Goal: Information Seeking & Learning: Understand process/instructions

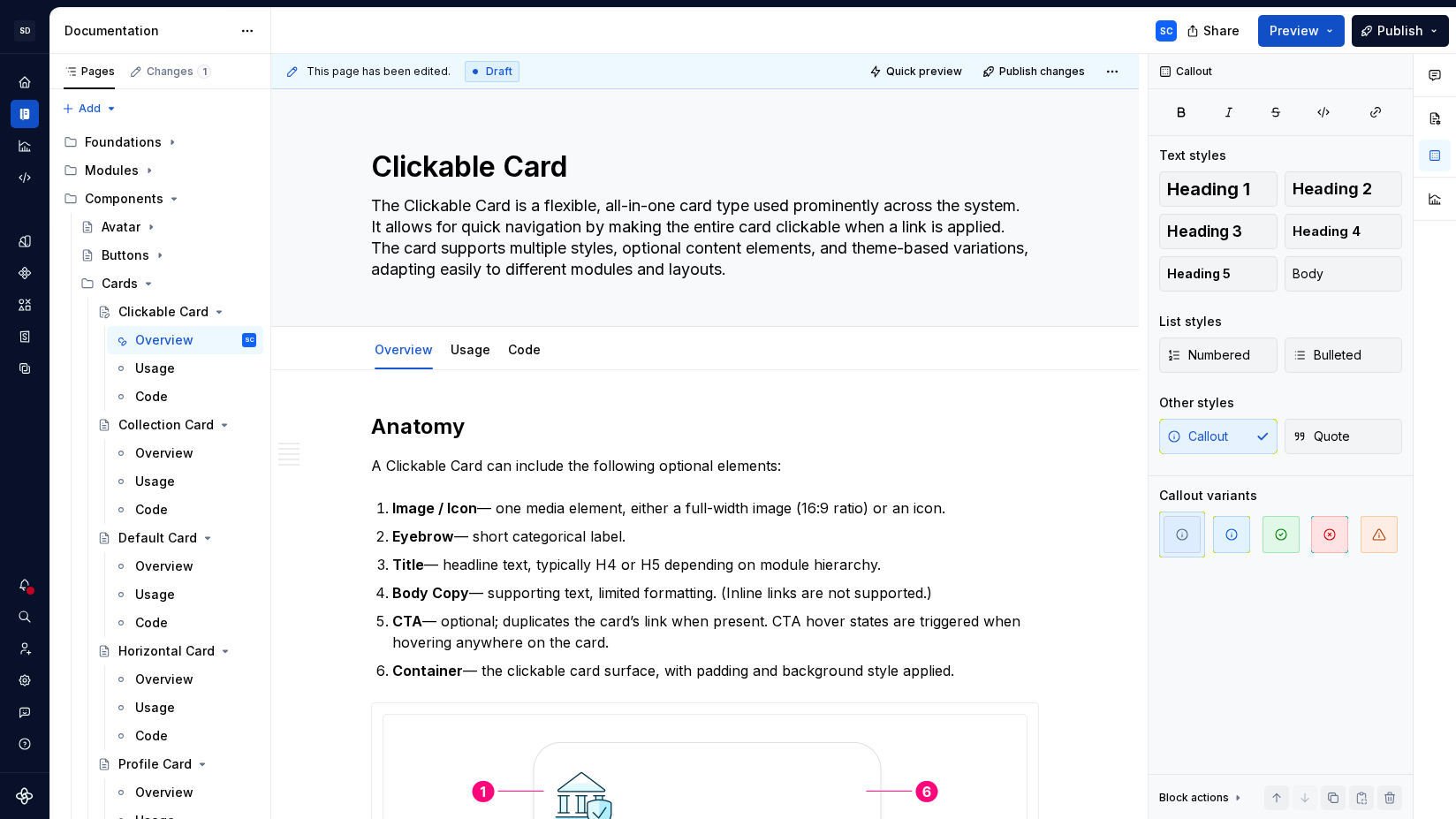
scroll to position [5410, 0]
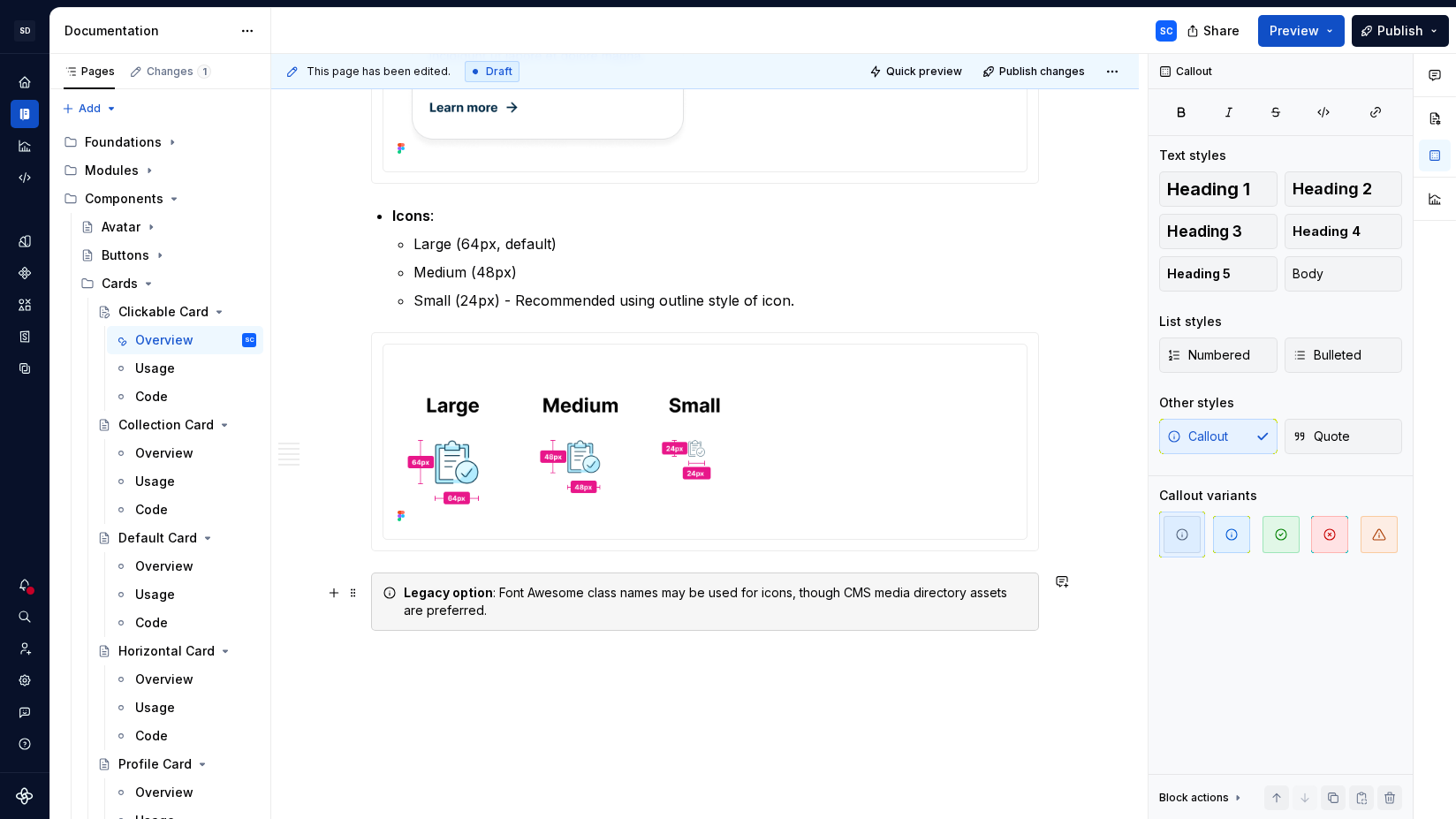
click at [847, 594] on div "Legacy option : Font Awesome class names may be used for icons, though CMS medi…" at bounding box center [716, 602] width 624 height 35
click at [902, 594] on div "Legacy option : Font Awesome class names may be used for icons, though the Ulti…" at bounding box center [716, 602] width 624 height 35
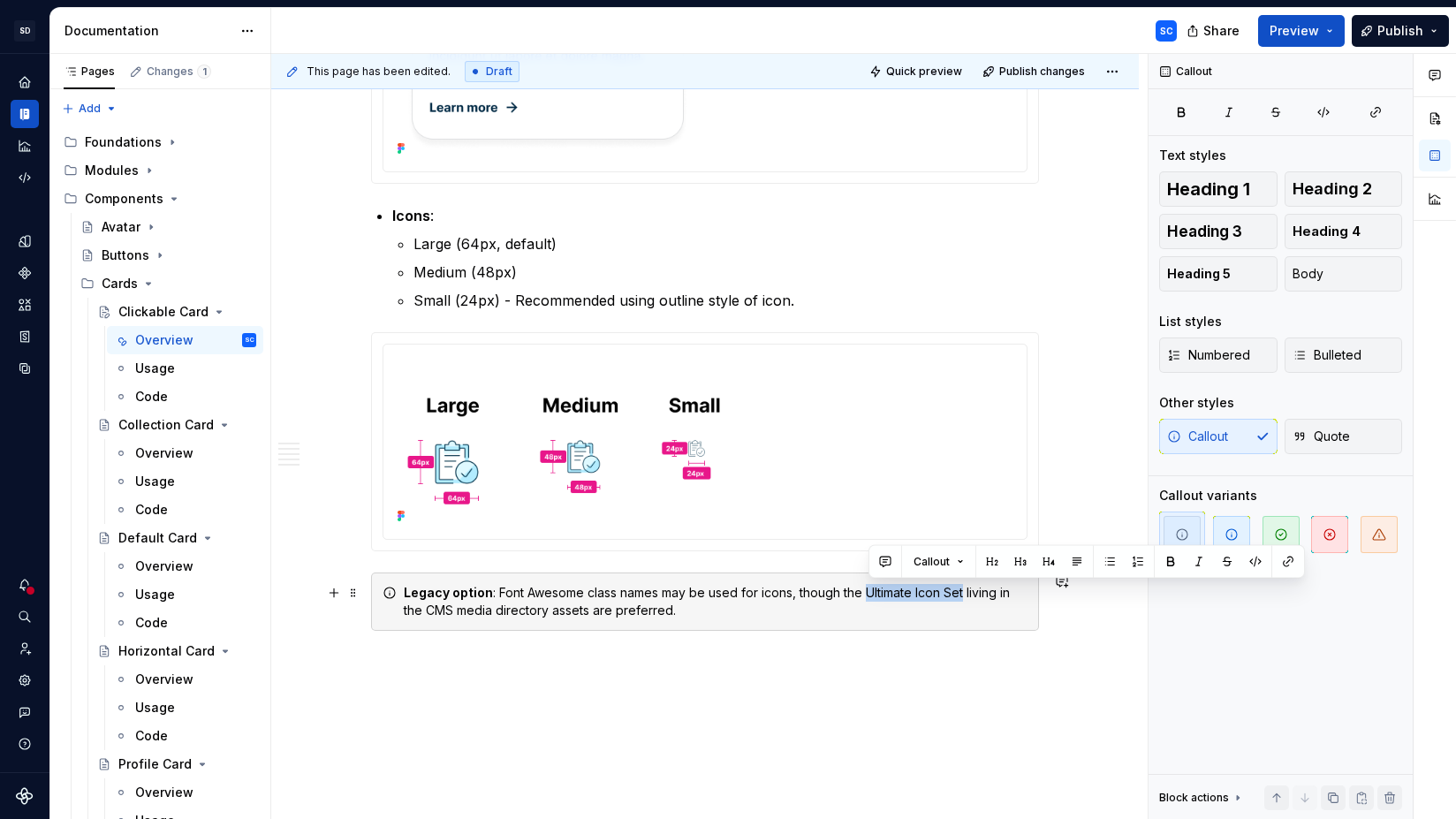
drag, startPoint x: 902, startPoint y: 594, endPoint x: 956, endPoint y: 594, distance: 54.0
click at [956, 594] on div "Legacy option : Font Awesome class names may be used for icons, though the Ulti…" at bounding box center [716, 602] width 624 height 35
click at [722, 610] on div "Legacy option : Font Awesome class names may be used for icons, though the Ulti…" at bounding box center [716, 602] width 624 height 35
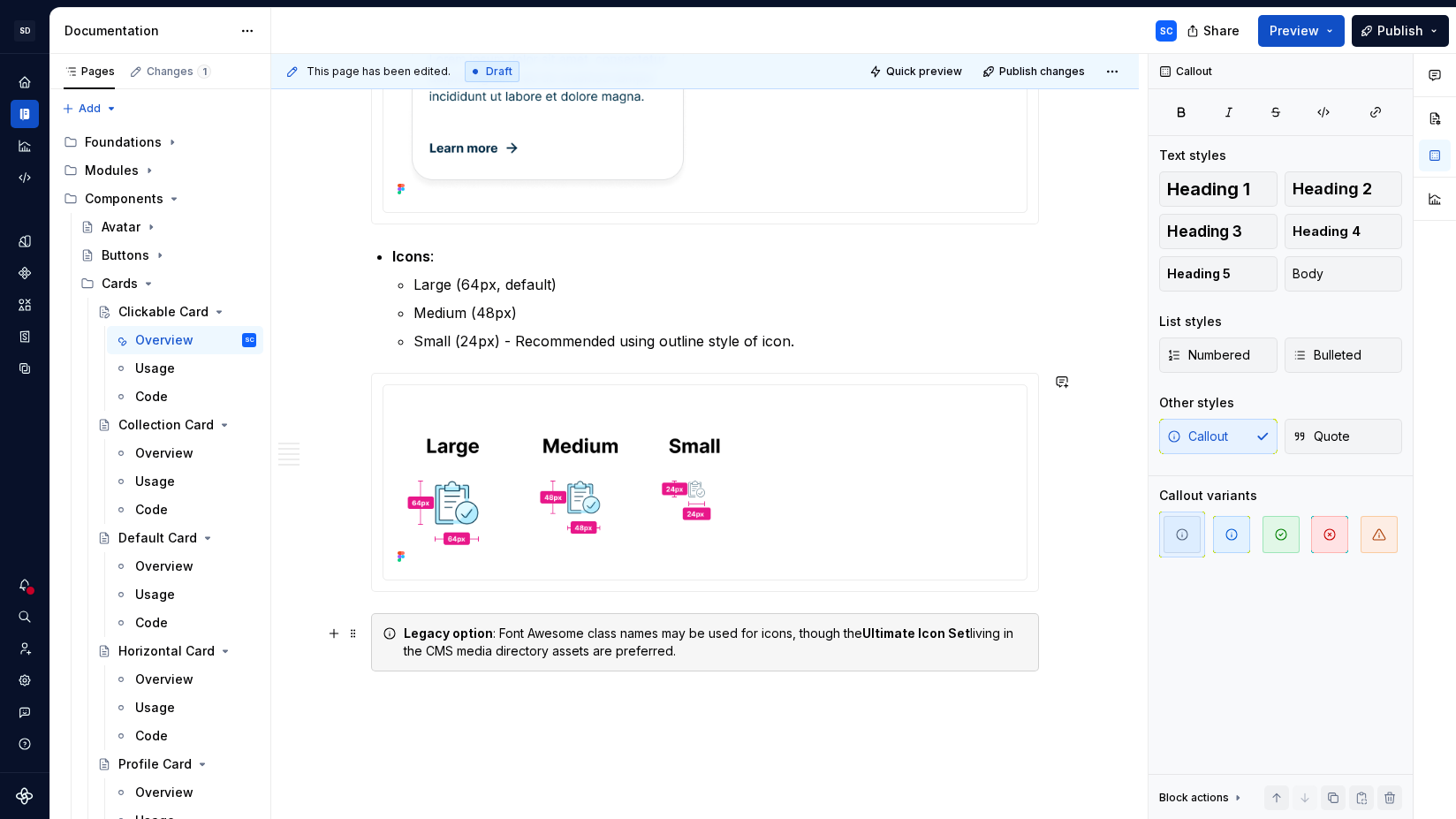
scroll to position [5487, 0]
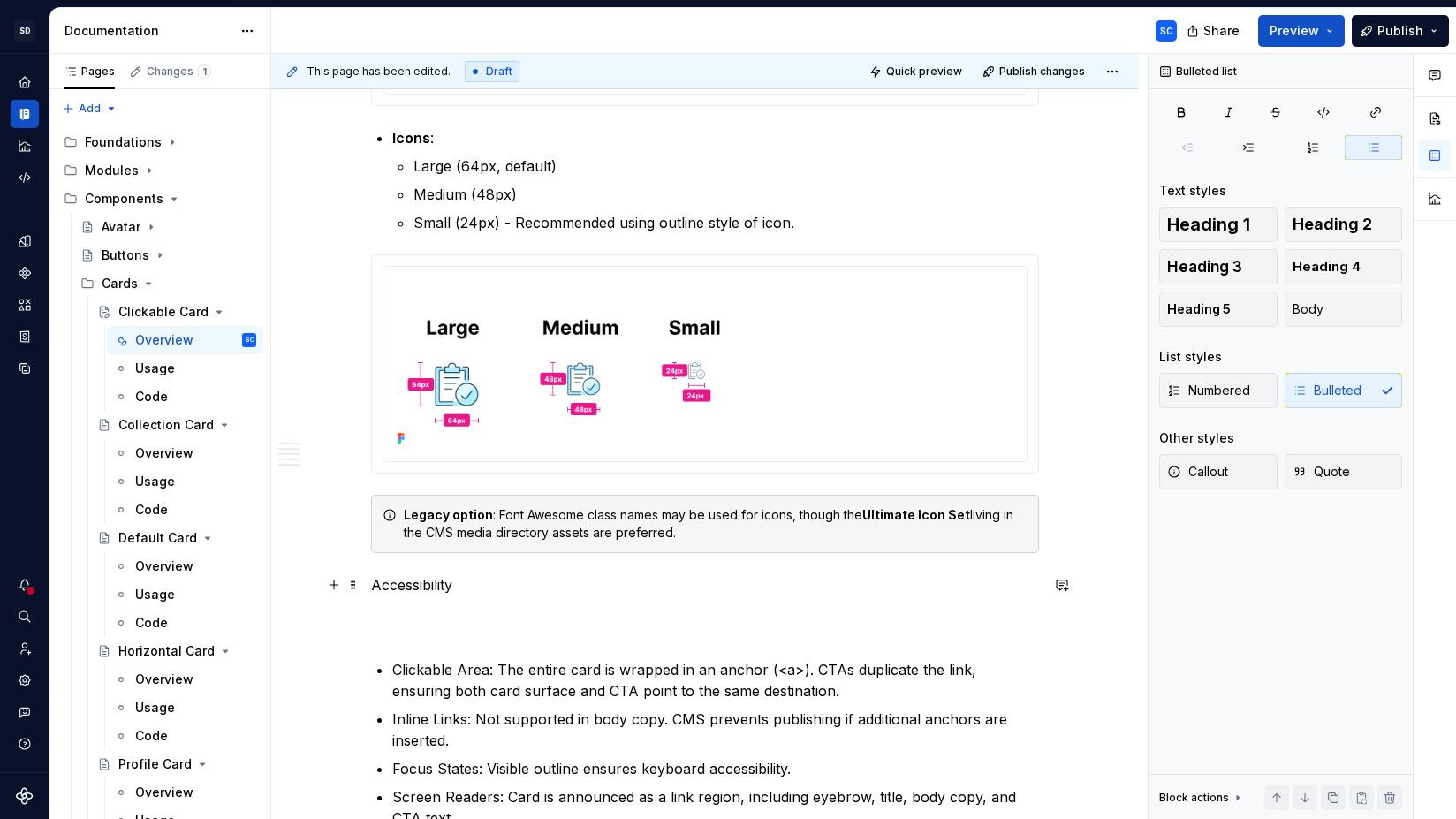
click at [462, 635] on p "Accessibility" at bounding box center [705, 606] width 668 height 64
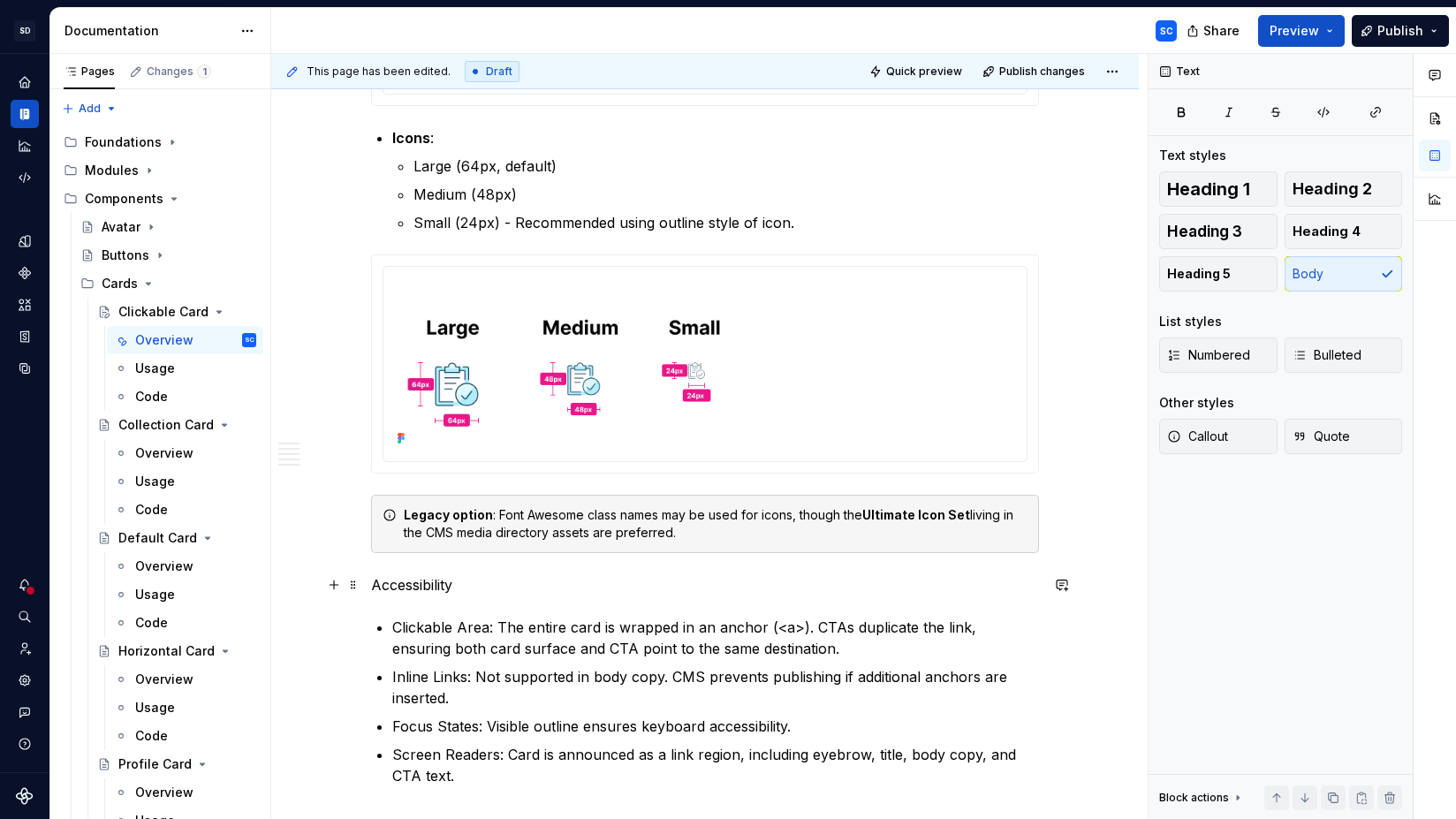
click at [434, 587] on p "Accessibility" at bounding box center [705, 585] width 668 height 21
click at [488, 550] on button "button" at bounding box center [487, 552] width 25 height 25
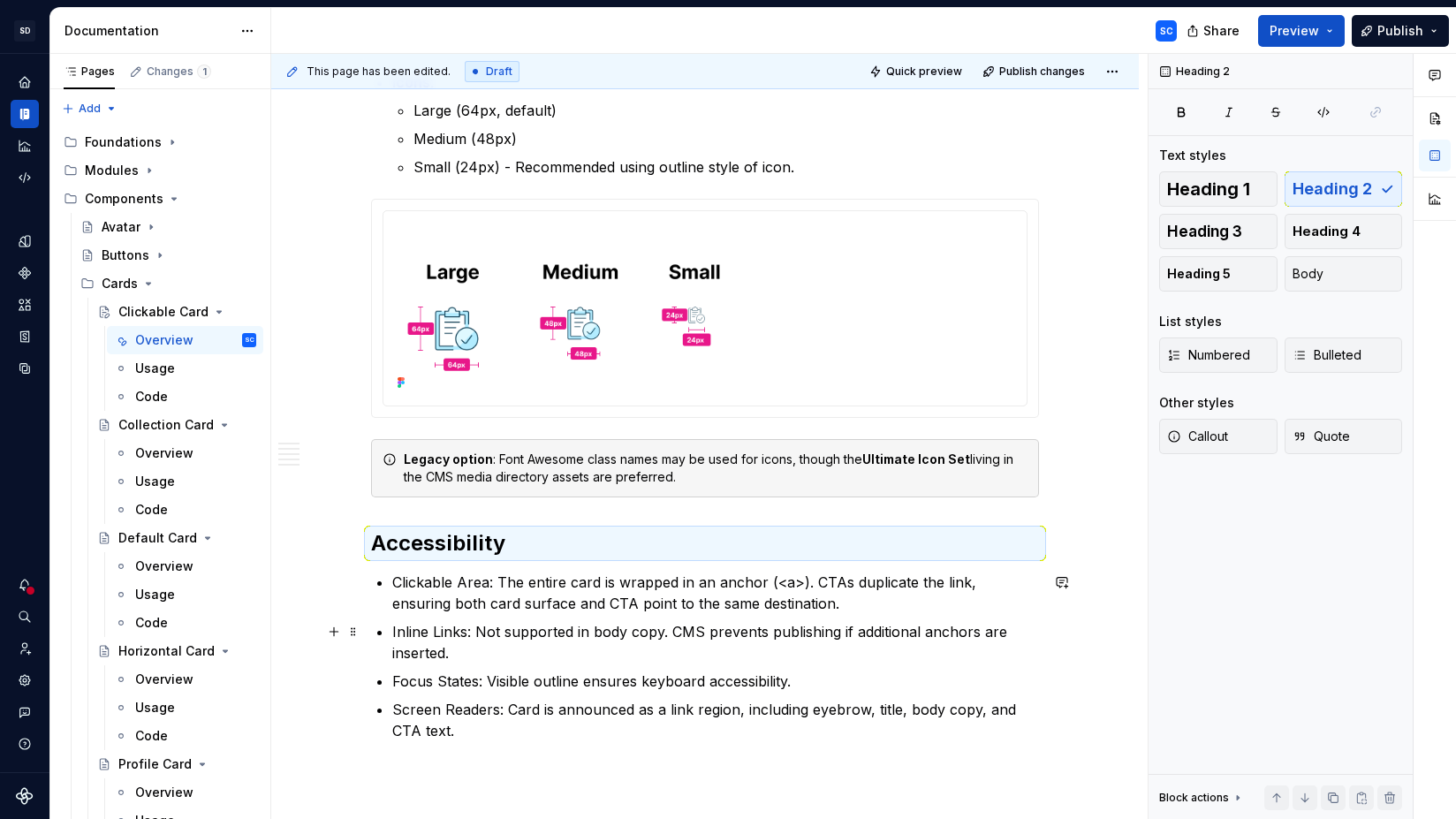
scroll to position [5544, 0]
click at [496, 594] on p "Clickable Area: The entire card is wrapped in an anchor (<a>). CTAs duplicate t…" at bounding box center [716, 592] width 646 height 43
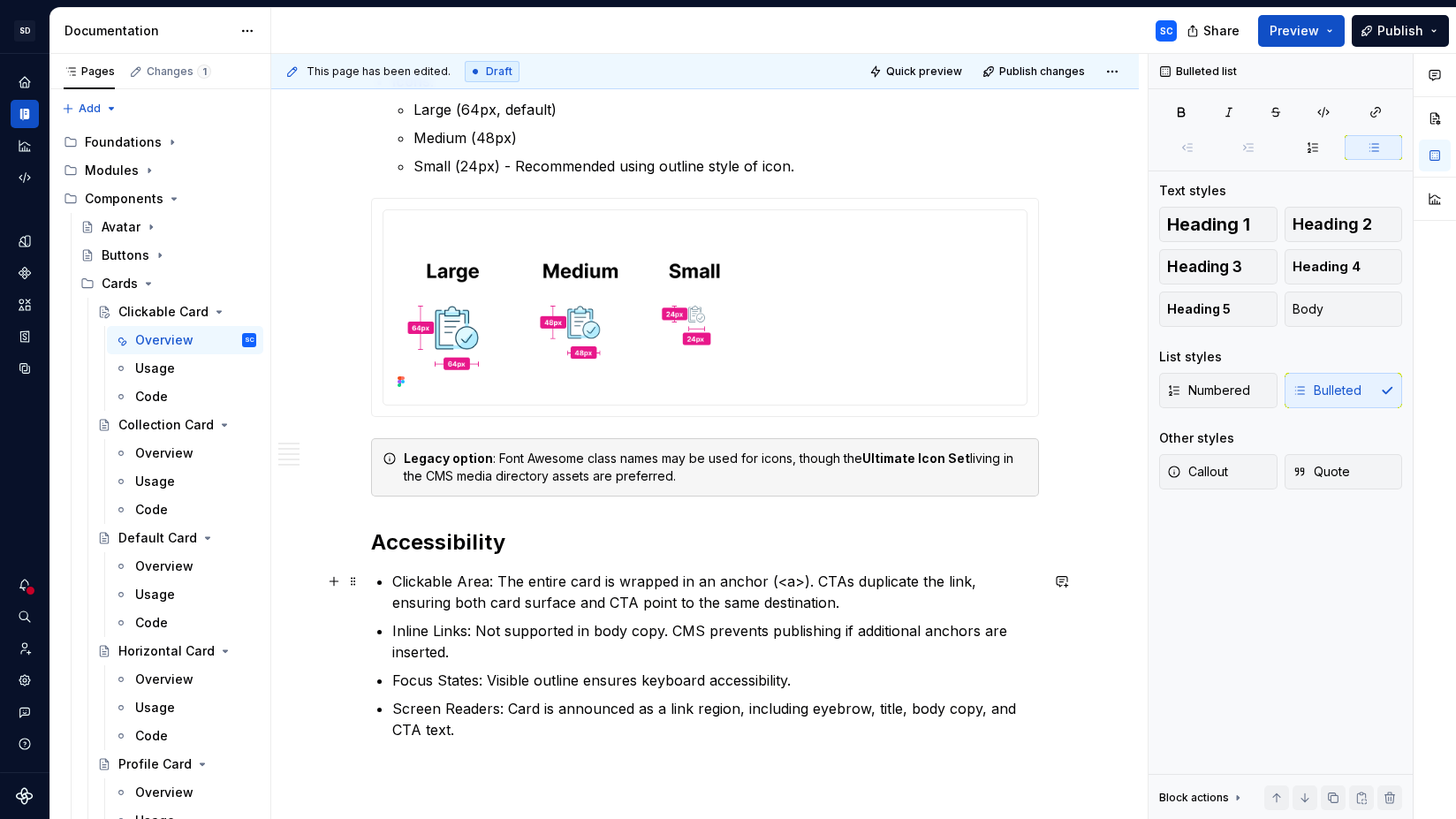
click at [445, 584] on p "Clickable Area: The entire card is wrapped in an anchor (<a>). CTAs duplicate t…" at bounding box center [716, 592] width 646 height 43
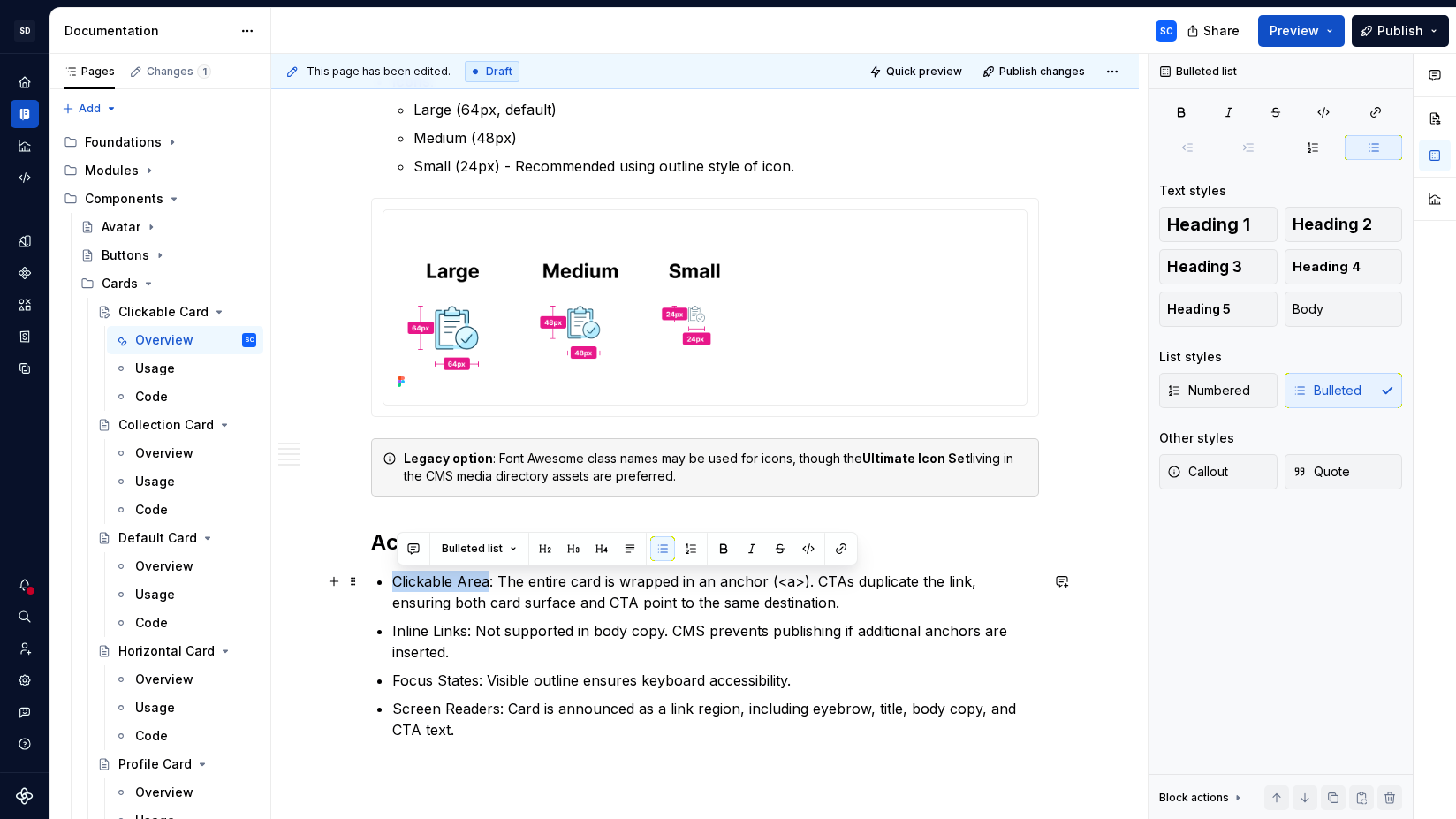
drag, startPoint x: 445, startPoint y: 584, endPoint x: 475, endPoint y: 583, distance: 30.0
click at [476, 583] on p "Clickable Area: The entire card is wrapped in an anchor (<a>). CTAs duplicate t…" at bounding box center [716, 592] width 646 height 43
click at [415, 631] on p "Inline Links: Not supported in body copy. CMS prevents publishing if additional…" at bounding box center [716, 642] width 646 height 43
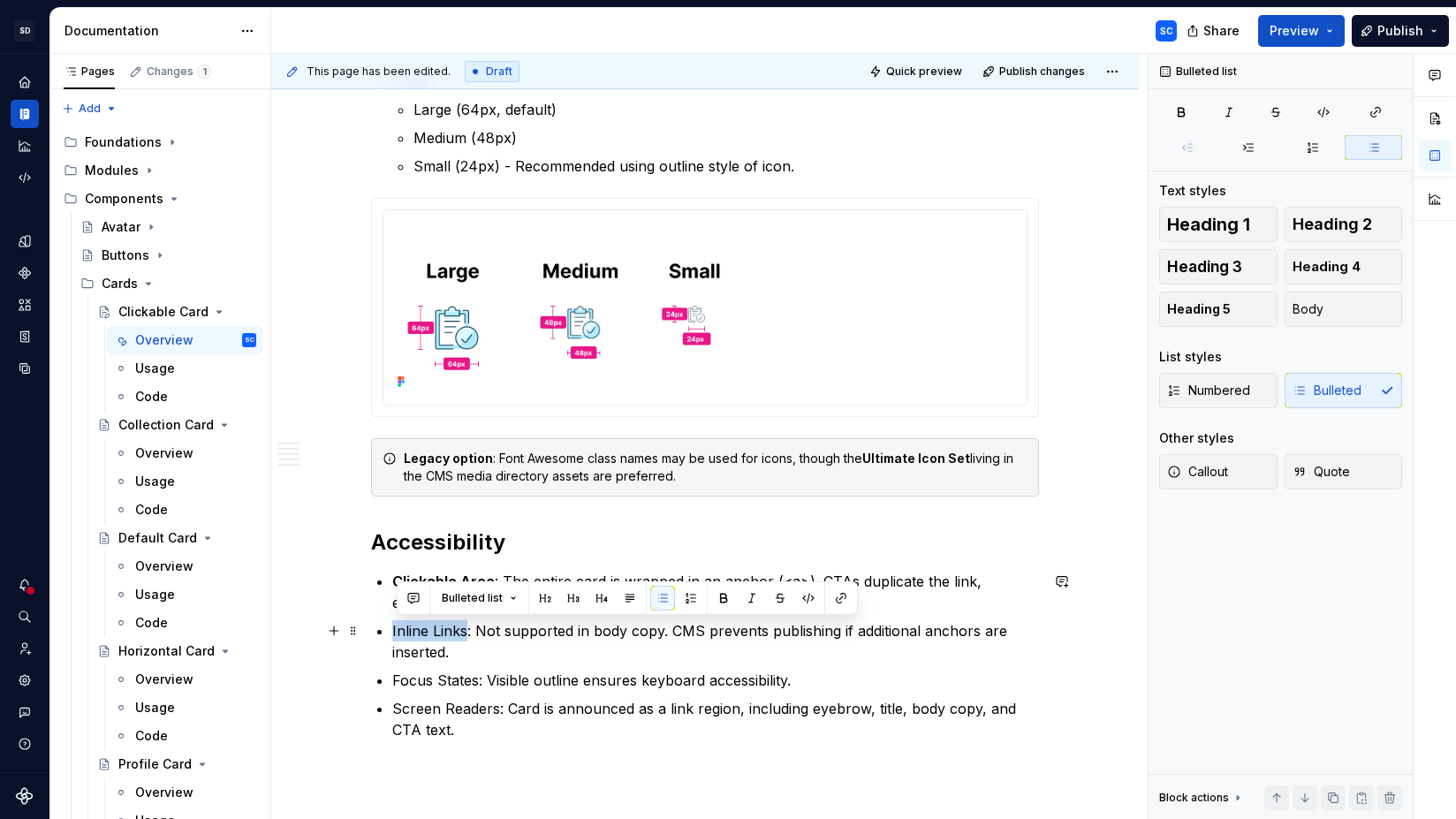
drag, startPoint x: 415, startPoint y: 631, endPoint x: 447, endPoint y: 630, distance: 32.0
click at [447, 630] on p "Inline Links: Not supported in body copy. CMS prevents publishing if additional…" at bounding box center [716, 642] width 646 height 43
click at [425, 680] on p "Focus States: Visible outline ensures keyboard accessibility." at bounding box center [716, 680] width 646 height 21
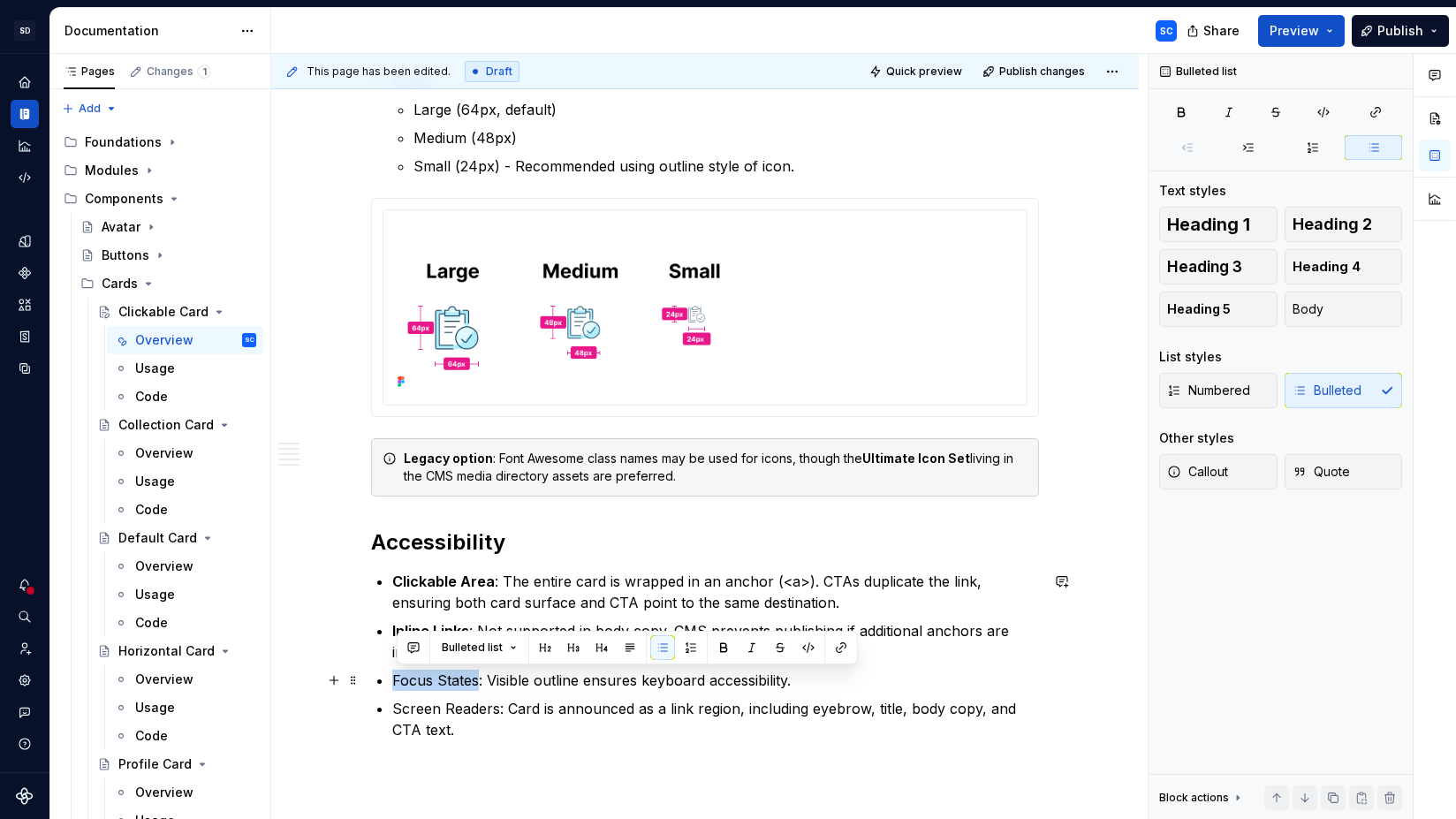
drag, startPoint x: 425, startPoint y: 680, endPoint x: 454, endPoint y: 682, distance: 29.1
click at [454, 682] on p "Focus States: Visible outline ensures keyboard accessibility." at bounding box center [716, 680] width 646 height 21
click at [425, 710] on p "Screen Readers: Card is announced as a link region, including eyebrow, title, b…" at bounding box center [716, 719] width 646 height 43
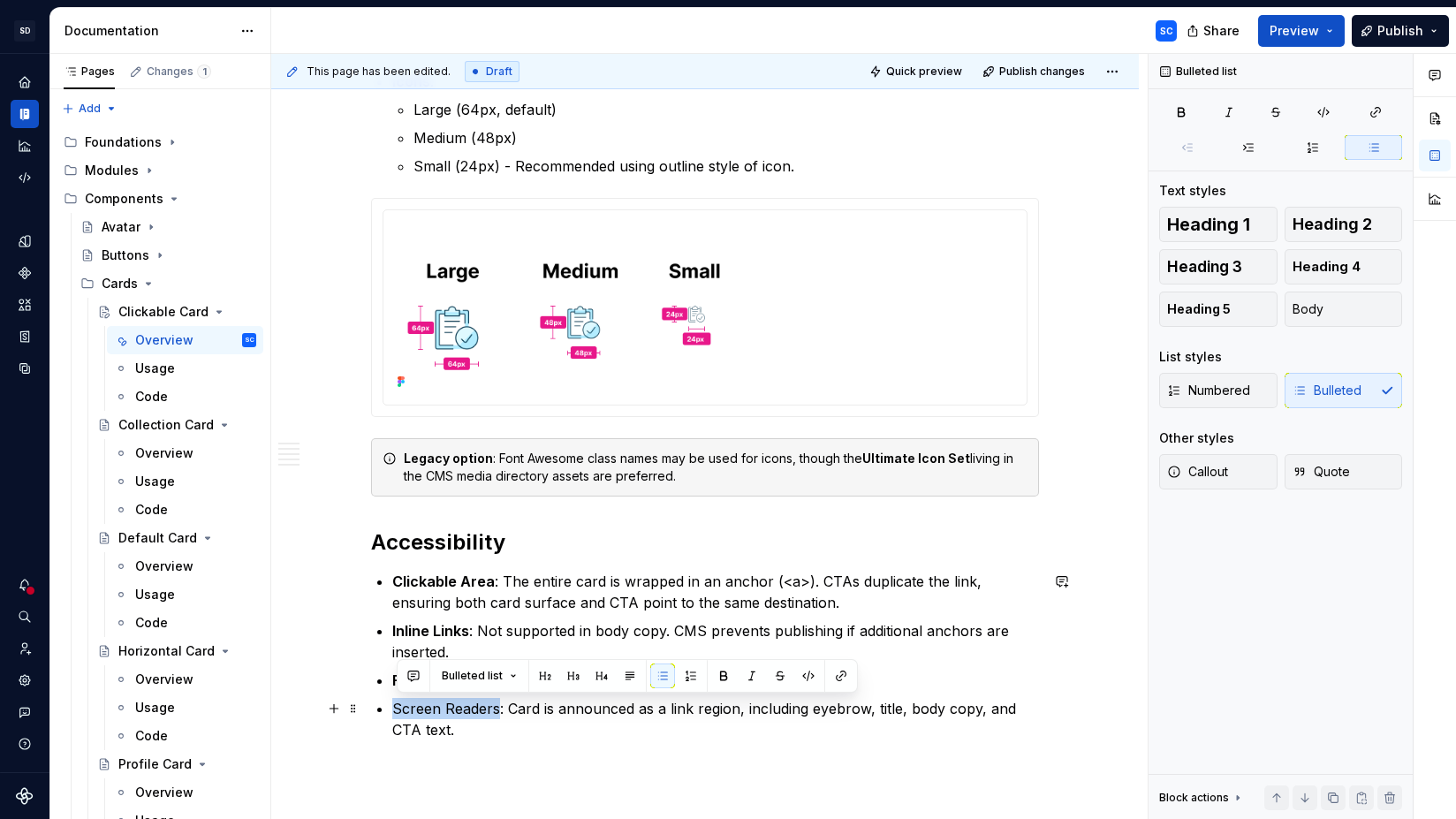
drag, startPoint x: 425, startPoint y: 710, endPoint x: 470, endPoint y: 712, distance: 45.0
click at [469, 712] on p "Screen Readers: Card is announced as a link region, including eyebrow, title, b…" at bounding box center [716, 719] width 646 height 43
click at [684, 733] on p "Screen Readers : Card is announced as a link region, including eyebrow, title, …" at bounding box center [716, 719] width 646 height 43
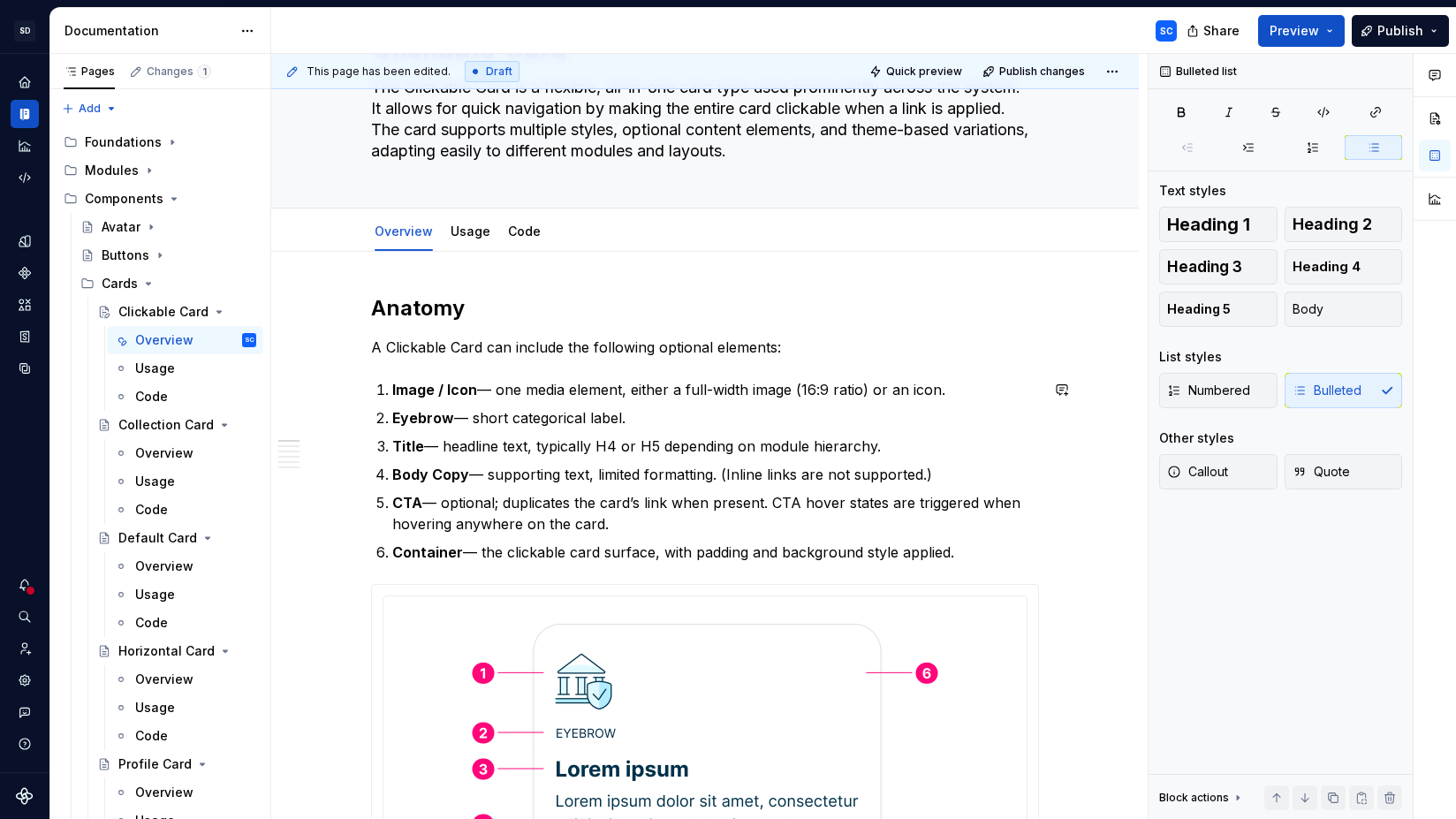
scroll to position [0, 0]
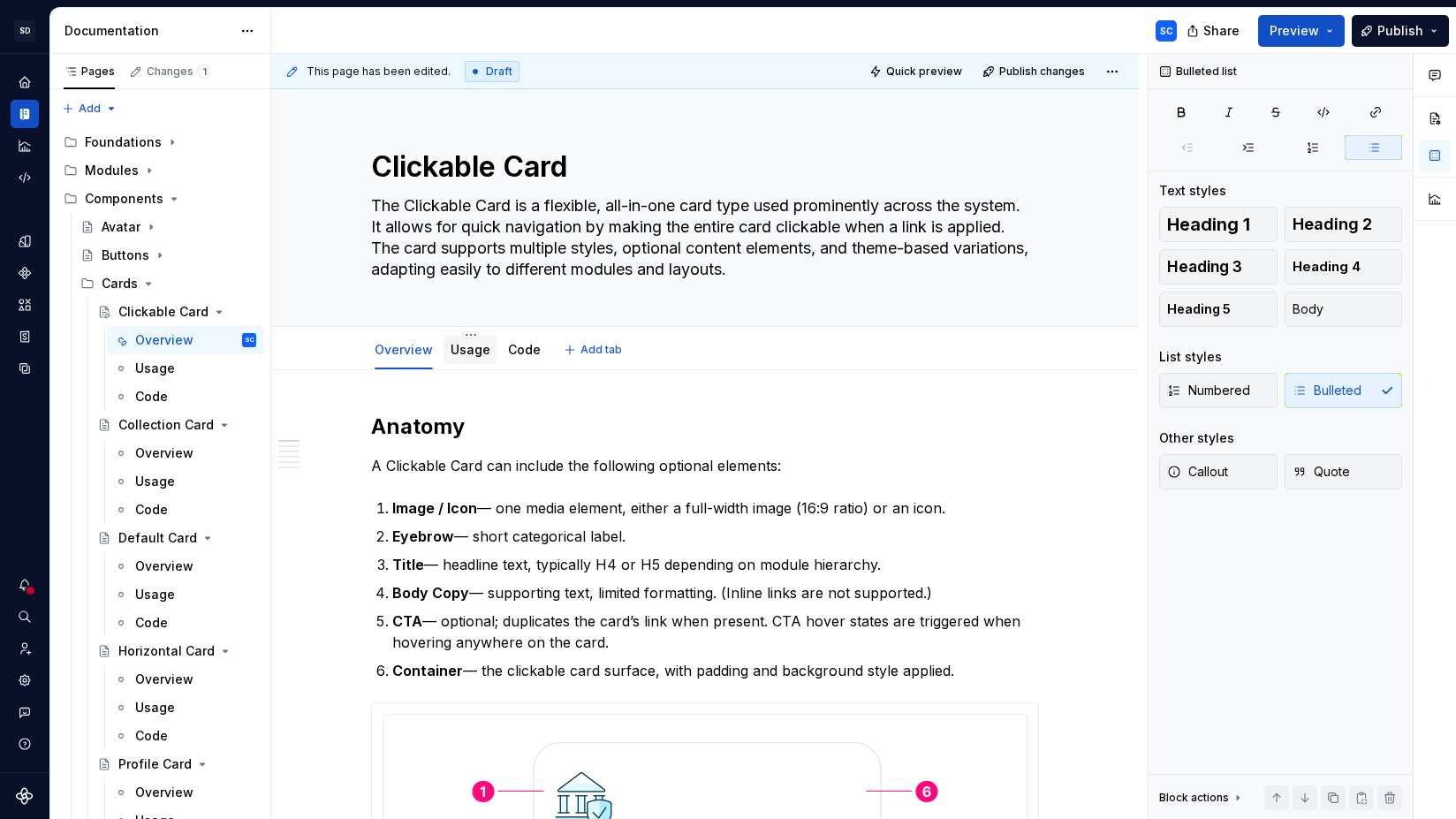
click at [480, 345] on link "Usage" at bounding box center [471, 349] width 40 height 15
type textarea "*"
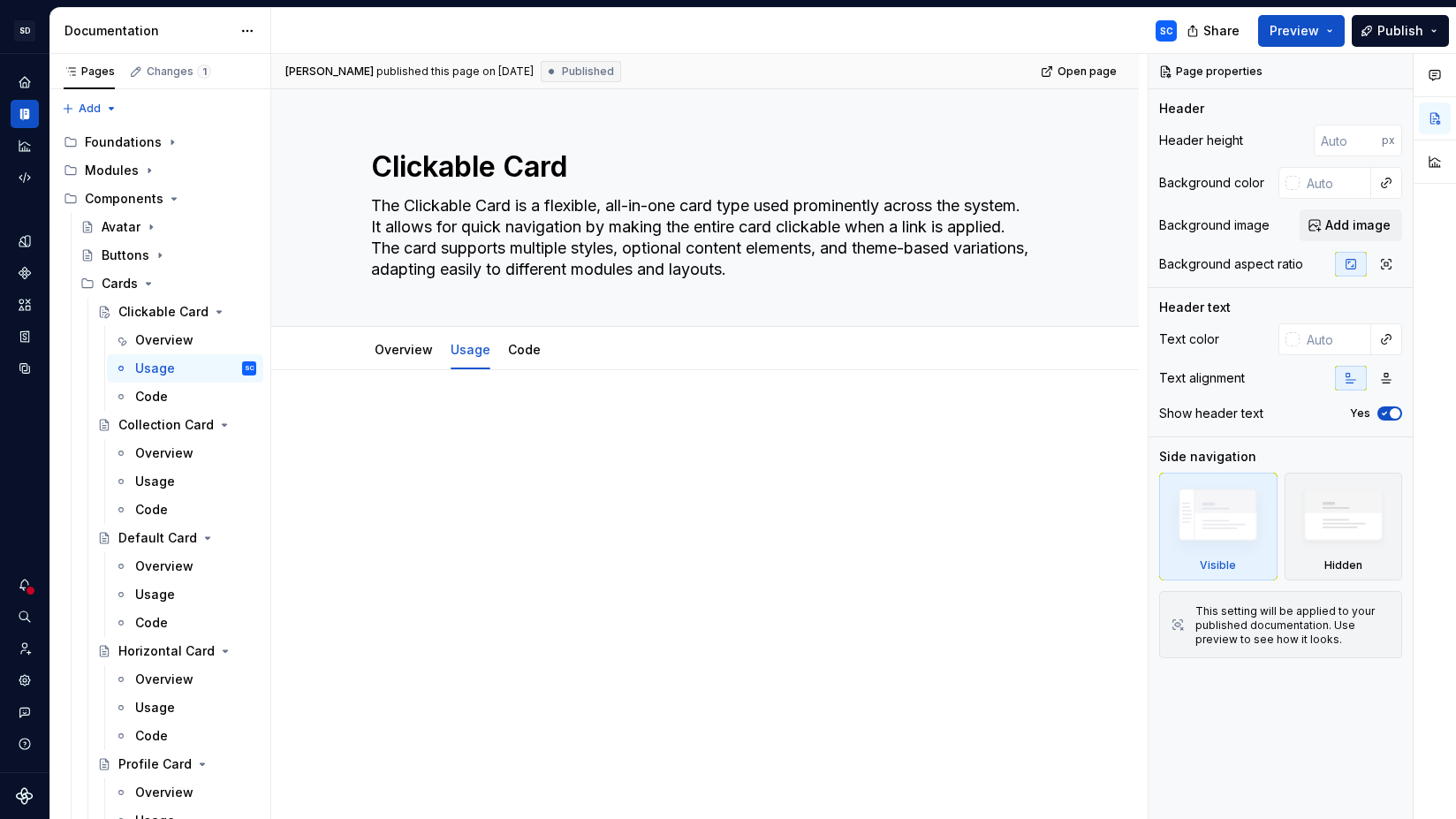
click at [507, 450] on div at bounding box center [705, 446] width 668 height 67
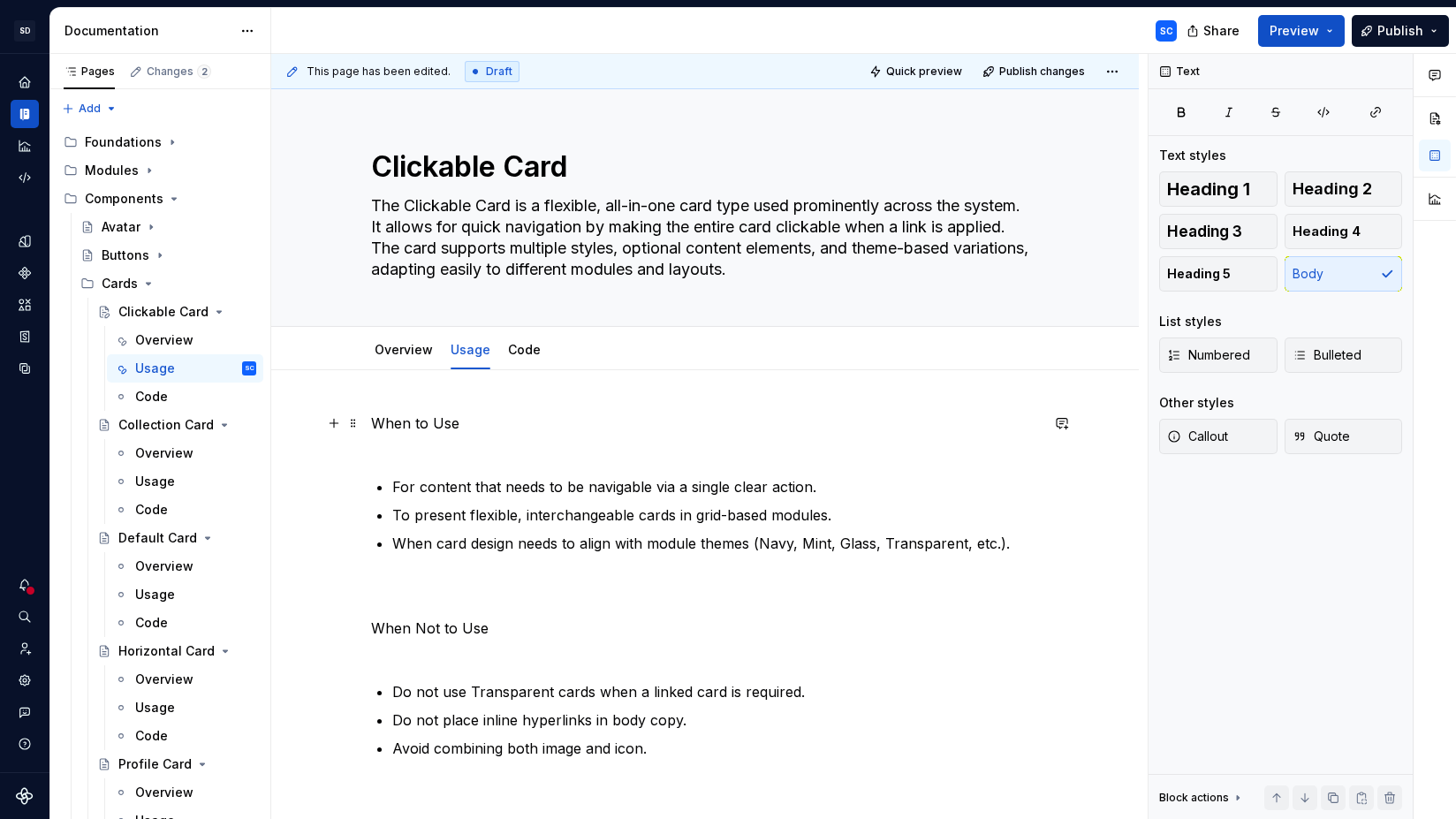
click at [426, 423] on p "When to Use" at bounding box center [705, 434] width 668 height 43
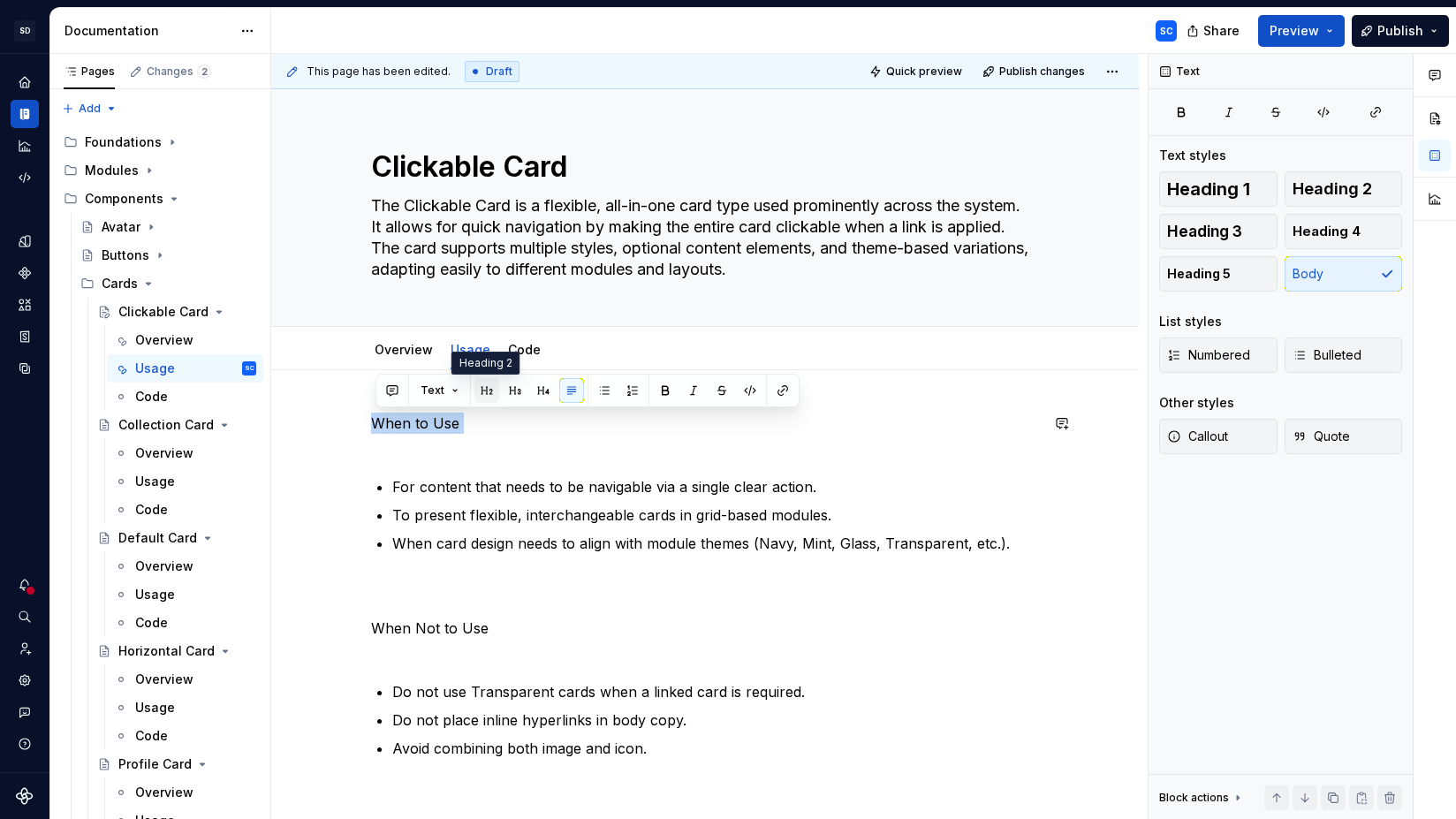
click at [487, 392] on button "button" at bounding box center [487, 390] width 25 height 25
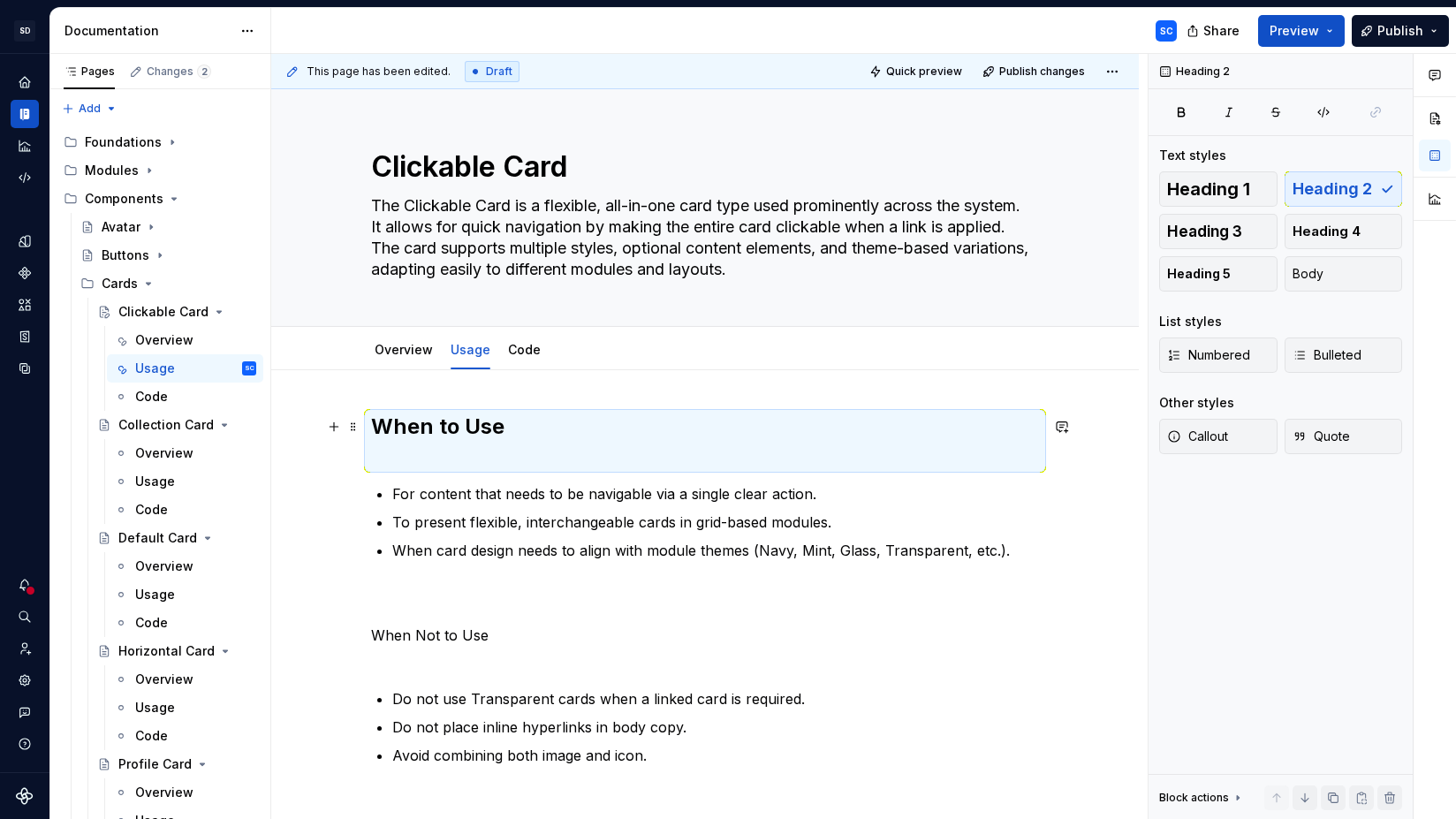
click at [439, 464] on h2 "When to Use" at bounding box center [705, 441] width 668 height 57
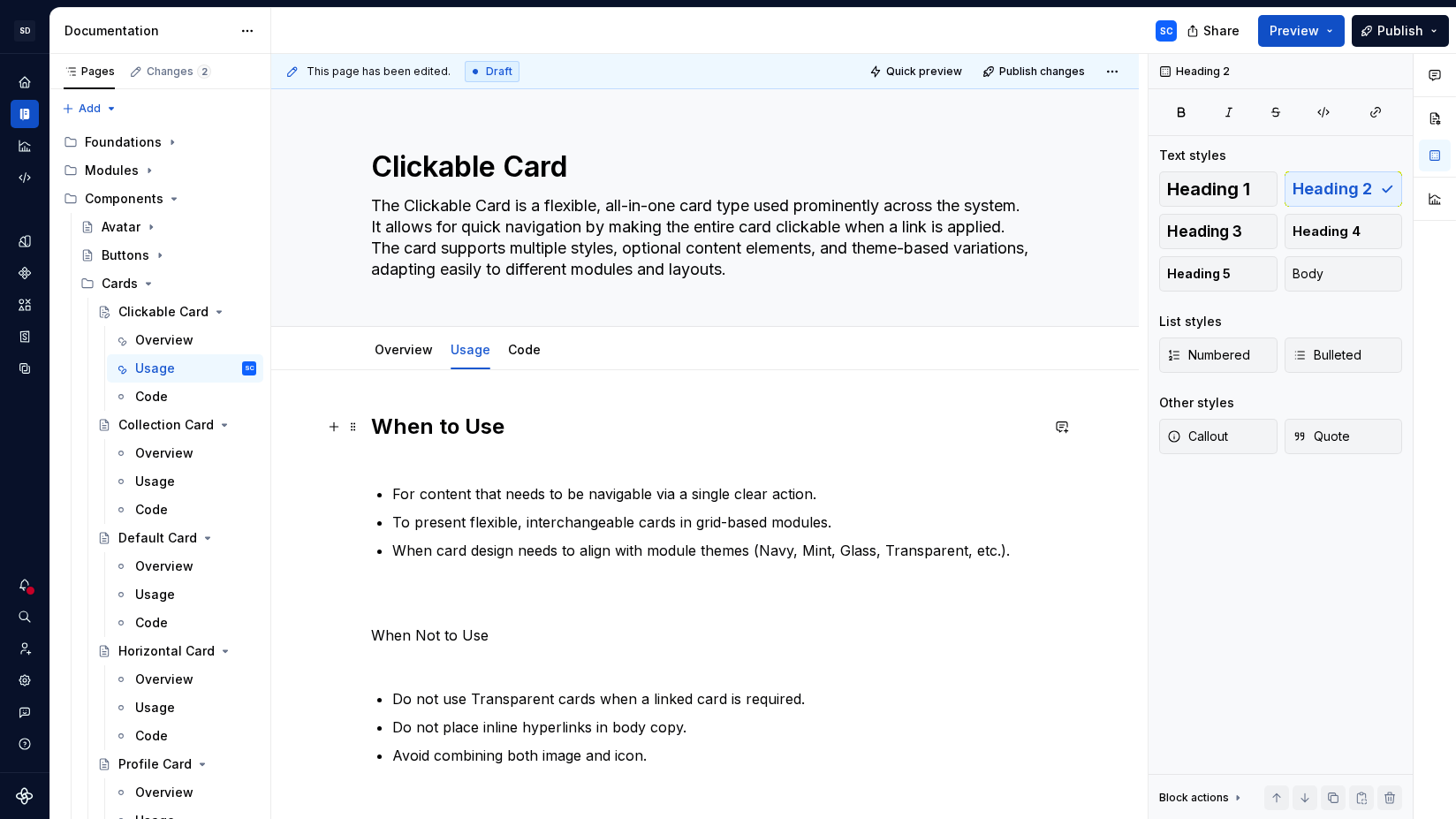
click at [447, 461] on h2 "When to Use" at bounding box center [705, 441] width 668 height 57
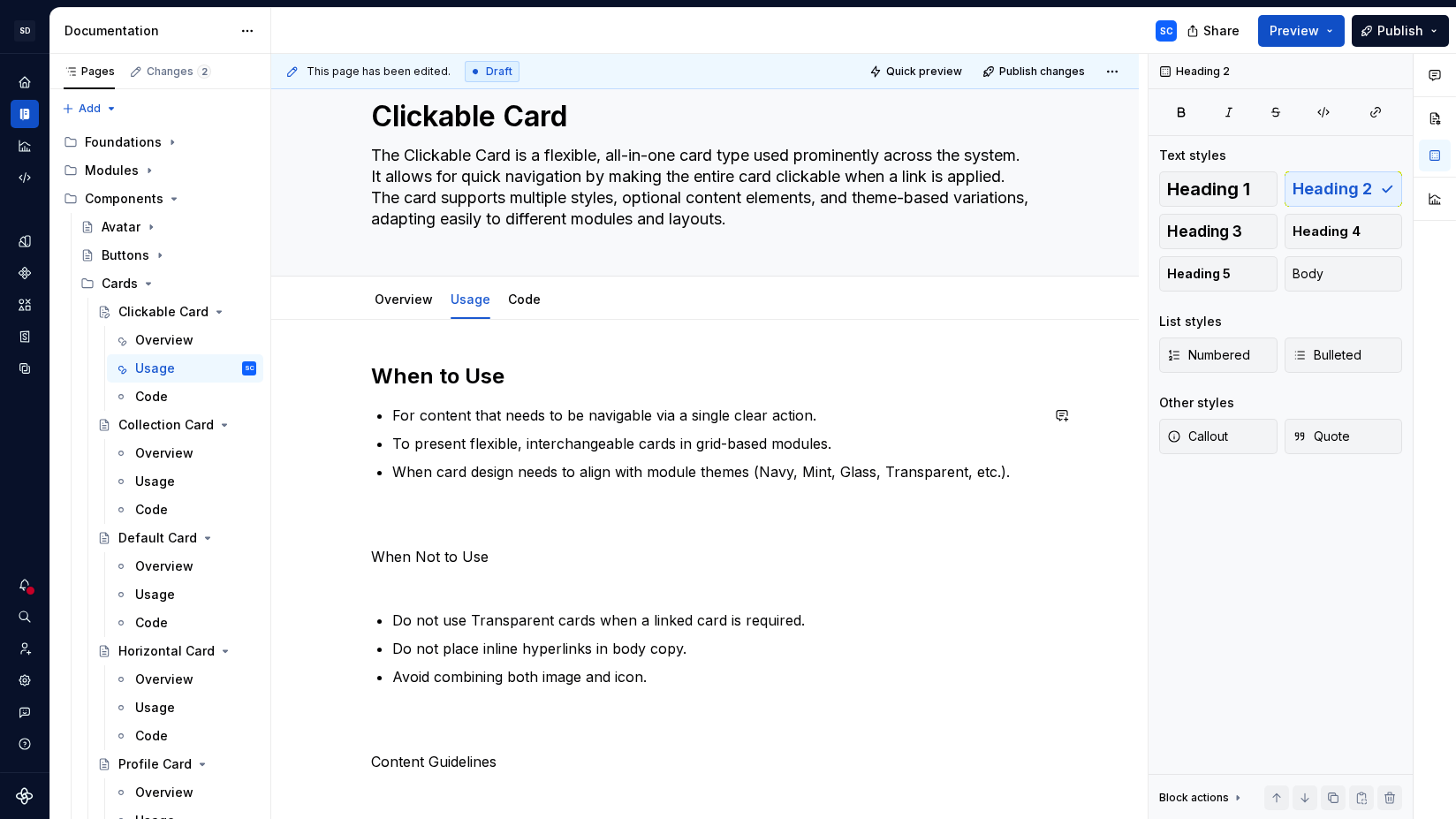
scroll to position [61, 0]
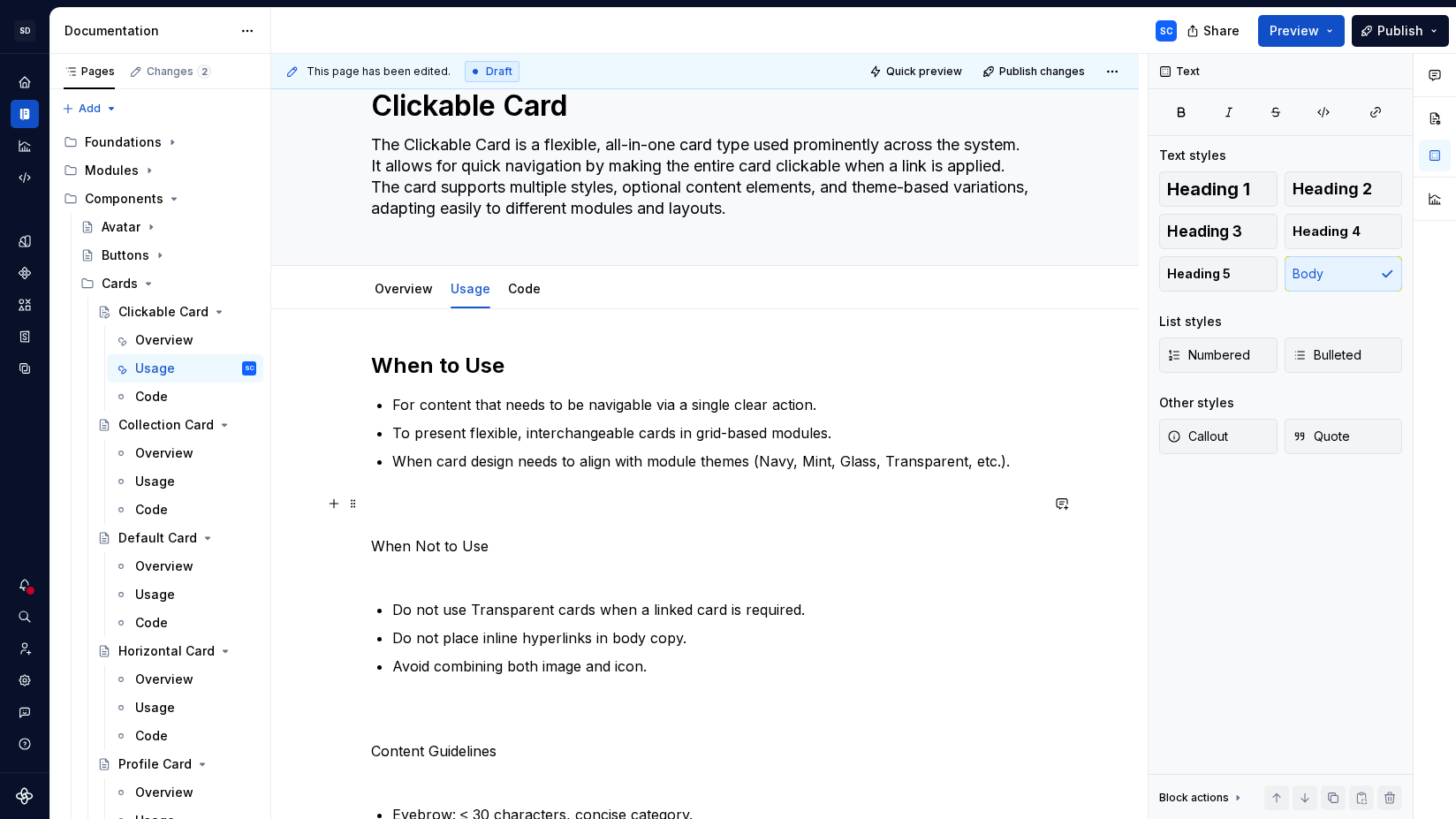
click at [455, 504] on p "When Not to Use" at bounding box center [705, 535] width 668 height 85
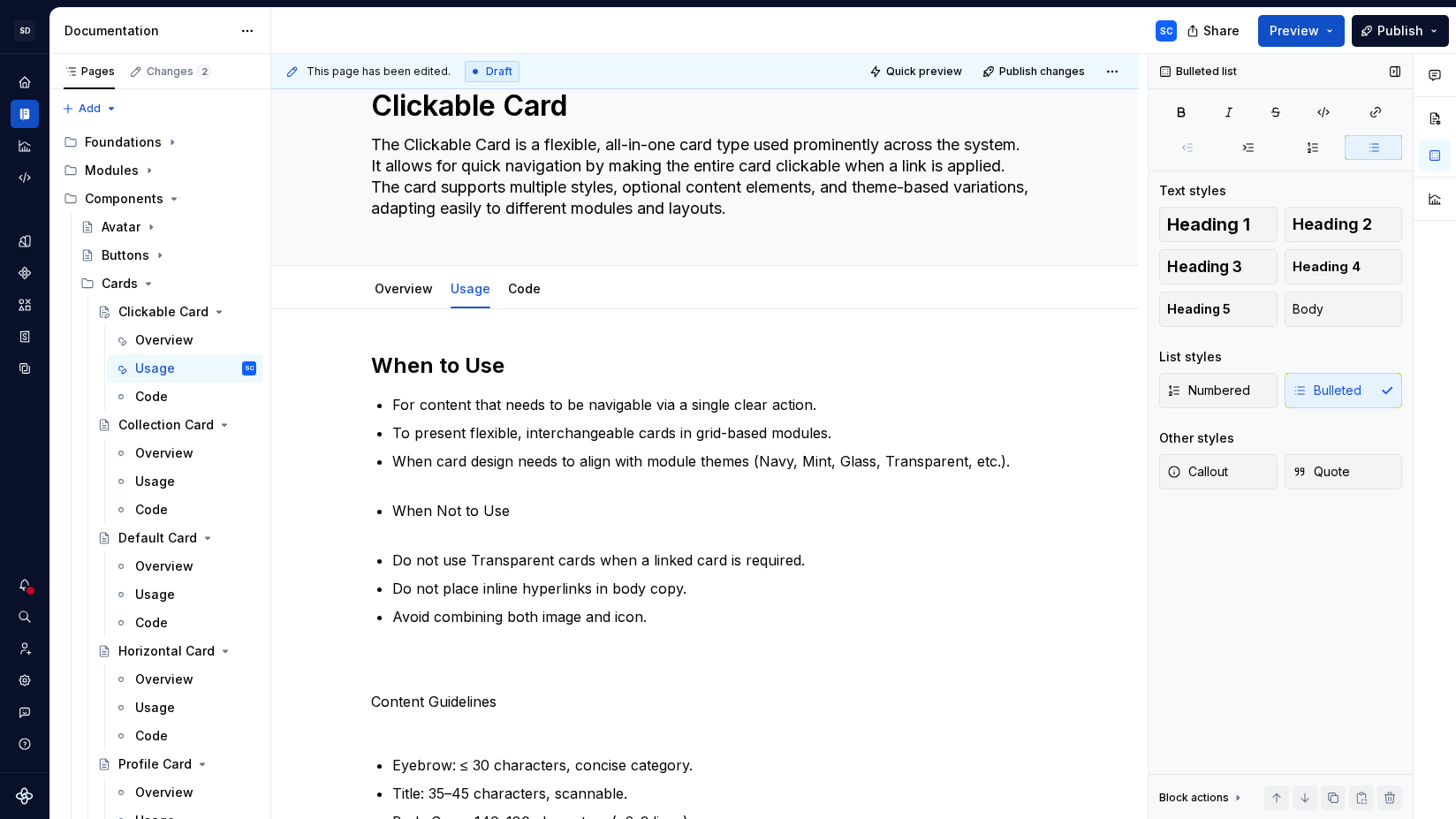
click at [1324, 389] on div "Numbered Bulleted" at bounding box center [1281, 390] width 243 height 35
click at [1342, 391] on div "Numbered Bulleted" at bounding box center [1281, 390] width 243 height 35
click at [1347, 401] on div "Numbered Bulleted" at bounding box center [1281, 390] width 243 height 35
click at [1302, 394] on div "Numbered Bulleted" at bounding box center [1281, 390] width 243 height 35
click at [1341, 390] on div "Numbered Bulleted" at bounding box center [1281, 390] width 243 height 35
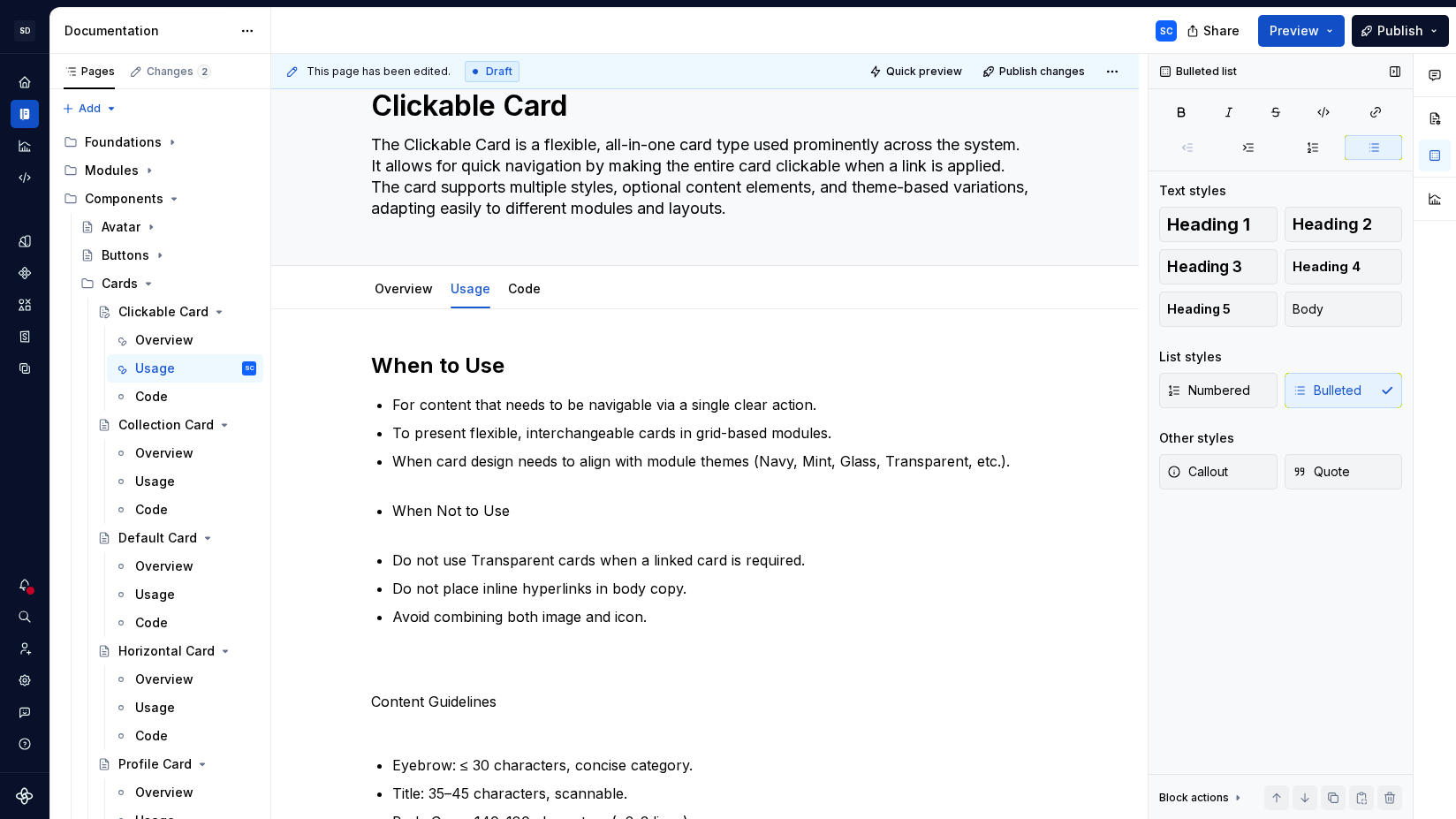
click at [1323, 387] on div "Numbered Bulleted" at bounding box center [1281, 390] width 243 height 35
drag, startPoint x: 1339, startPoint y: 385, endPoint x: 1333, endPoint y: 342, distance: 43.4
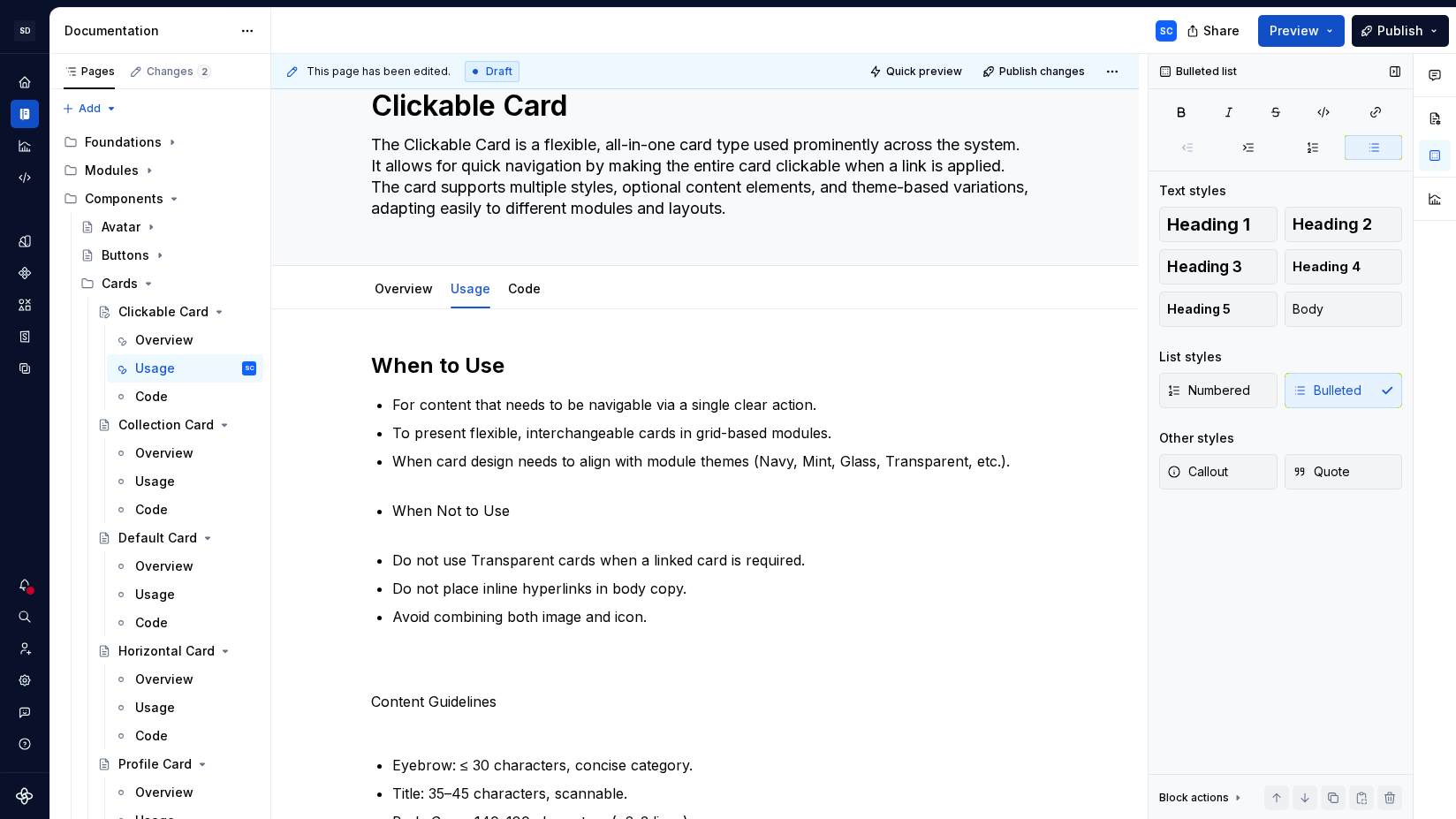
click at [1337, 384] on div "Numbered Bulleted" at bounding box center [1281, 390] width 243 height 35
click at [1374, 146] on icon "button" at bounding box center [1374, 147] width 9 height 7
click at [1369, 160] on div "Bulleted list Text styles Heading 1 Heading 2 Heading 3 Heading 4 Heading 5 Bod…" at bounding box center [1281, 437] width 265 height 766
click at [509, 510] on p "When Not to Use" at bounding box center [716, 521] width 646 height 43
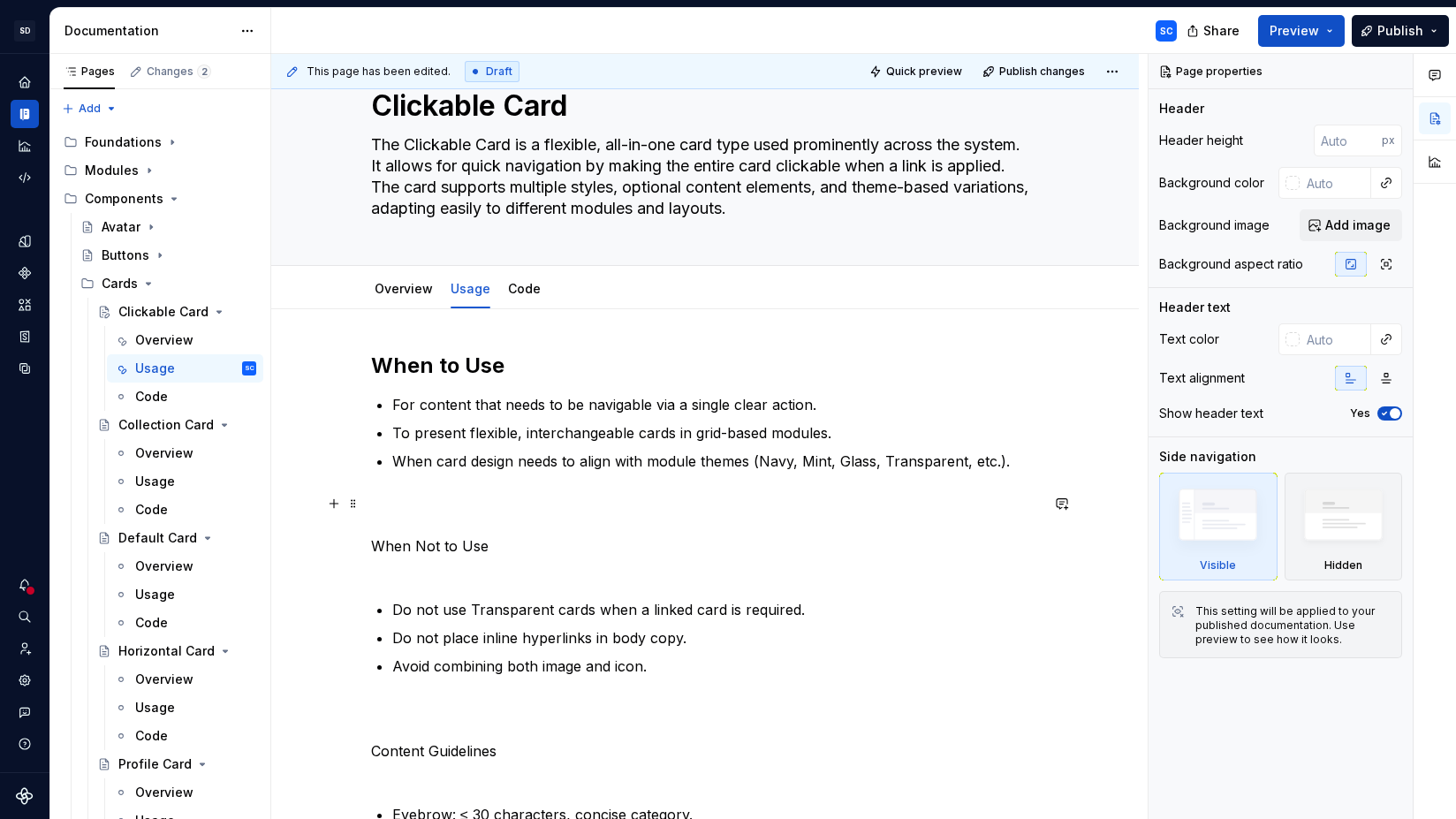
click at [395, 540] on p "When Not to Use" at bounding box center [705, 535] width 668 height 85
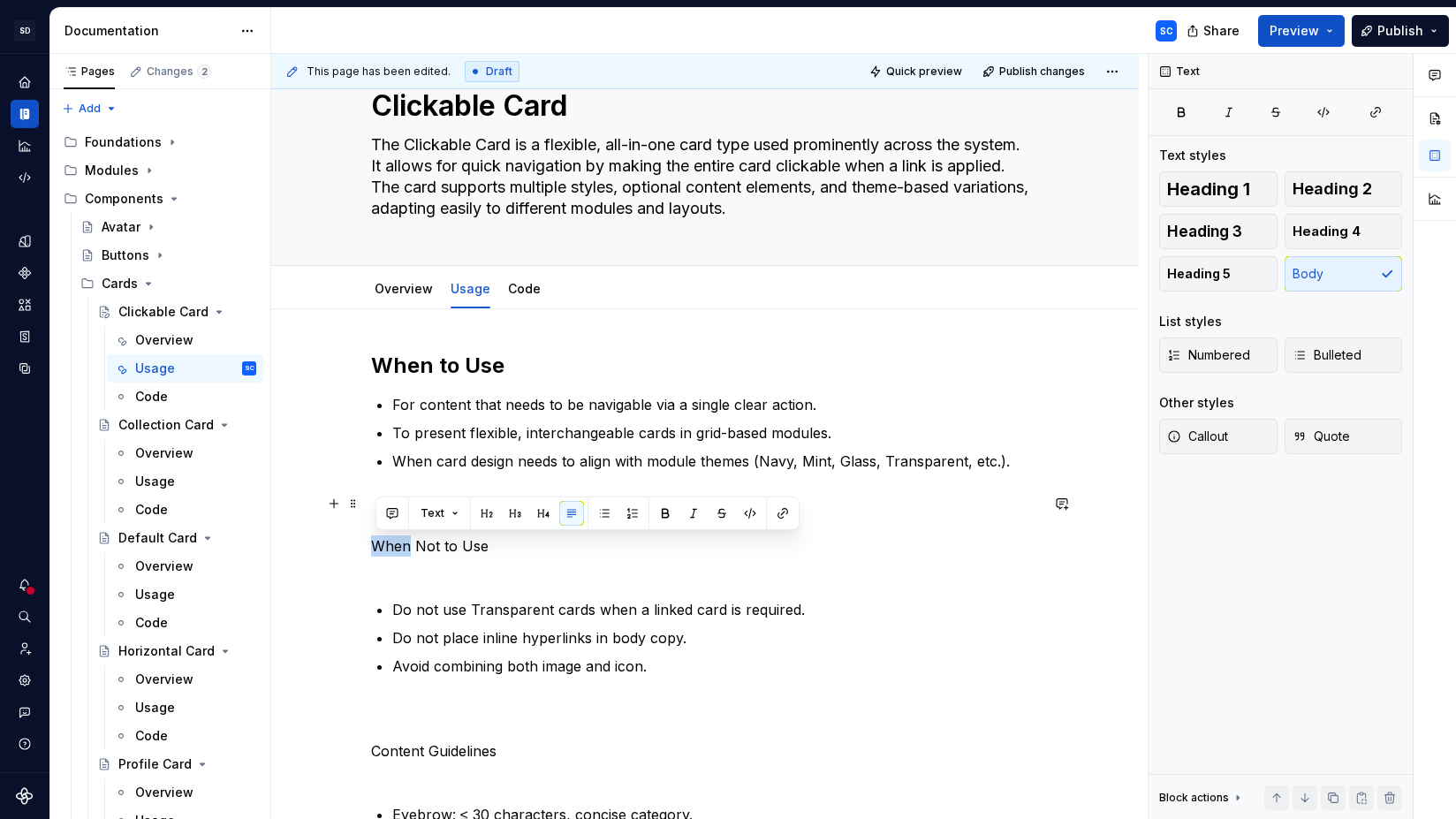
click at [395, 540] on p "When Not to Use" at bounding box center [705, 535] width 668 height 85
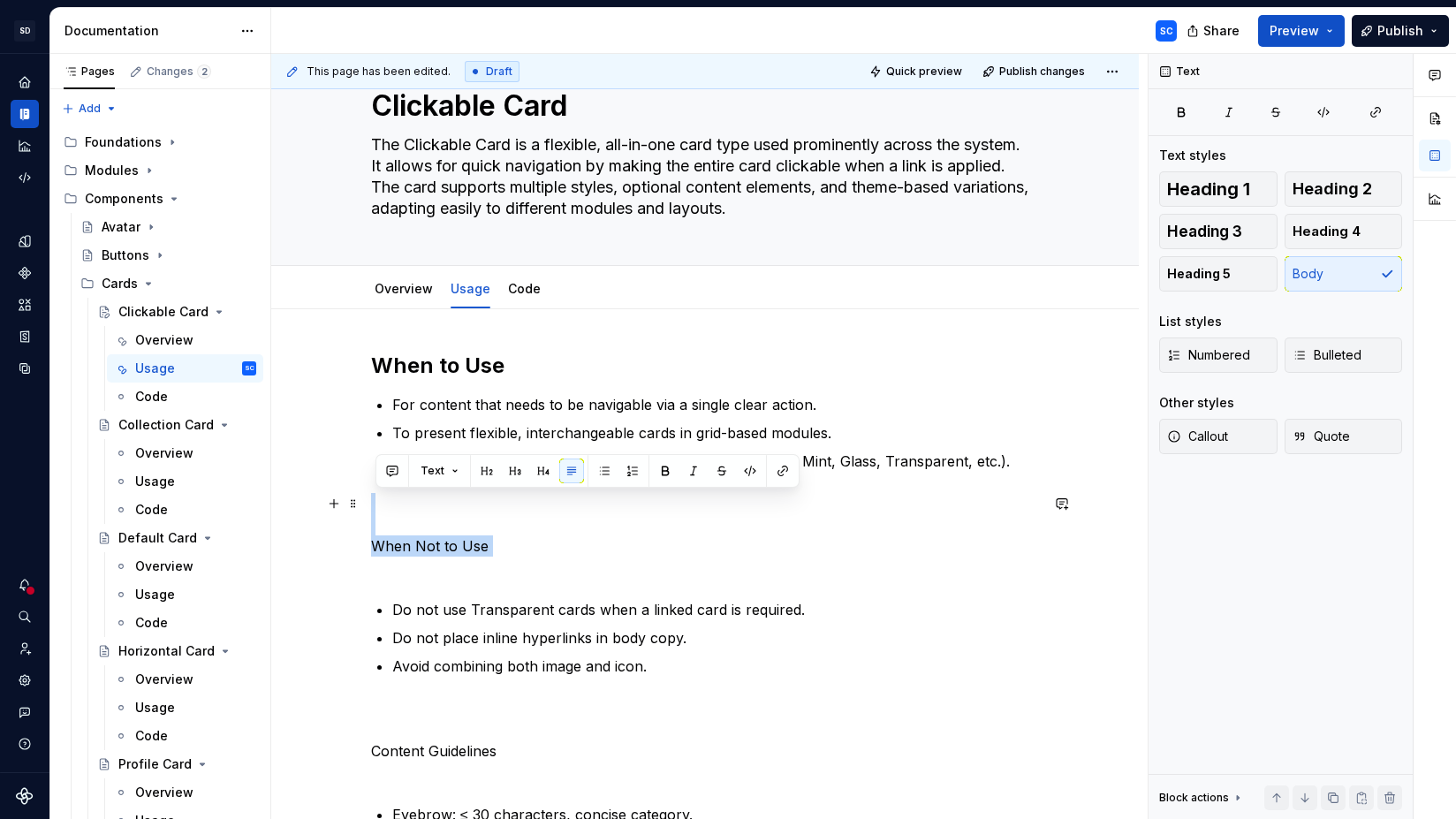
click at [414, 539] on p "When Not to Use" at bounding box center [705, 535] width 668 height 85
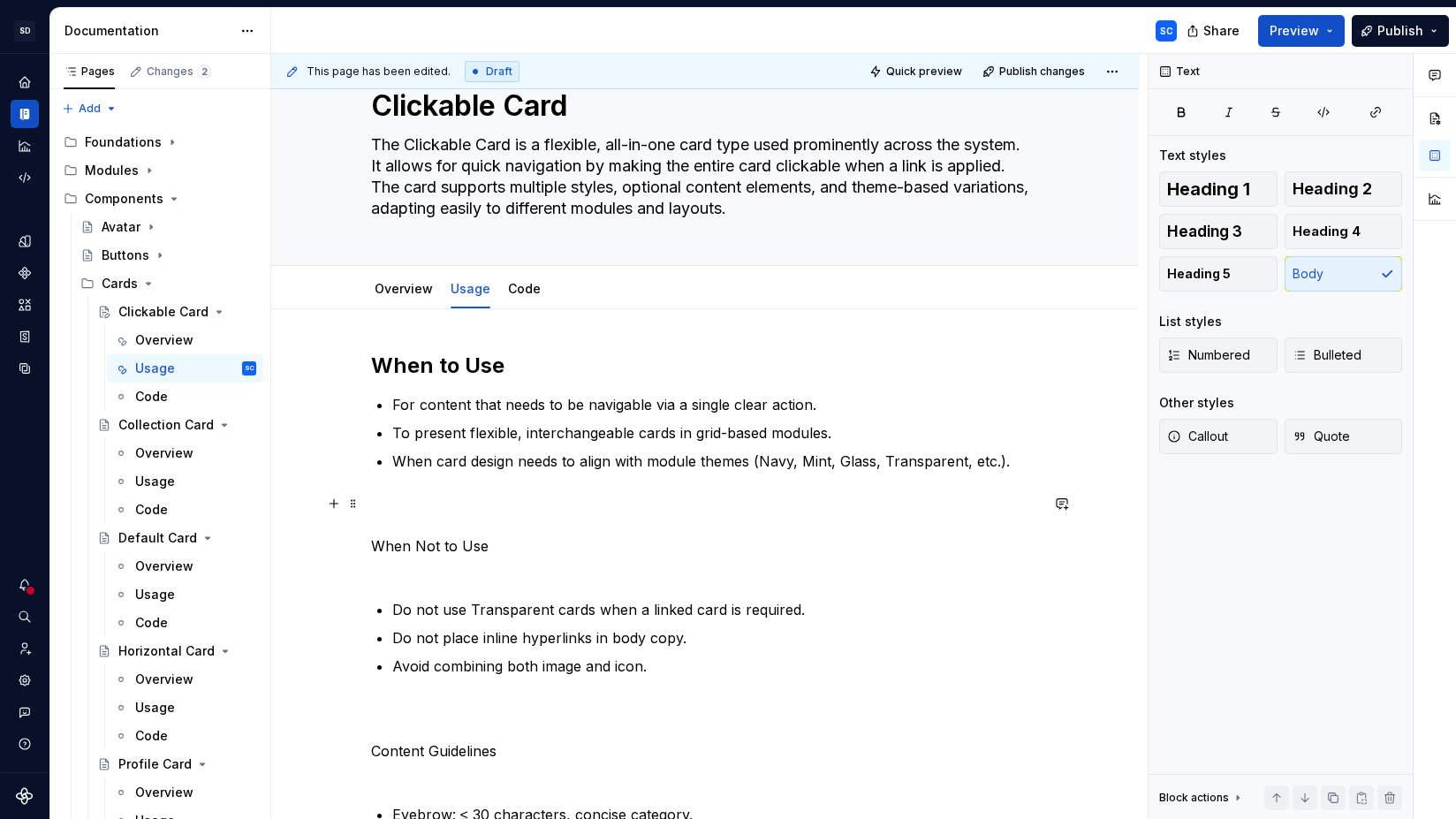
click at [415, 515] on p "When Not to Use" at bounding box center [705, 535] width 668 height 85
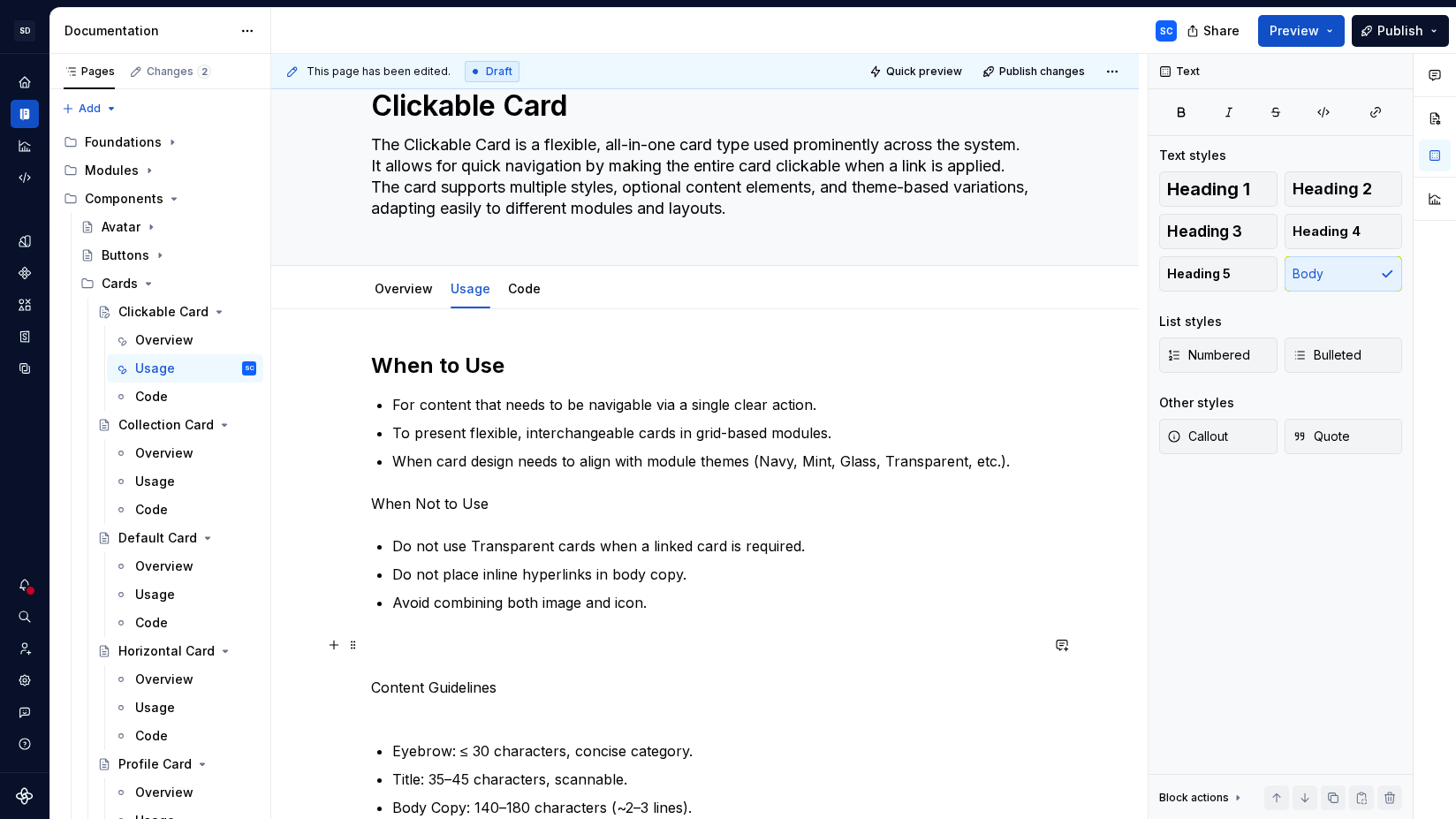
drag, startPoint x: 375, startPoint y: 683, endPoint x: 388, endPoint y: 681, distance: 13.2
click at [376, 683] on div "This page has been edited. Draft Quick preview Publish changes Clickable Card T…" at bounding box center [709, 437] width 876 height 766
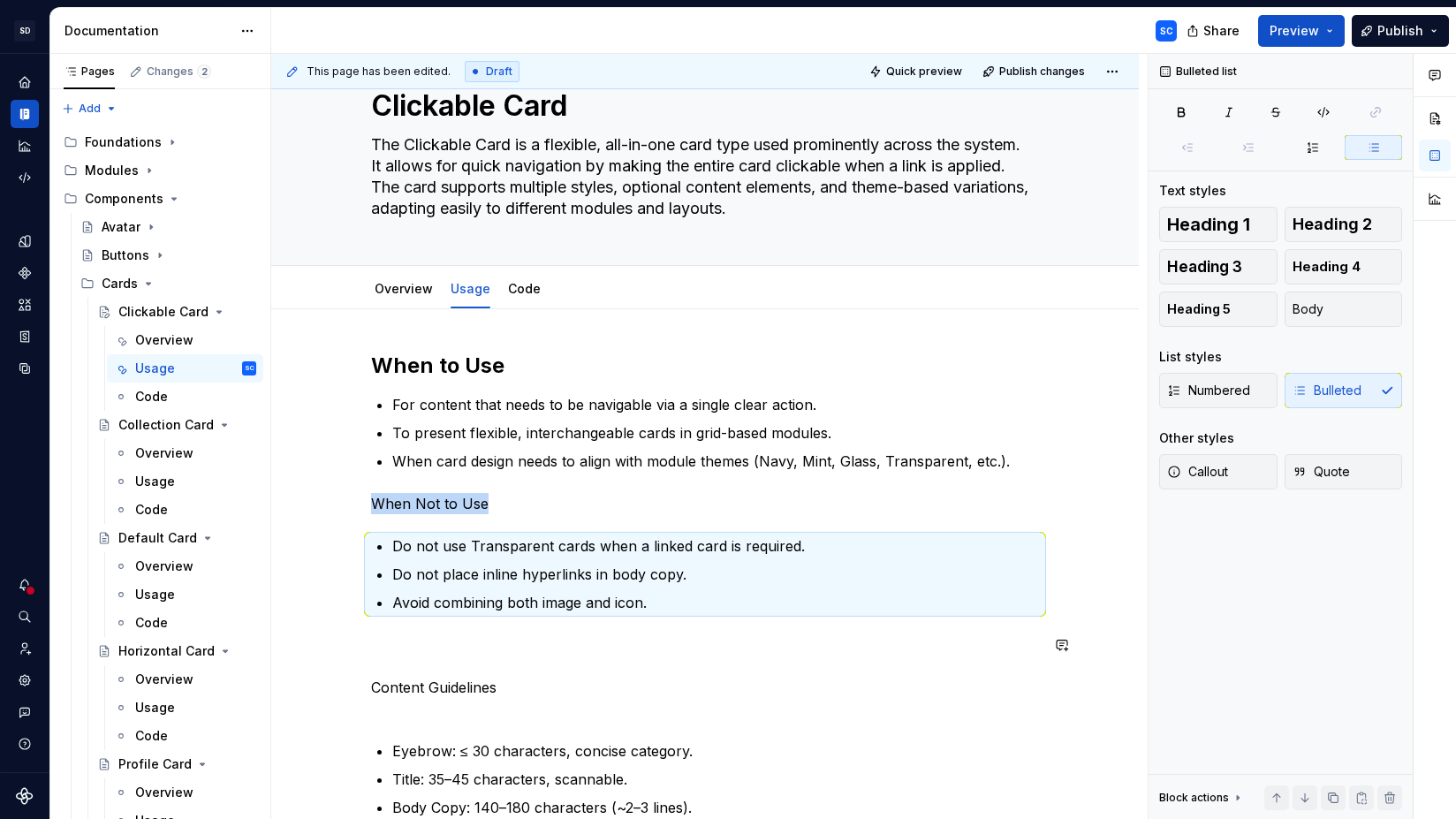
type textarea "*"
click at [397, 663] on p "Content Guidelines" at bounding box center [705, 677] width 668 height 85
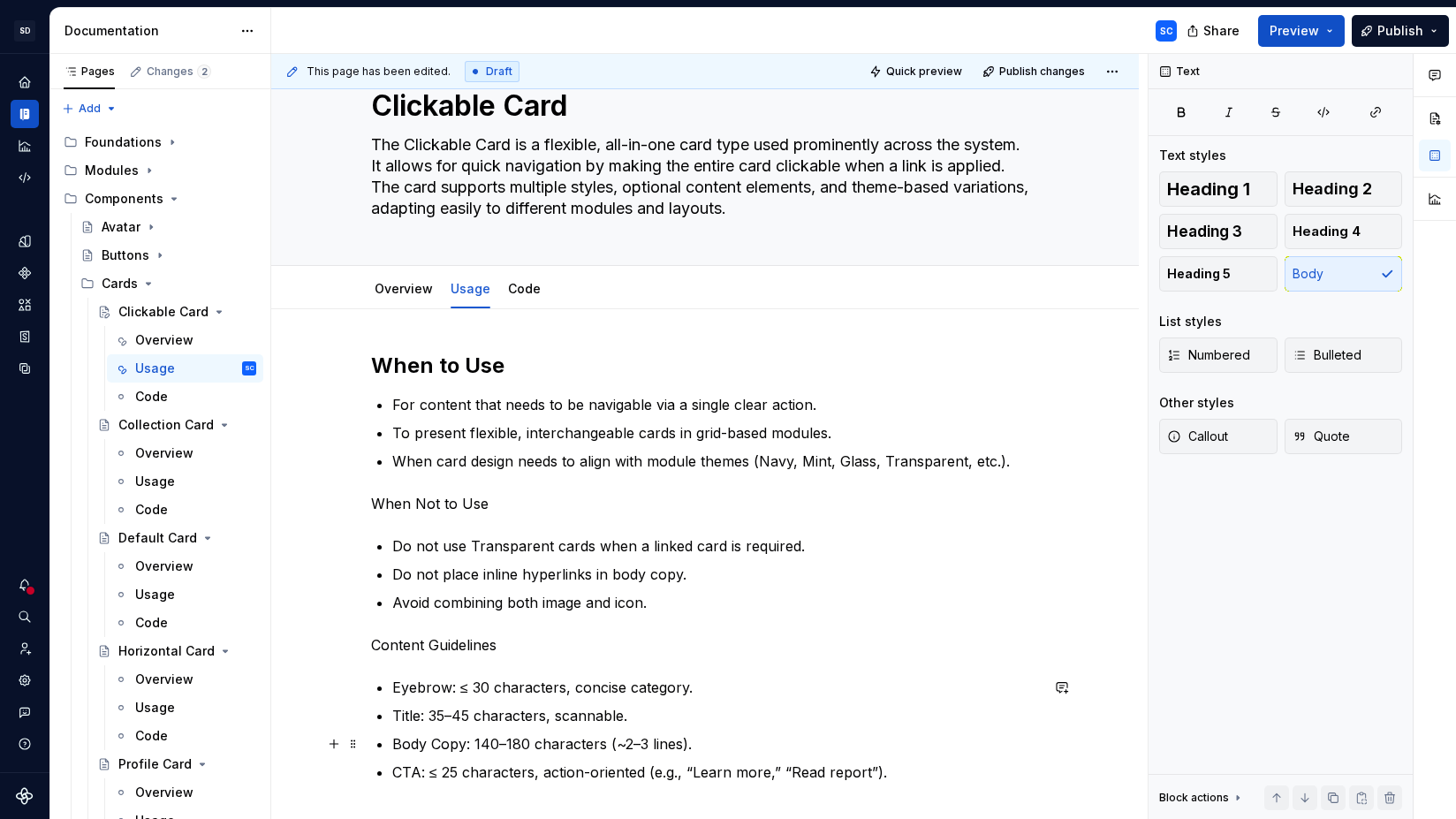
scroll to position [274, 0]
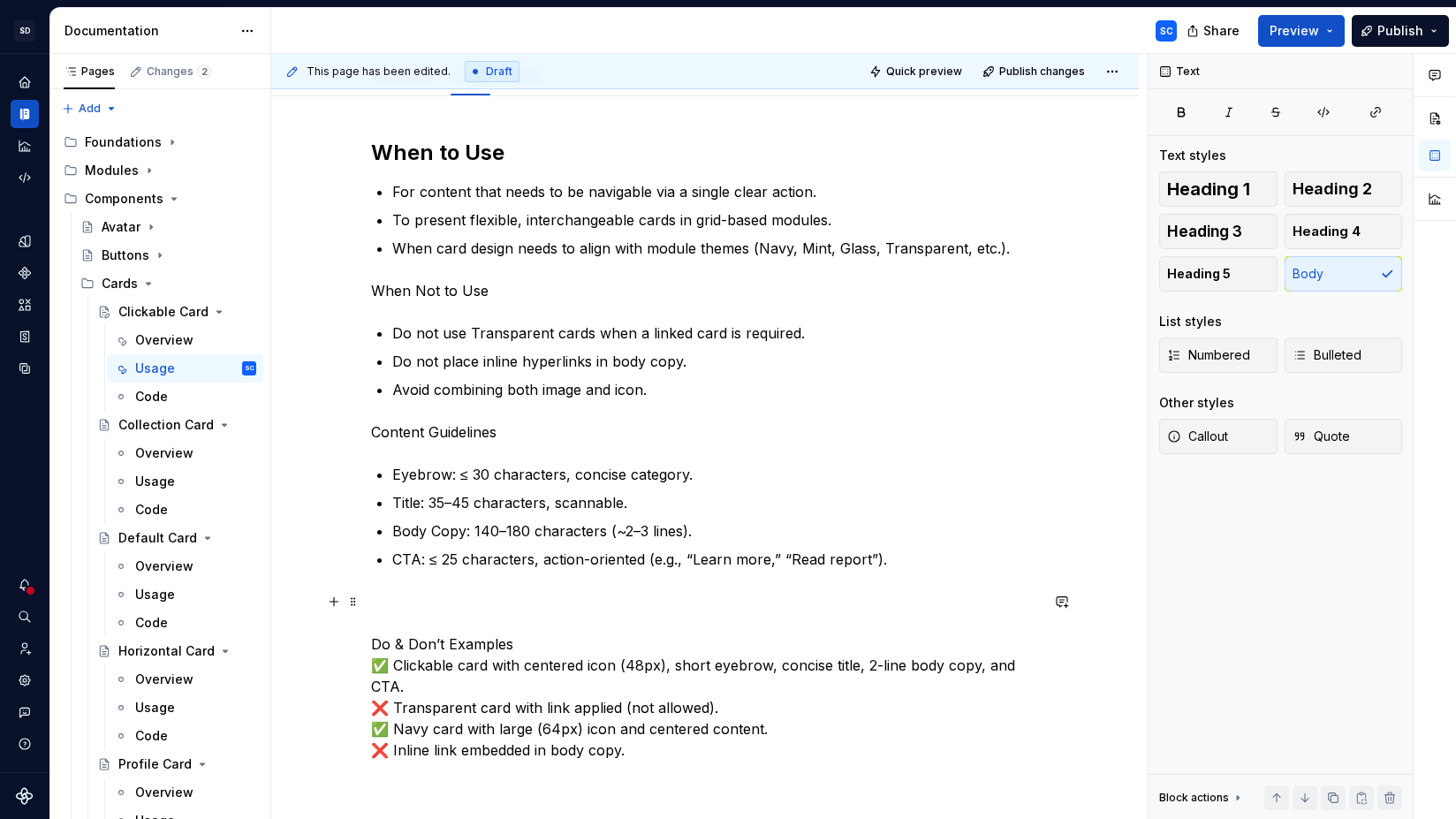
click at [405, 623] on p "Do & Don’t Examples ✅ Clickable card with centered icon (48px), short eyebrow, …" at bounding box center [705, 675] width 668 height 169
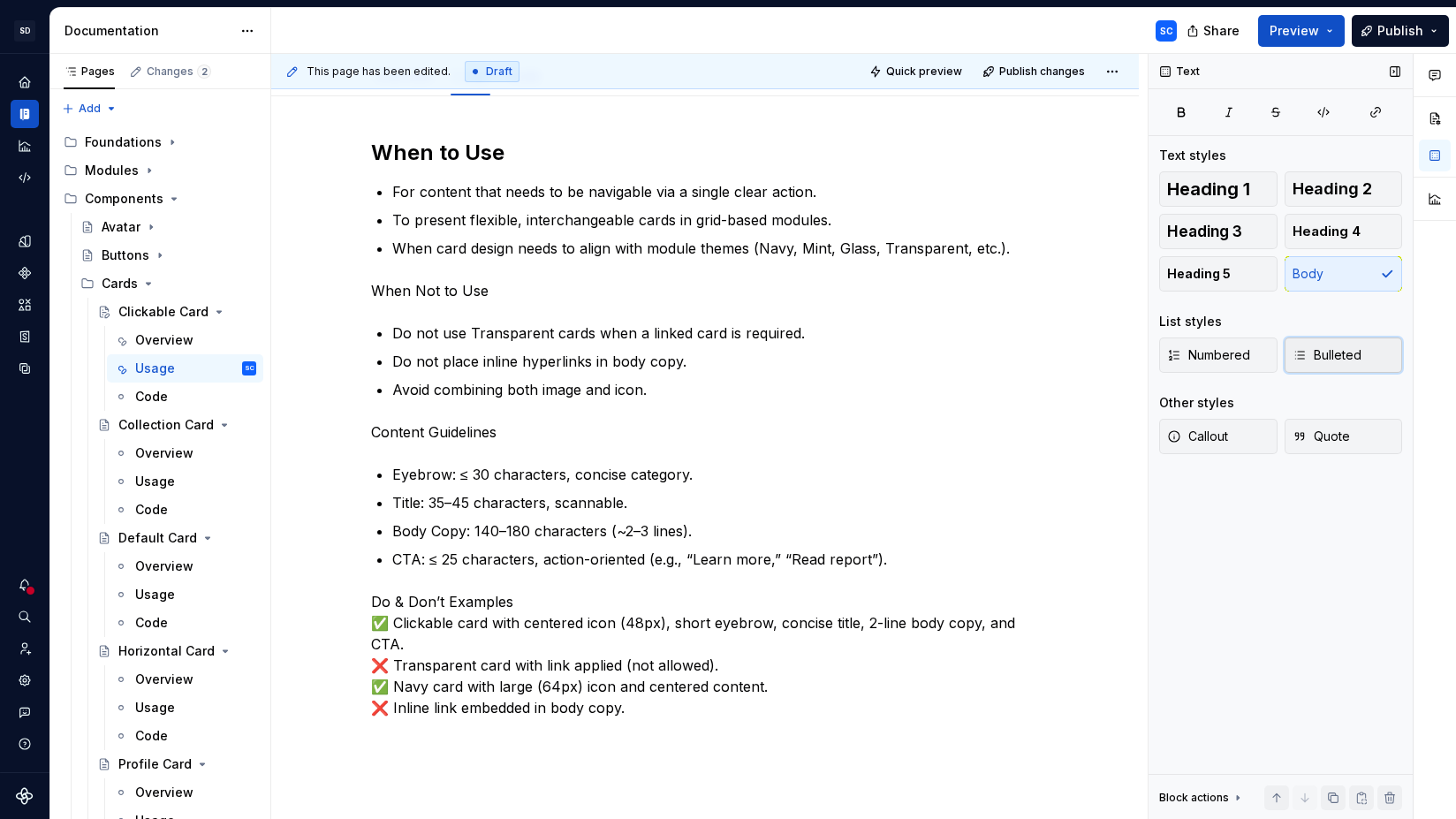
click at [1316, 357] on span "Bulleted" at bounding box center [1327, 355] width 69 height 18
click at [590, 606] on p "Do & Don’t Examples ✅ Clickable card with centered icon (48px), short eyebrow, …" at bounding box center [705, 654] width 668 height 127
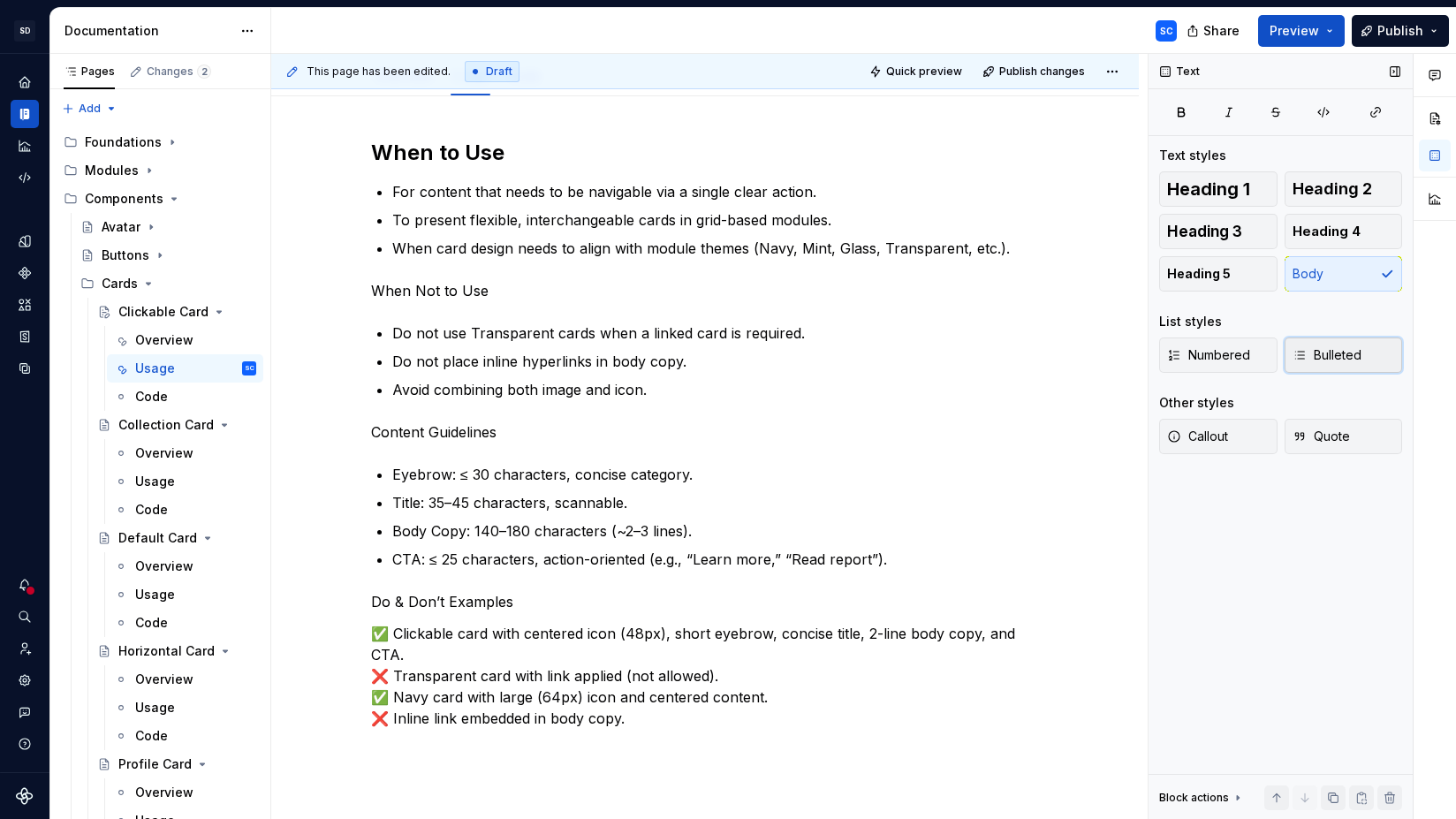
click at [1325, 355] on span "Bulleted" at bounding box center [1327, 355] width 69 height 18
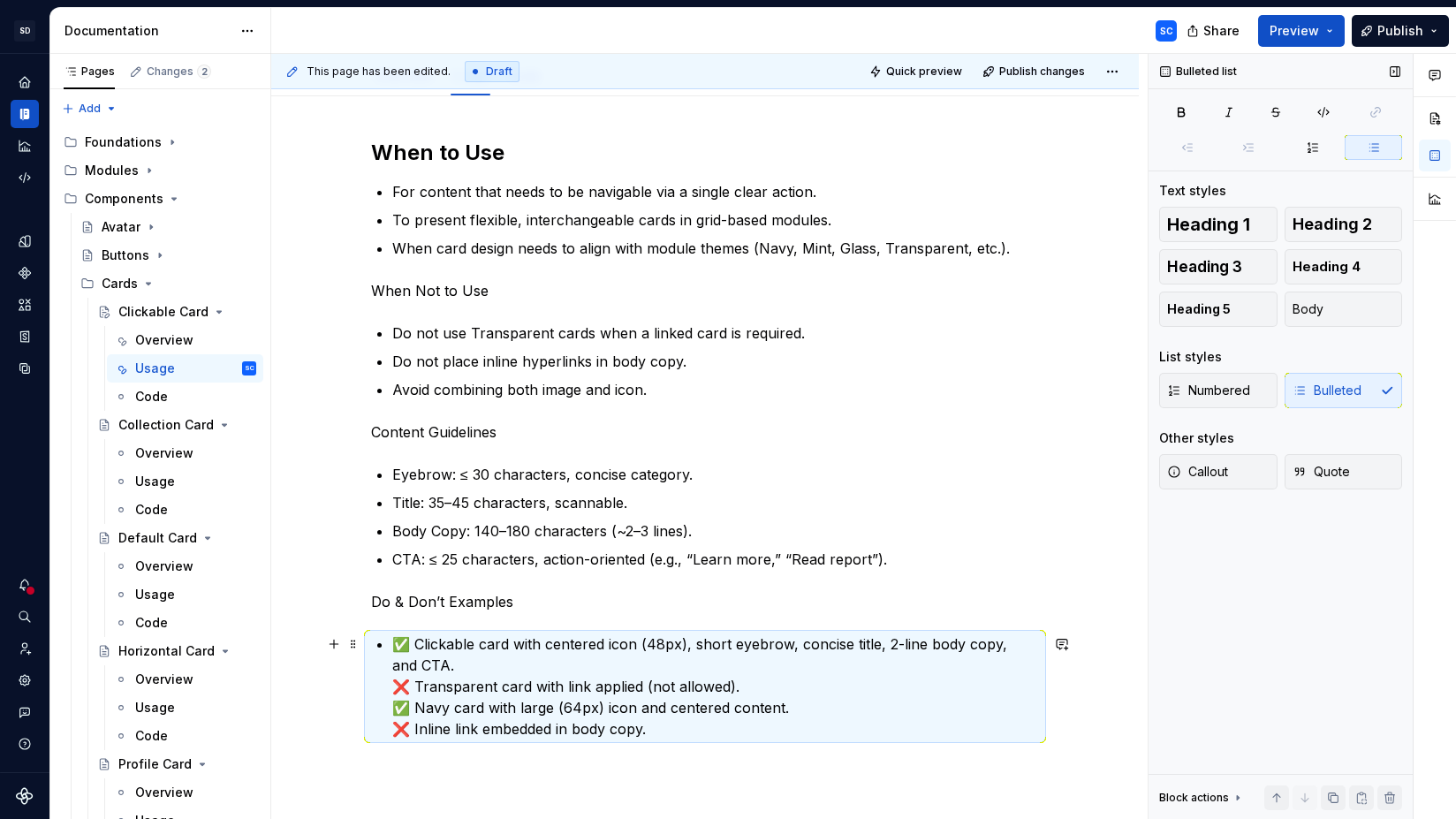
click at [452, 666] on p "✅ Clickable card with centered icon (48px), short eyebrow, concise title, 2-lin…" at bounding box center [716, 686] width 646 height 106
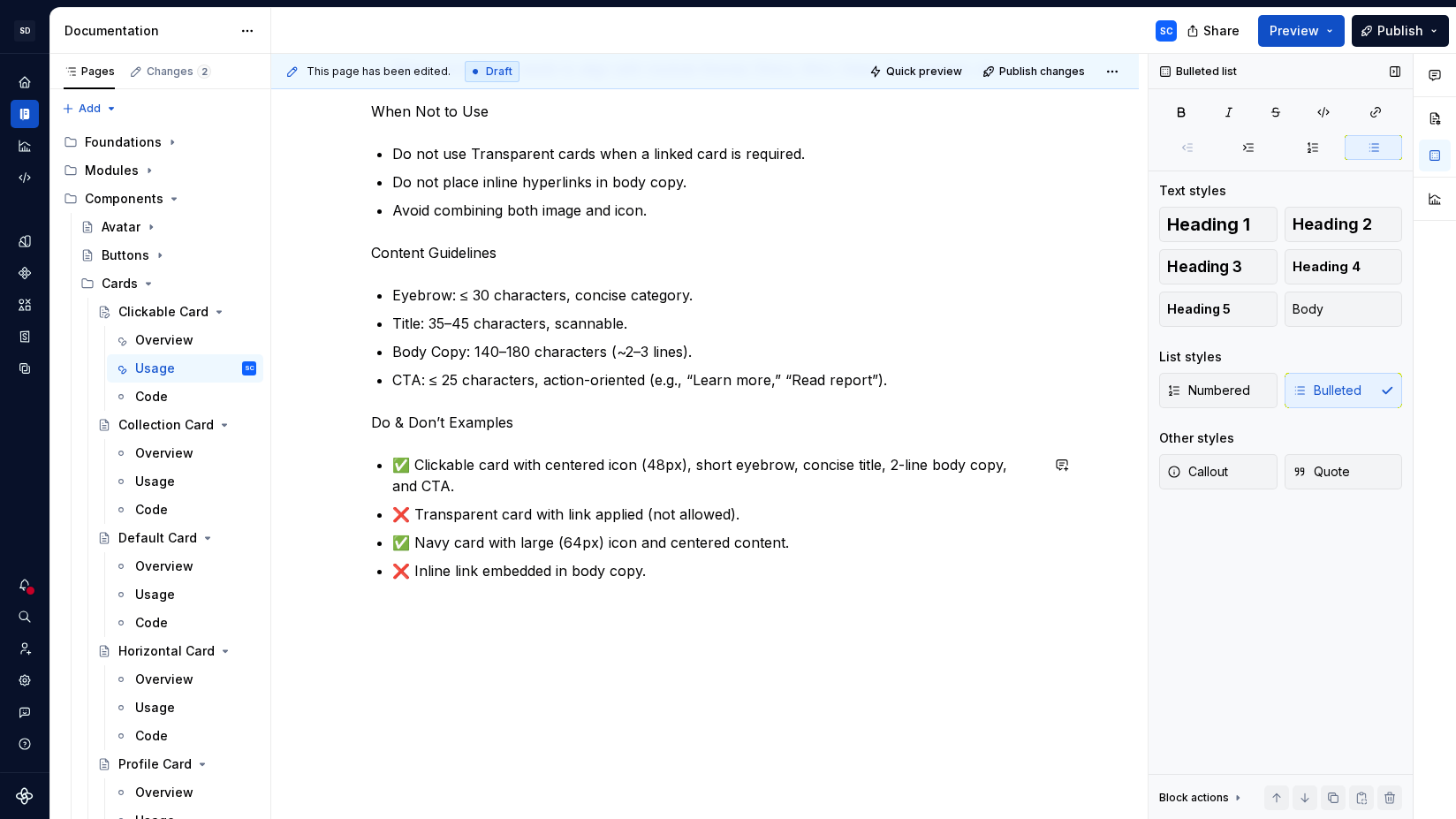
scroll to position [474, 0]
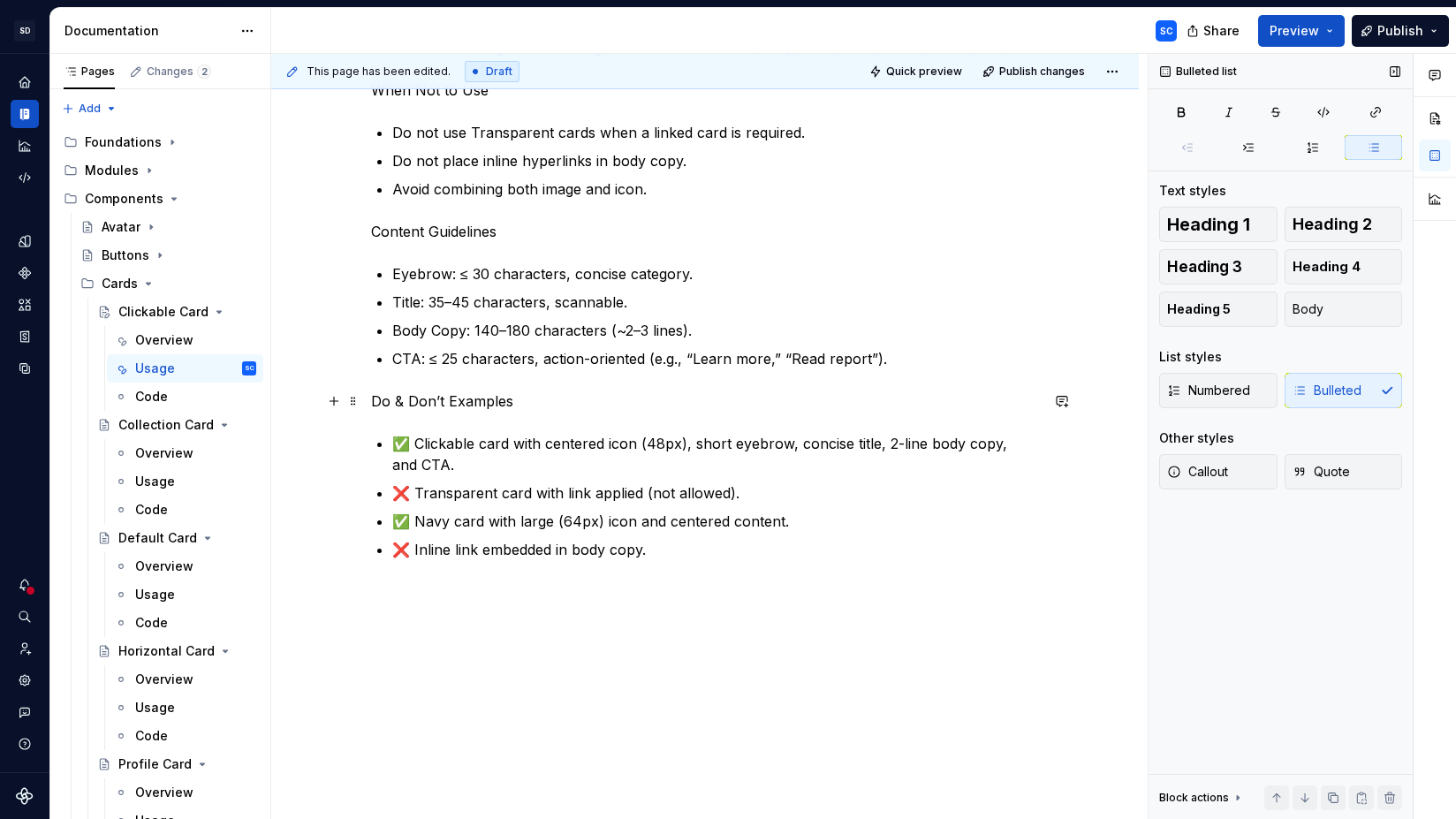
click at [463, 398] on p "Do & Don’t Examples" at bounding box center [705, 401] width 668 height 21
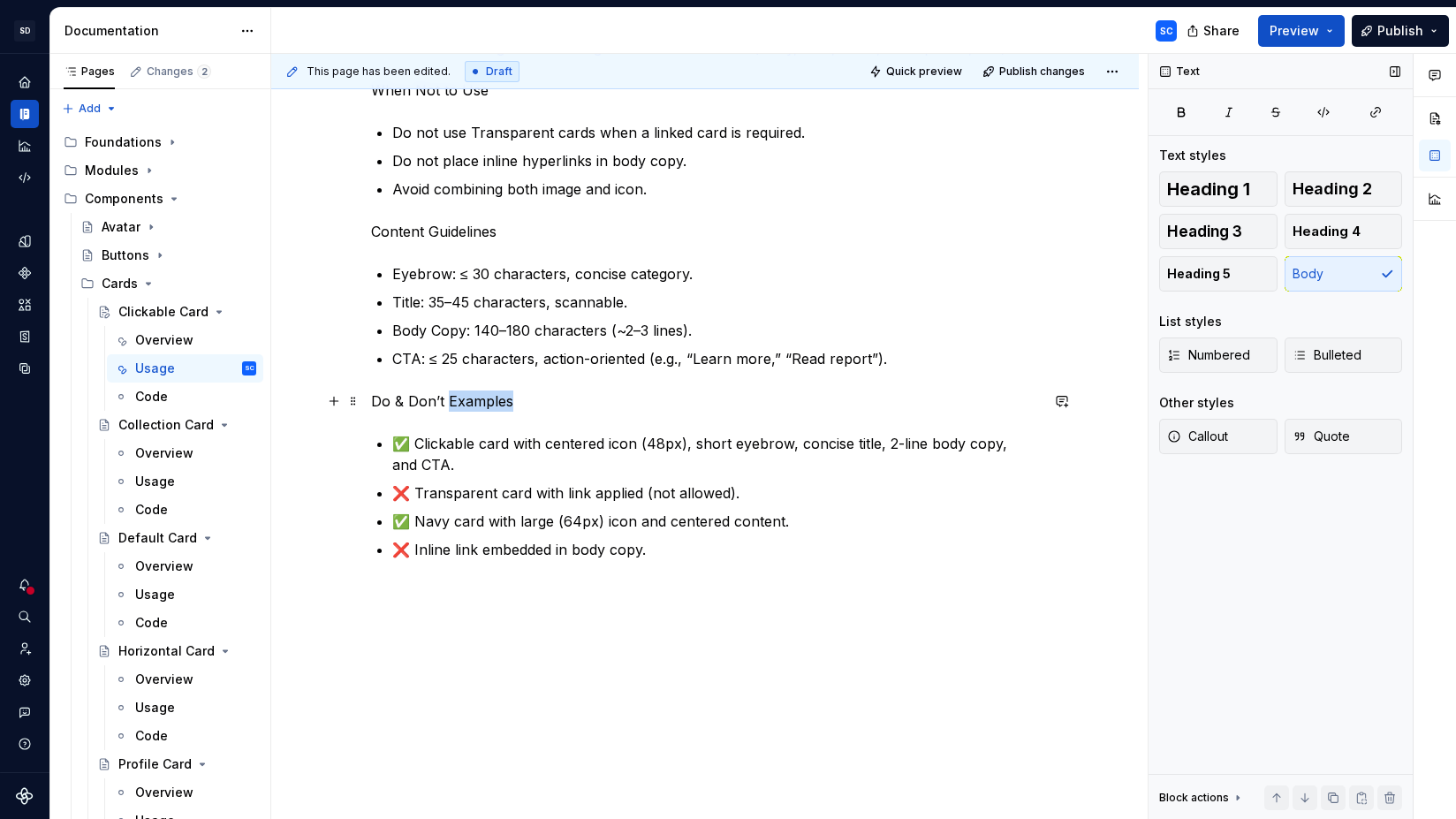
click at [463, 398] on p "Do & Don’t Examples" at bounding box center [705, 401] width 668 height 21
click at [392, 402] on p "Do & Don’t Examples" at bounding box center [705, 401] width 668 height 21
click at [487, 403] on p "Do’s & [PERSON_NAME] Examples" at bounding box center [705, 401] width 668 height 21
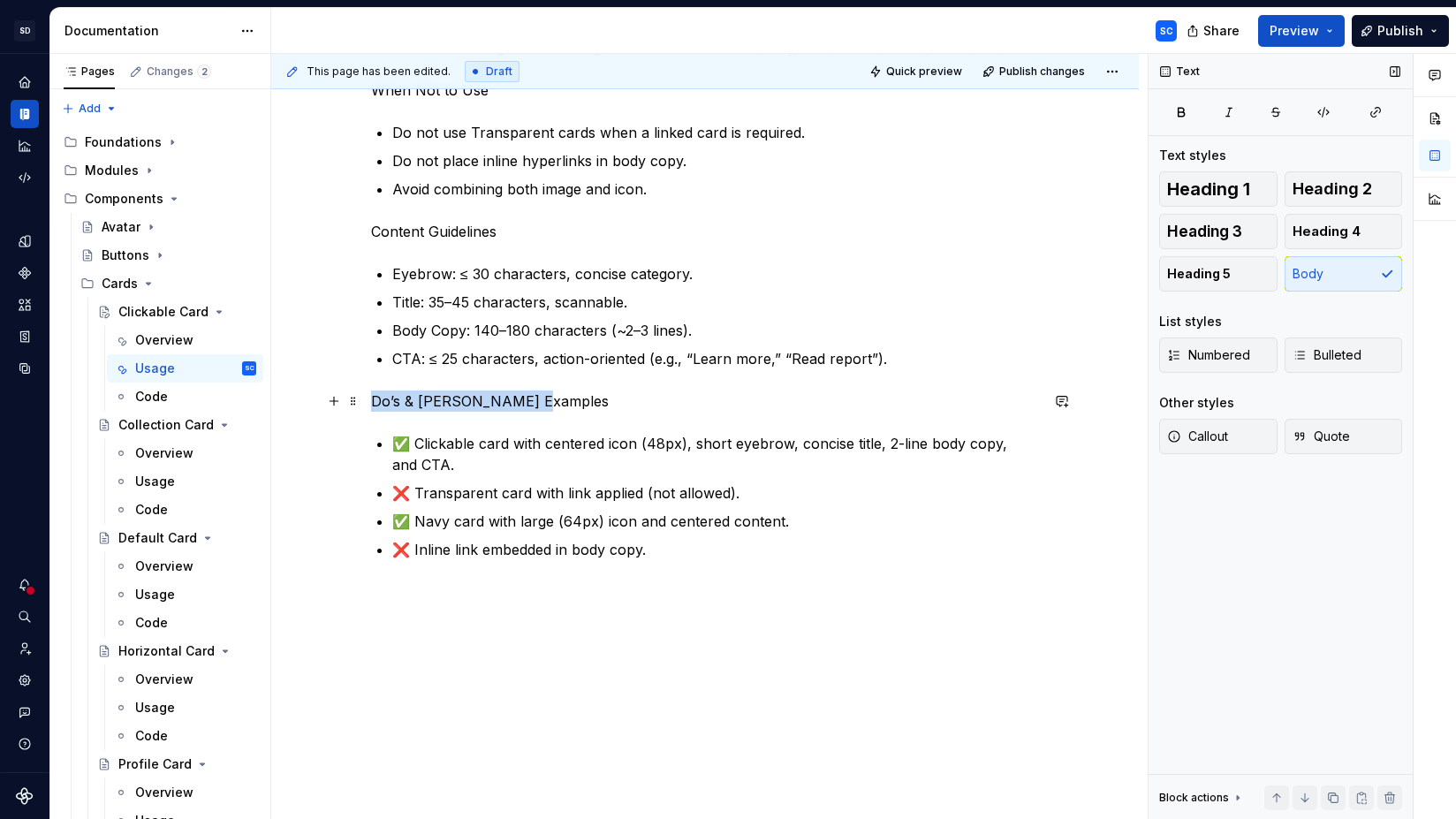
click at [487, 403] on p "Do’s & [PERSON_NAME] Examples" at bounding box center [705, 401] width 668 height 21
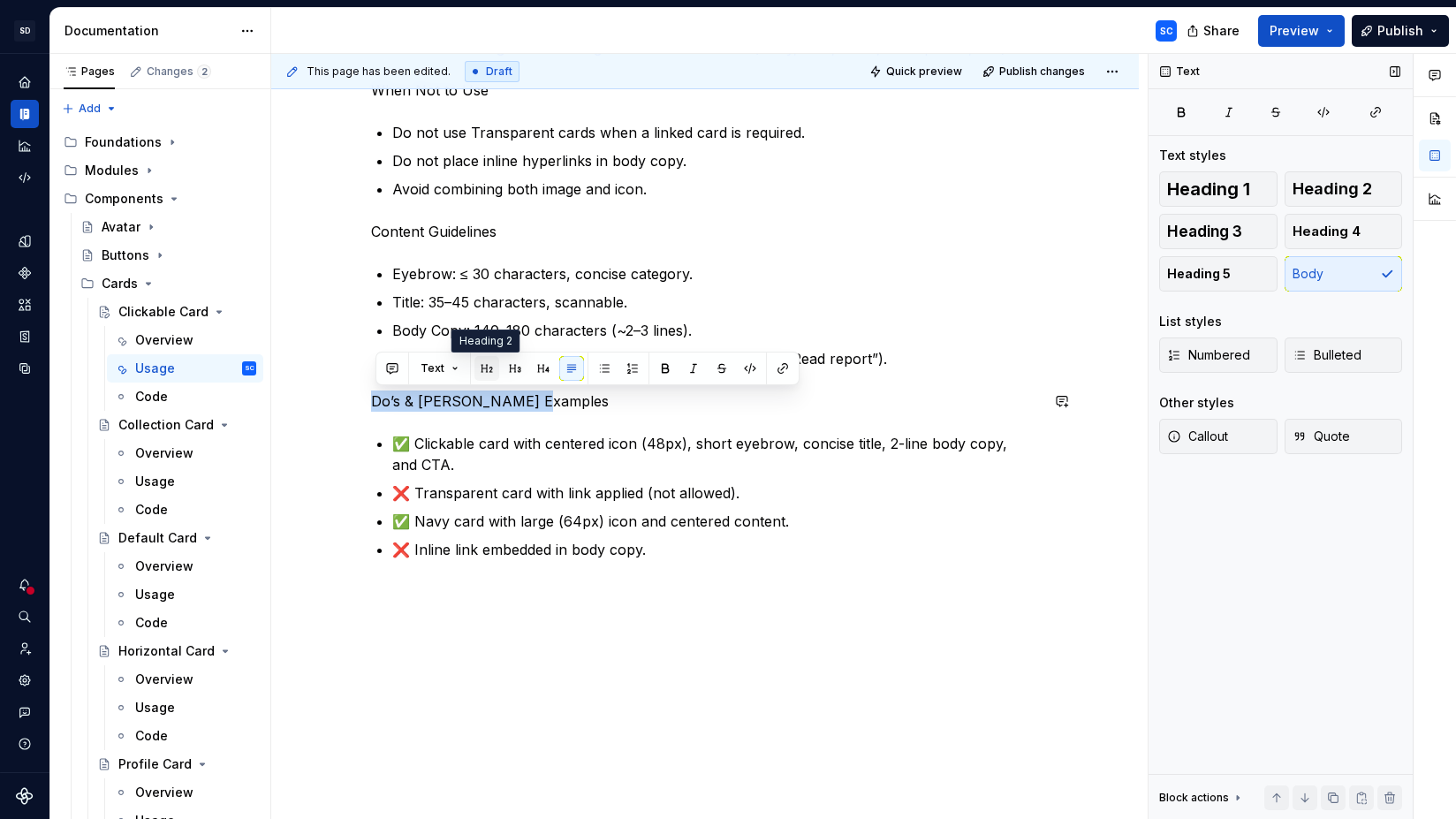
click at [487, 368] on button "button" at bounding box center [487, 368] width 25 height 25
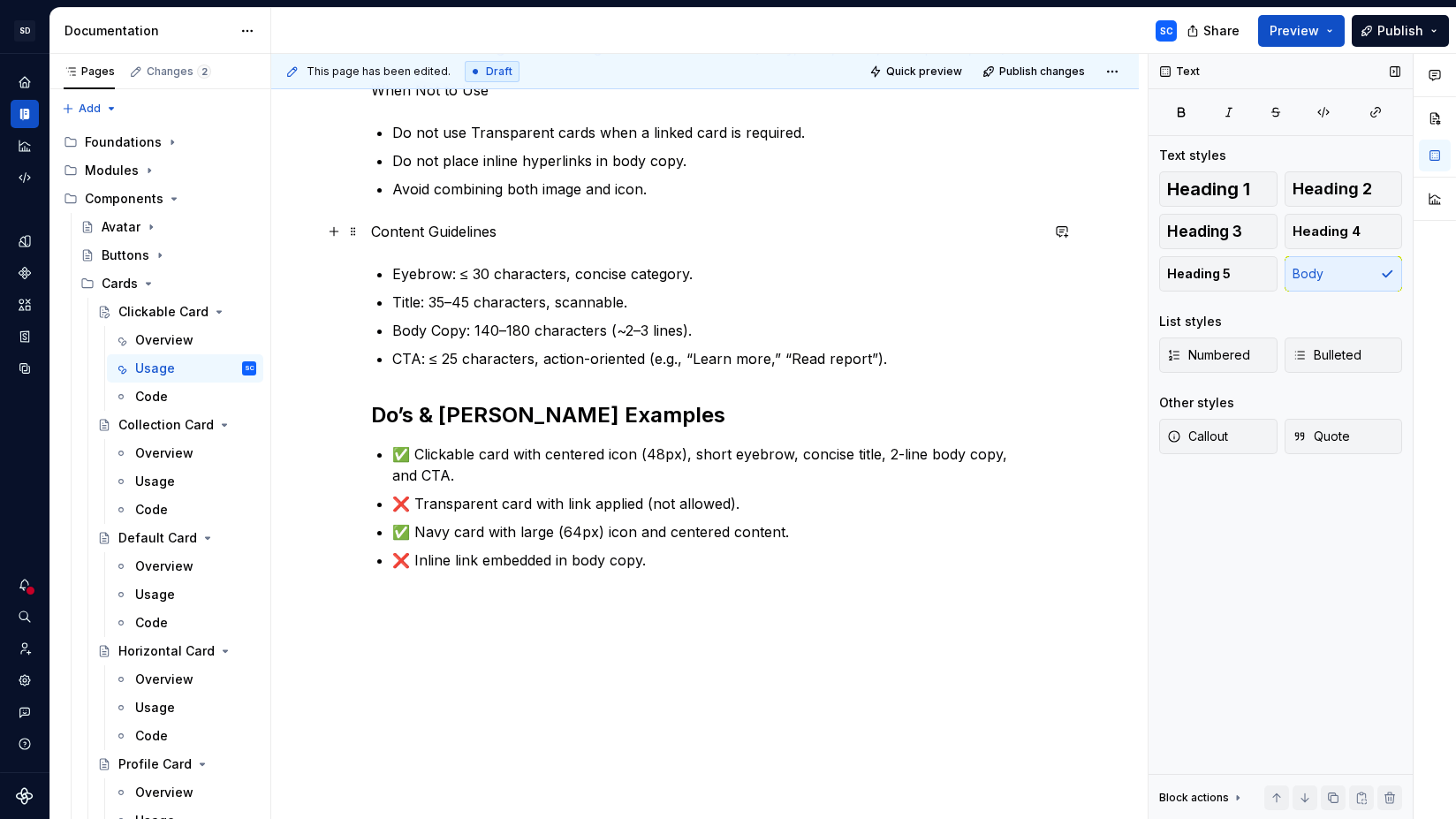
click at [436, 232] on p "Content Guidelines" at bounding box center [705, 232] width 668 height 21
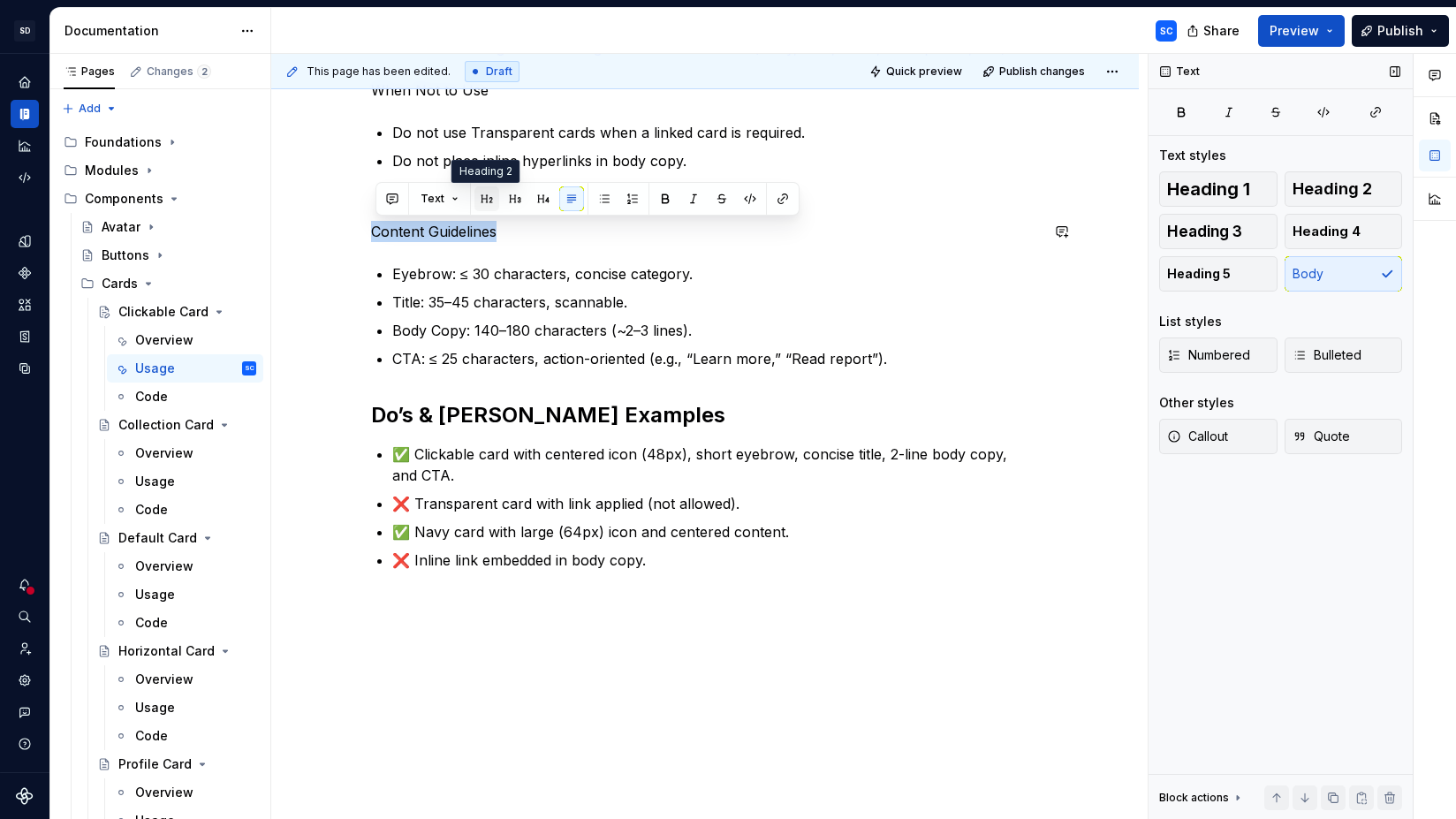
click at [484, 202] on button "button" at bounding box center [487, 199] width 25 height 25
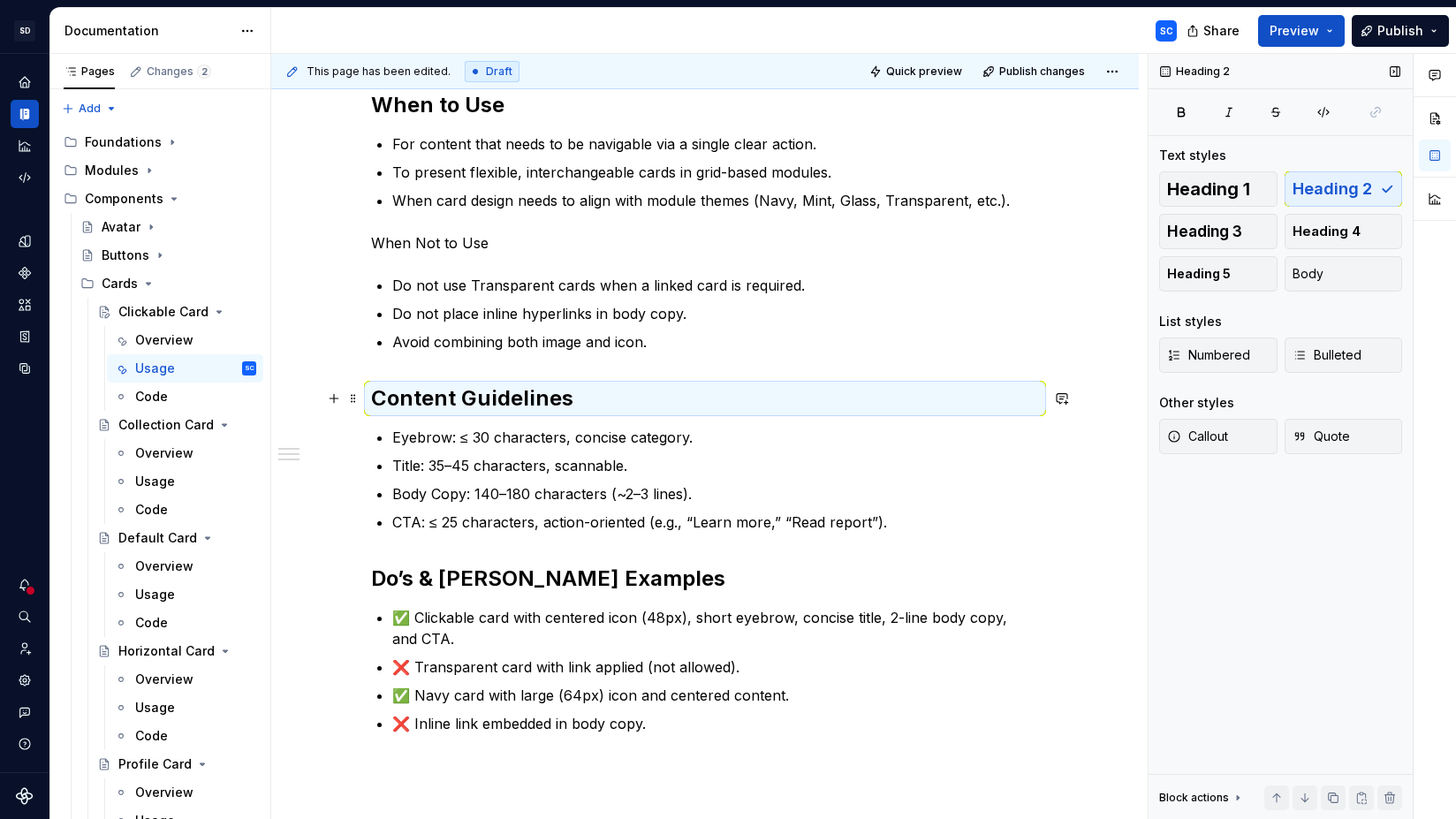
scroll to position [242, 0]
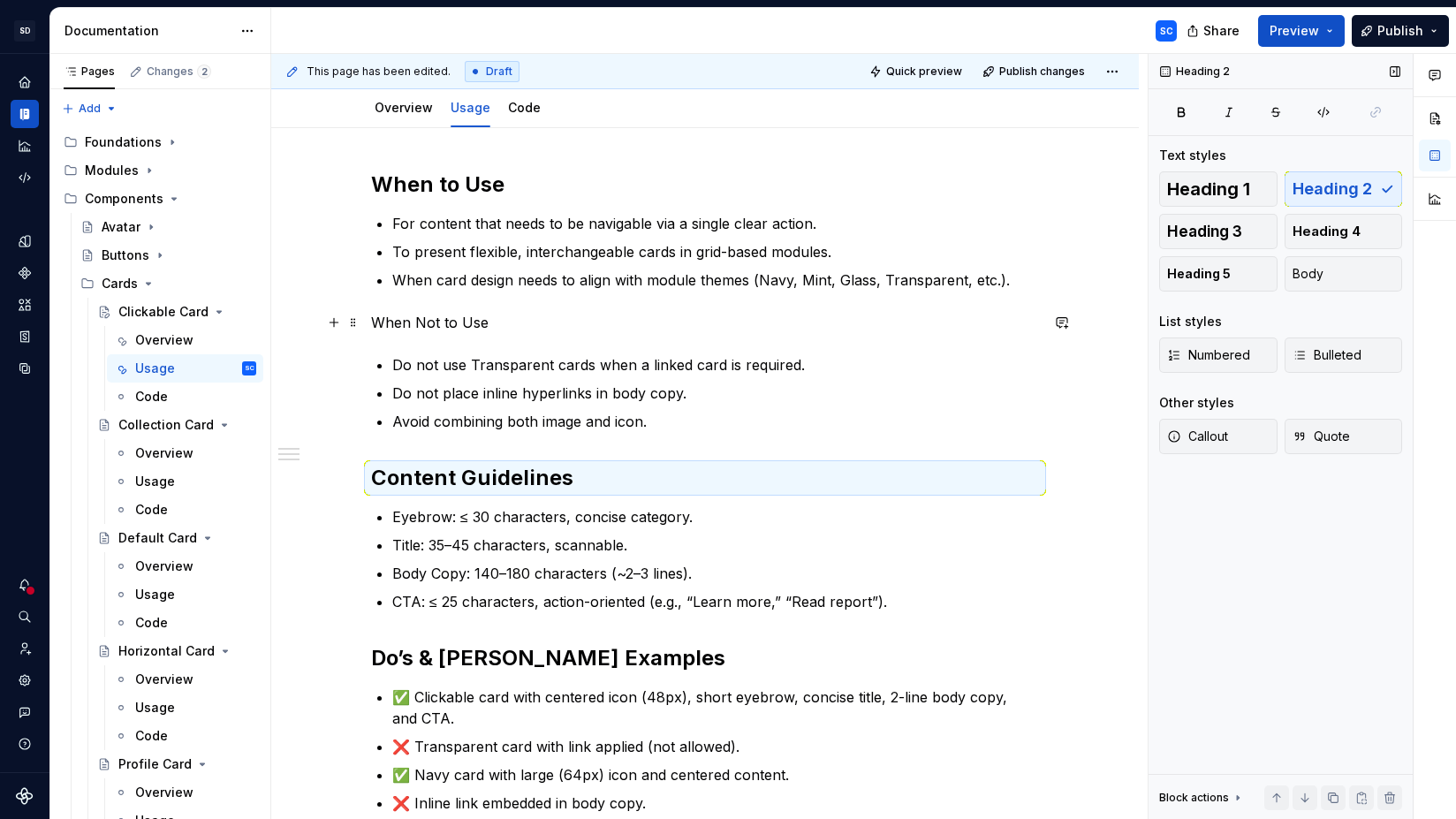
click at [455, 319] on p "When Not to Use" at bounding box center [705, 322] width 668 height 21
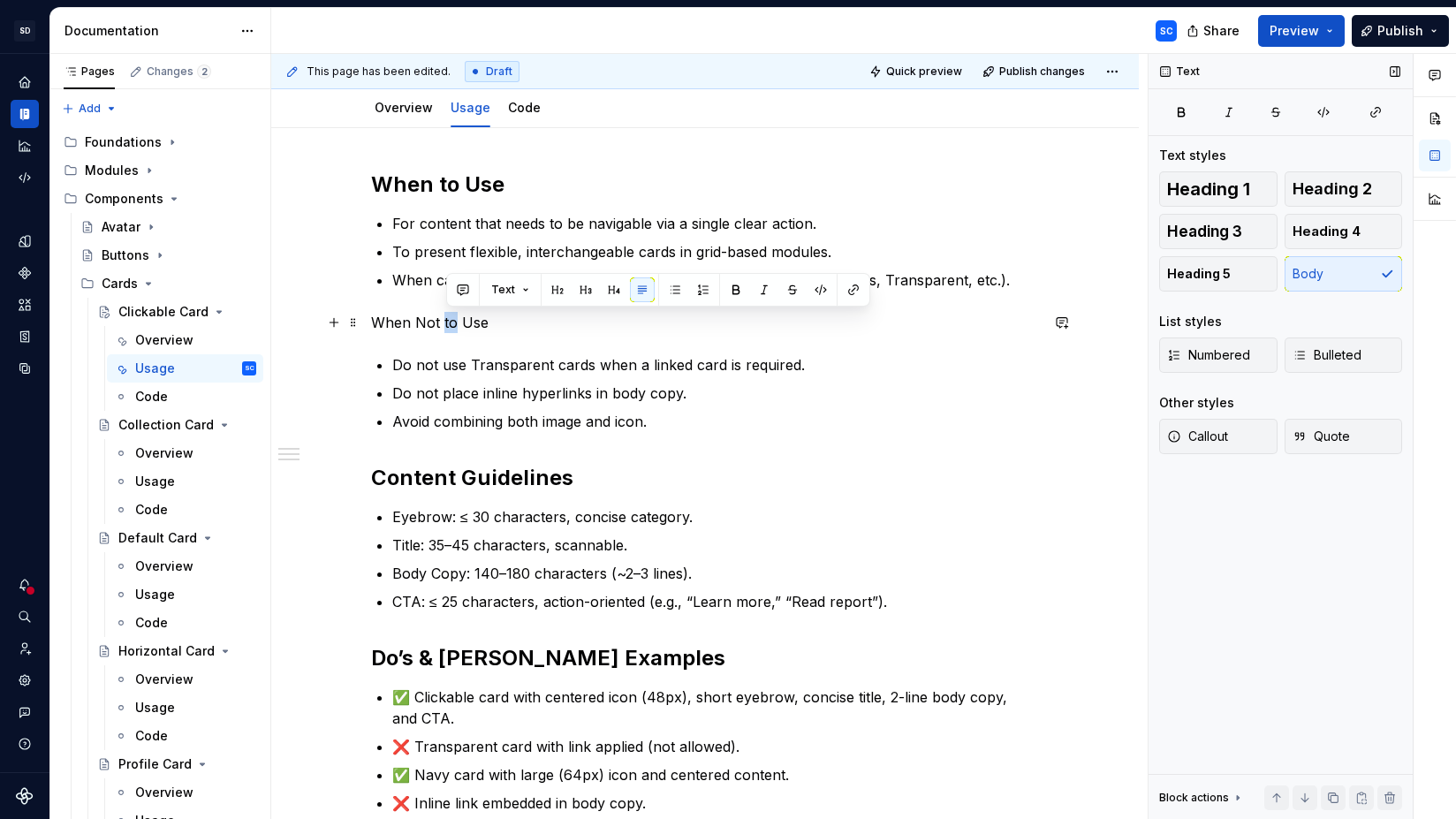
click at [455, 319] on p "When Not to Use" at bounding box center [705, 322] width 668 height 21
click at [454, 319] on p "When Not to Use" at bounding box center [705, 322] width 668 height 21
click at [487, 287] on button "button" at bounding box center [487, 289] width 25 height 25
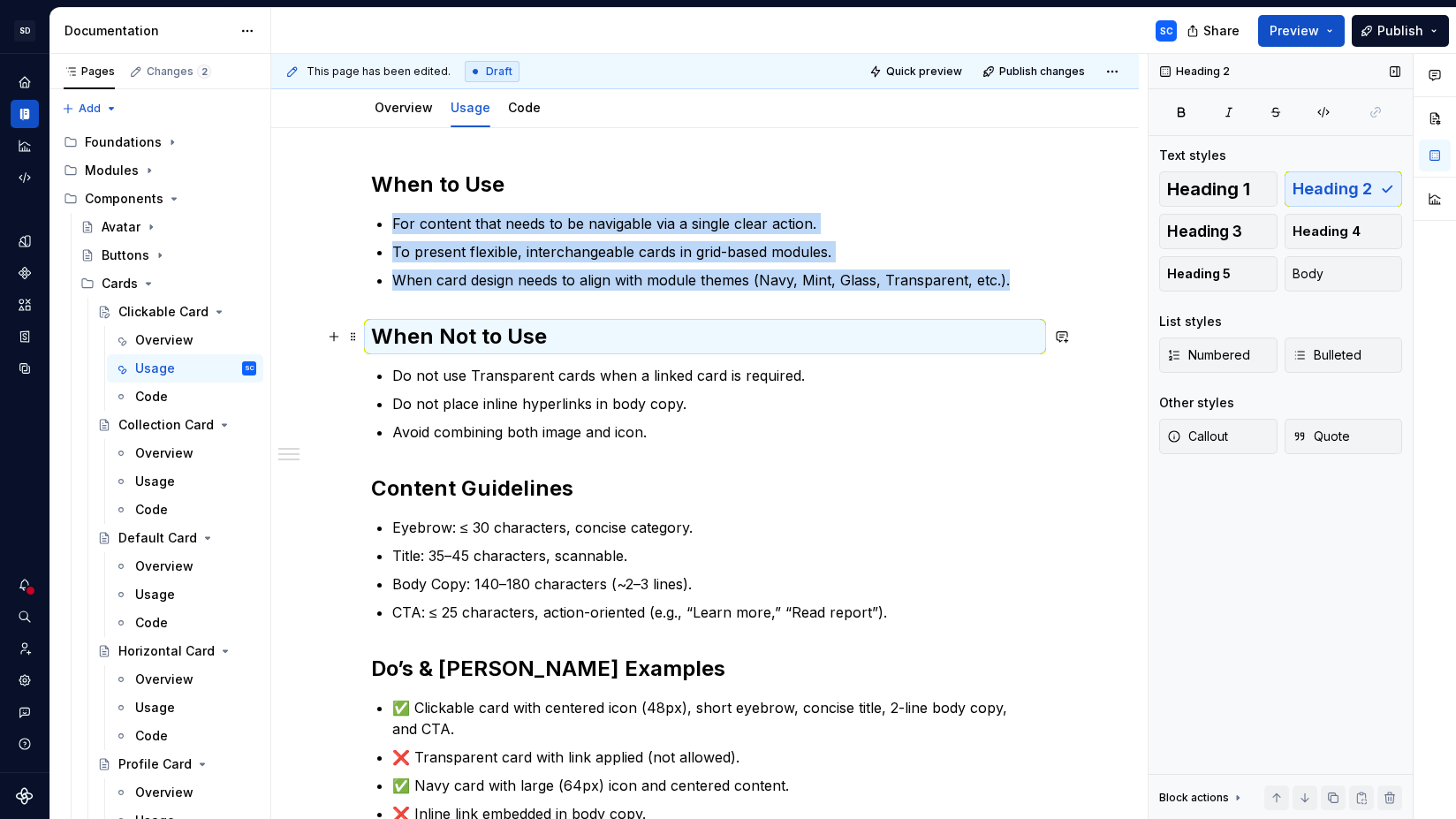
click at [550, 347] on h2 "When Not to Use" at bounding box center [705, 336] width 668 height 28
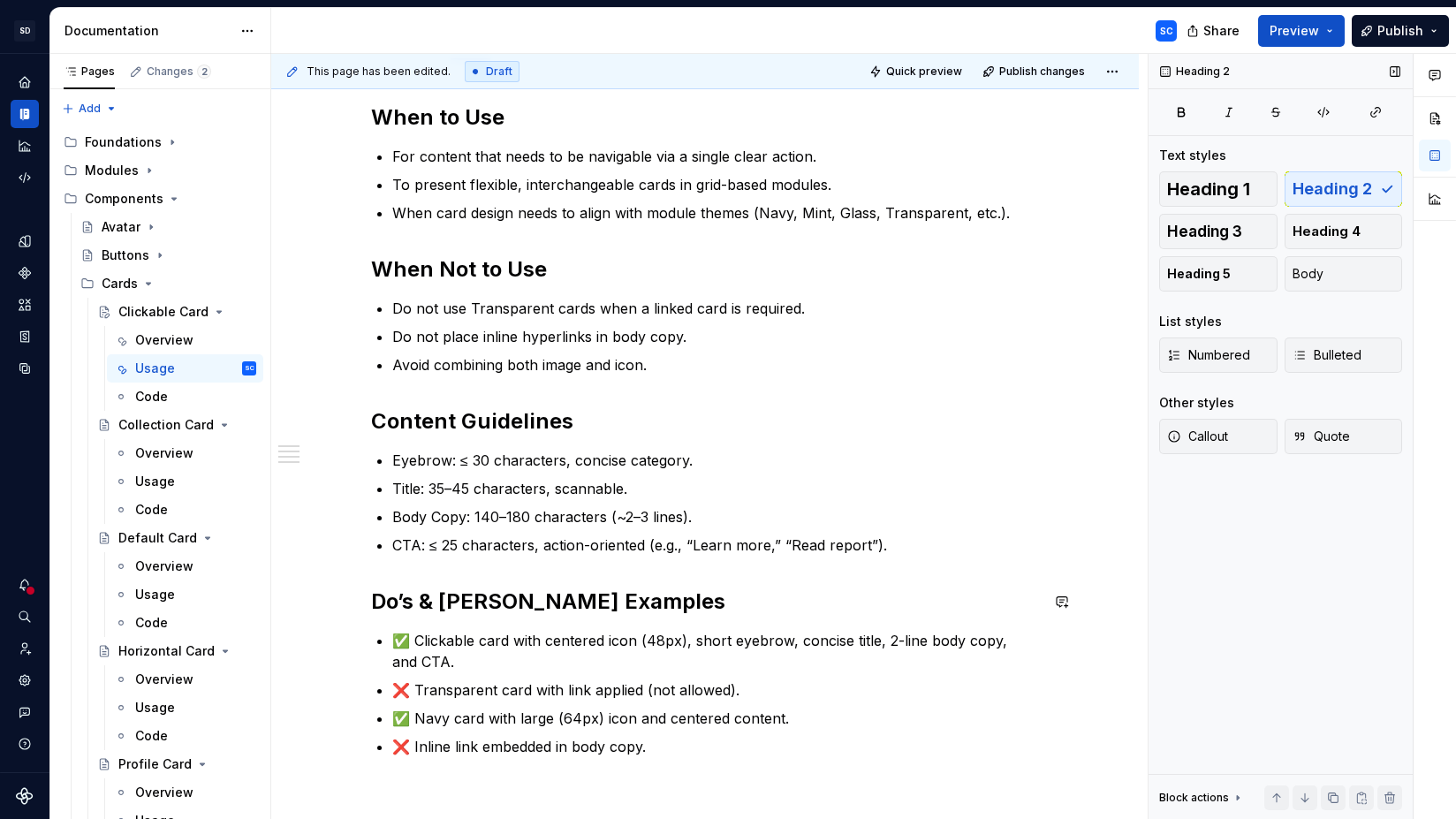
scroll to position [300, 0]
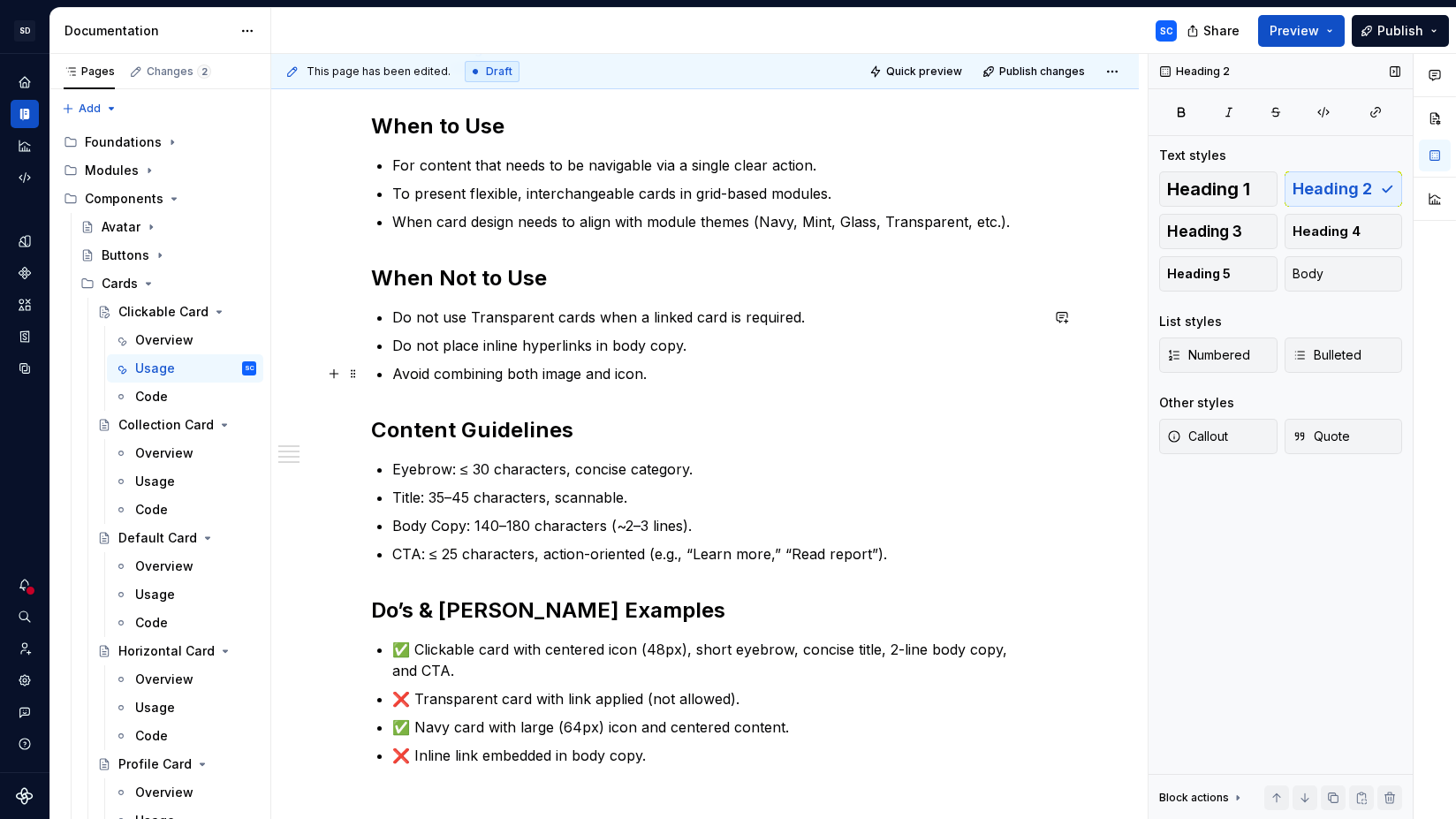
click at [852, 367] on p "Avoid combining both image and icon." at bounding box center [716, 374] width 646 height 21
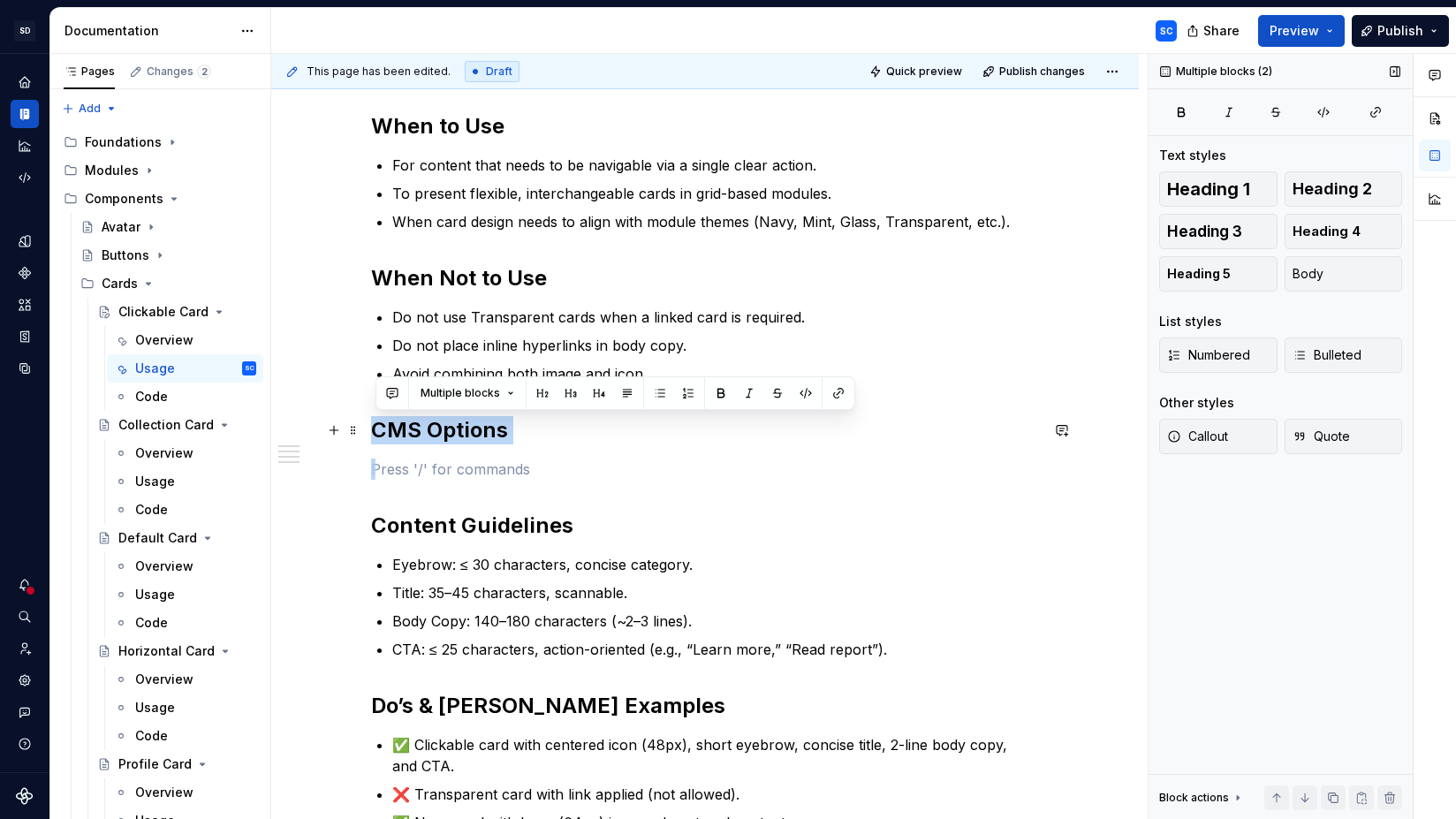
drag, startPoint x: 438, startPoint y: 471, endPoint x: 374, endPoint y: 426, distance: 78.2
click at [374, 426] on div "When to Use For content that needs to be navigable via a single clear action. T…" at bounding box center [705, 599] width 867 height 1058
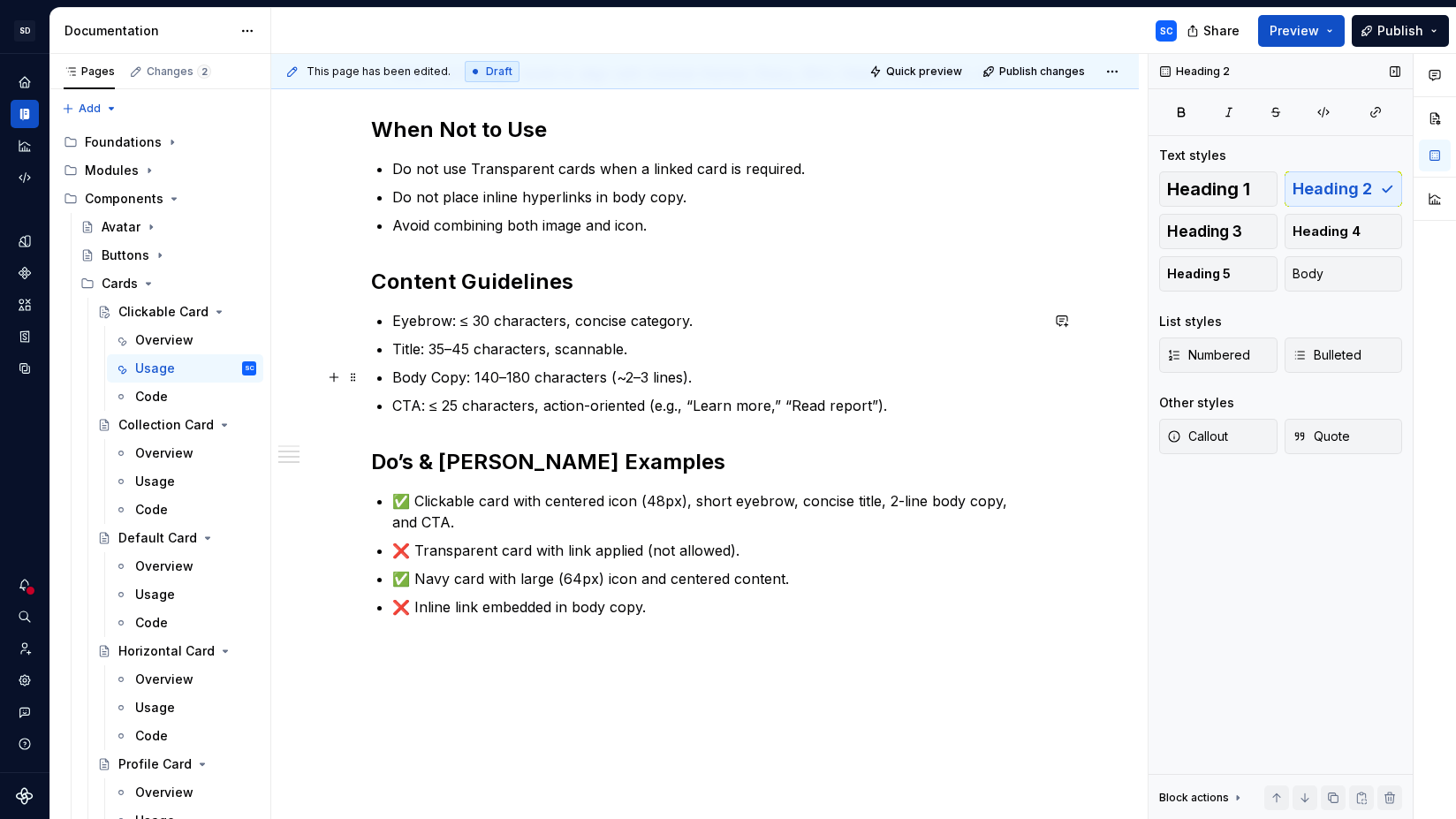
scroll to position [448, 0]
drag, startPoint x: 377, startPoint y: 465, endPoint x: 435, endPoint y: 487, distance: 62.0
click at [379, 465] on h2 "Do’s & [PERSON_NAME] Examples" at bounding box center [705, 463] width 668 height 28
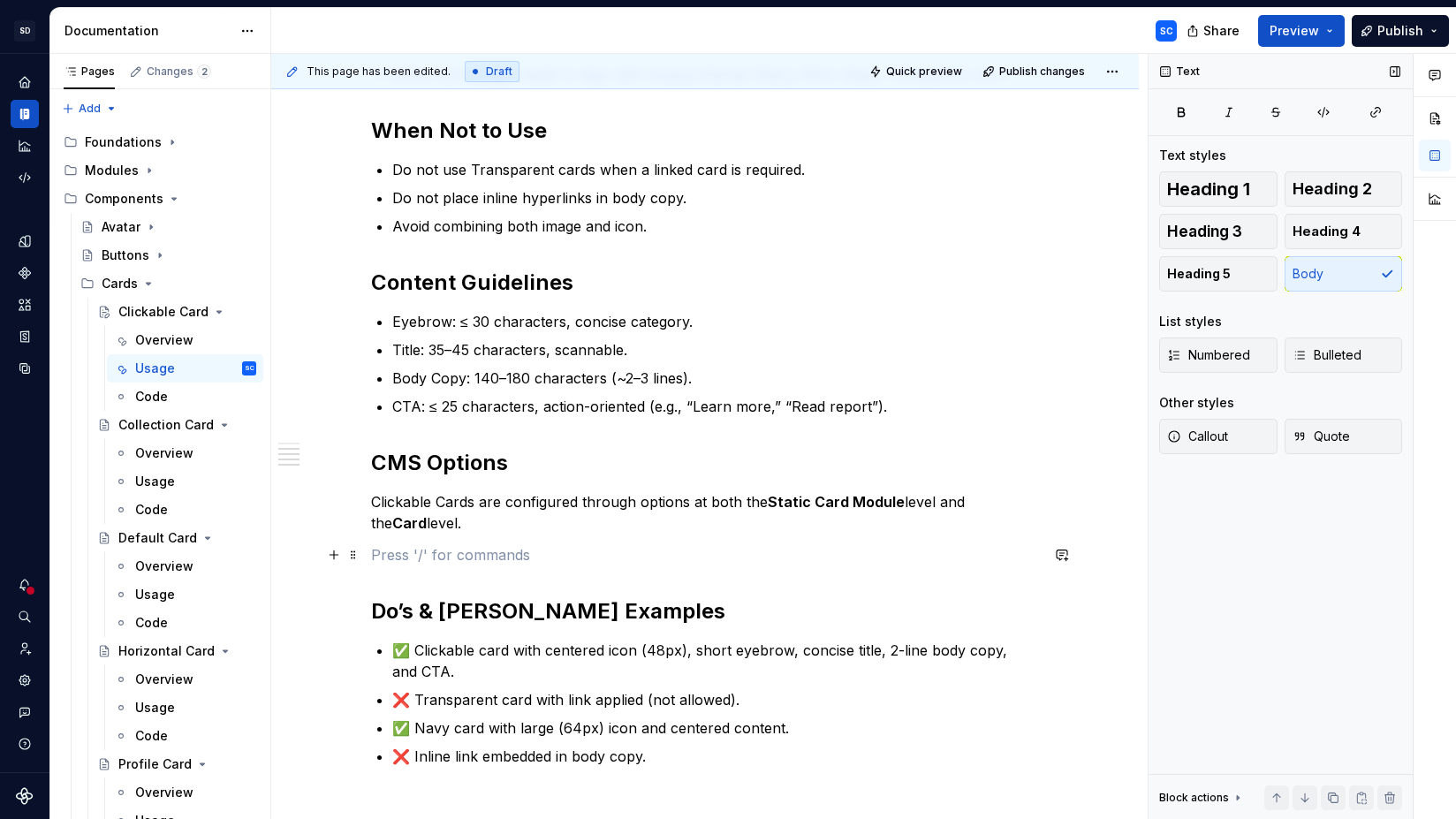
click at [508, 559] on p at bounding box center [705, 555] width 668 height 21
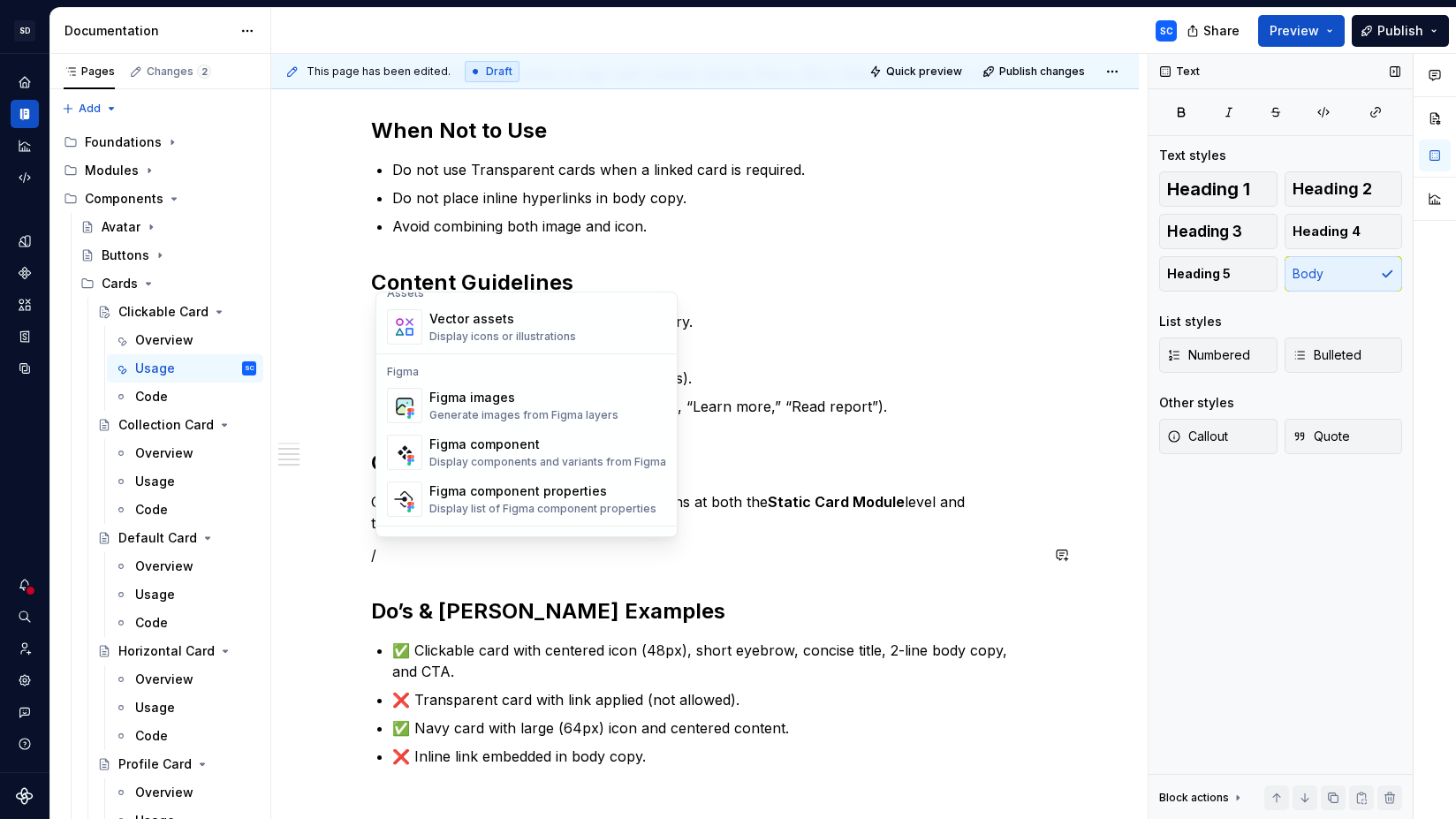
scroll to position [1595, 0]
click at [506, 405] on div "Figma images" at bounding box center [524, 399] width 189 height 18
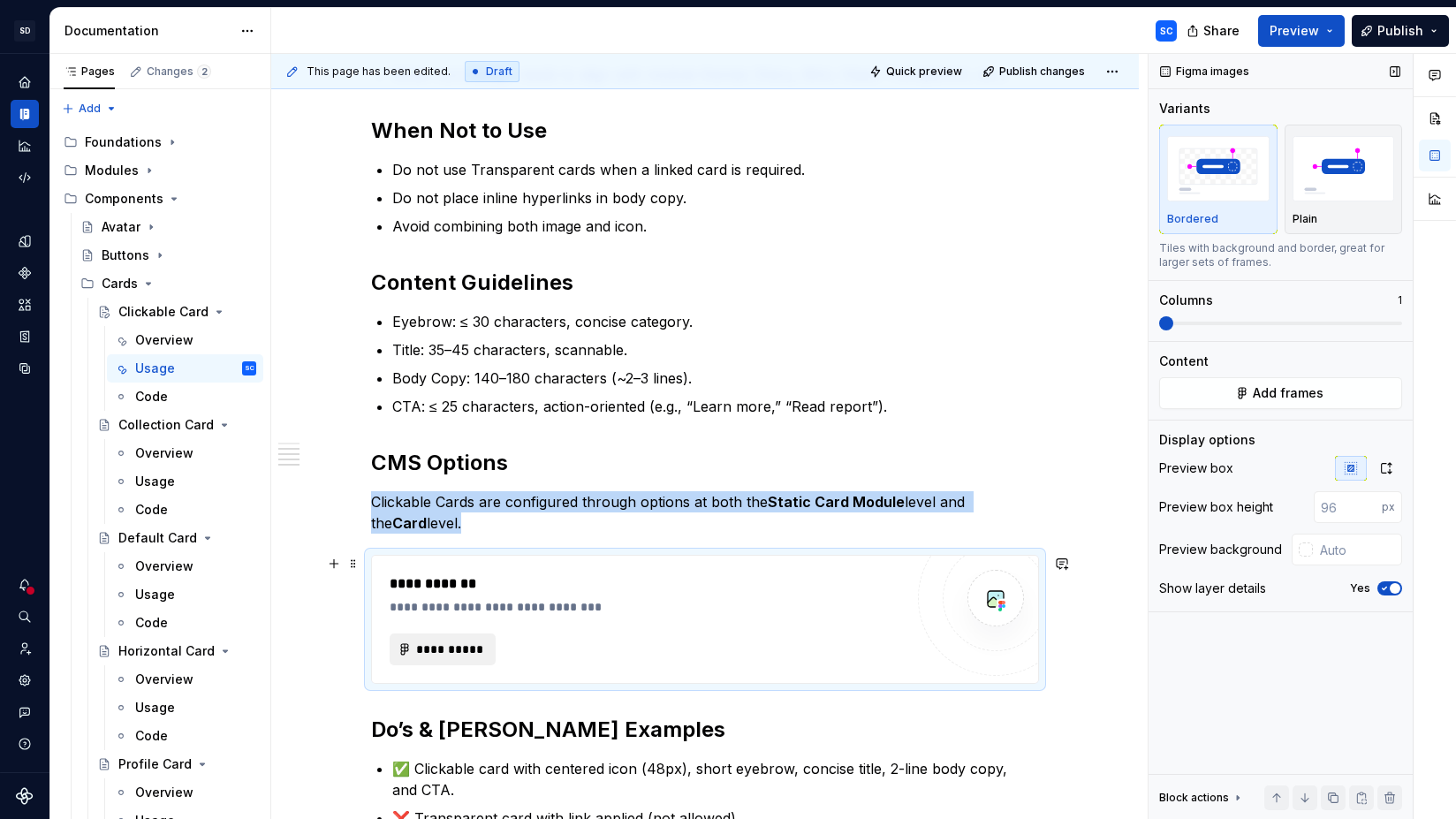
click at [457, 649] on span "**********" at bounding box center [450, 650] width 69 height 18
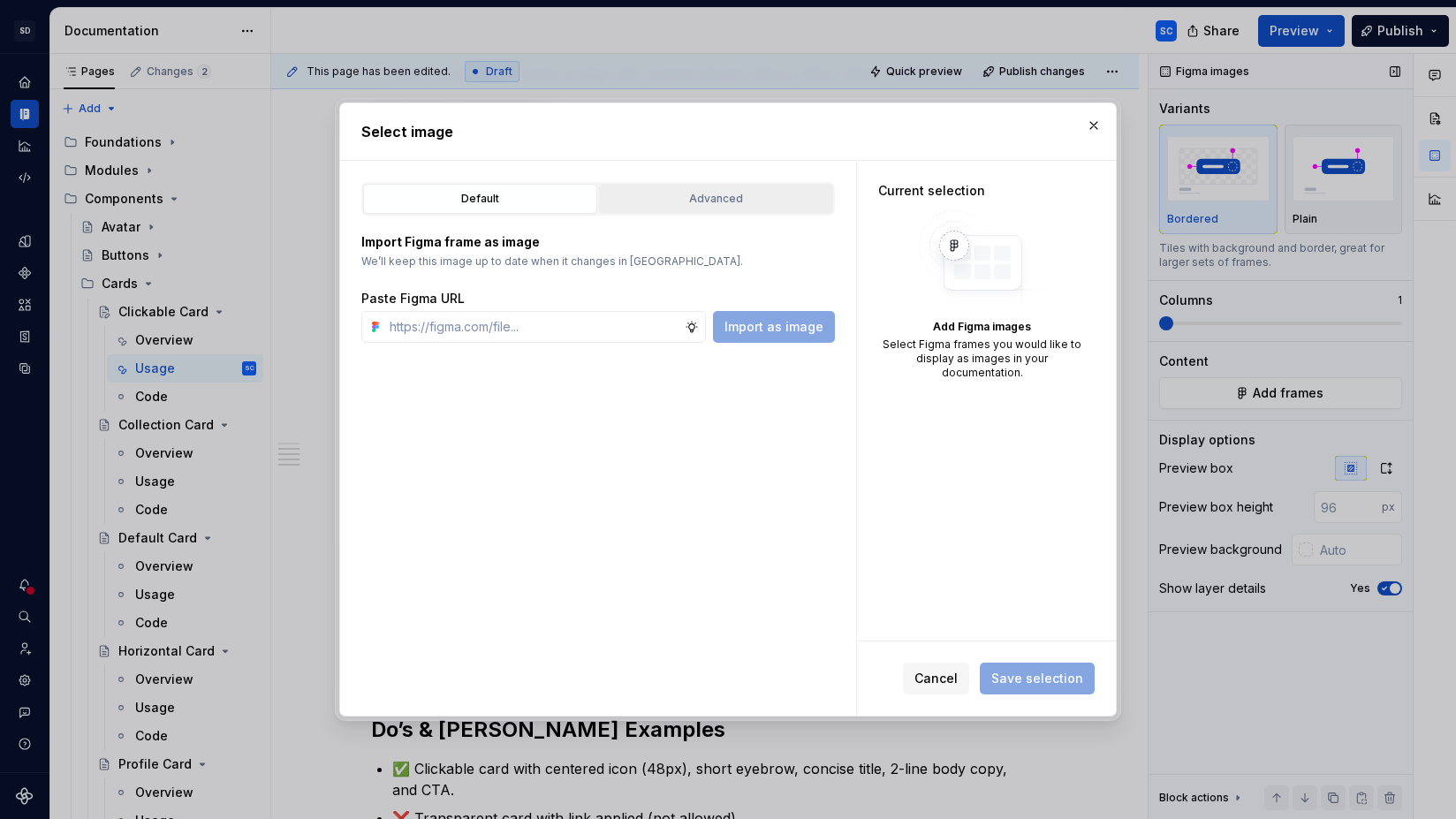
click at [708, 204] on div "Advanced" at bounding box center [716, 199] width 222 height 18
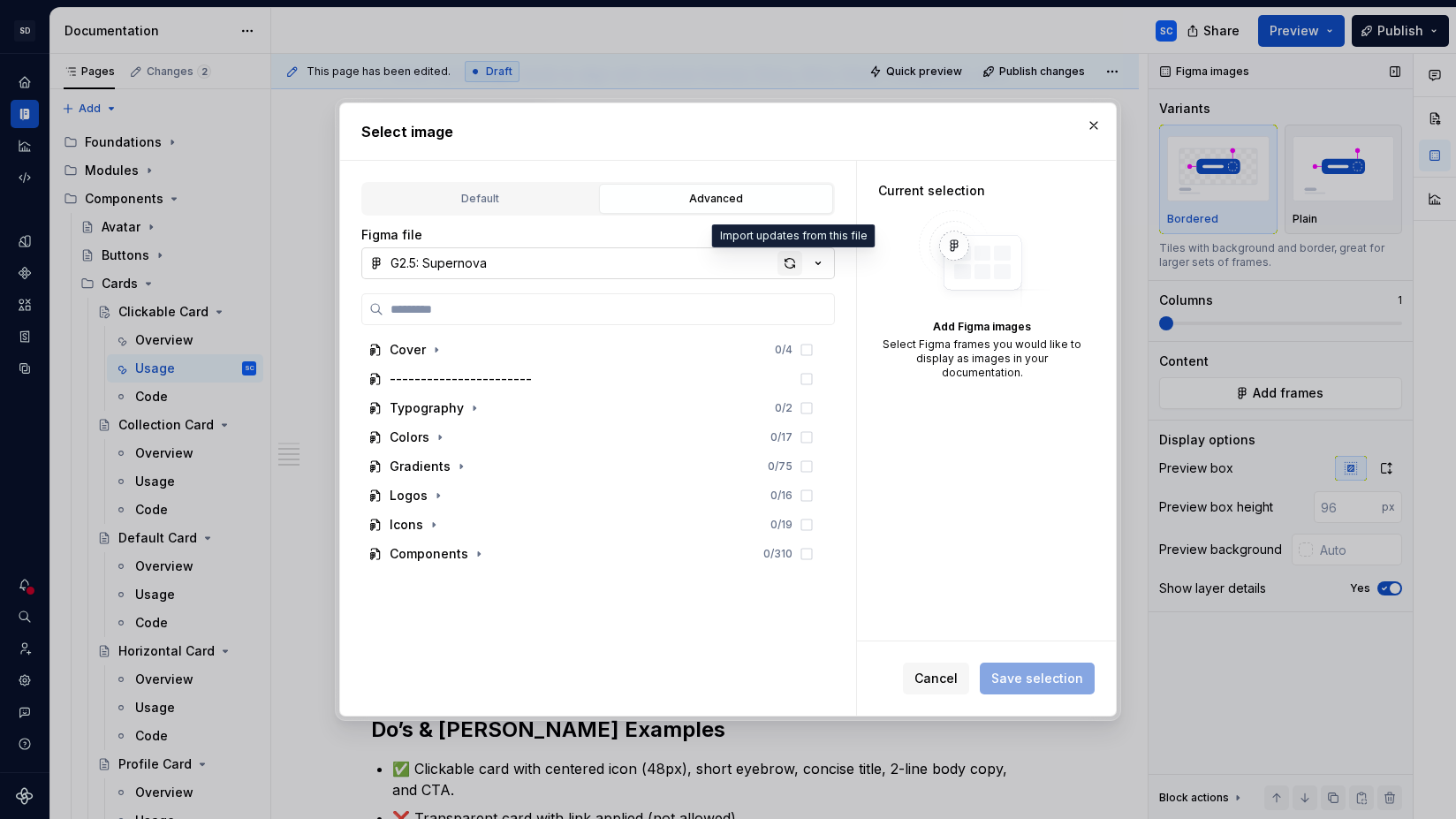
click at [790, 263] on div "button" at bounding box center [790, 264] width 25 height 25
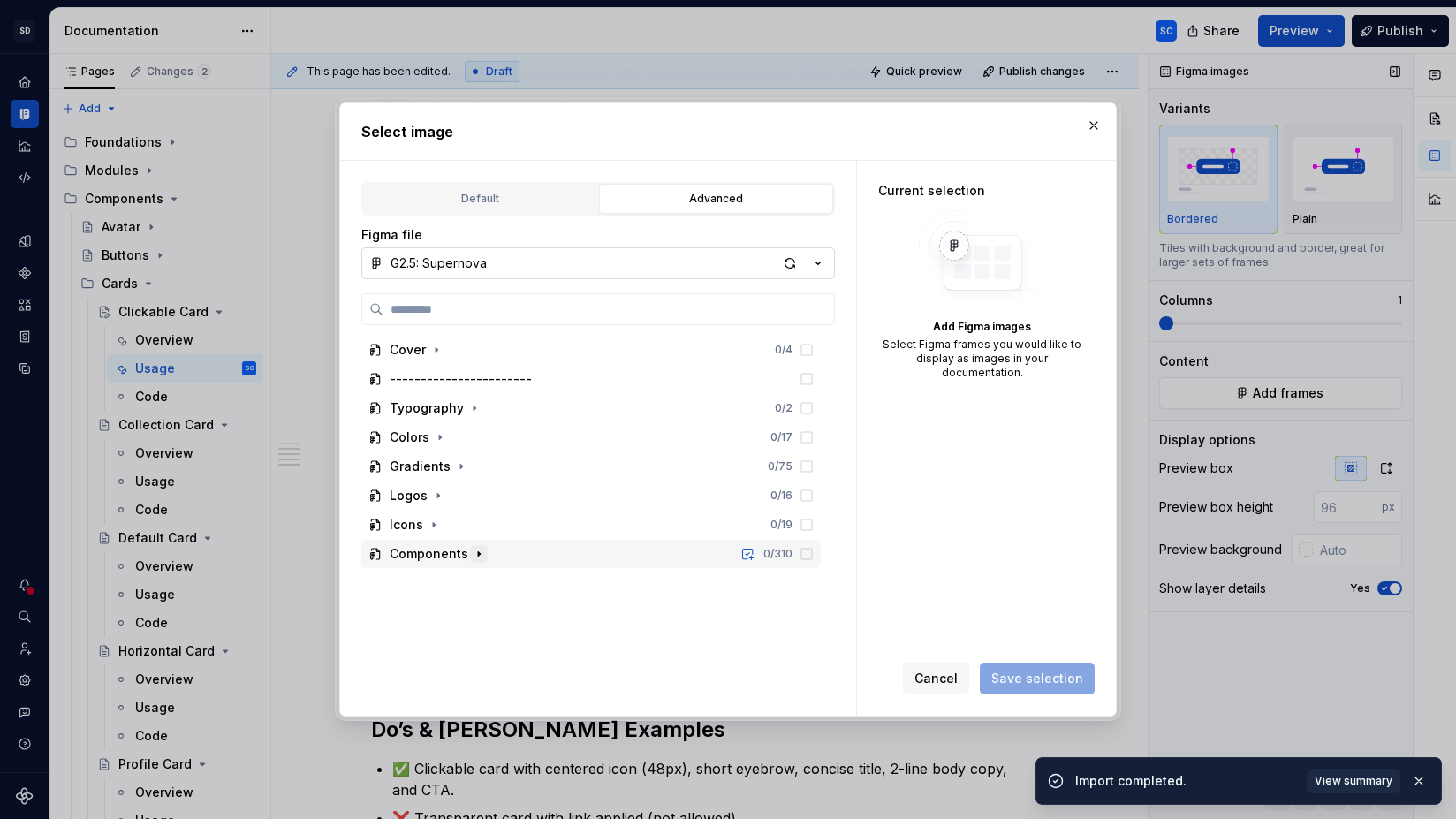
click at [483, 555] on button "button" at bounding box center [479, 554] width 18 height 18
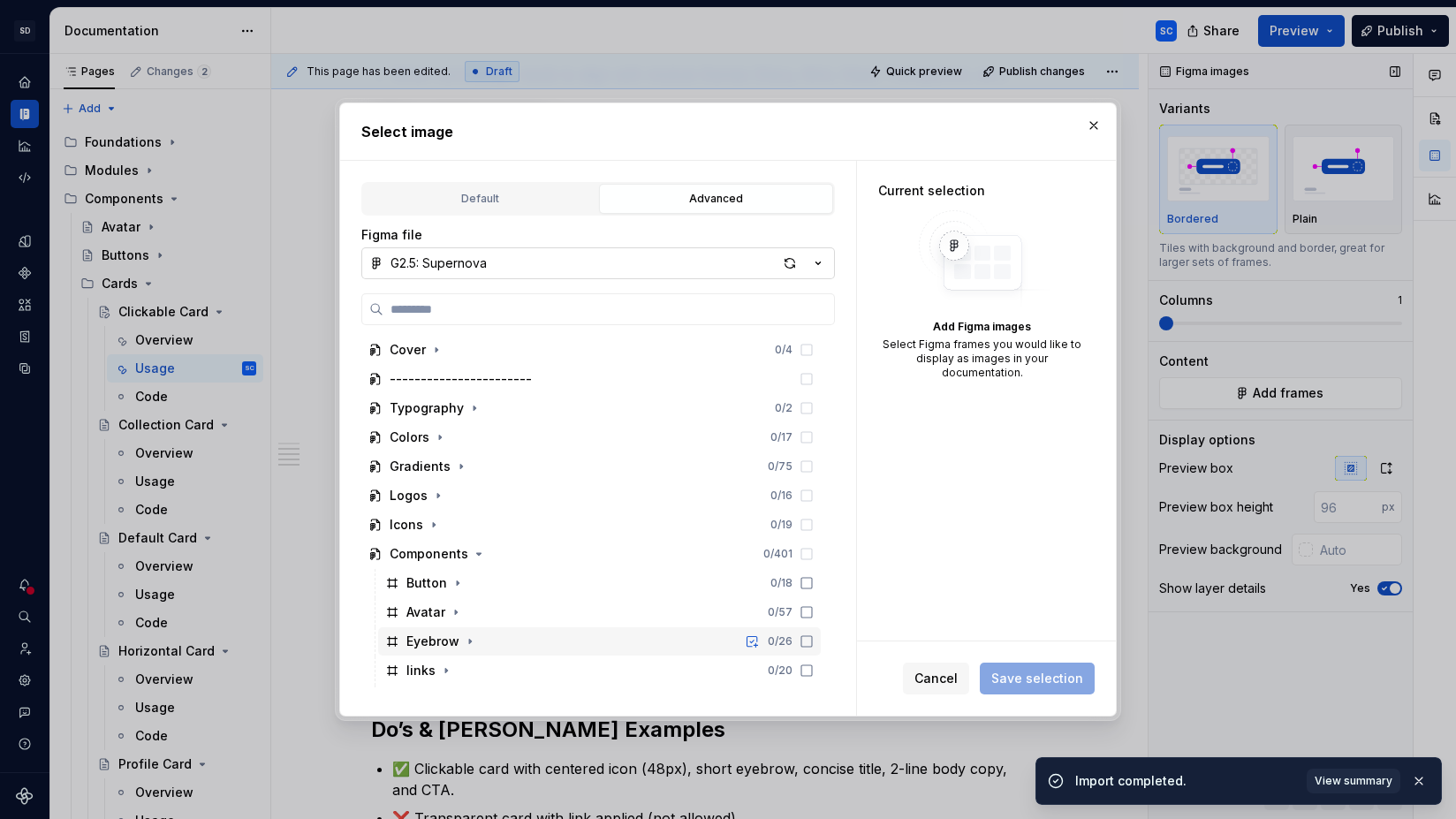
scroll to position [580, 0]
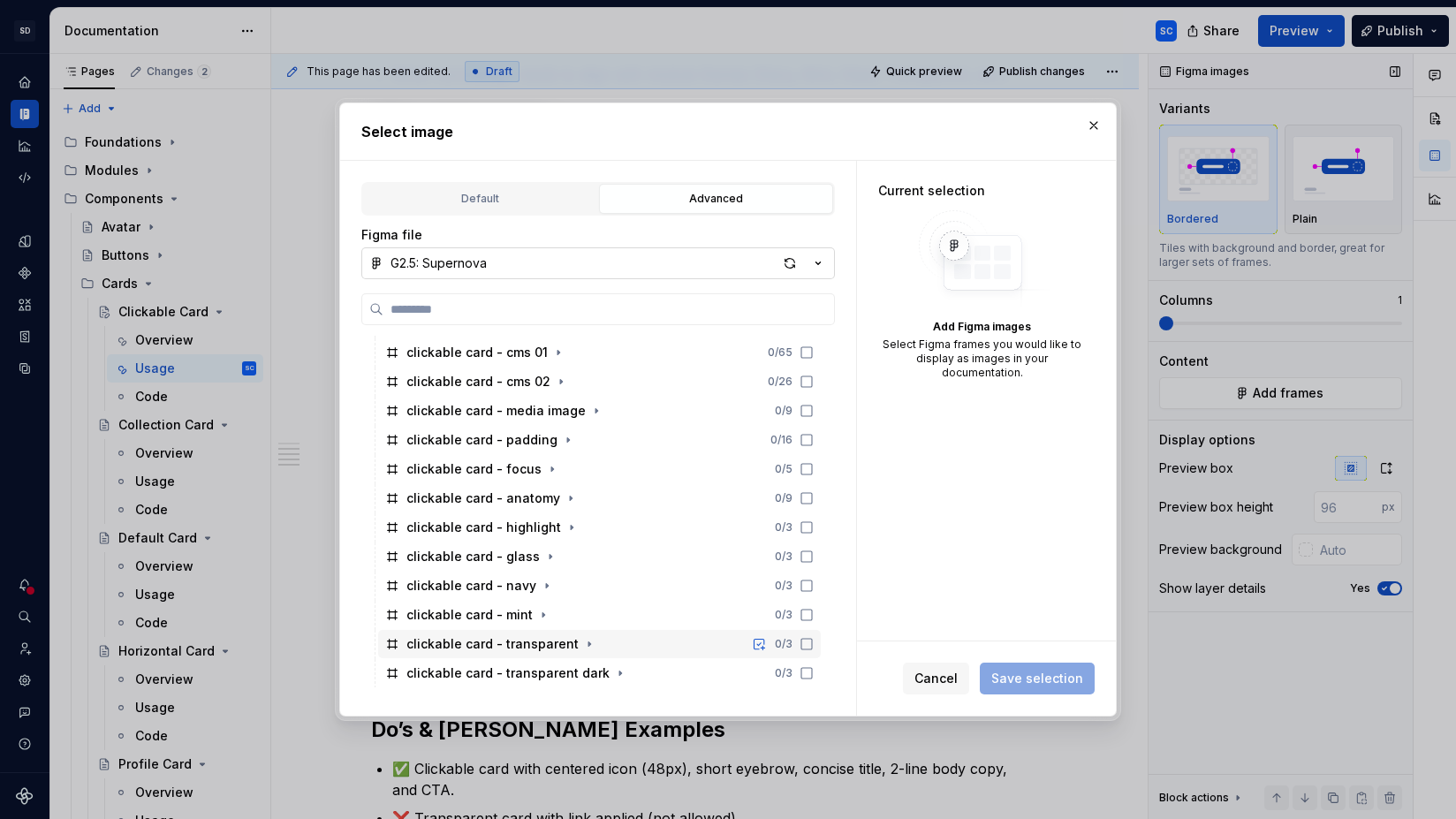
type textarea "*"
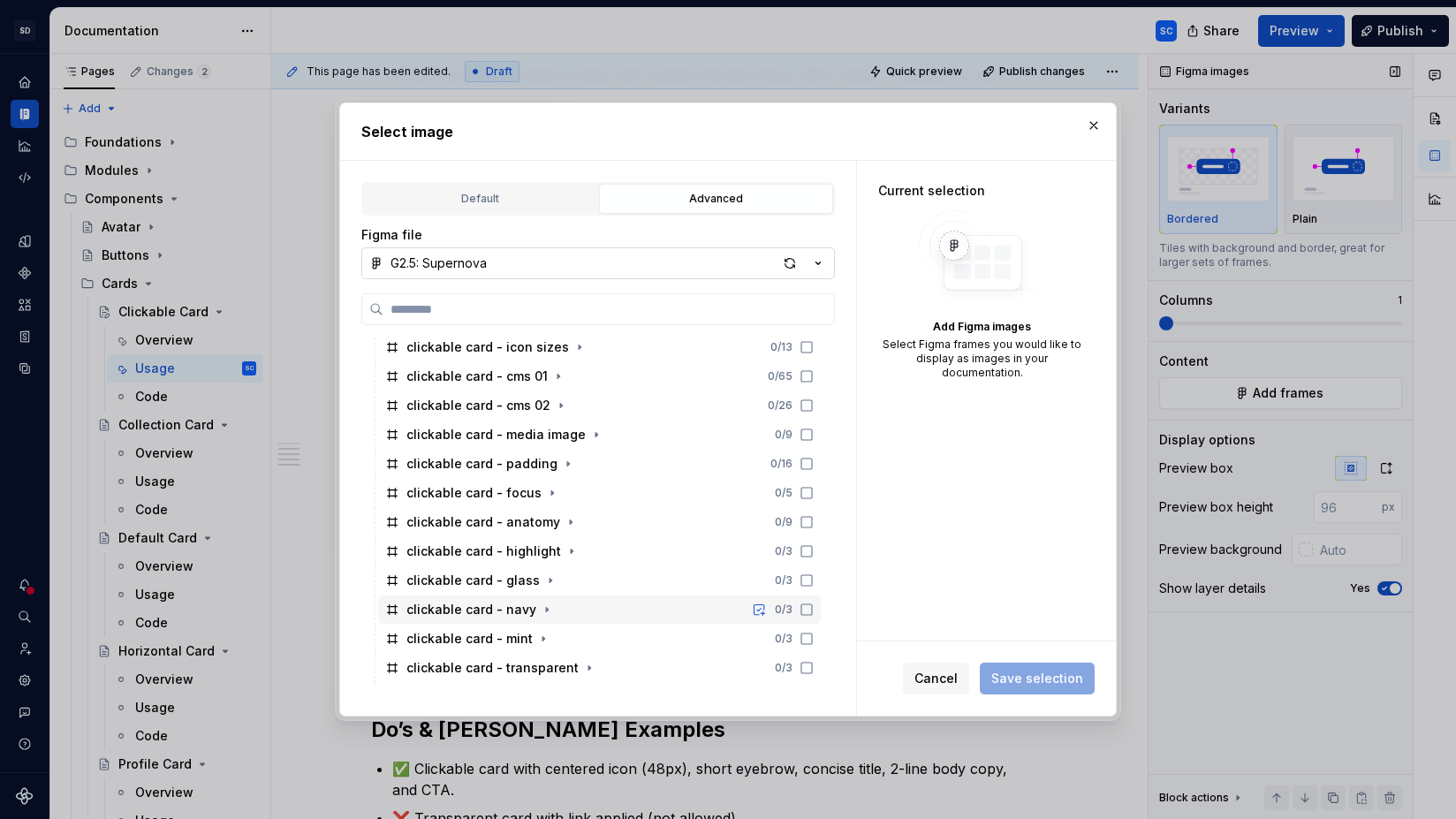
scroll to position [554, 0]
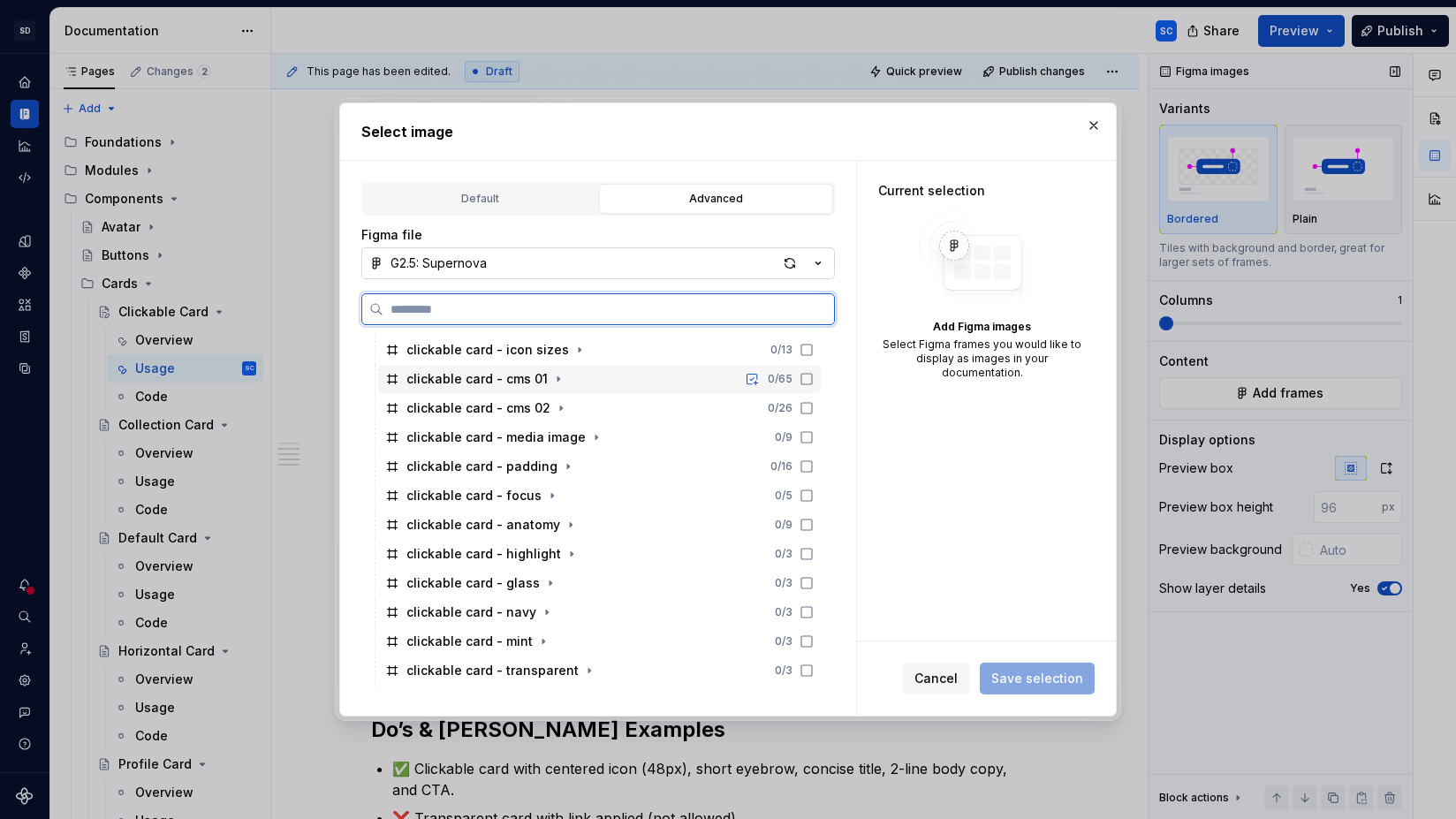
click at [629, 385] on div "clickable card - cms 01 0 / 65" at bounding box center [599, 379] width 443 height 28
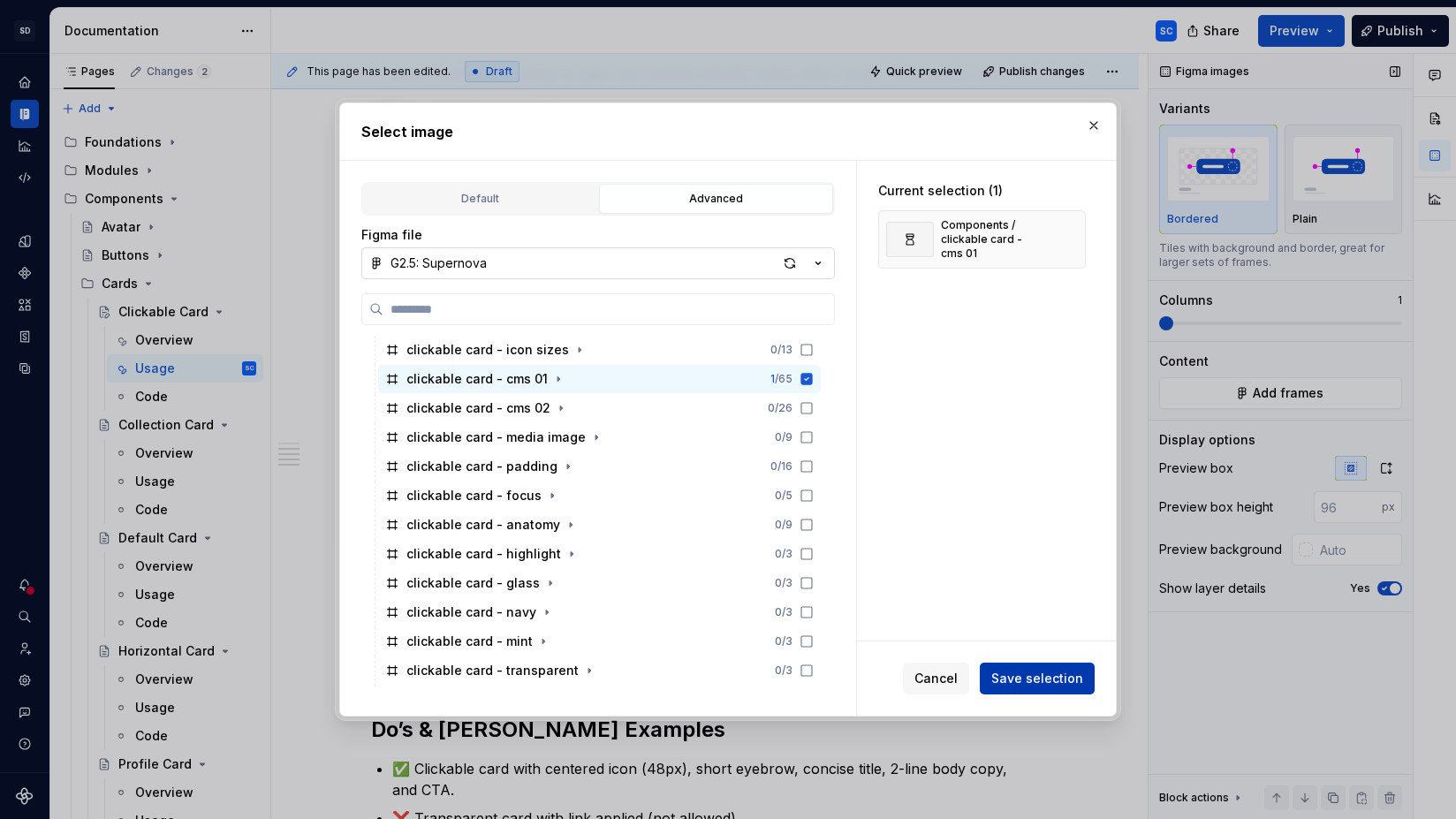
click at [1074, 679] on span "Save selection" at bounding box center [1038, 678] width 92 height 18
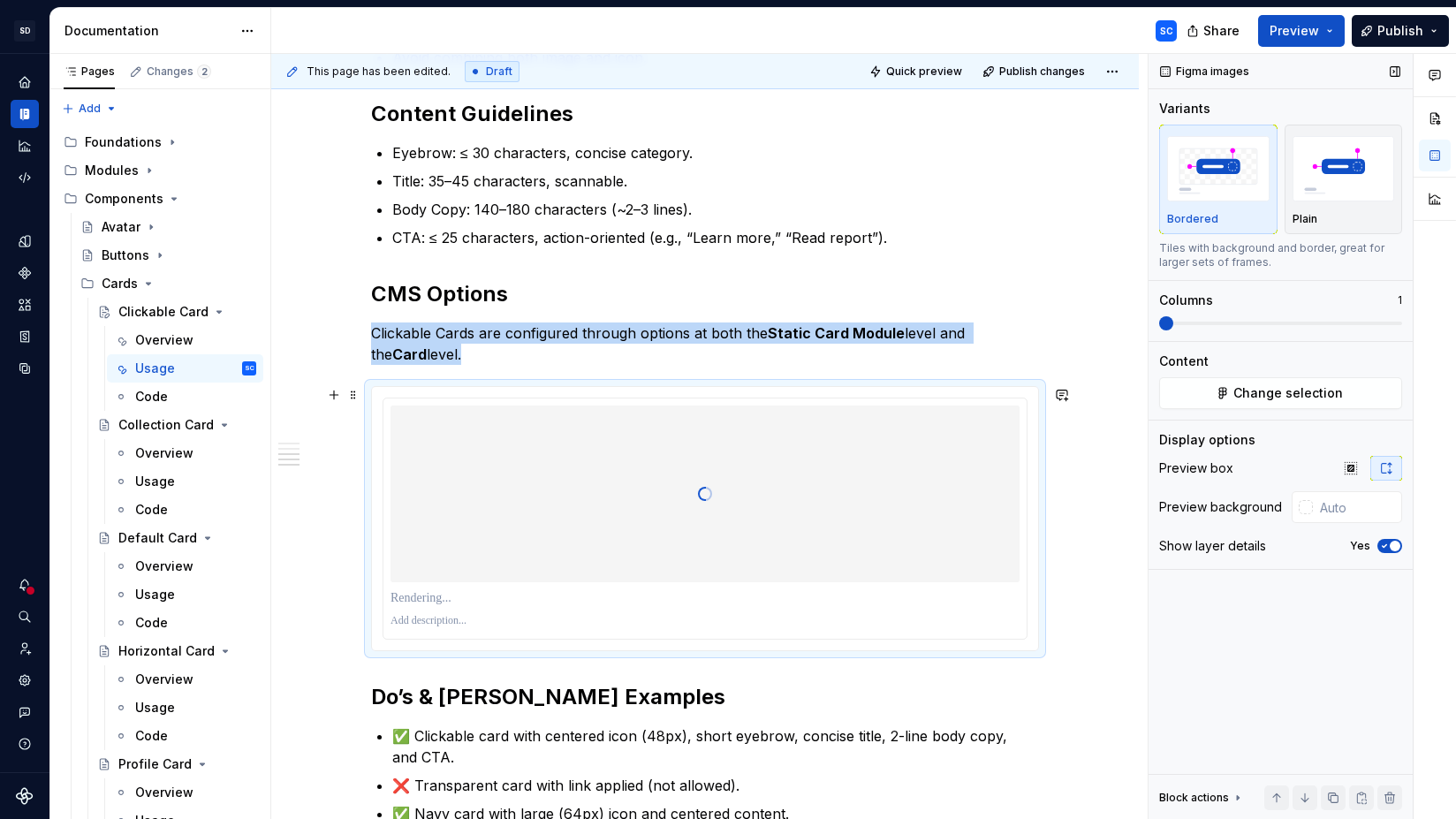
scroll to position [631, 0]
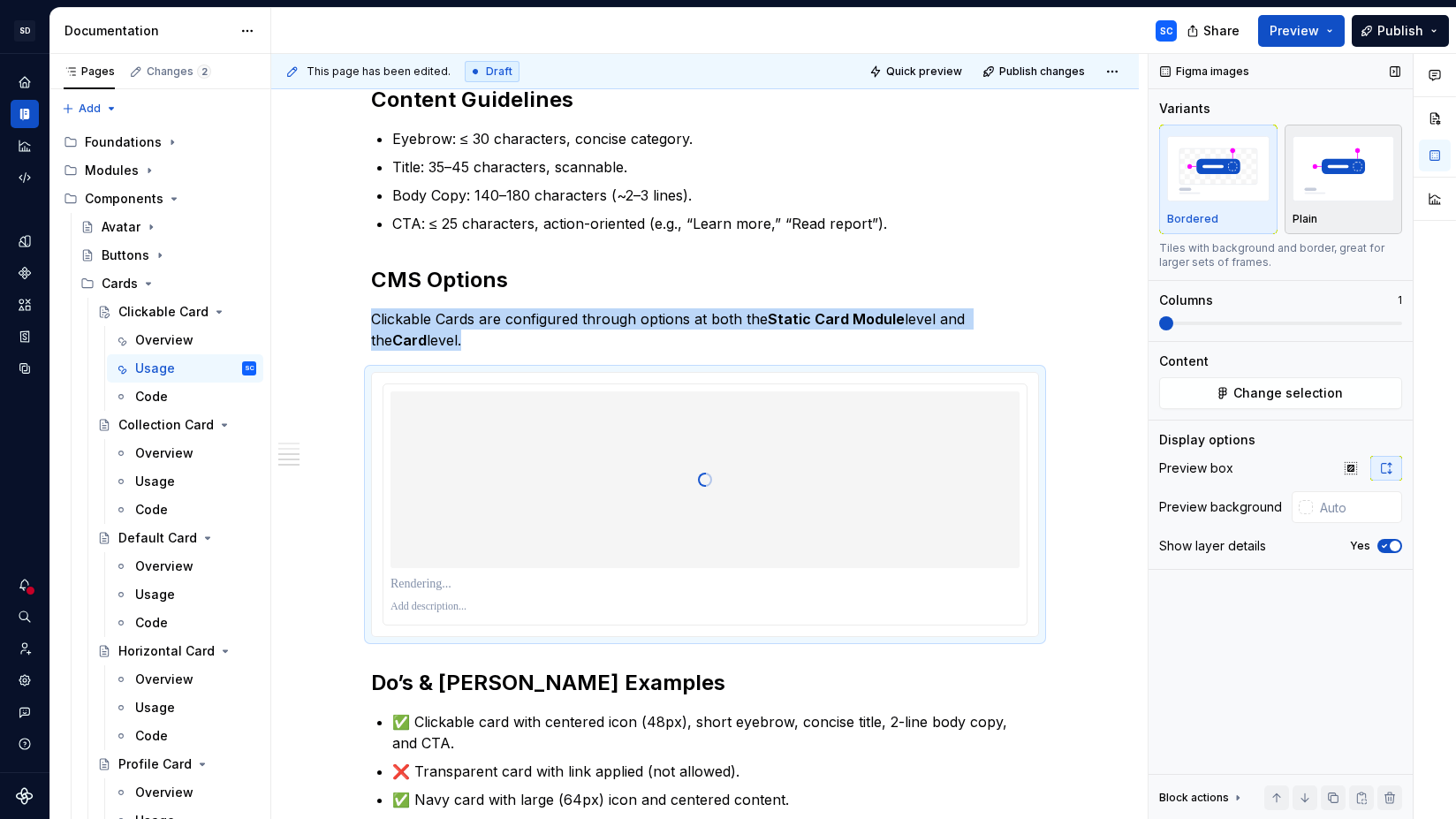
click at [1354, 205] on div "Plain" at bounding box center [1343, 178] width 102 height 93
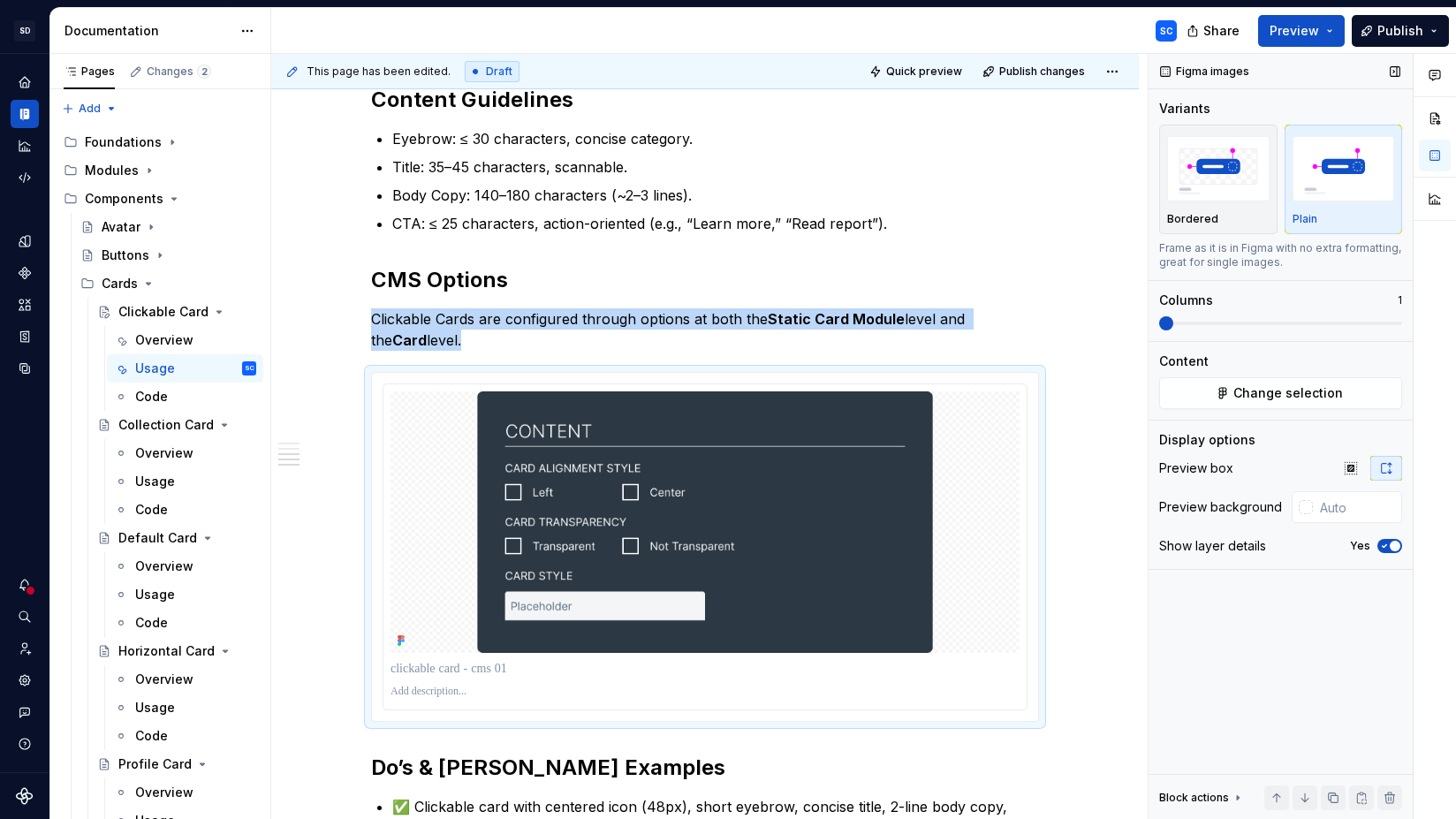
click at [1389, 548] on icon "button" at bounding box center [1385, 546] width 14 height 11
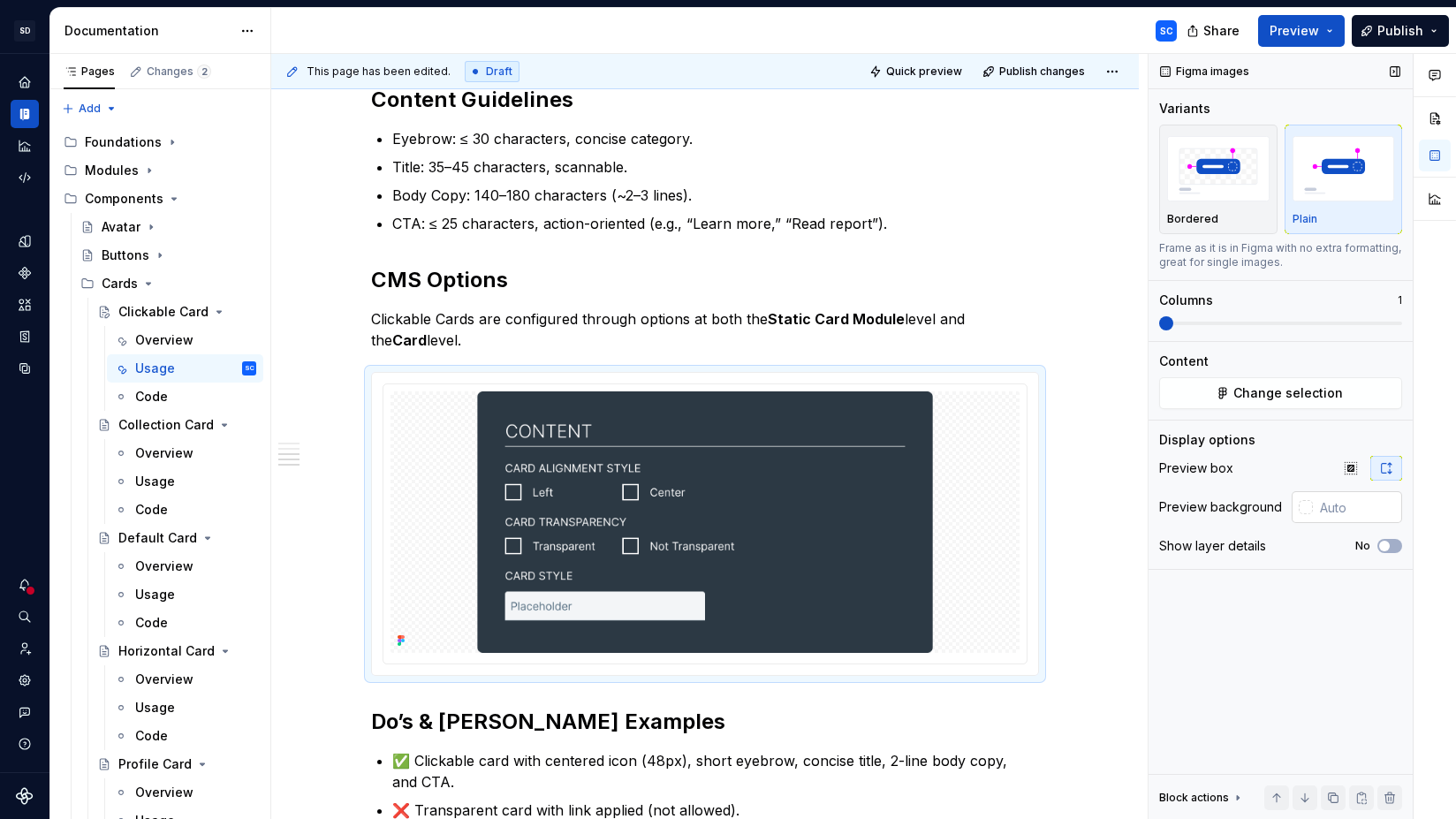
click at [1326, 512] on input "text" at bounding box center [1357, 507] width 90 height 32
click at [1310, 508] on div at bounding box center [1306, 507] width 14 height 14
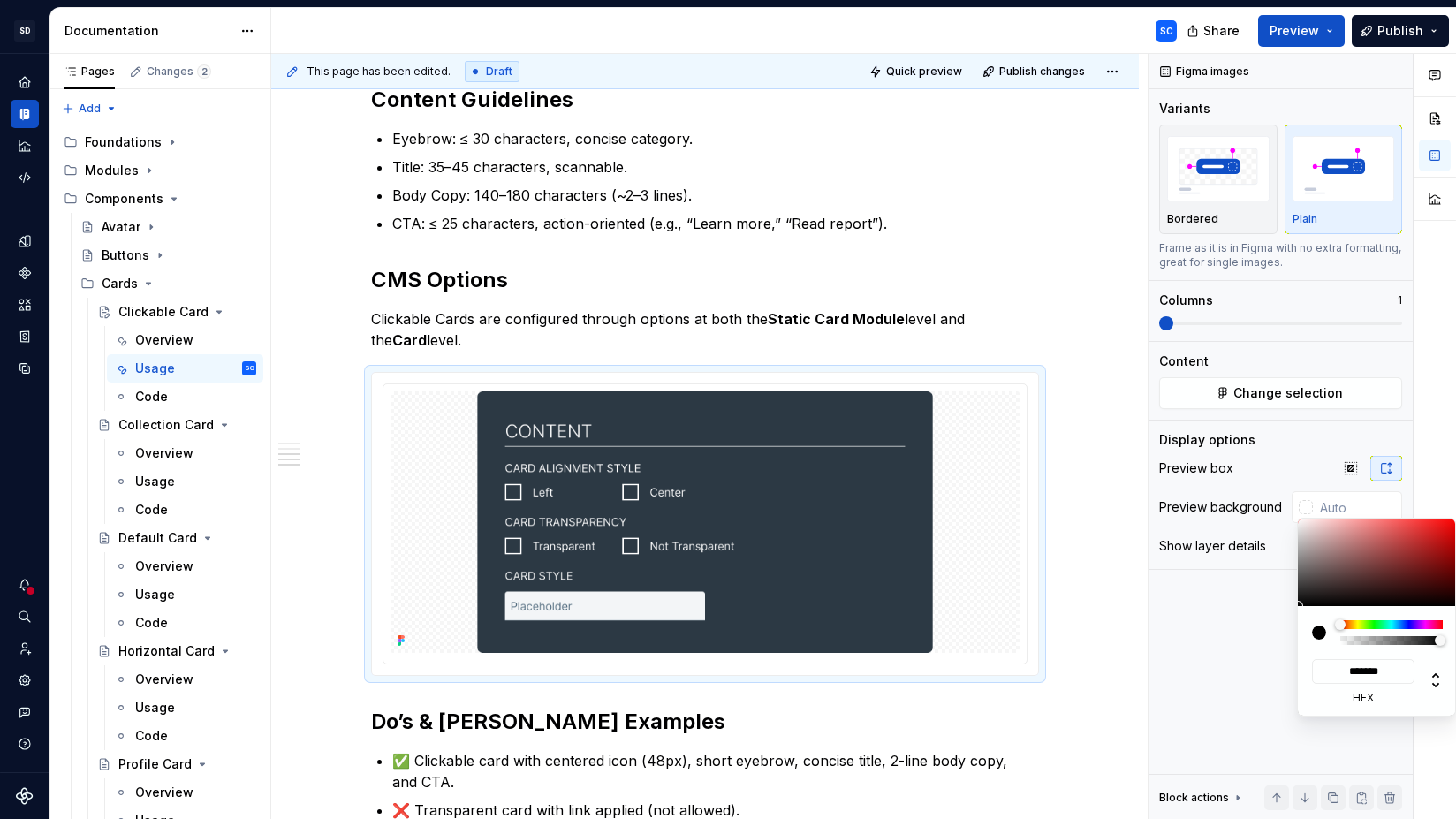
type input "#8E7878"
type input "*******"
type input "#9B8686"
type input "*******"
type input "#B9AEAE"
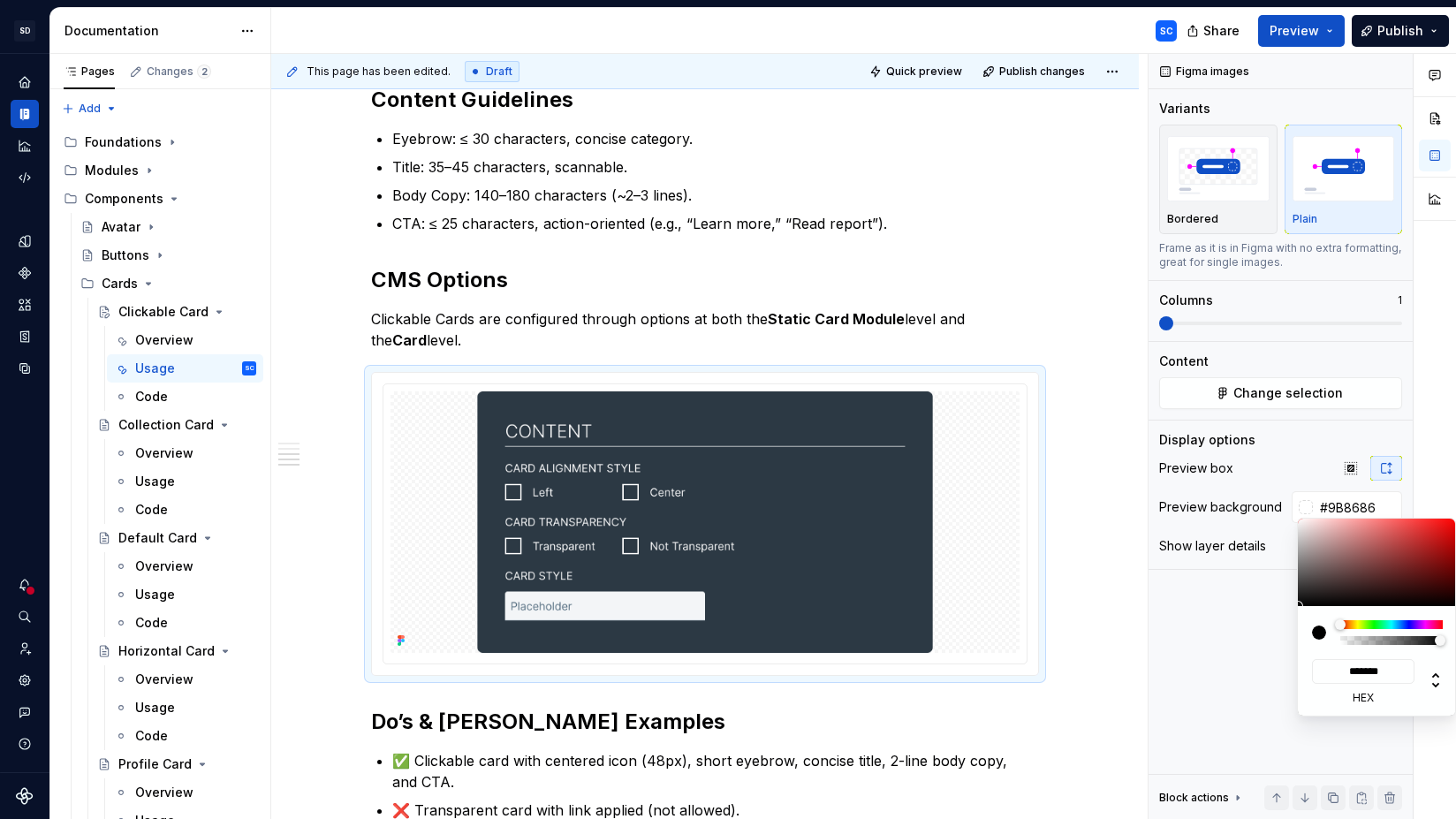
type input "*******"
type input "#D1D1D1"
type input "*******"
type input "#D8D8D8"
type input "*******"
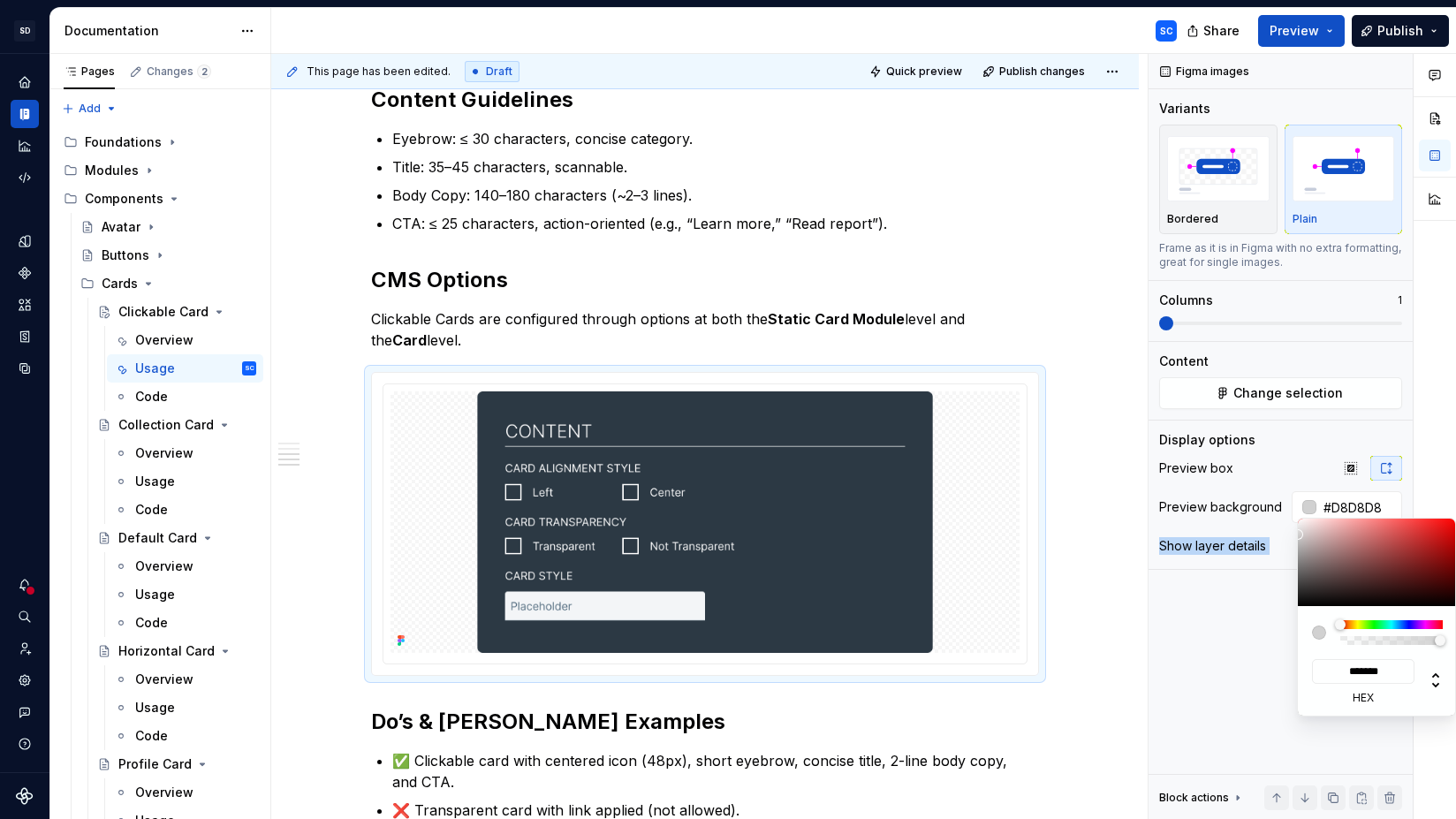
type input "#E0E0E0"
type input "*******"
type input "#EDEDED"
type input "*******"
type input "#F5F5F5"
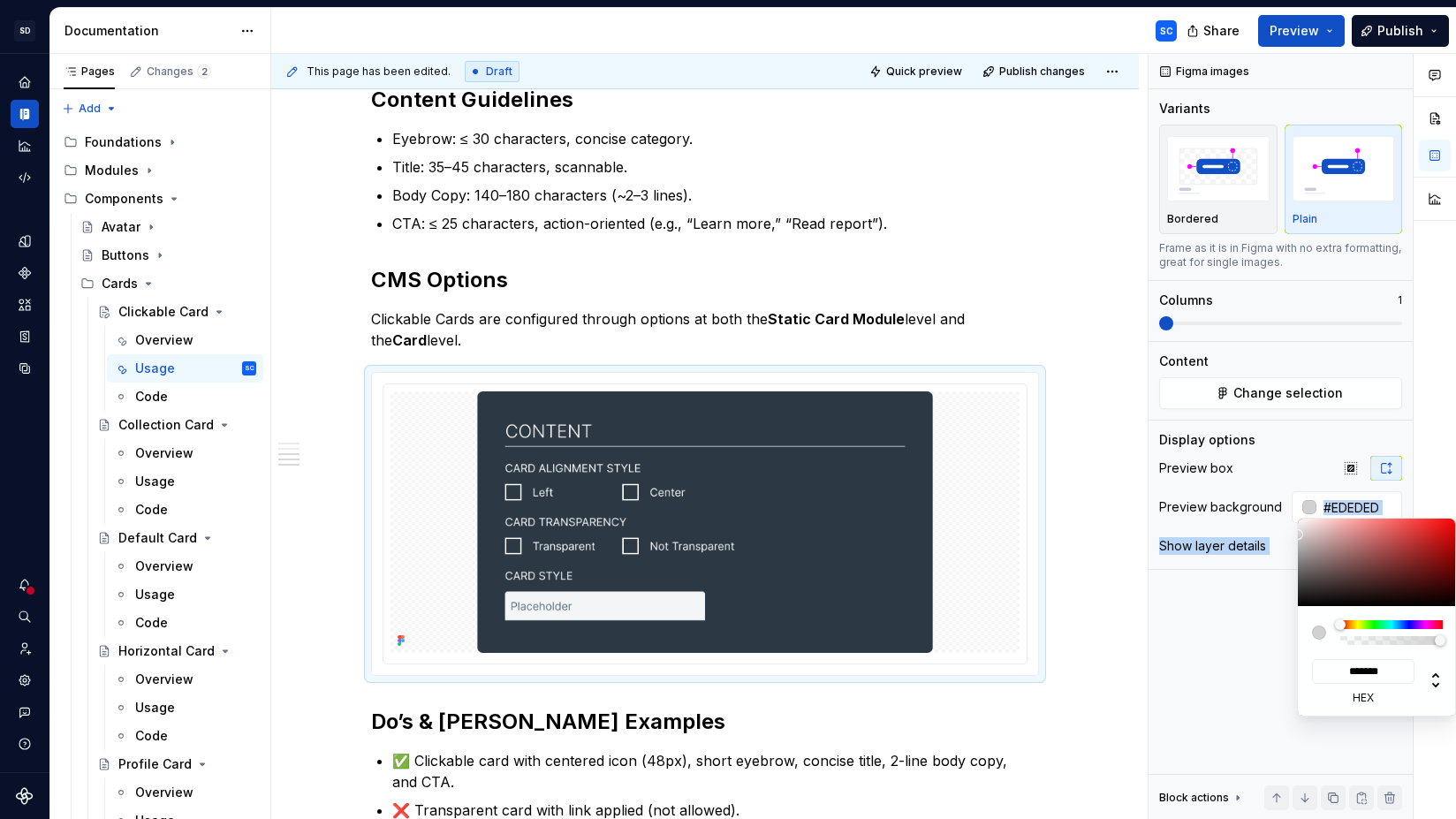
type input "*******"
type input "#FFFFFF"
type input "*******"
drag, startPoint x: 1322, startPoint y: 555, endPoint x: 1293, endPoint y: 516, distance: 48.6
click at [1293, 516] on body "SD Galileo SC Design system data Documentation SC Share Preview Publish Pages C…" at bounding box center [728, 409] width 1456 height 819
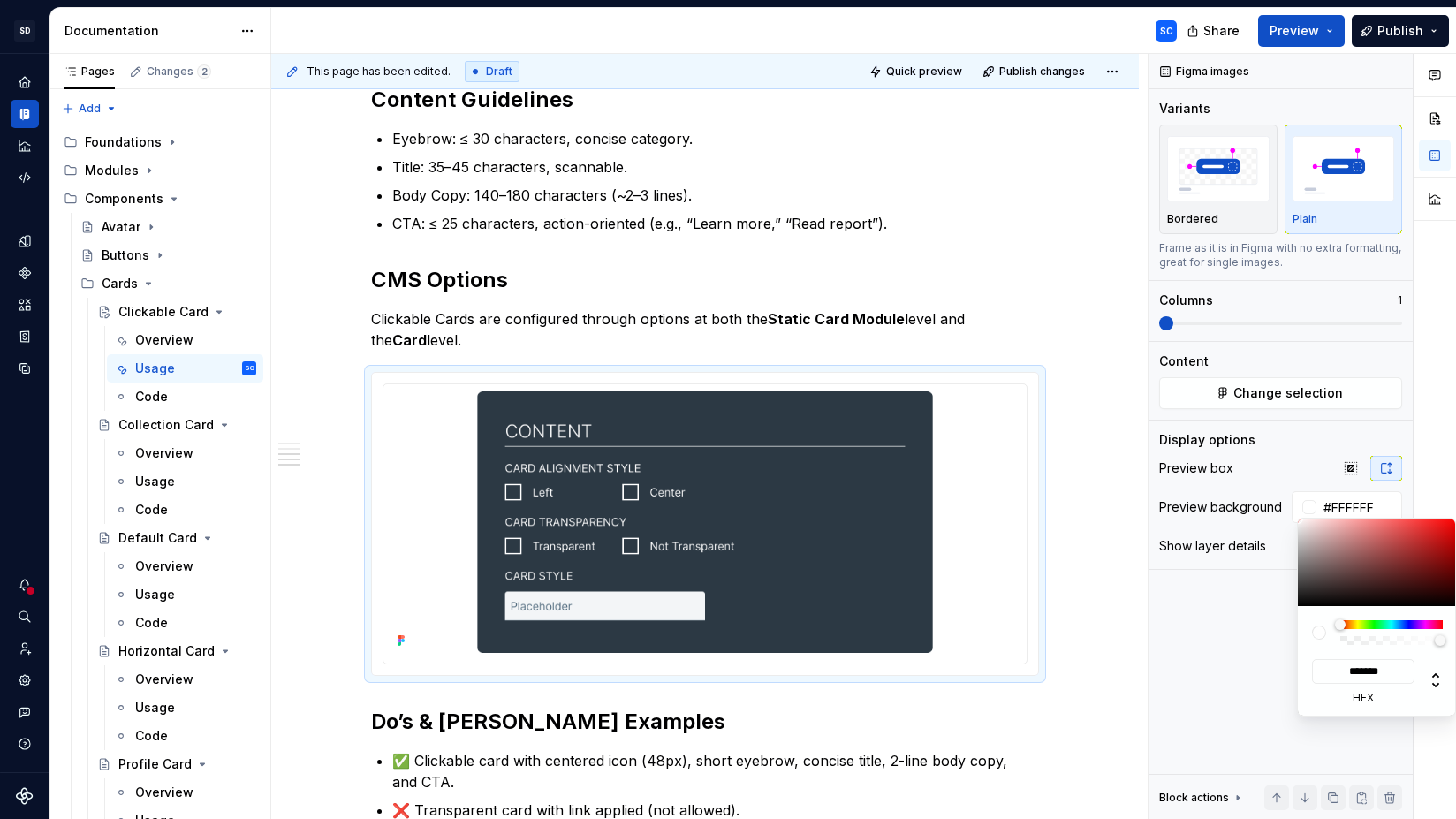
click at [1088, 425] on html "SD Galileo SC Design system data Documentation SC Share Preview Publish Pages C…" at bounding box center [728, 409] width 1456 height 819
click at [1108, 346] on html "SD Galileo SC Design system data Documentation SC Share Preview Publish Pages C…" at bounding box center [728, 409] width 1456 height 819
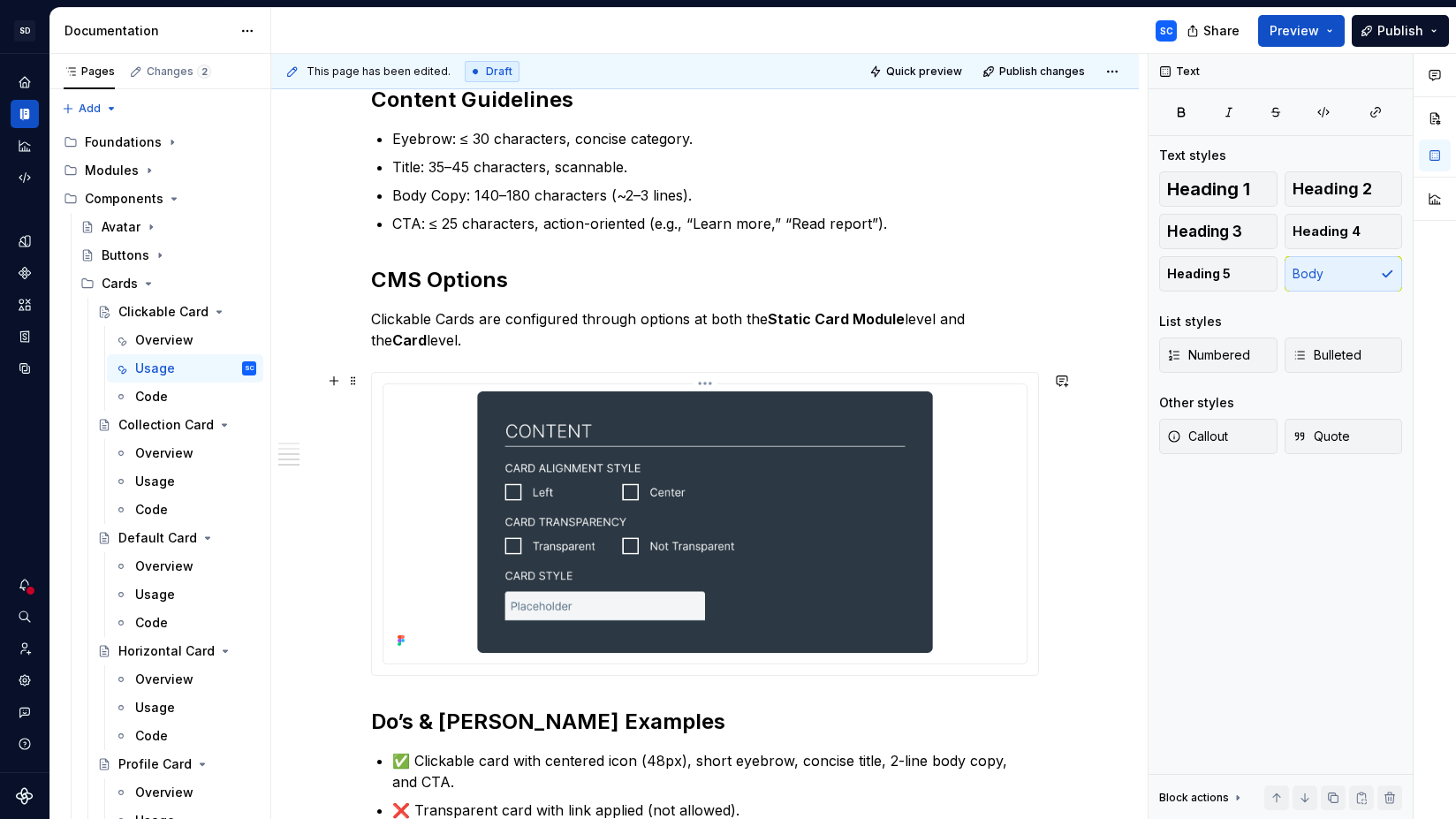
click at [874, 431] on img at bounding box center [705, 522] width 629 height 262
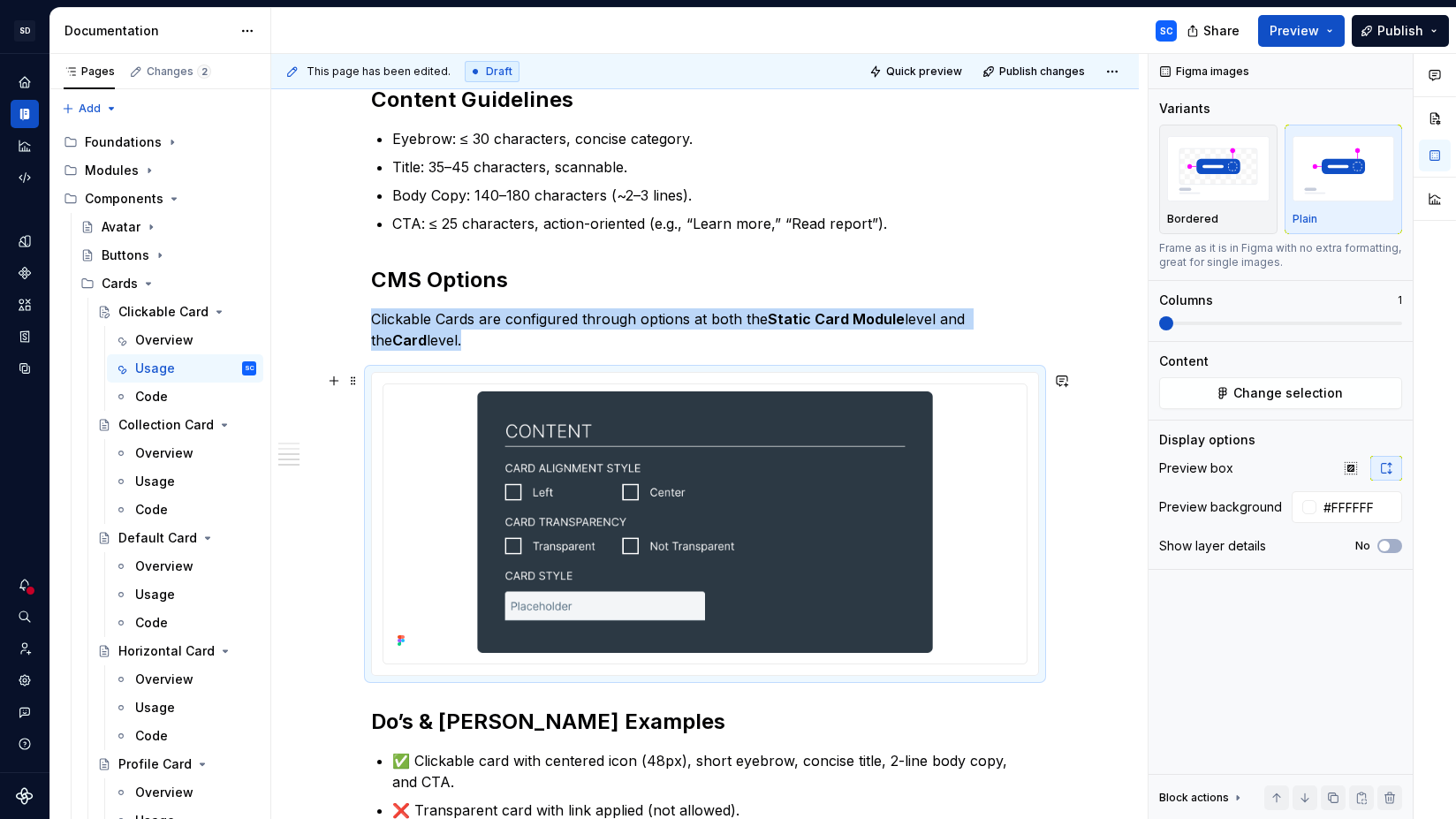
click at [1100, 378] on div "When to Use For content that needs to be navigable via a single clear action. T…" at bounding box center [705, 441] width 867 height 1404
click at [829, 346] on p "Clickable Cards are configured through options at both the Static Card Module l…" at bounding box center [705, 329] width 668 height 43
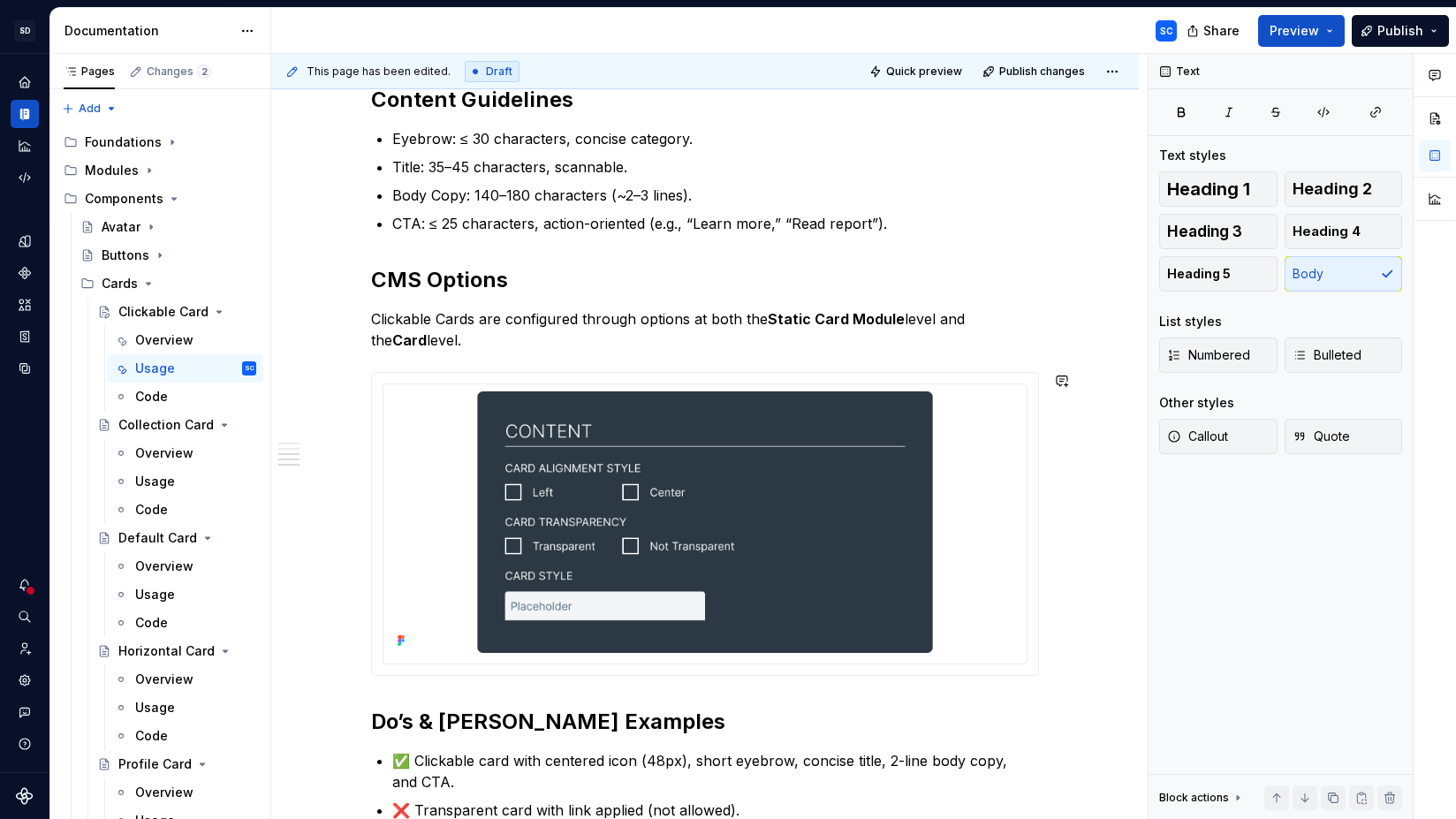
click at [865, 697] on div "When to Use For content that needs to be navigable via a single clear action. T…" at bounding box center [705, 329] width 668 height 1095
click at [1071, 664] on div "When to Use For content that needs to be navigable via a single clear action. T…" at bounding box center [705, 441] width 867 height 1404
click at [1082, 622] on div "When to Use For content that needs to be navigable via a single clear action. T…" at bounding box center [705, 441] width 867 height 1404
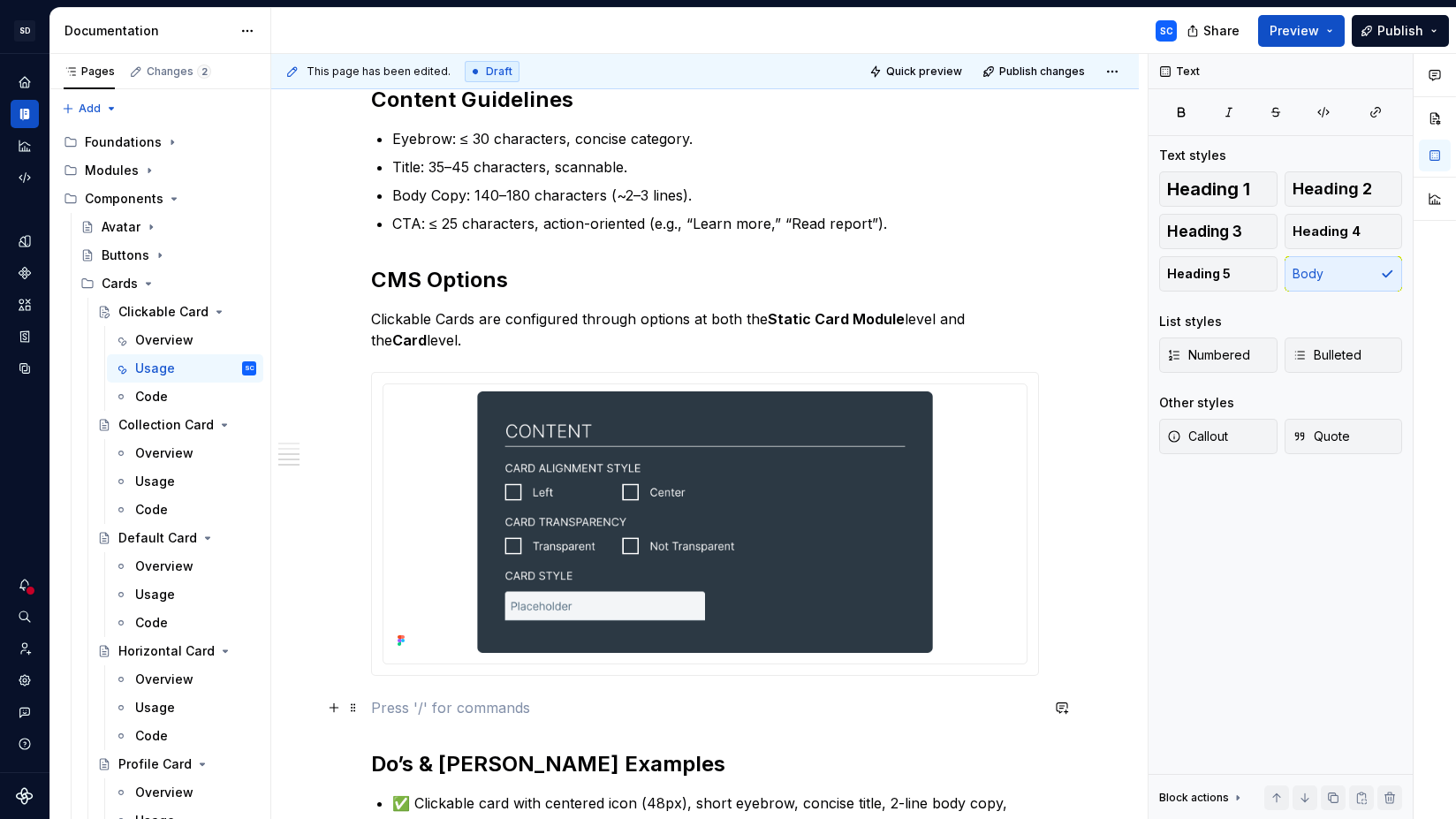
click at [553, 706] on p at bounding box center [705, 707] width 668 height 21
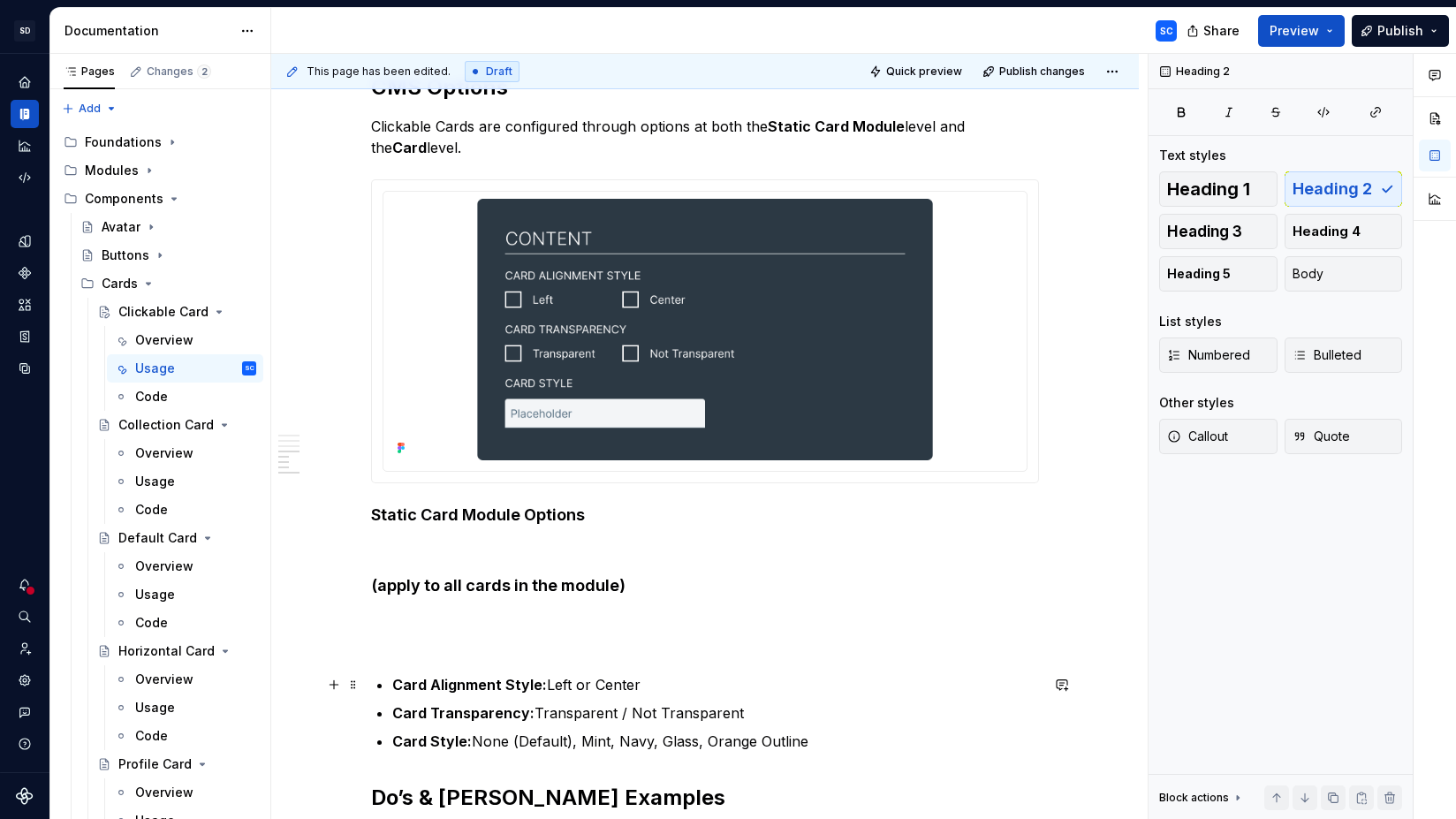
scroll to position [837, 0]
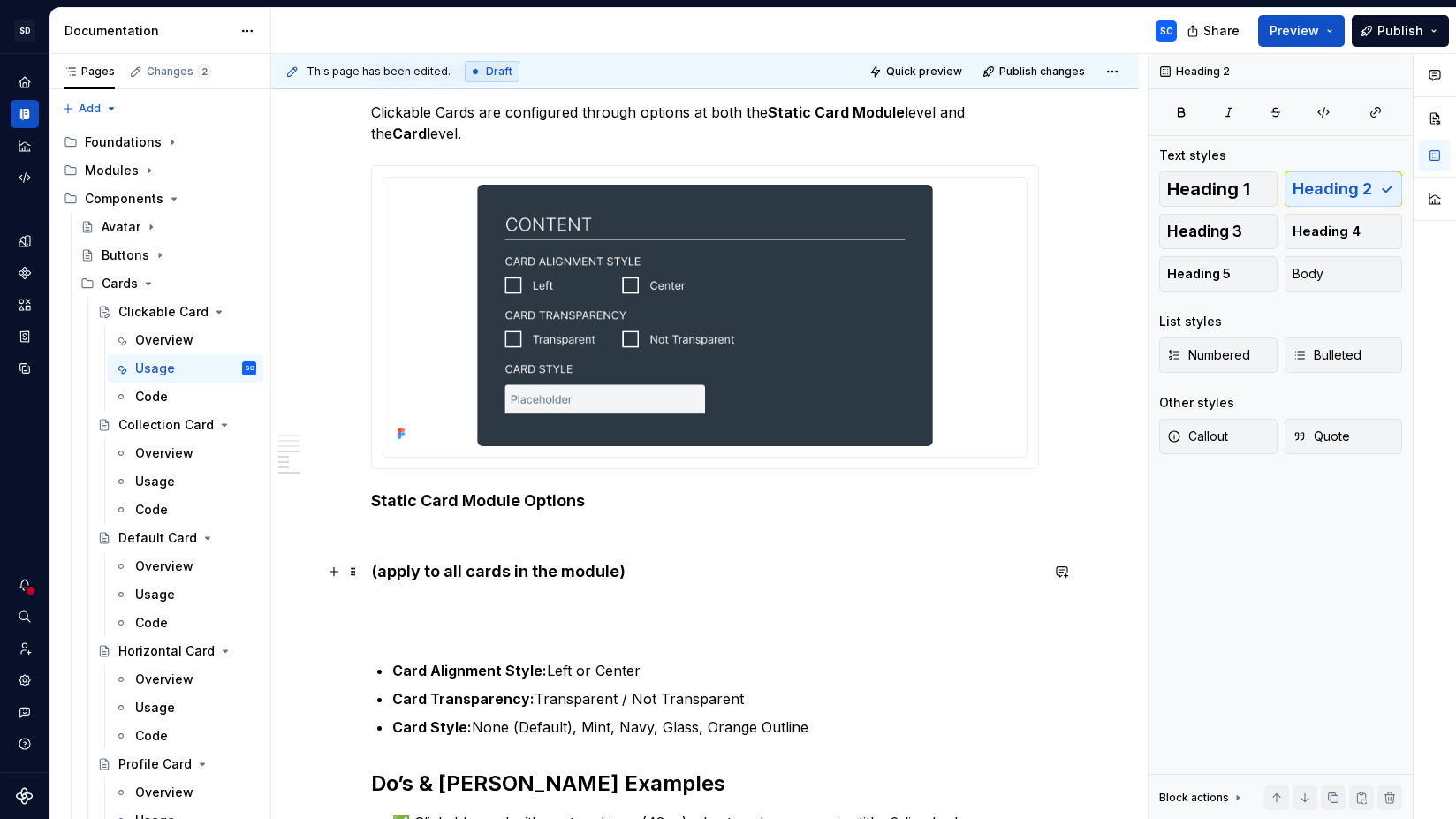
click at [375, 574] on div "When to Use For content that needs to be navigable via a single clear action. T…" at bounding box center [705, 369] width 867 height 1673
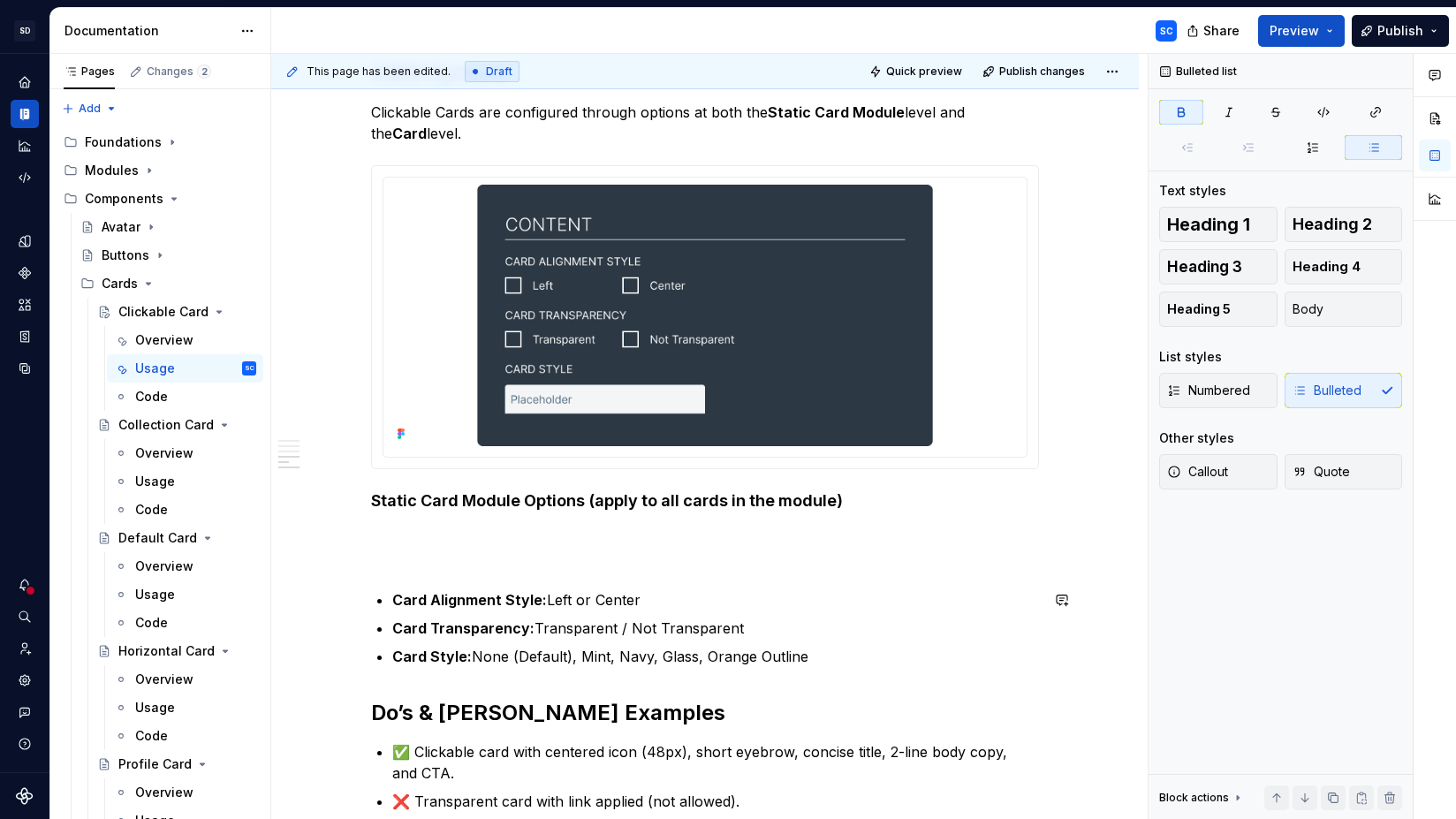
click at [454, 575] on div "When to Use For content that needs to be navigable via a single clear action. T…" at bounding box center [705, 221] width 668 height 1293
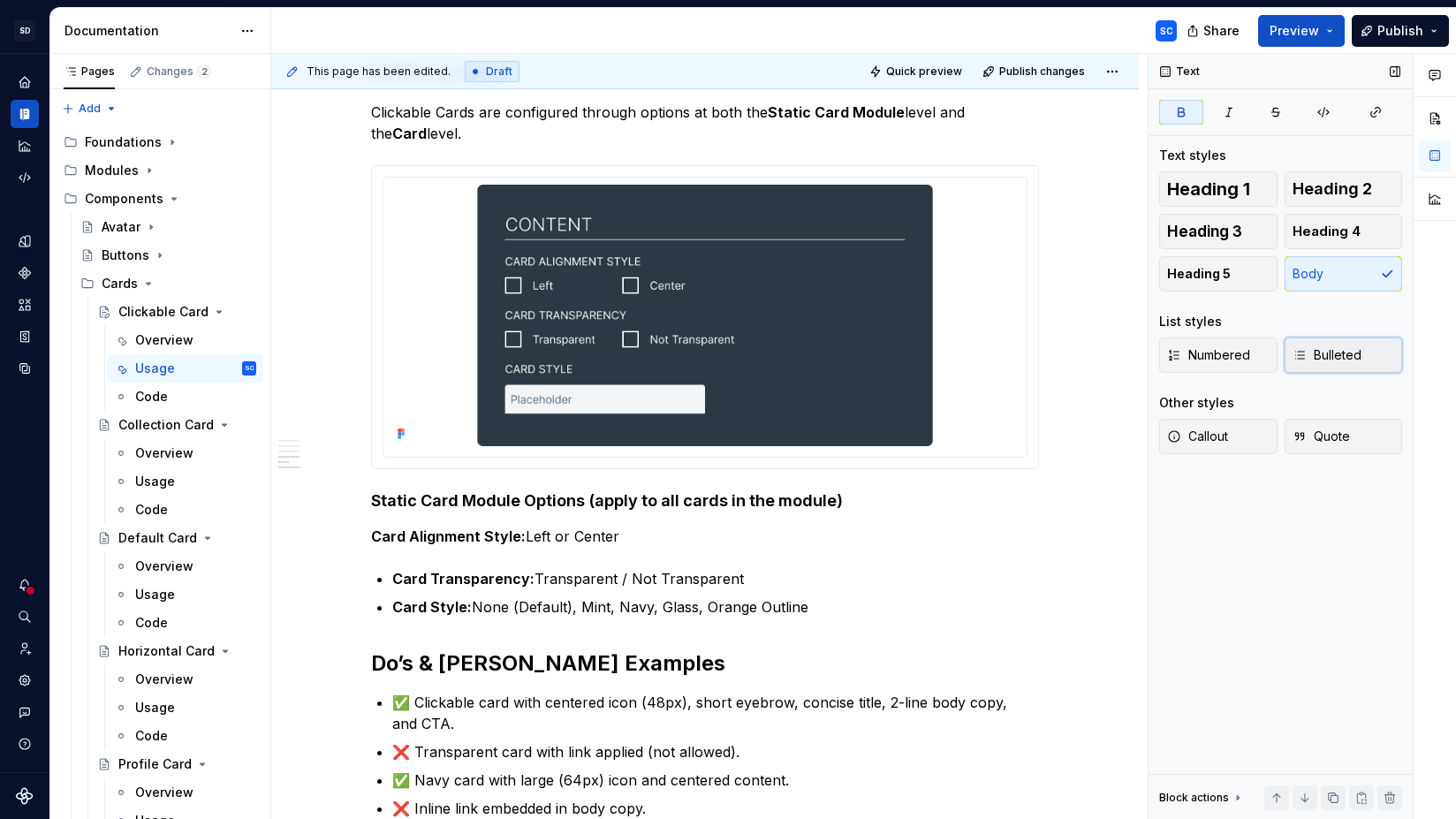
click at [1346, 350] on span "Bulleted" at bounding box center [1327, 355] width 69 height 18
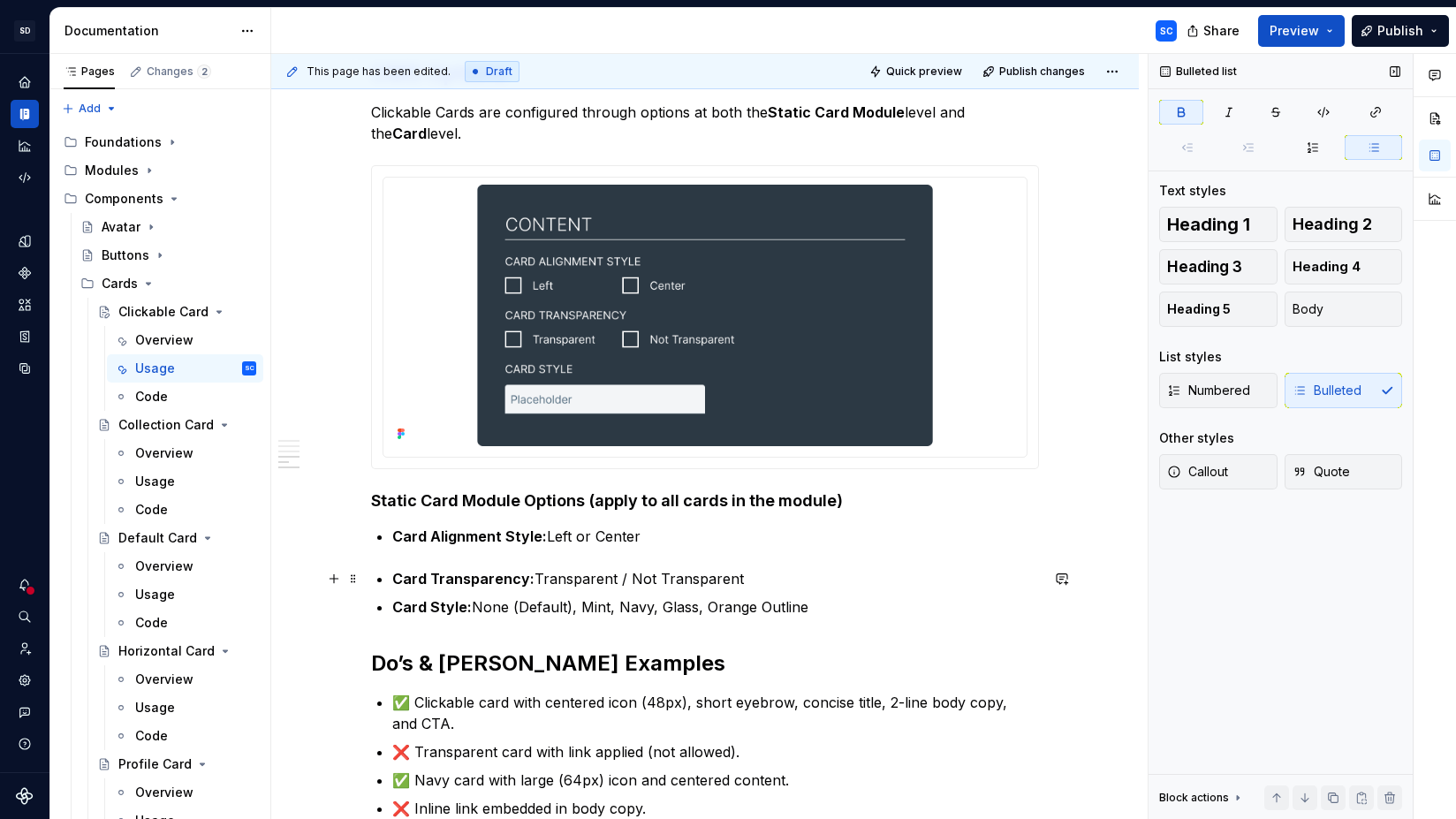
click at [399, 583] on strong "Card Transparency:" at bounding box center [463, 579] width 142 height 18
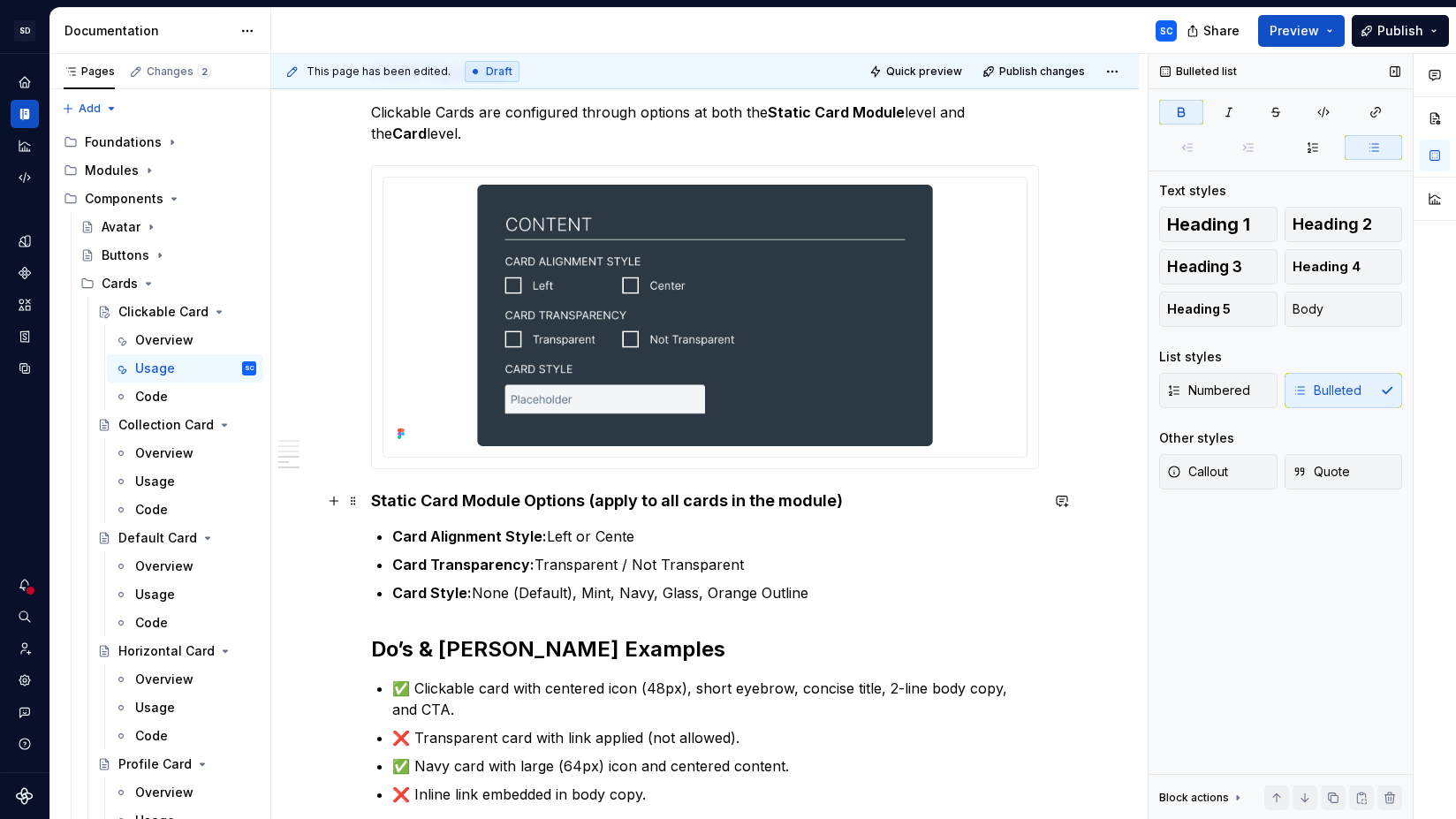
click at [450, 492] on strong "Static Card Module Options (apply to all cards in the module)" at bounding box center [606, 500] width 471 height 19
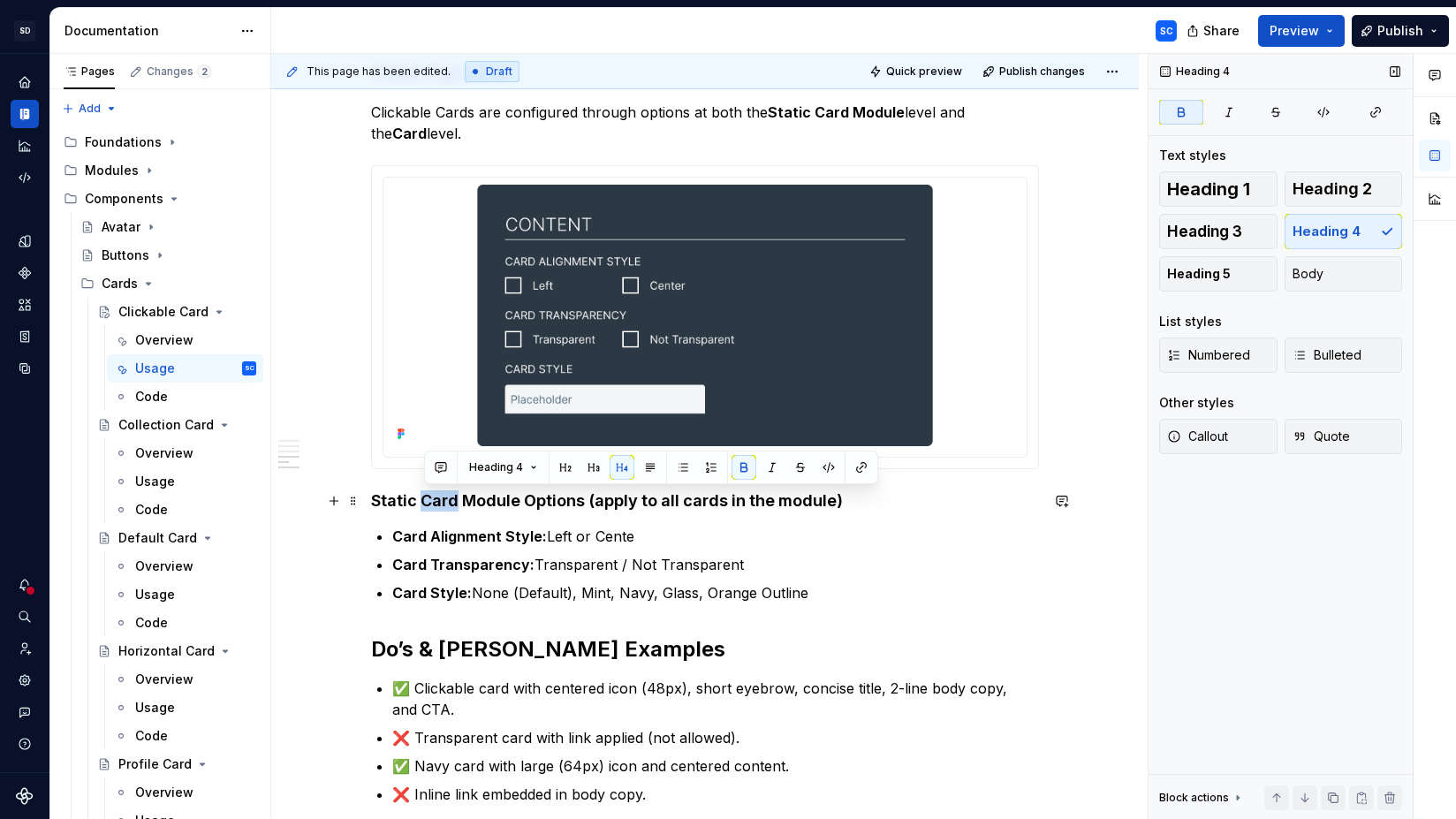
click at [450, 492] on strong "Static Card Module Options (apply to all cards in the module)" at bounding box center [606, 500] width 471 height 19
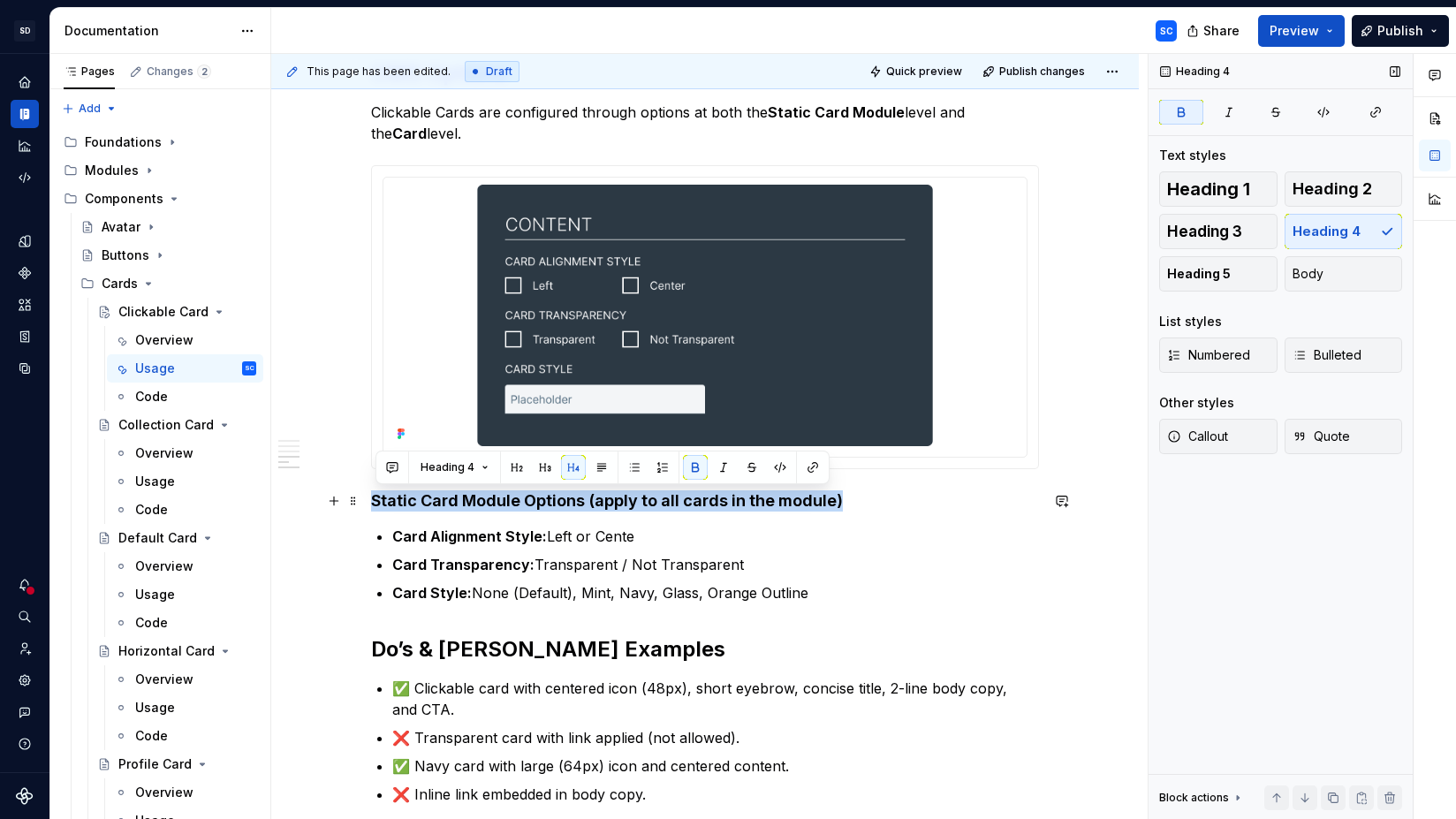
click at [579, 495] on strong "Static Card Module Options (apply to all cards in the module)" at bounding box center [606, 500] width 471 height 19
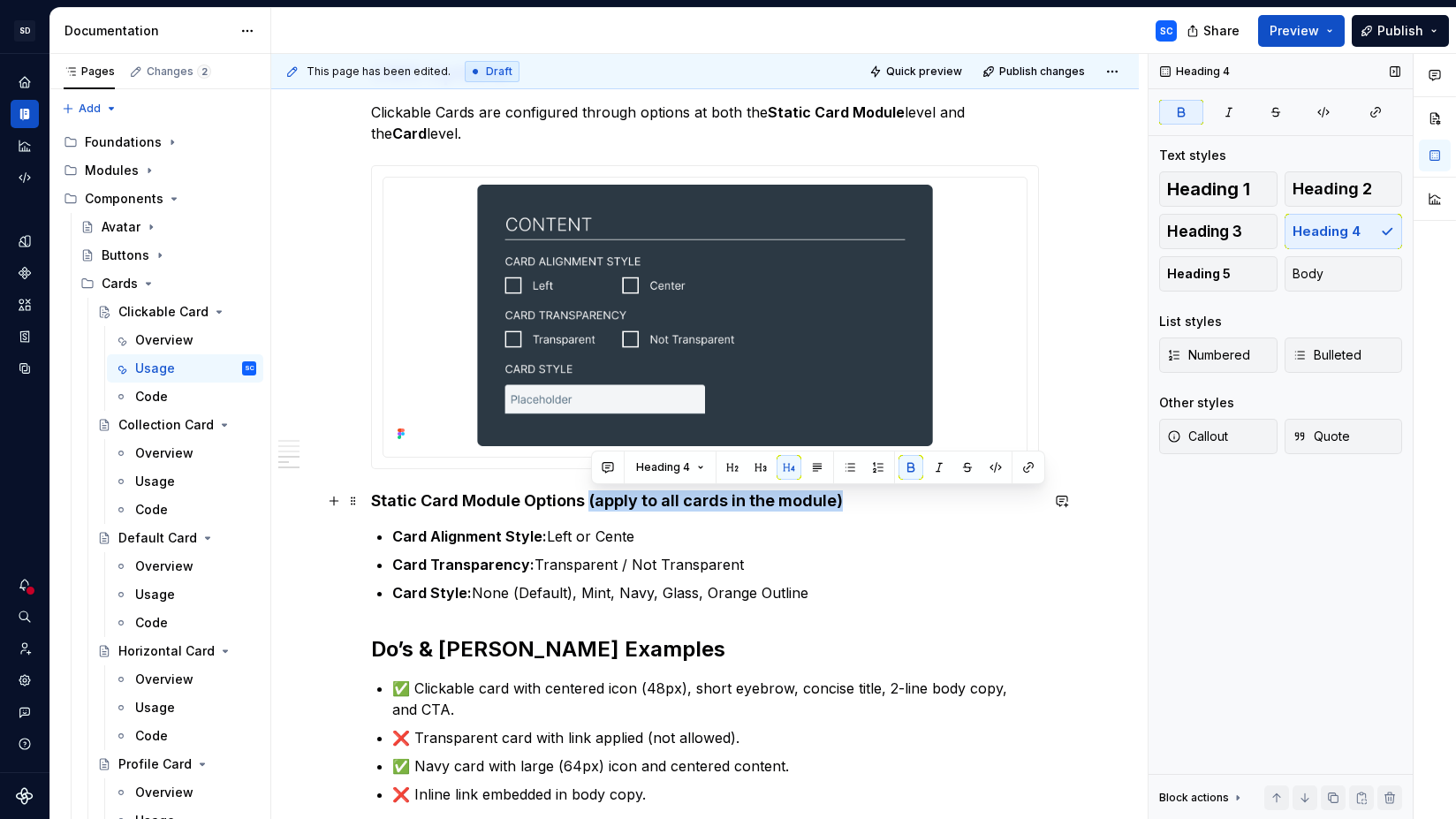
drag, startPoint x: 591, startPoint y: 502, endPoint x: 835, endPoint y: 492, distance: 244.2
click at [859, 500] on h4 "Static Card Module Options (apply to all cards in the module)" at bounding box center [705, 500] width 668 height 21
click at [910, 466] on button "button" at bounding box center [911, 468] width 25 height 25
click at [914, 469] on button "button" at bounding box center [911, 468] width 25 height 25
click at [911, 469] on button "button" at bounding box center [911, 468] width 25 height 25
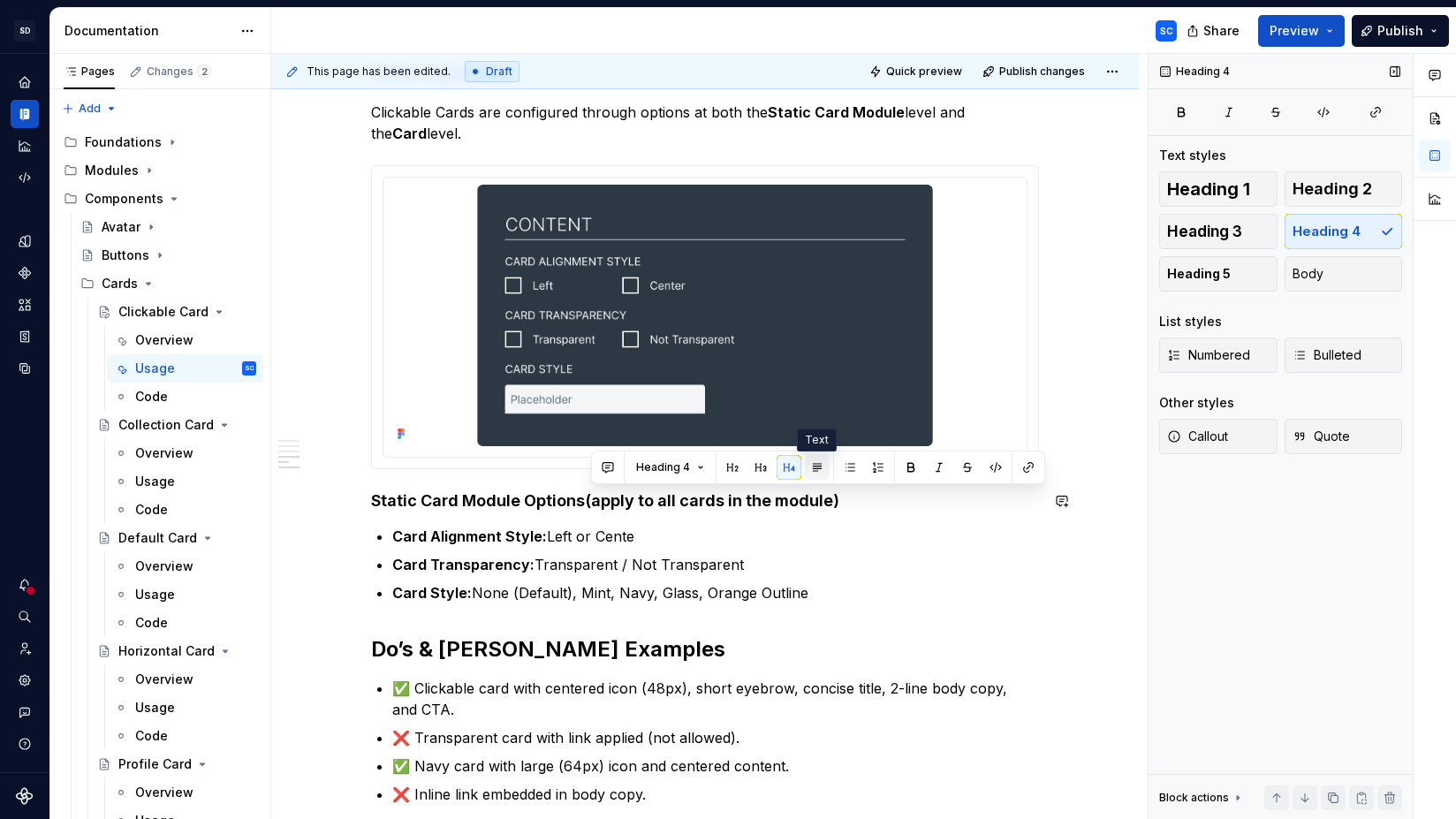
click at [811, 467] on button "button" at bounding box center [818, 468] width 25 height 25
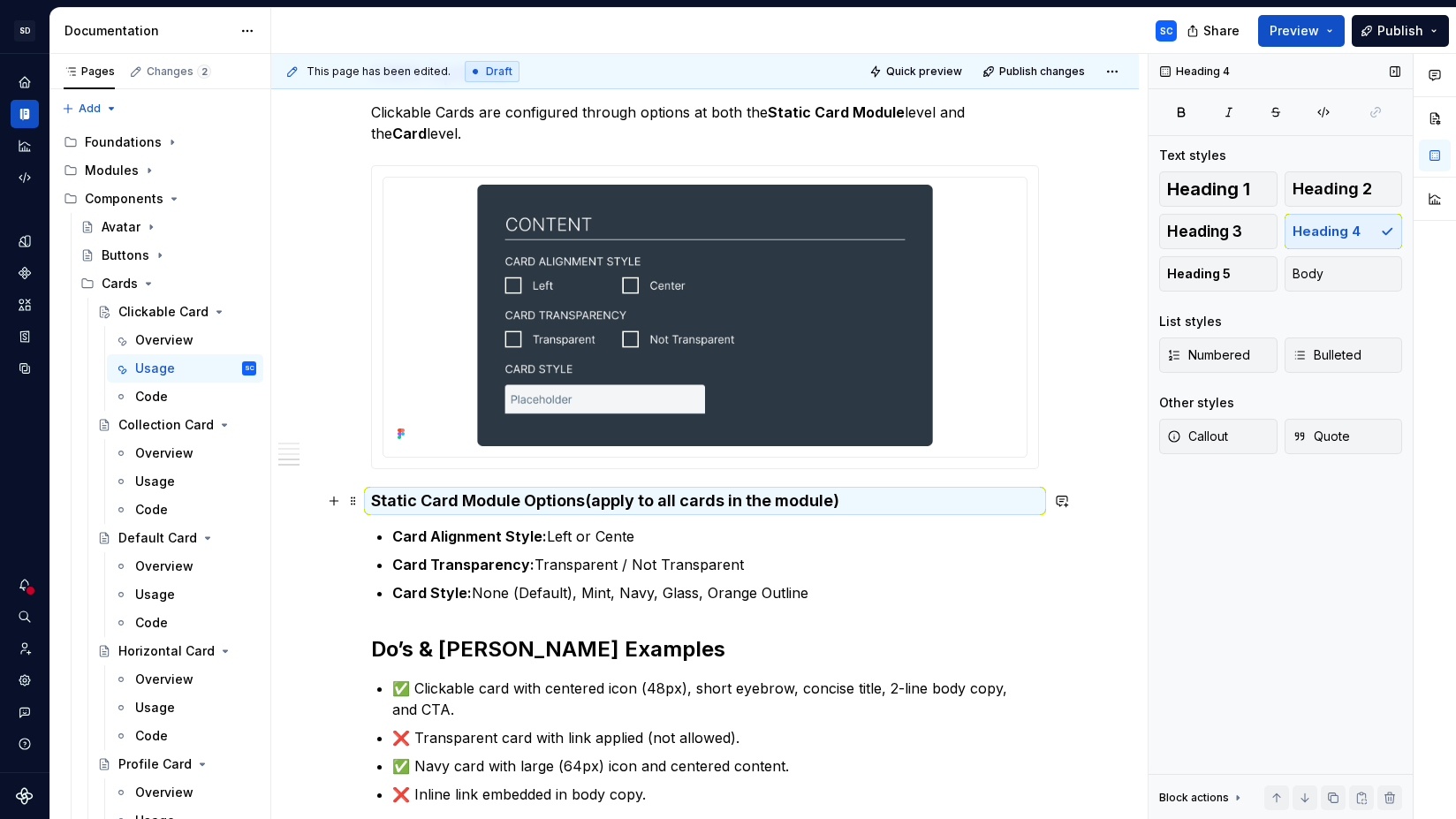
click at [597, 508] on h4 "Static Card Module Options (apply to all cards in the module)" at bounding box center [705, 500] width 668 height 21
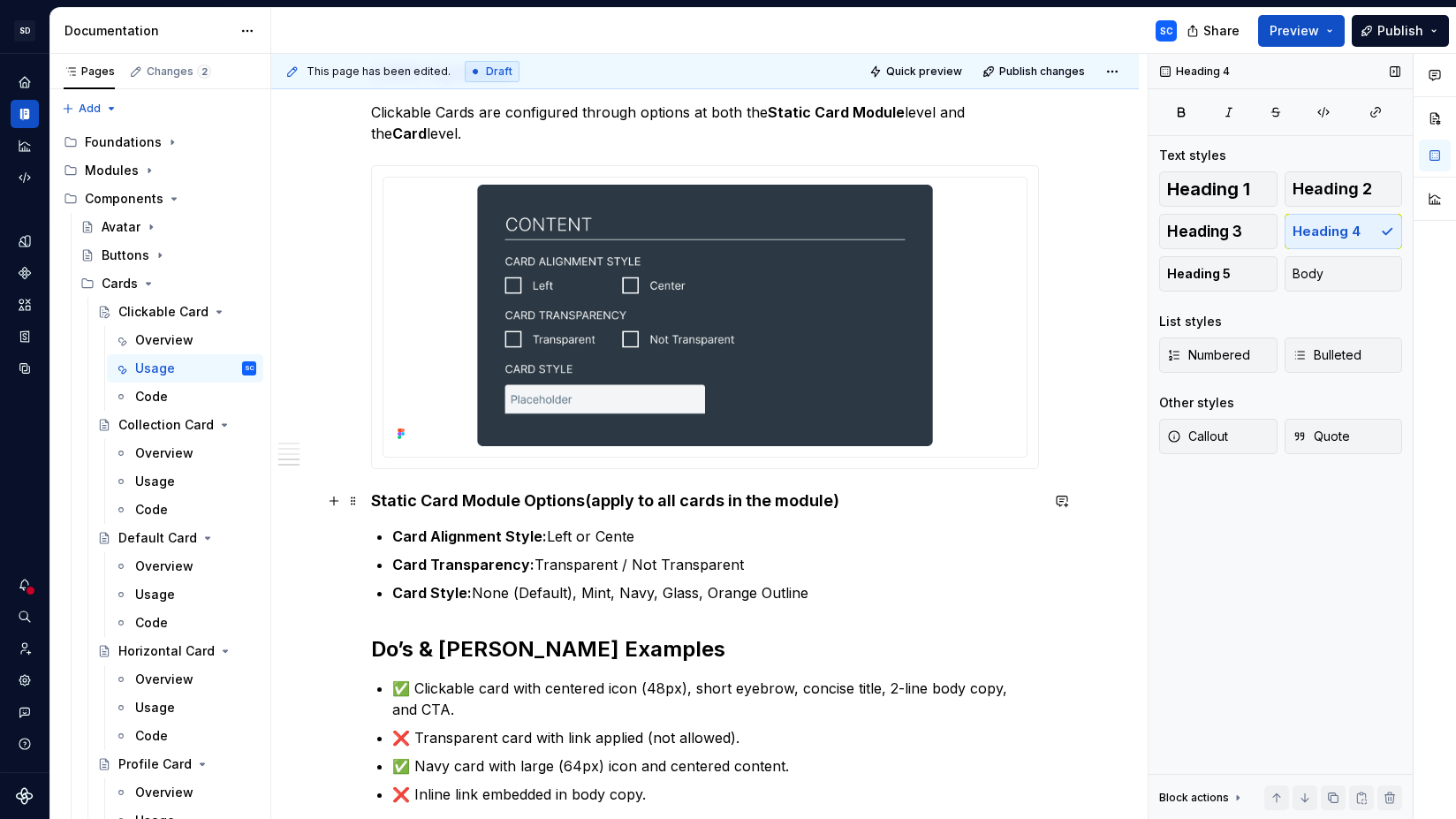
click at [502, 500] on strong "Static Card Module Options" at bounding box center [478, 500] width 214 height 19
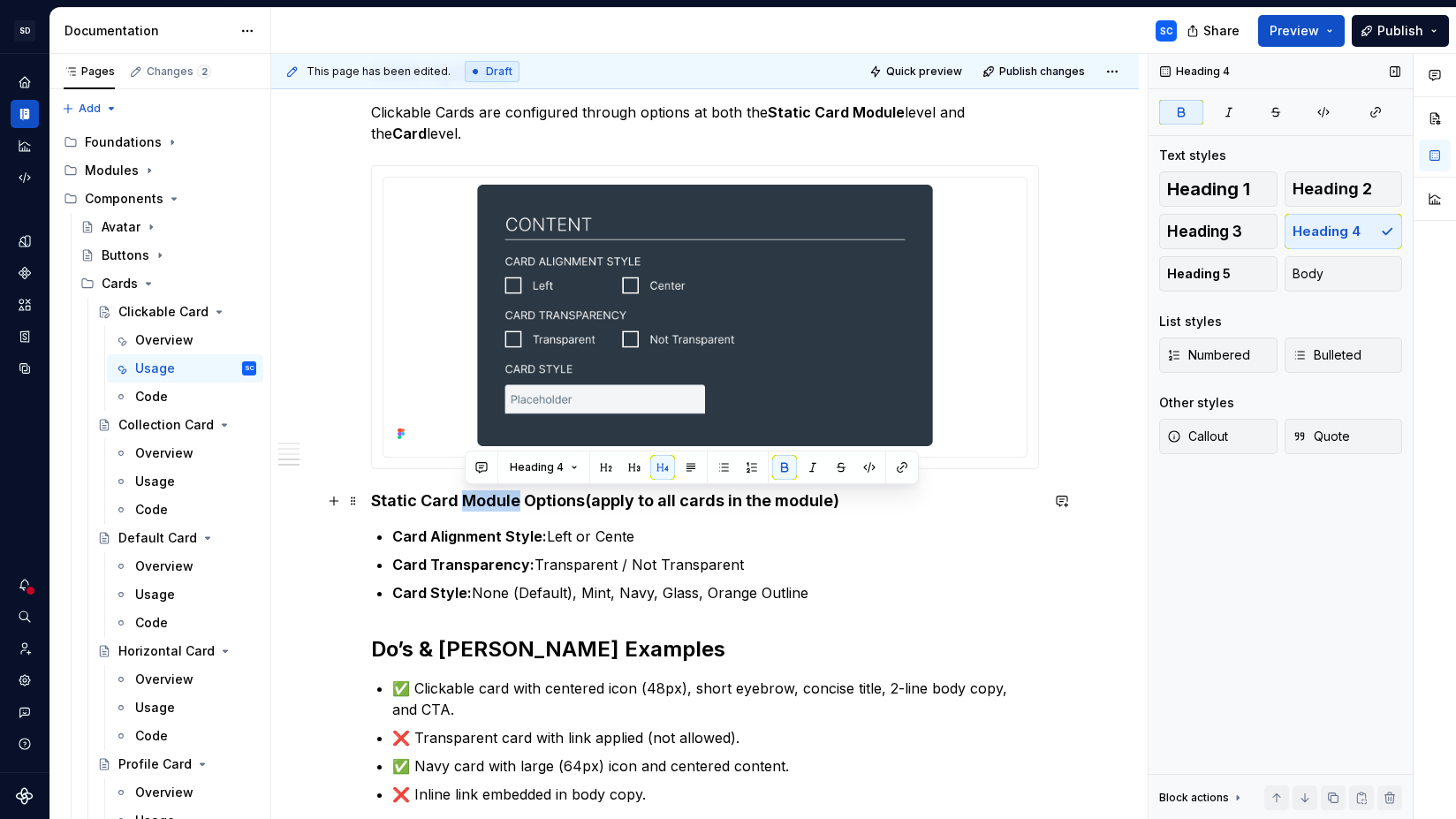
click at [502, 500] on strong "Static Card Module Options" at bounding box center [478, 500] width 214 height 19
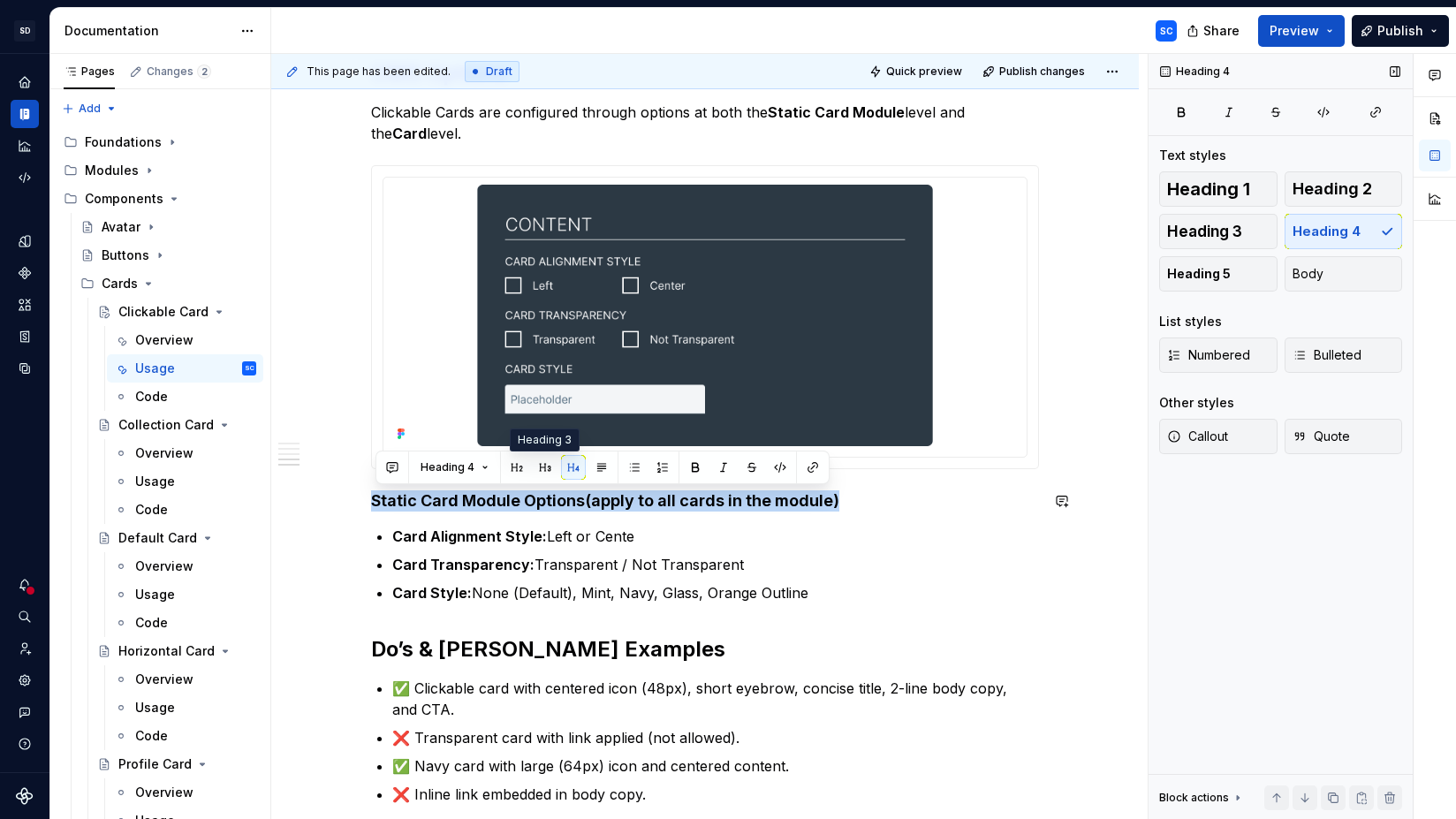
drag, startPoint x: 546, startPoint y: 467, endPoint x: 553, endPoint y: 476, distance: 11.4
click at [546, 467] on button "button" at bounding box center [545, 468] width 25 height 25
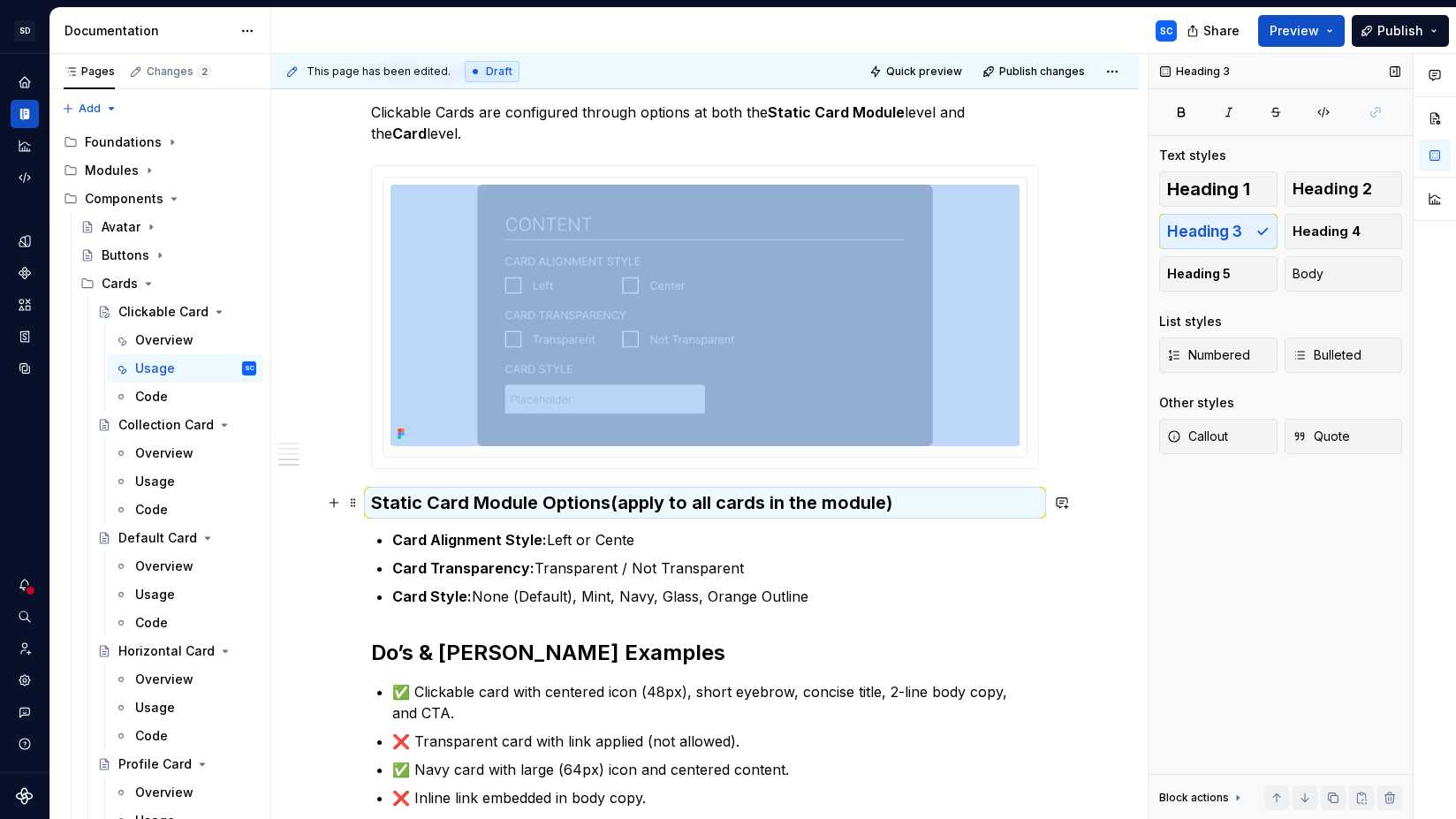
click at [588, 502] on strong "Static Card Module Options" at bounding box center [491, 502] width 240 height 21
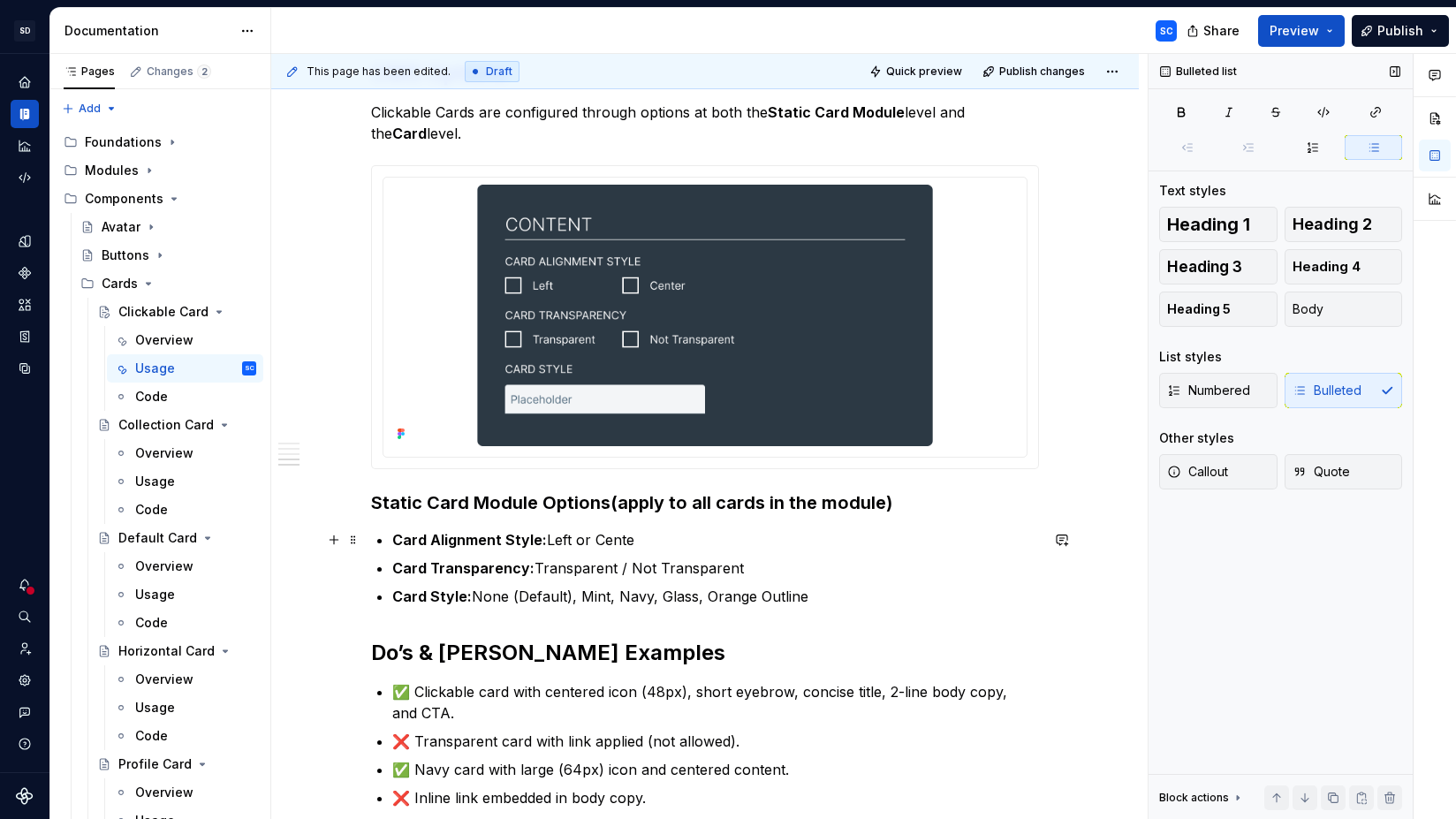
click at [700, 542] on p "Card Alignment Style: Left or Cente" at bounding box center [716, 539] width 646 height 21
click at [881, 604] on p "Card Style: None (Default), Mint, Navy, Glass, Orange Outline" at bounding box center [716, 596] width 646 height 21
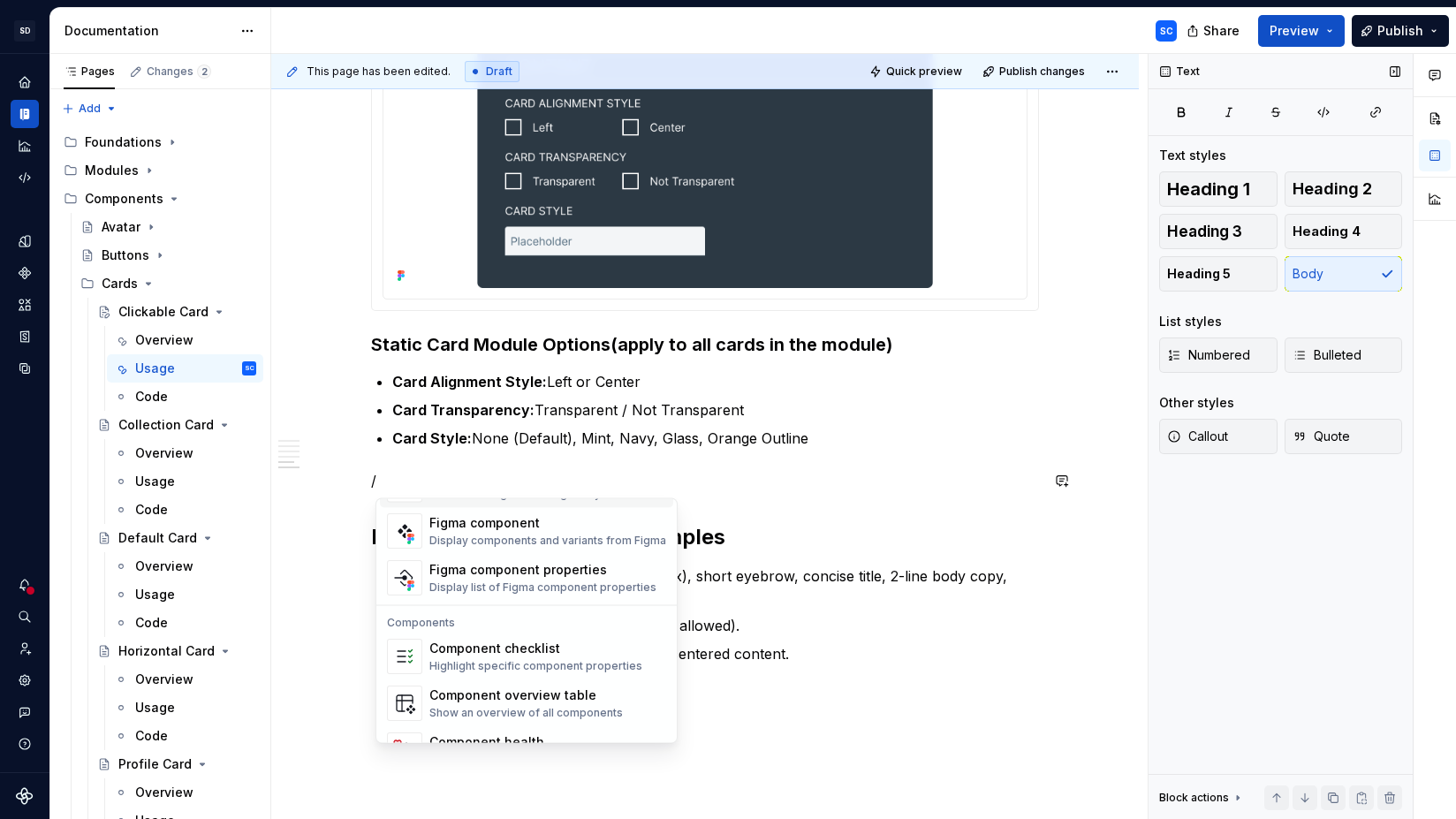
scroll to position [1680, 0]
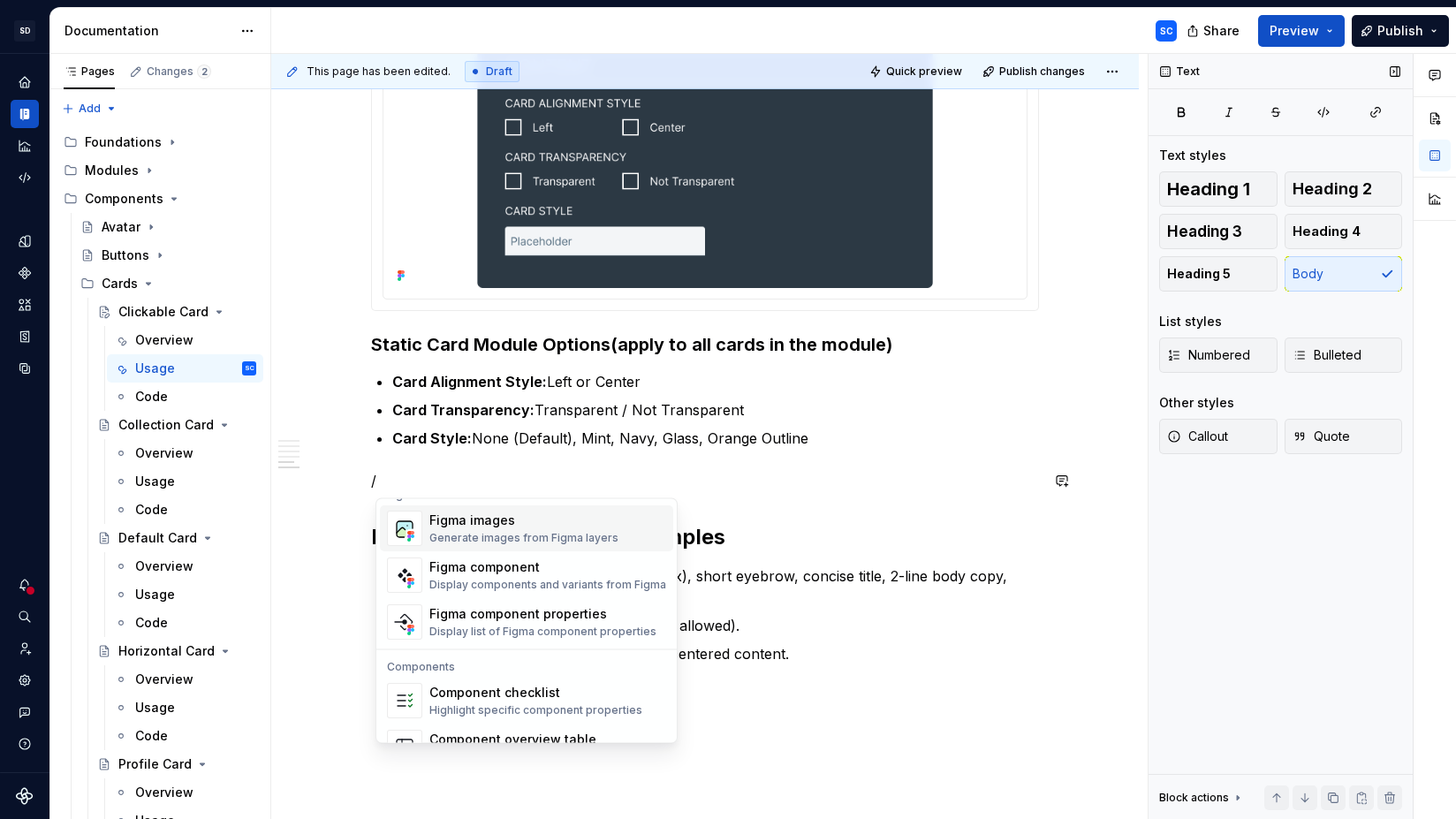
click at [495, 532] on div "Generate images from Figma layers" at bounding box center [524, 539] width 189 height 14
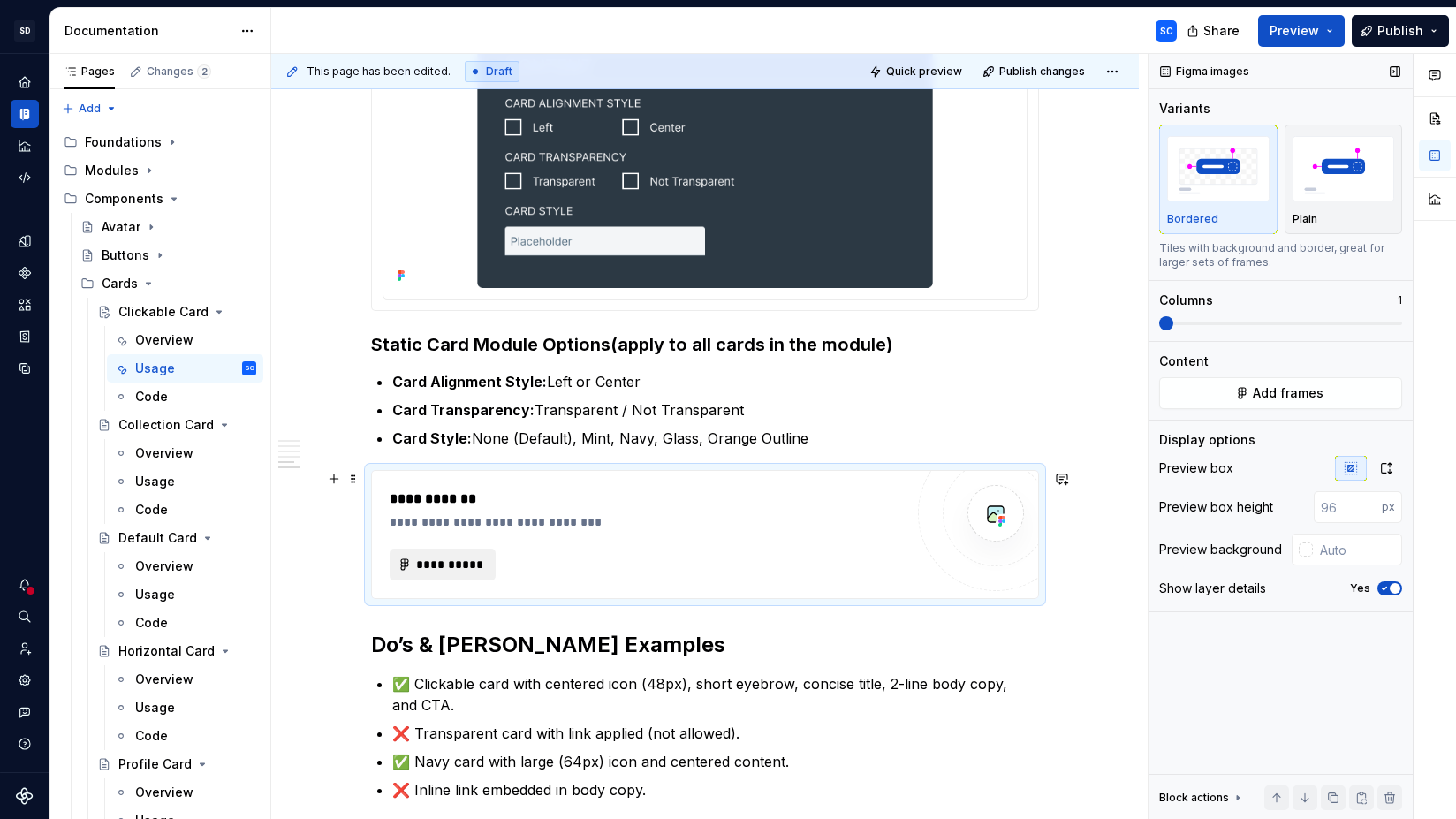
click at [455, 568] on span "**********" at bounding box center [450, 564] width 69 height 18
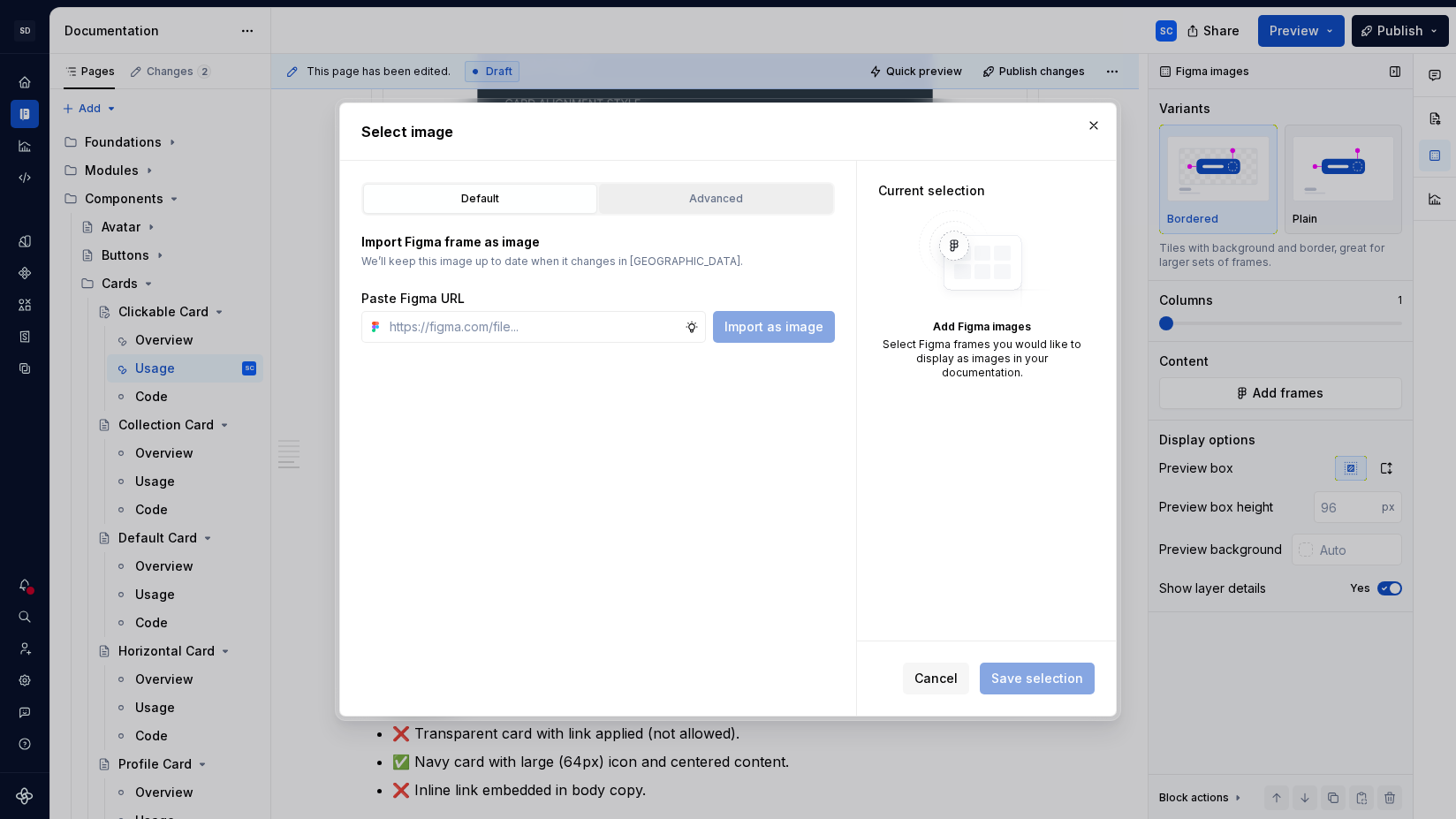
click at [726, 207] on div "Advanced" at bounding box center [716, 199] width 222 height 18
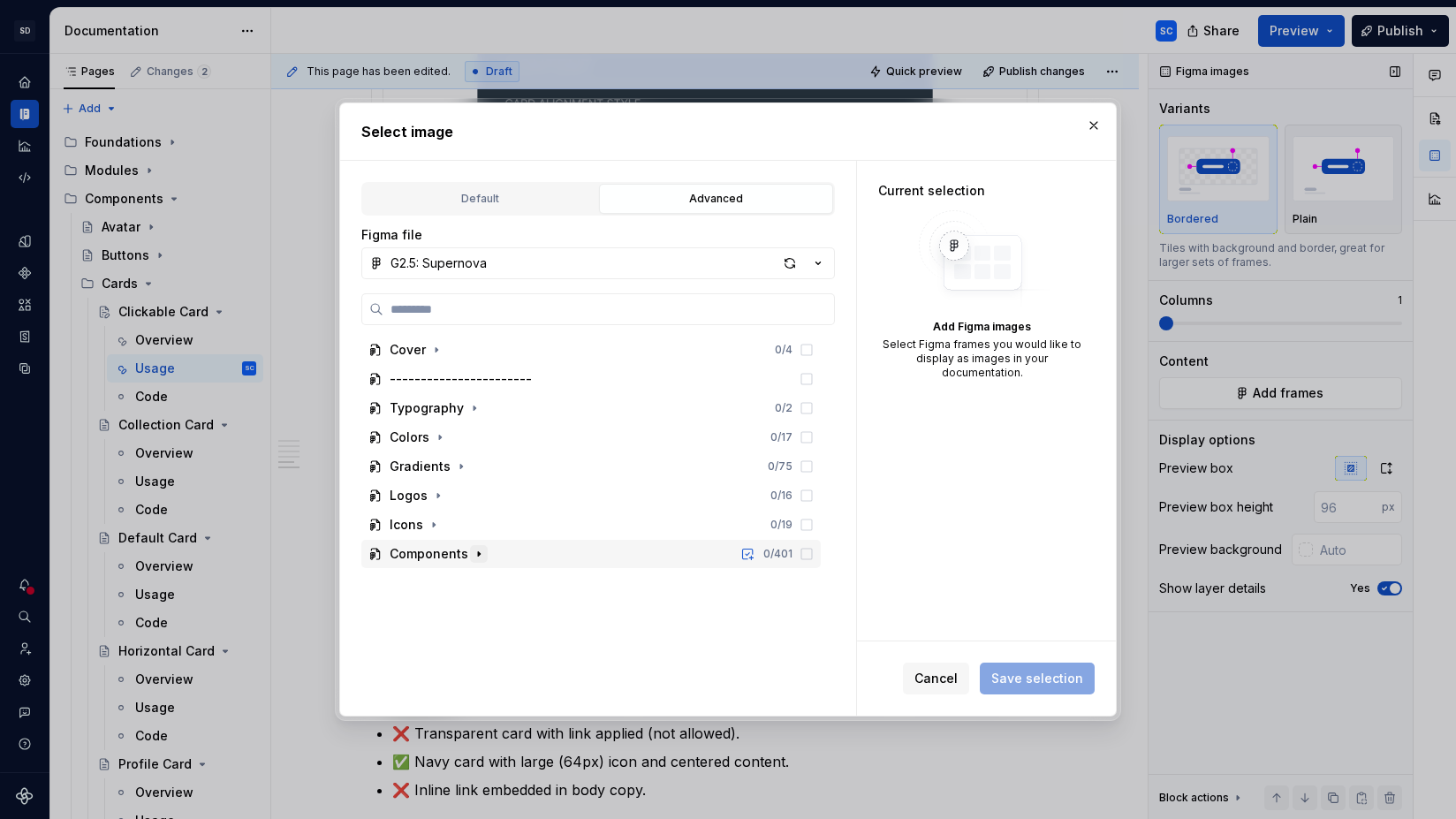
click at [479, 555] on icon "button" at bounding box center [479, 554] width 14 height 14
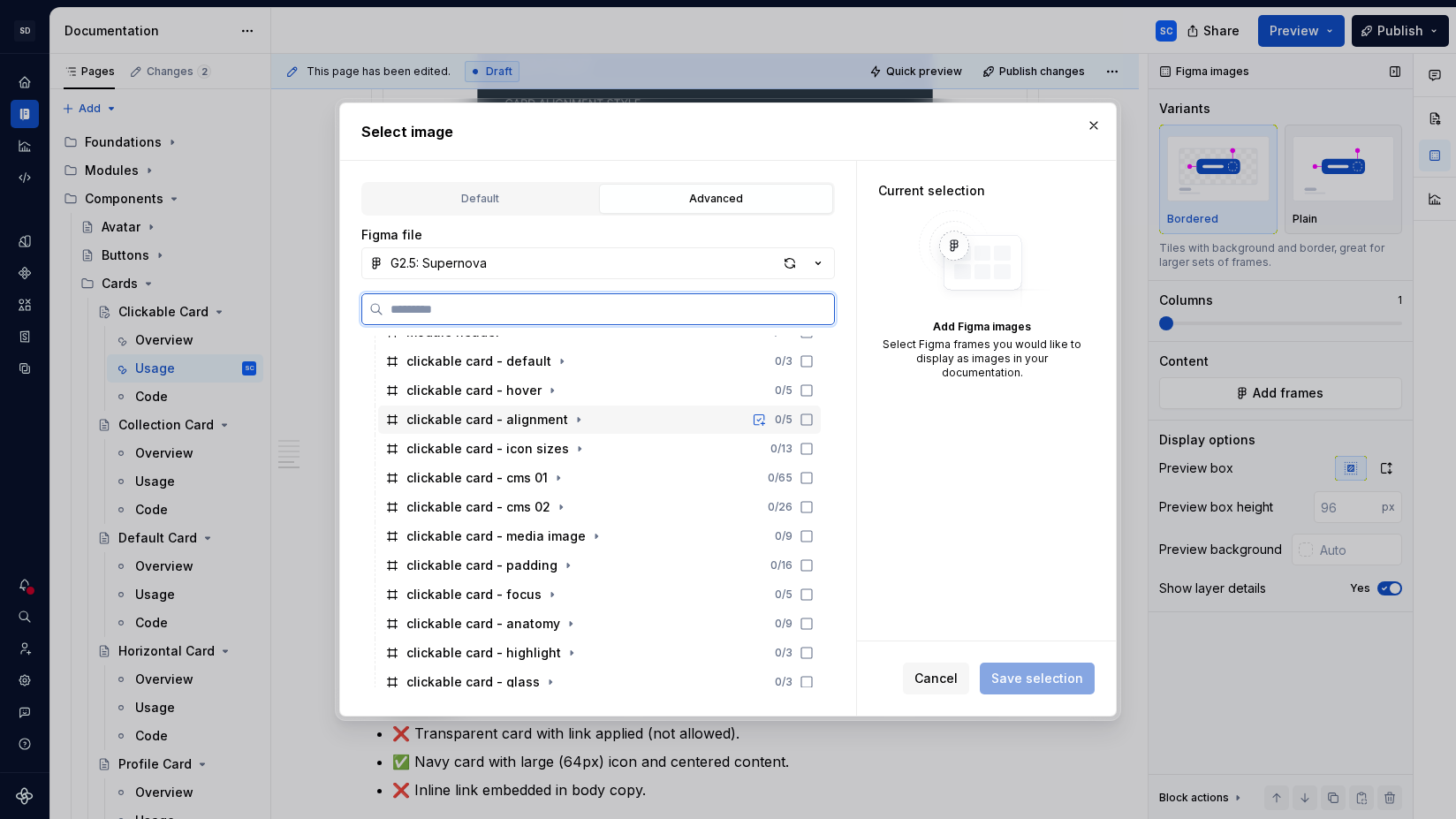
scroll to position [474, 0]
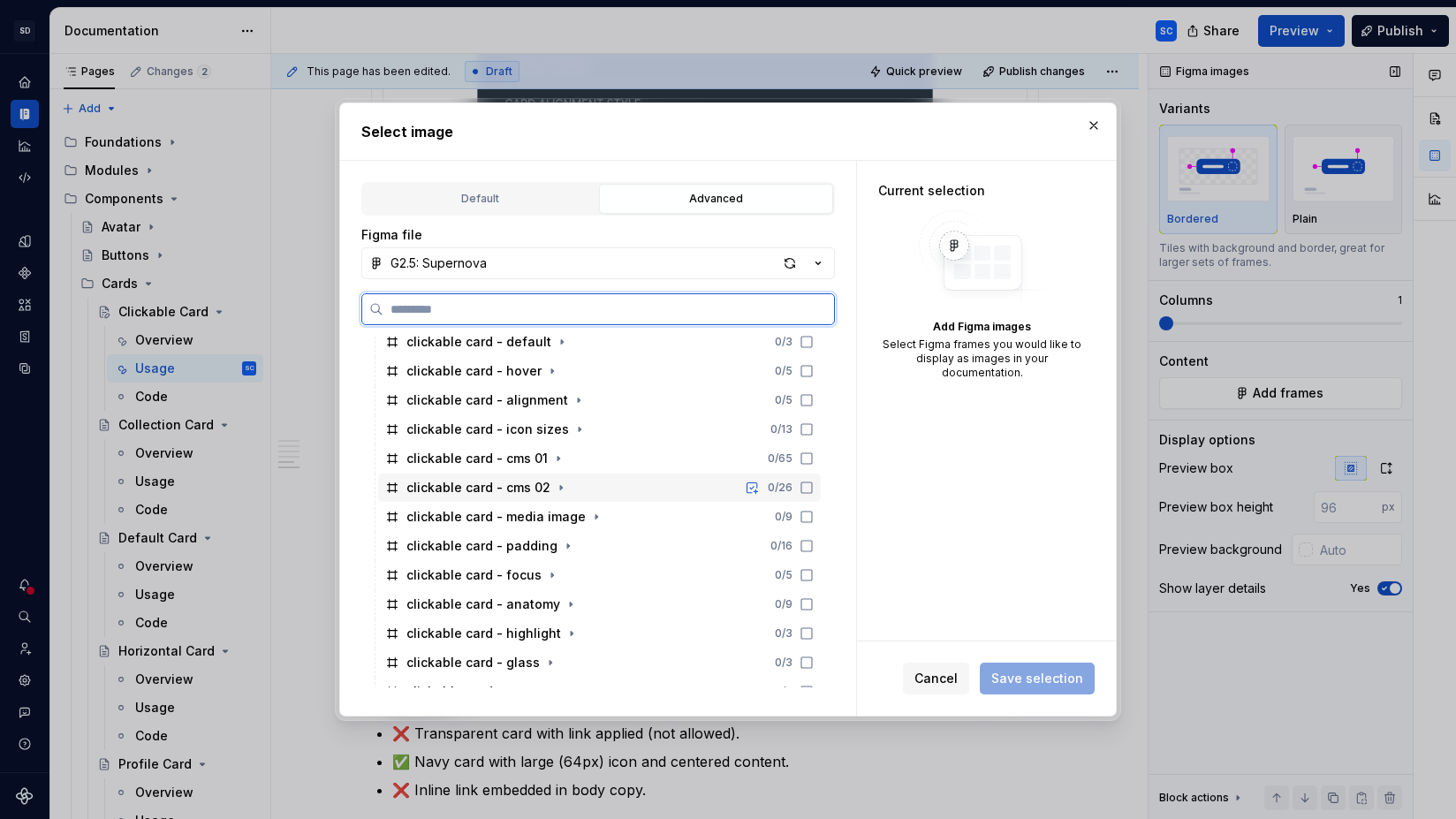
click at [603, 485] on div "clickable card - cms 02 0 / 26" at bounding box center [599, 487] width 443 height 28
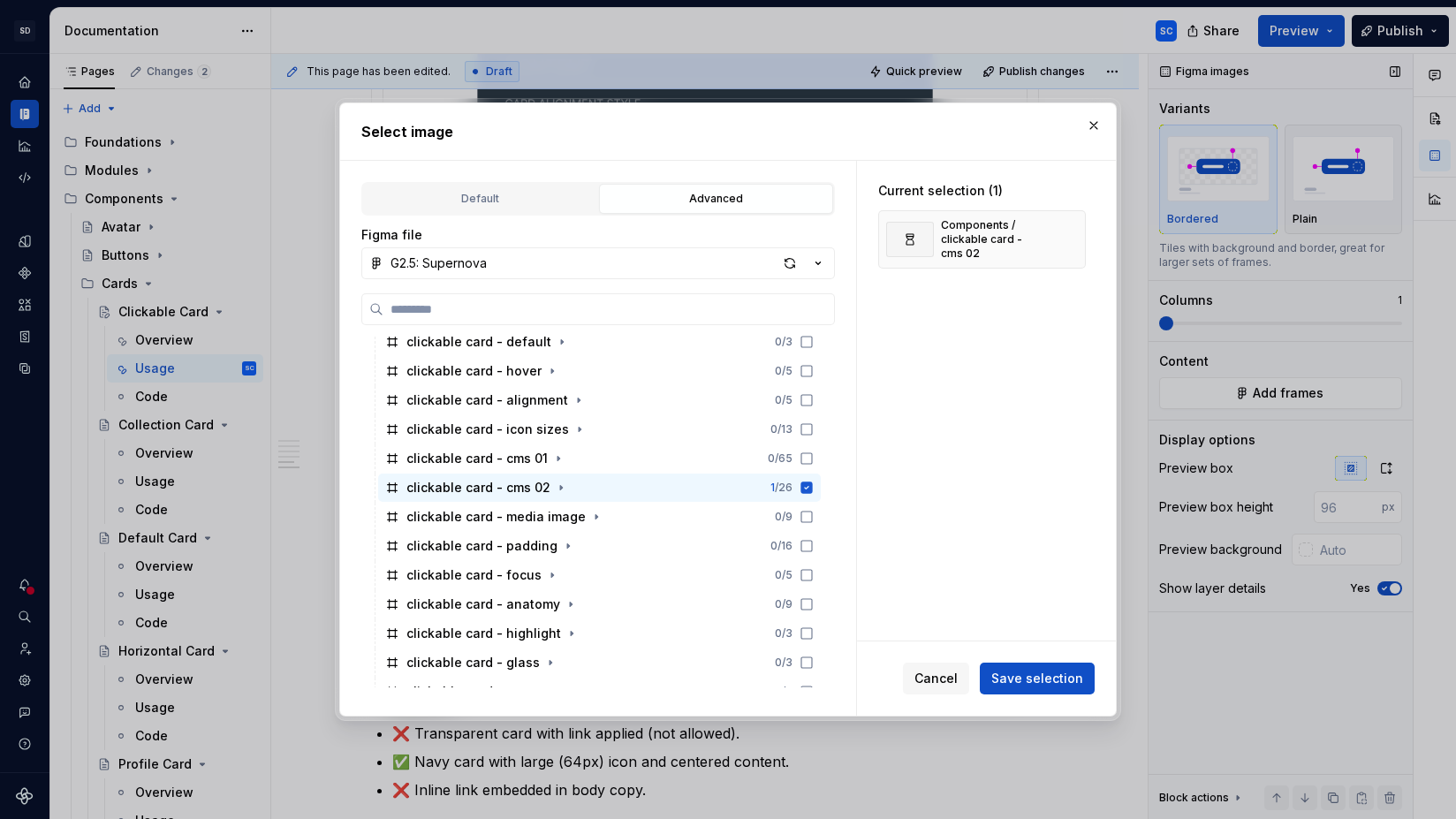
click at [1056, 681] on span "Save selection" at bounding box center [1038, 678] width 92 height 18
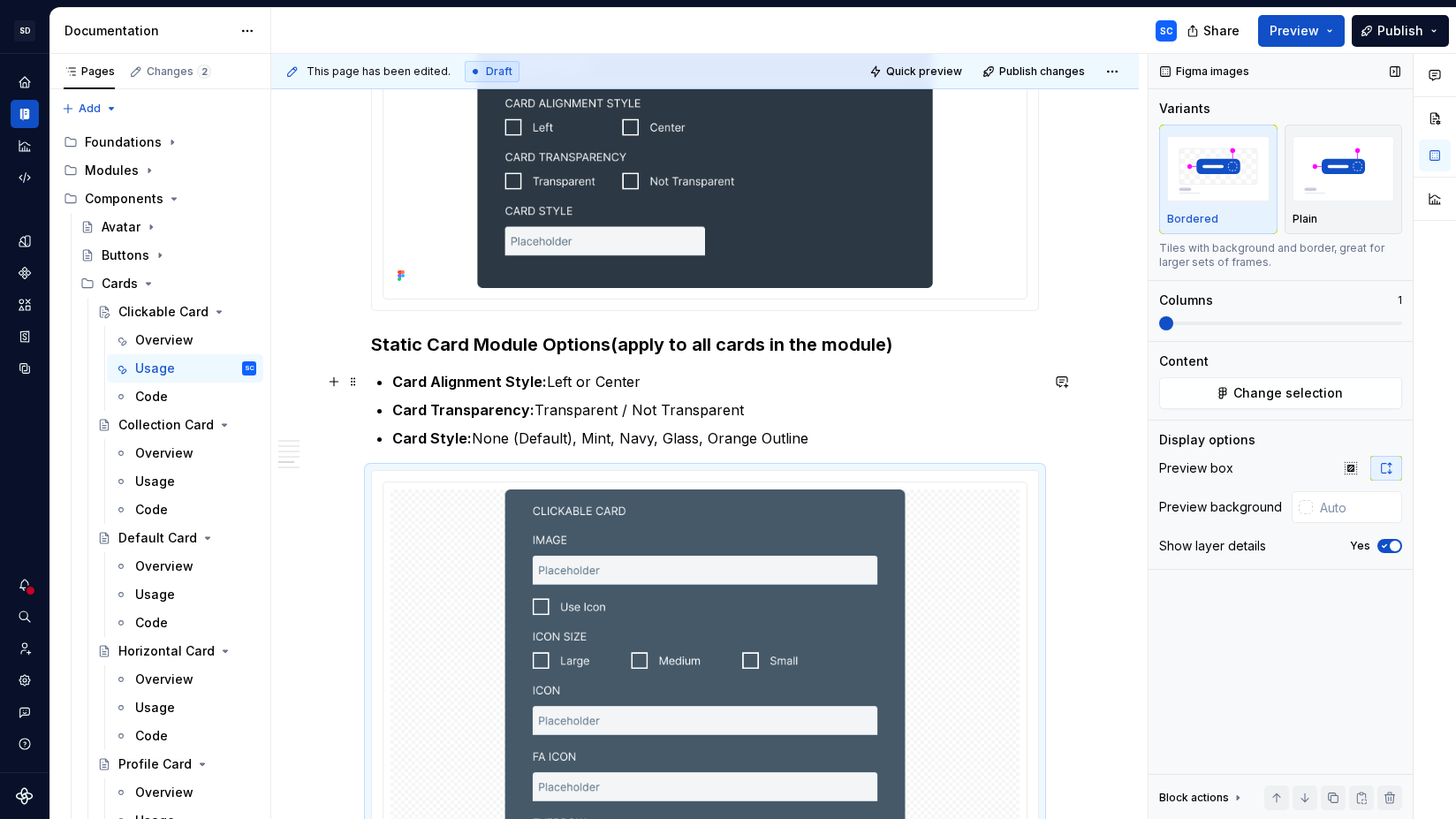
type textarea "*"
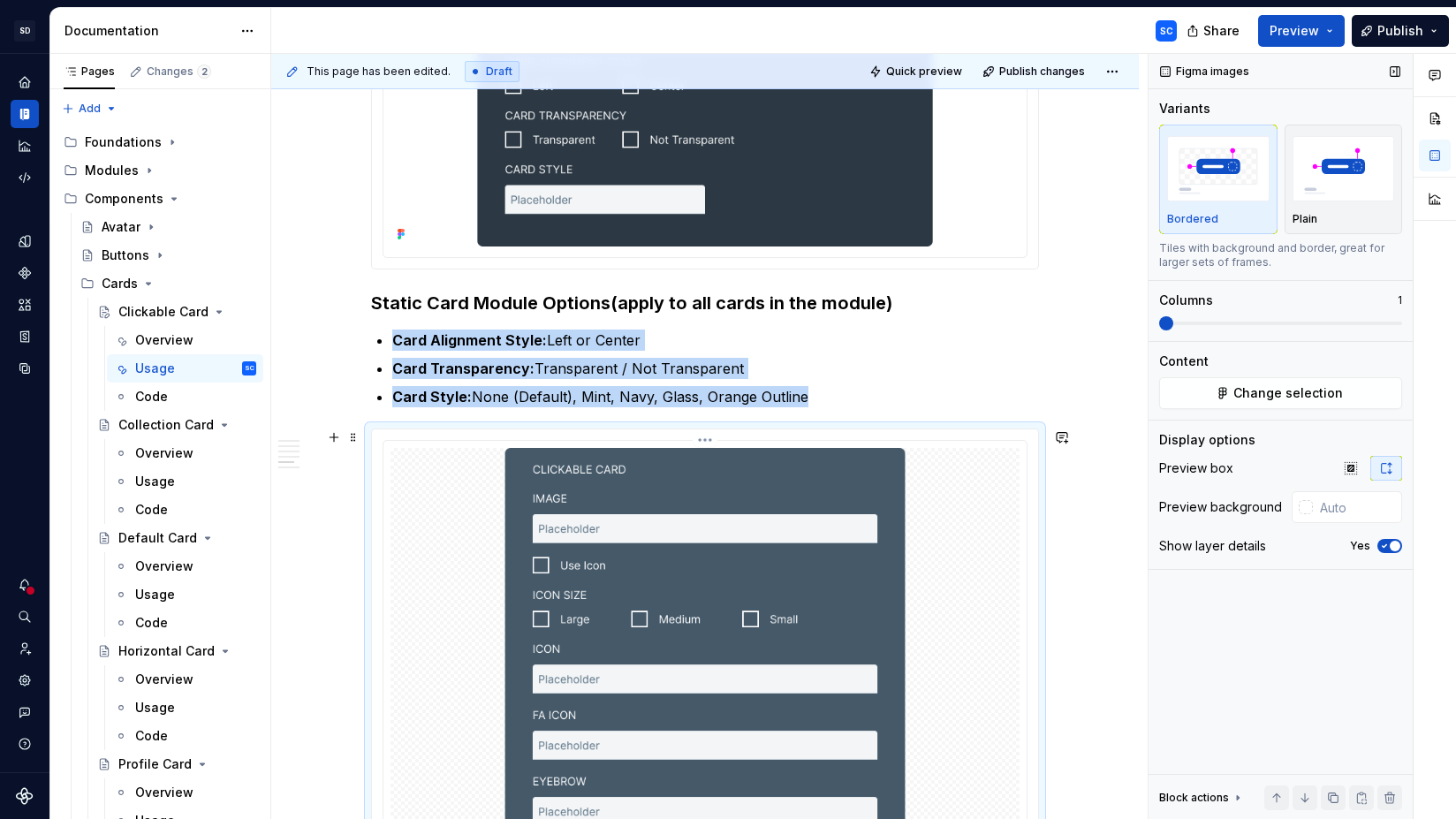
scroll to position [1130, 0]
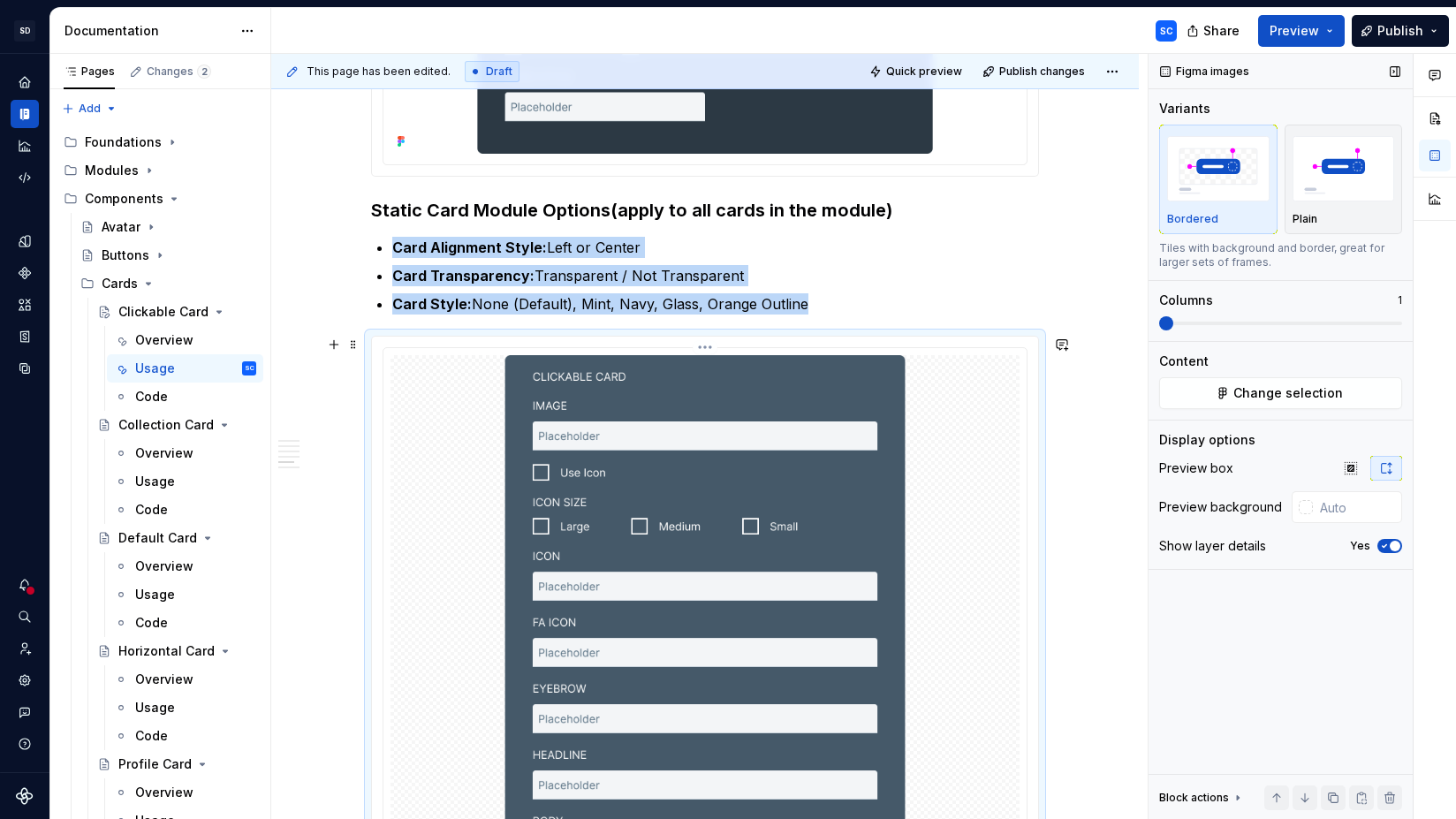
click at [951, 460] on img at bounding box center [705, 683] width 629 height 658
click at [1355, 208] on div "Plain" at bounding box center [1343, 178] width 102 height 93
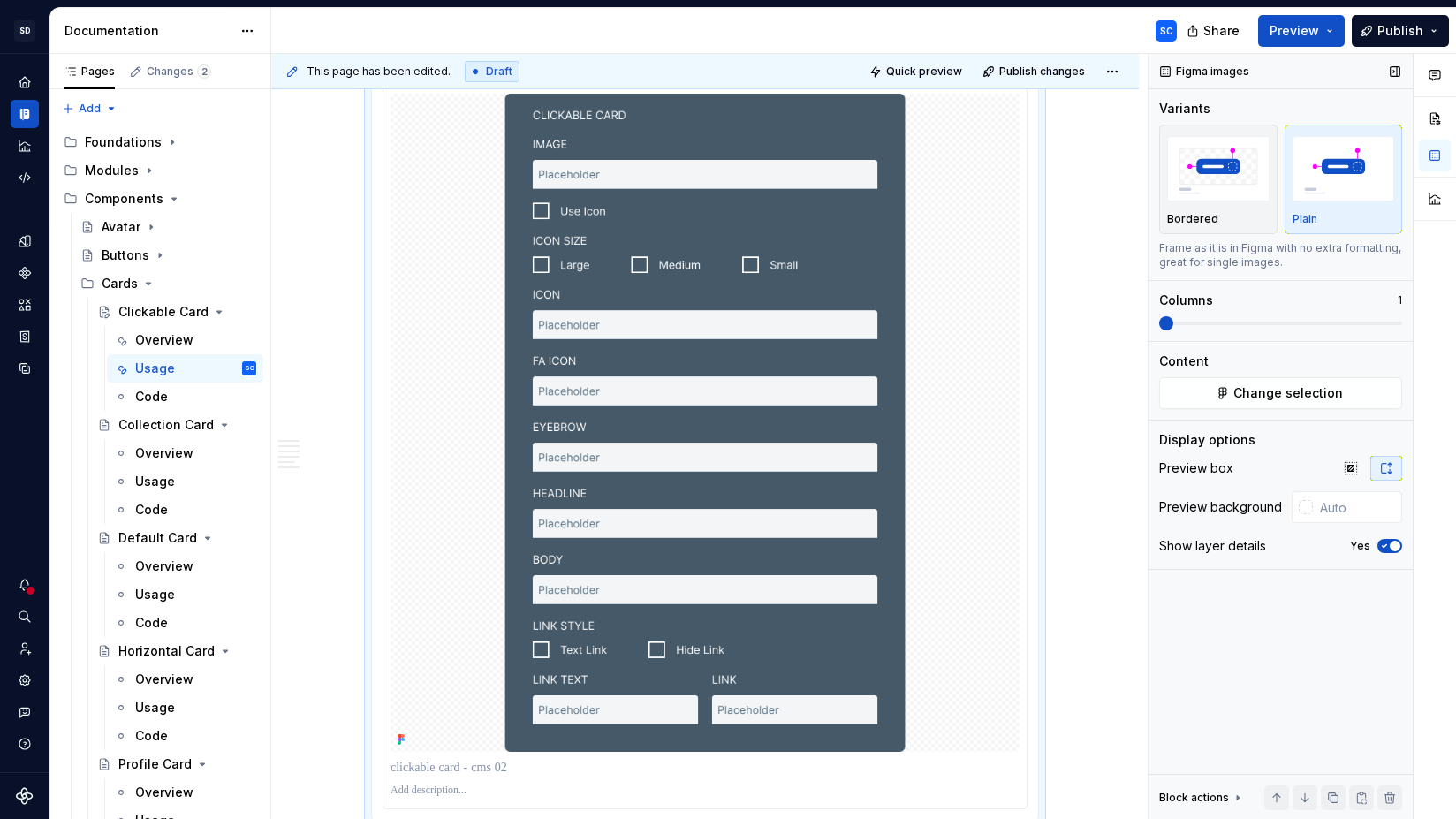
click at [1385, 547] on icon "button" at bounding box center [1385, 546] width 14 height 11
click at [1307, 512] on div at bounding box center [1306, 507] width 14 height 14
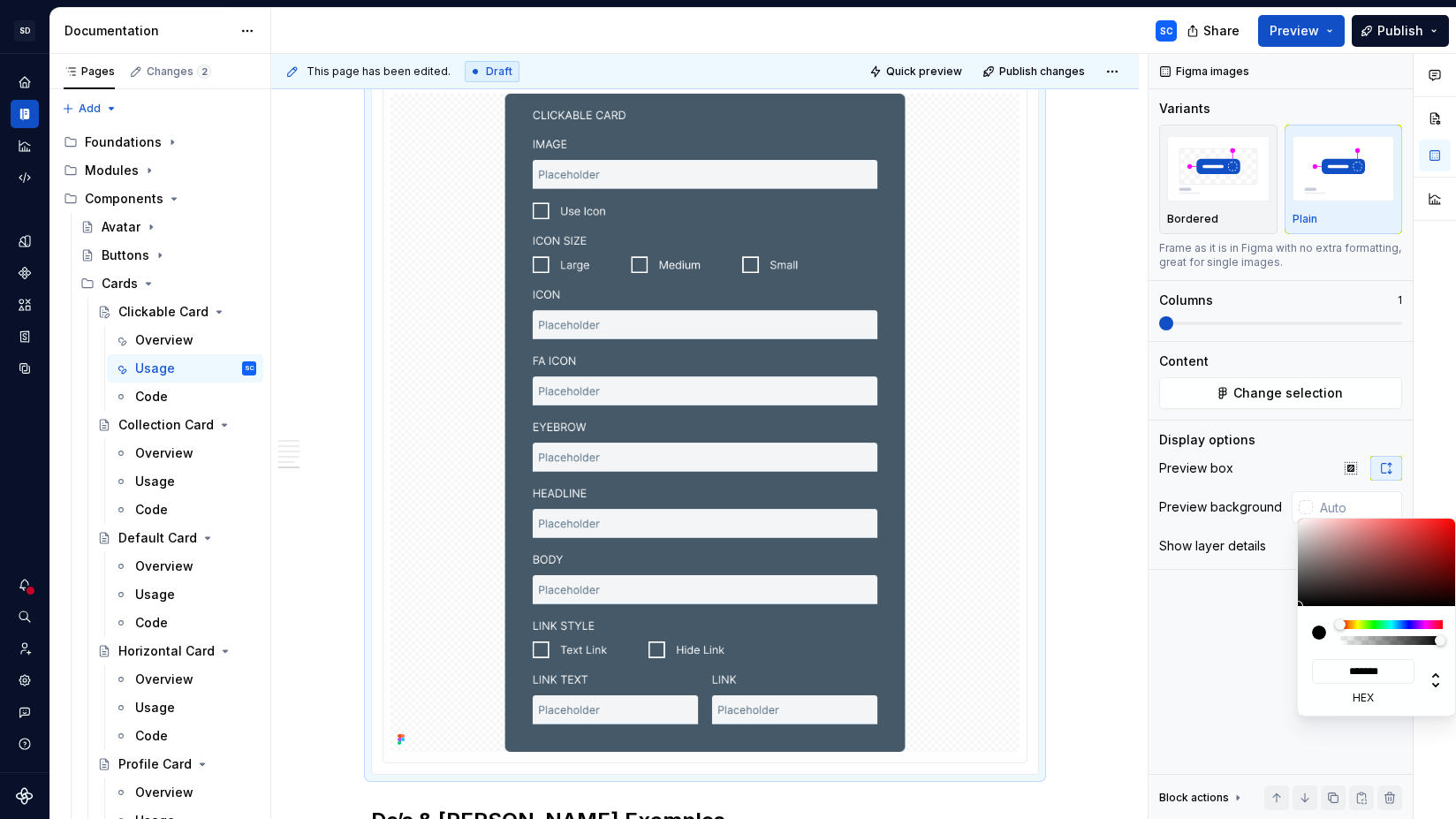
type input "#6C4F4F"
type input "*******"
type input "#816666"
type input "*******"
type input "#A59191"
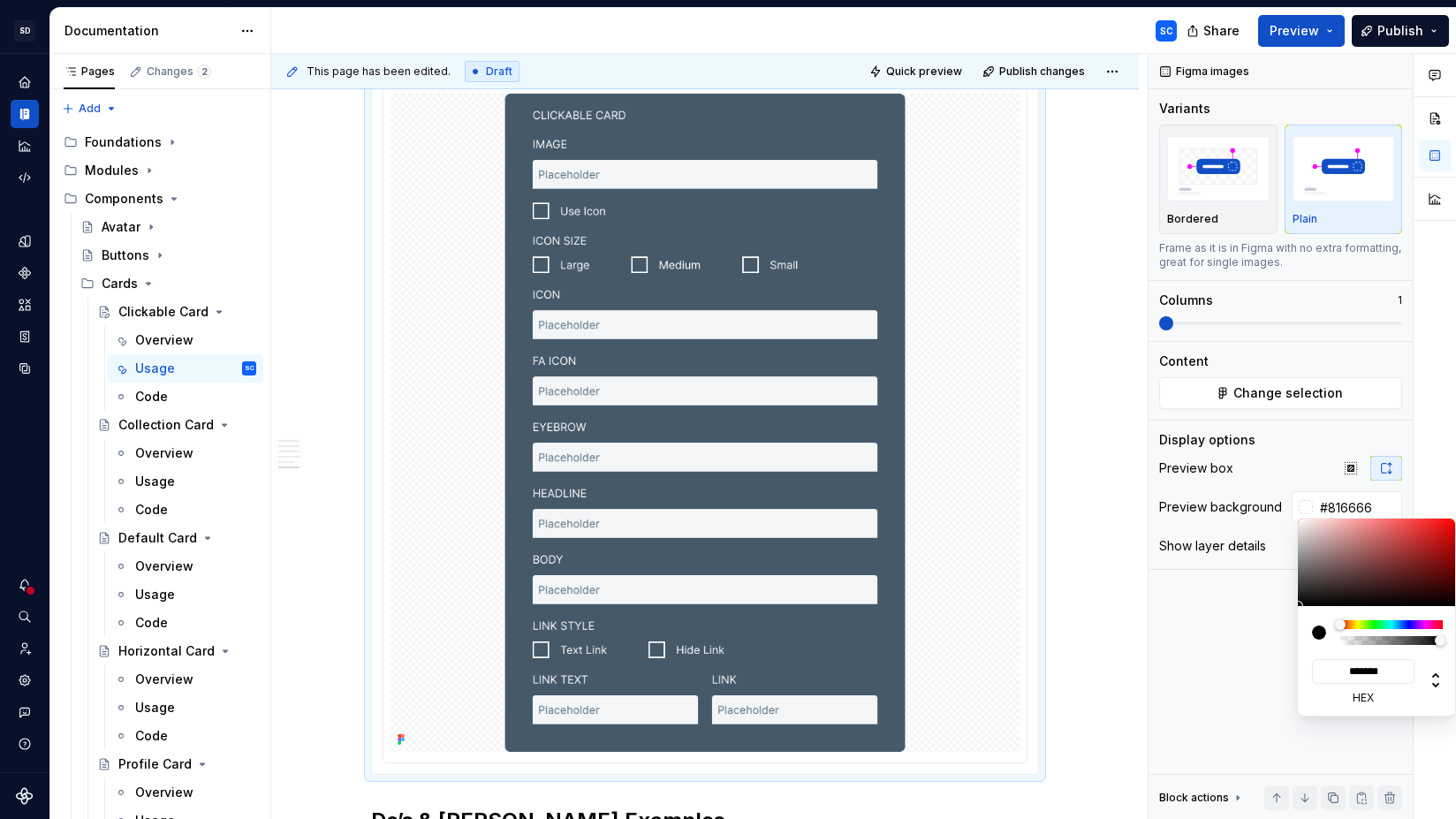
type input "*******"
type input "#B9AAAA"
type input "*******"
type input "#D8D2D2"
type input "*******"
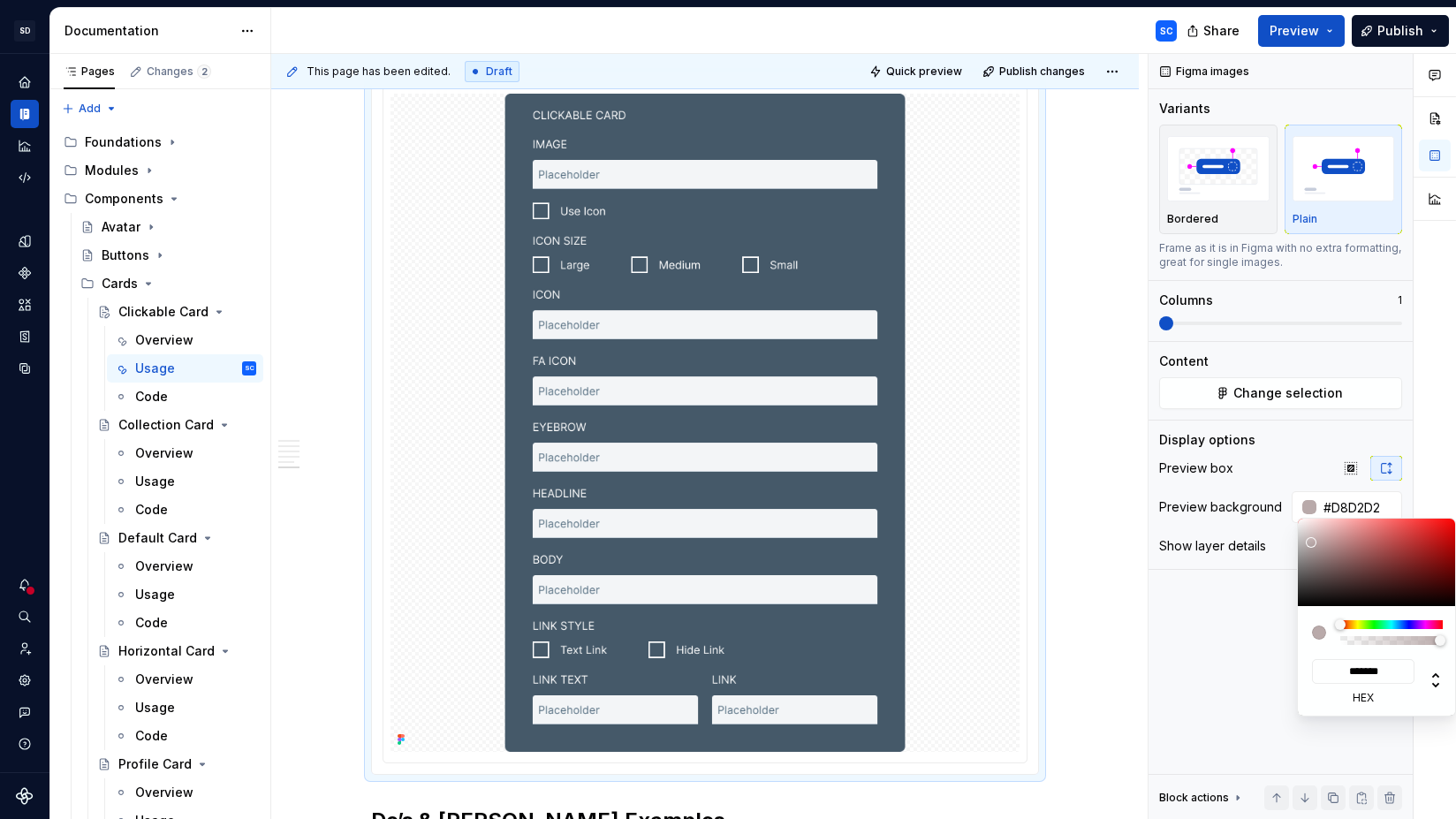
type input "#E5E1E1"
type input "*******"
type input "#FAFAFA"
type input "*******"
type input "#FFFFFF"
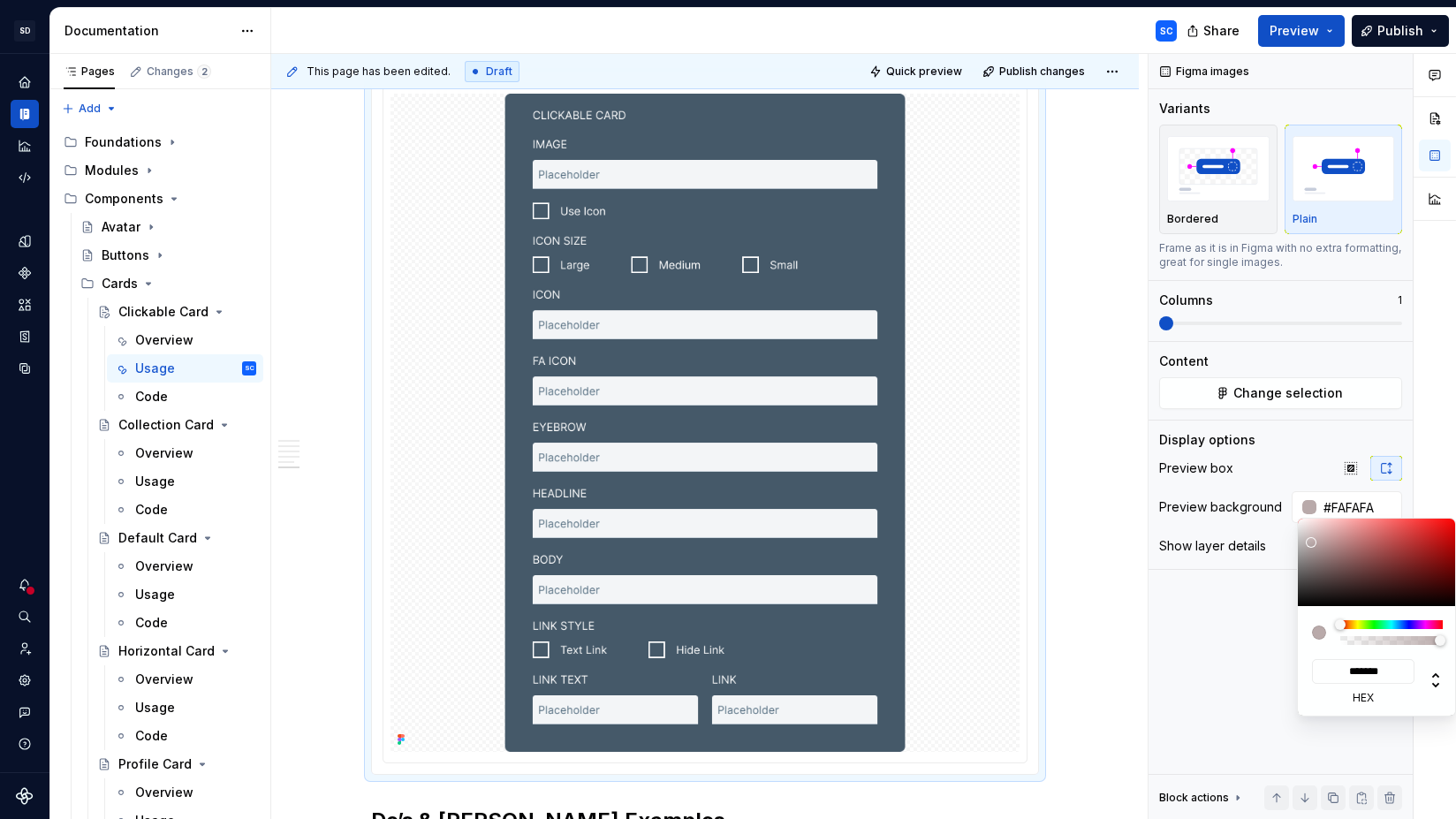
type input "*******"
drag, startPoint x: 1341, startPoint y: 568, endPoint x: 1295, endPoint y: 513, distance: 71.7
click at [1295, 513] on body "SD Galileo SC Design system data Documentation SC Share Preview Publish Pages C…" at bounding box center [728, 409] width 1456 height 819
click at [1301, 466] on div "Comments Open comments No comments yet Select ‘Comment’ from the block context …" at bounding box center [1302, 437] width 307 height 766
click at [1310, 470] on div "Comments Open comments No comments yet Select ‘Comment’ from the block context …" at bounding box center [1302, 437] width 307 height 766
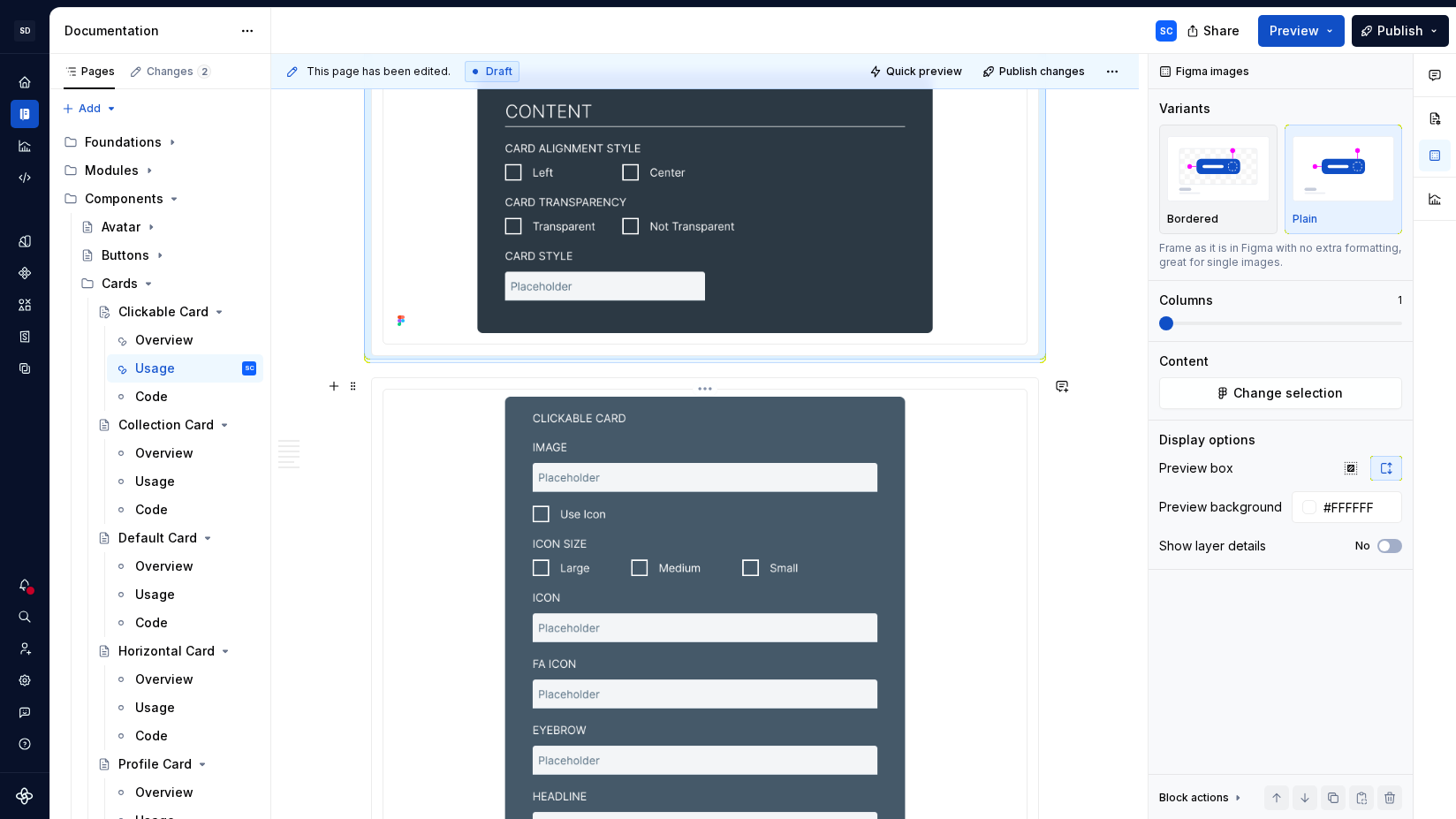
scroll to position [1052, 0]
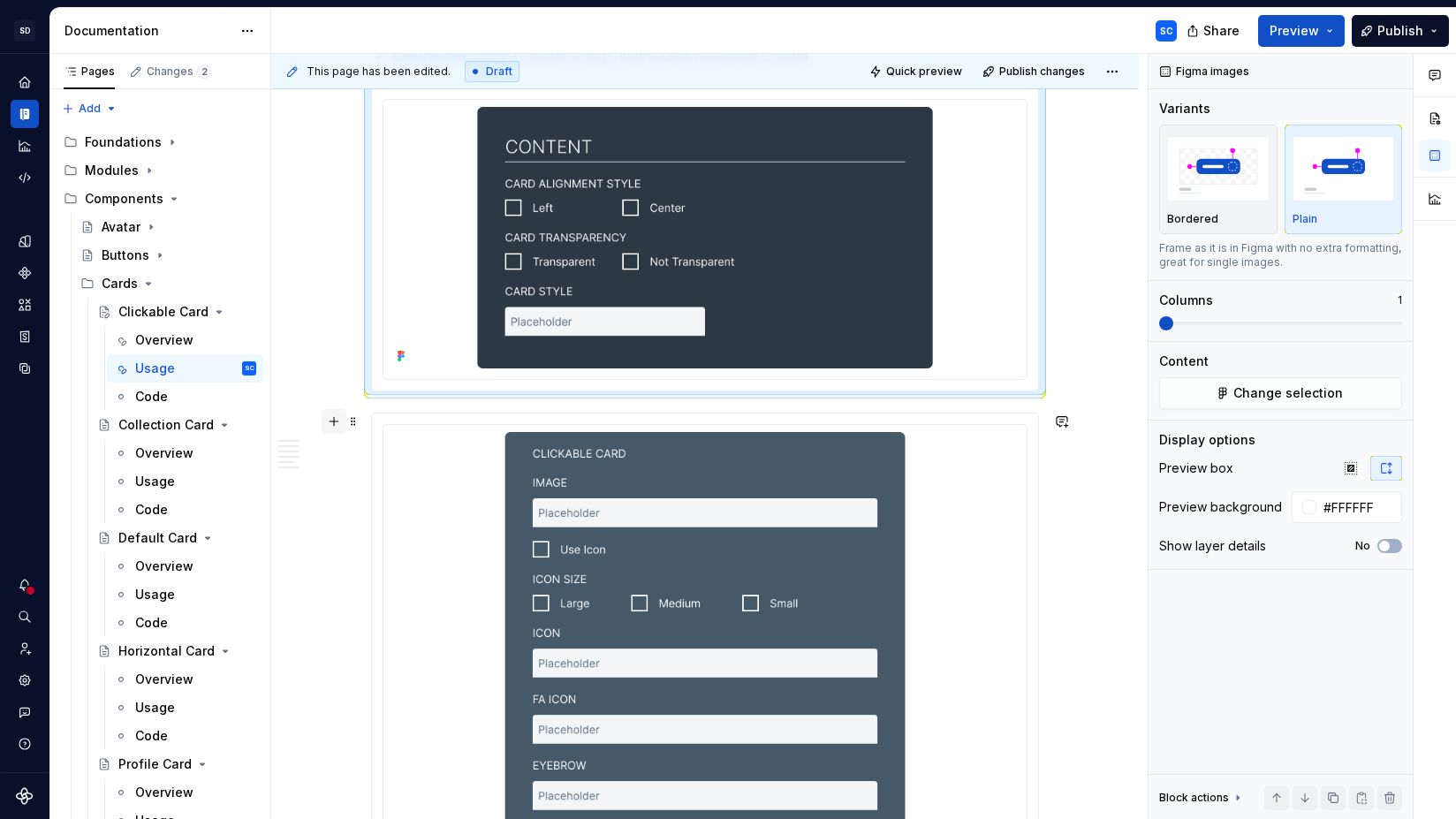
click at [343, 425] on button "button" at bounding box center [334, 421] width 25 height 25
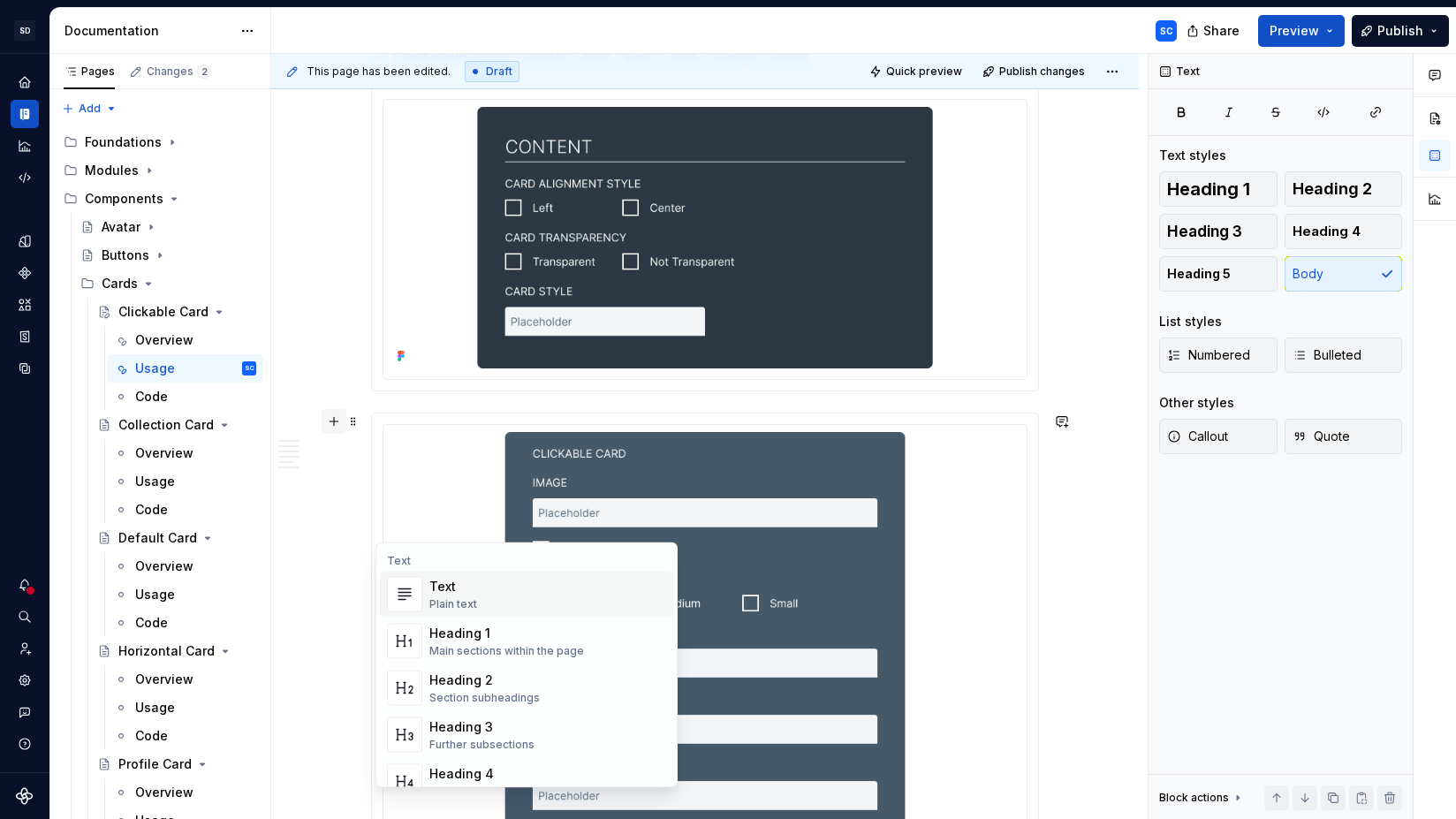
scroll to position [1390, 0]
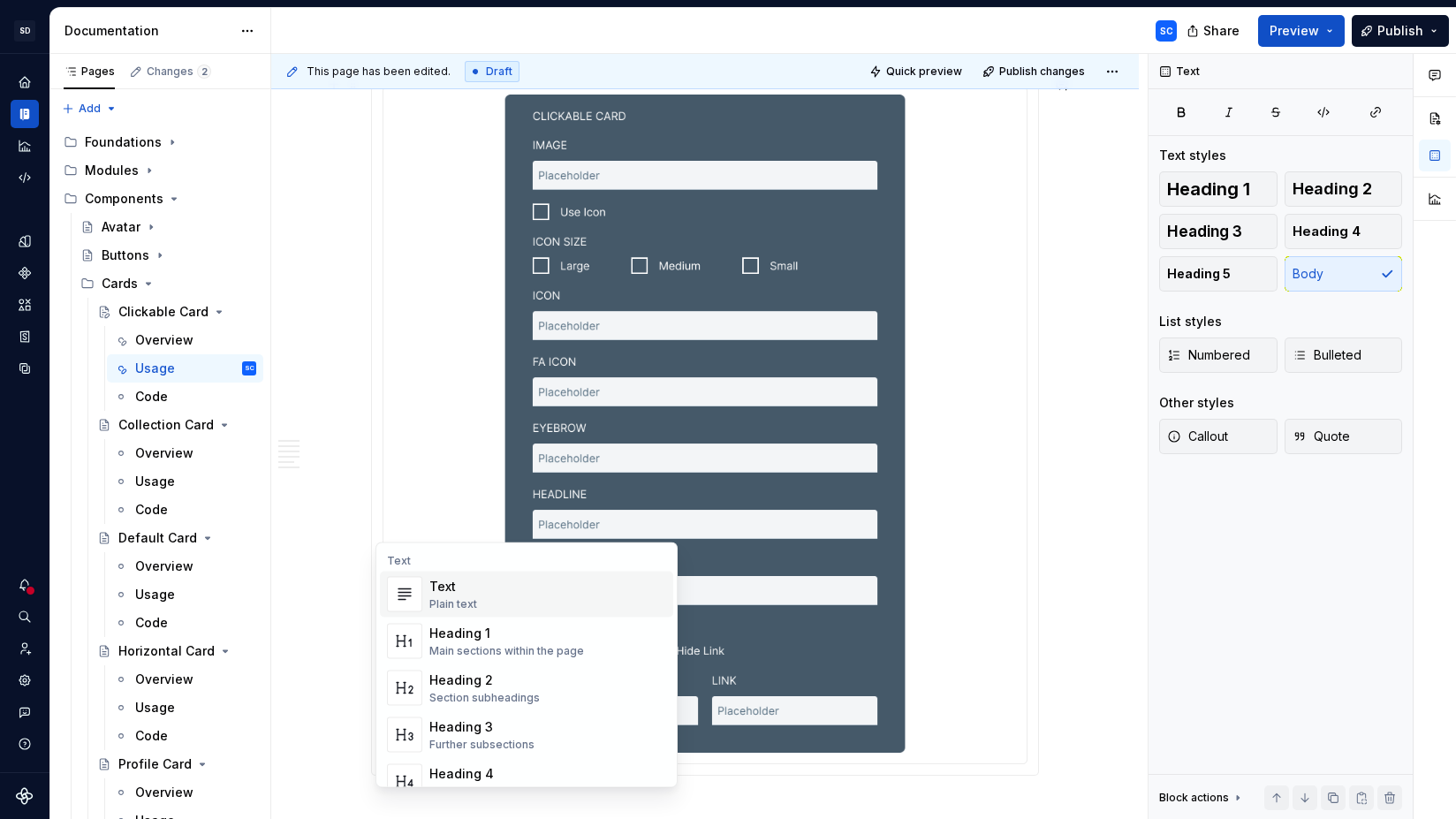
click at [483, 595] on div "Text Plain text" at bounding box center [548, 595] width 237 height 35
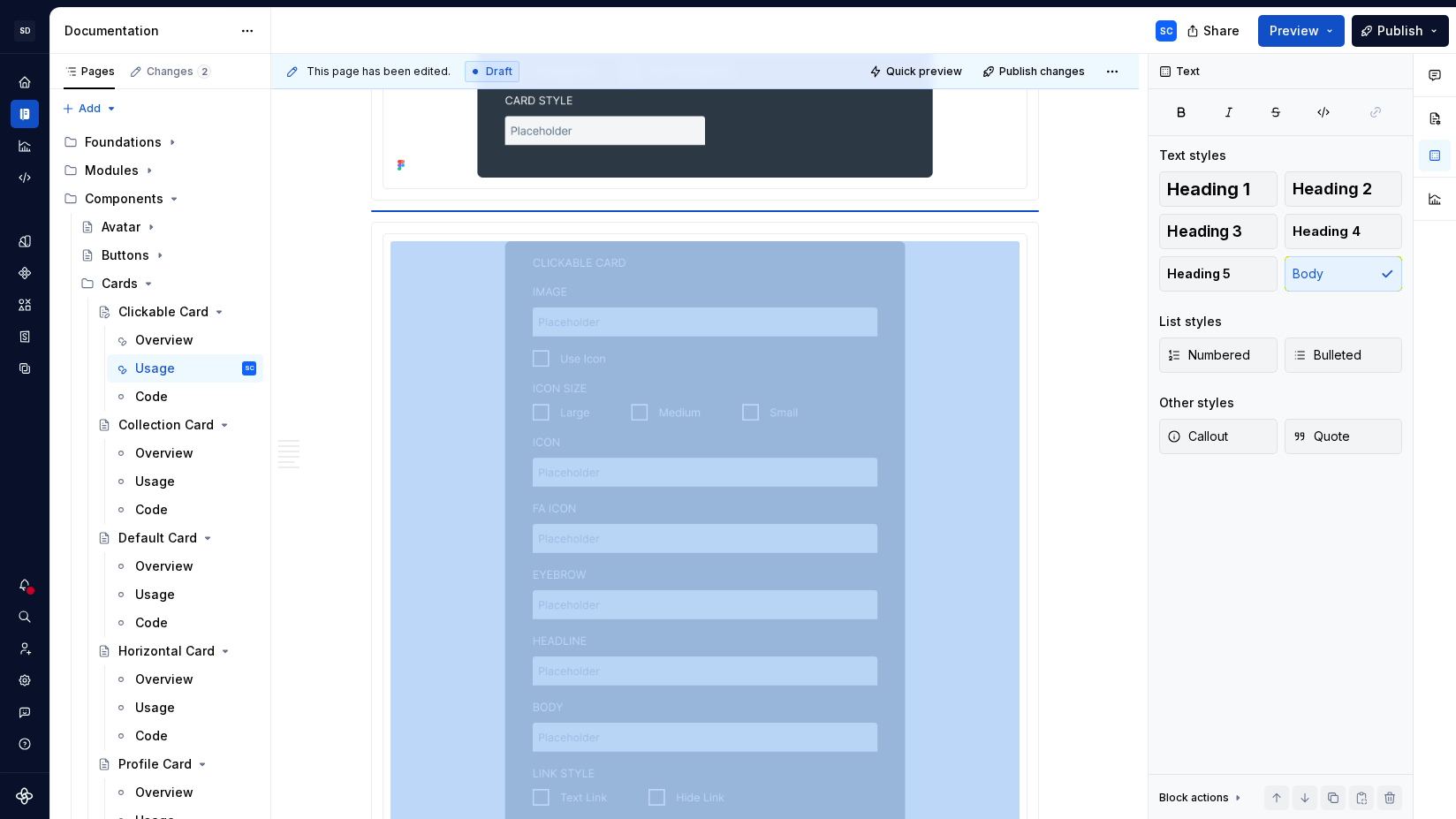
scroll to position [1242, 0]
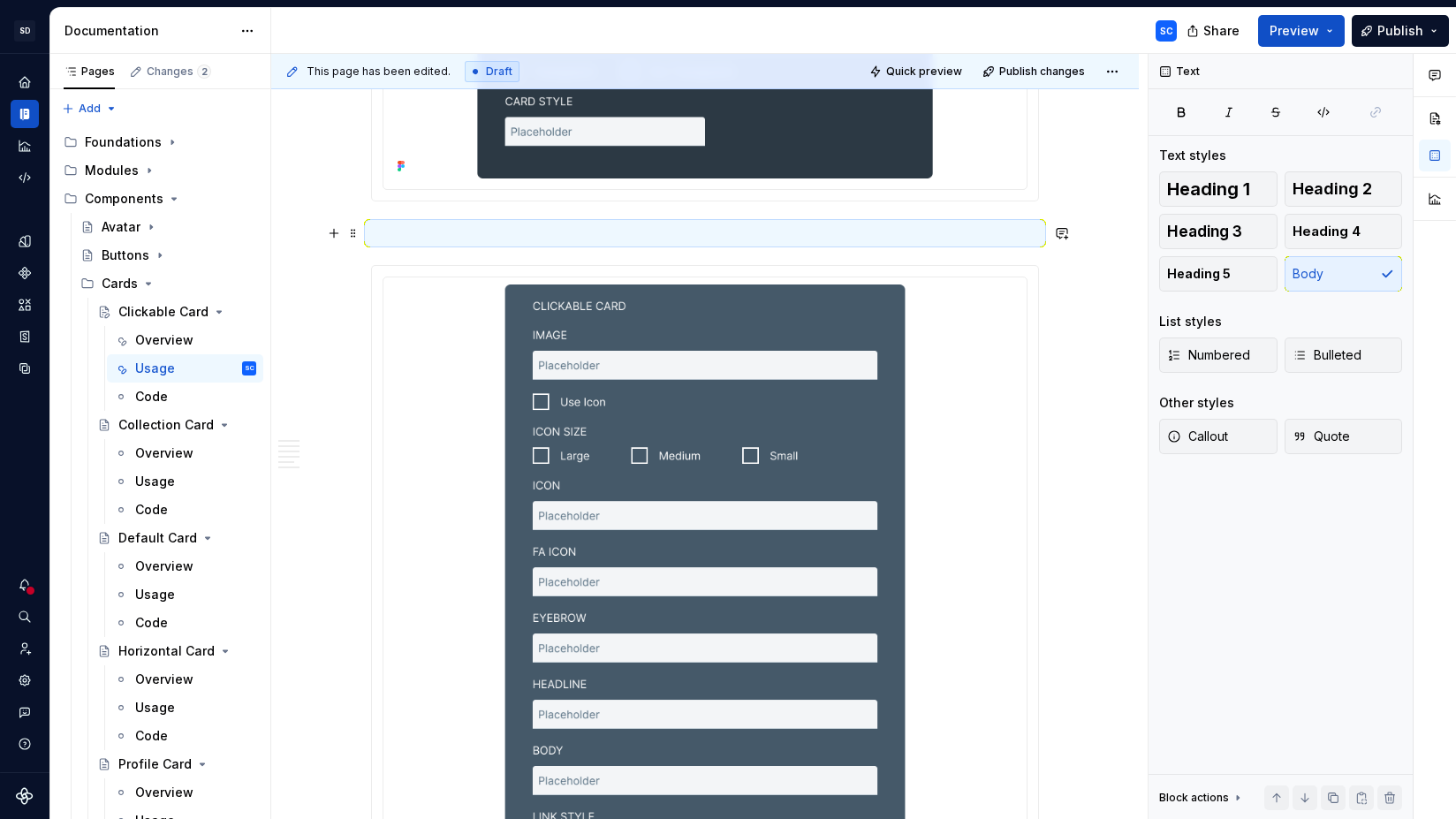
click at [451, 228] on p at bounding box center [705, 233] width 668 height 21
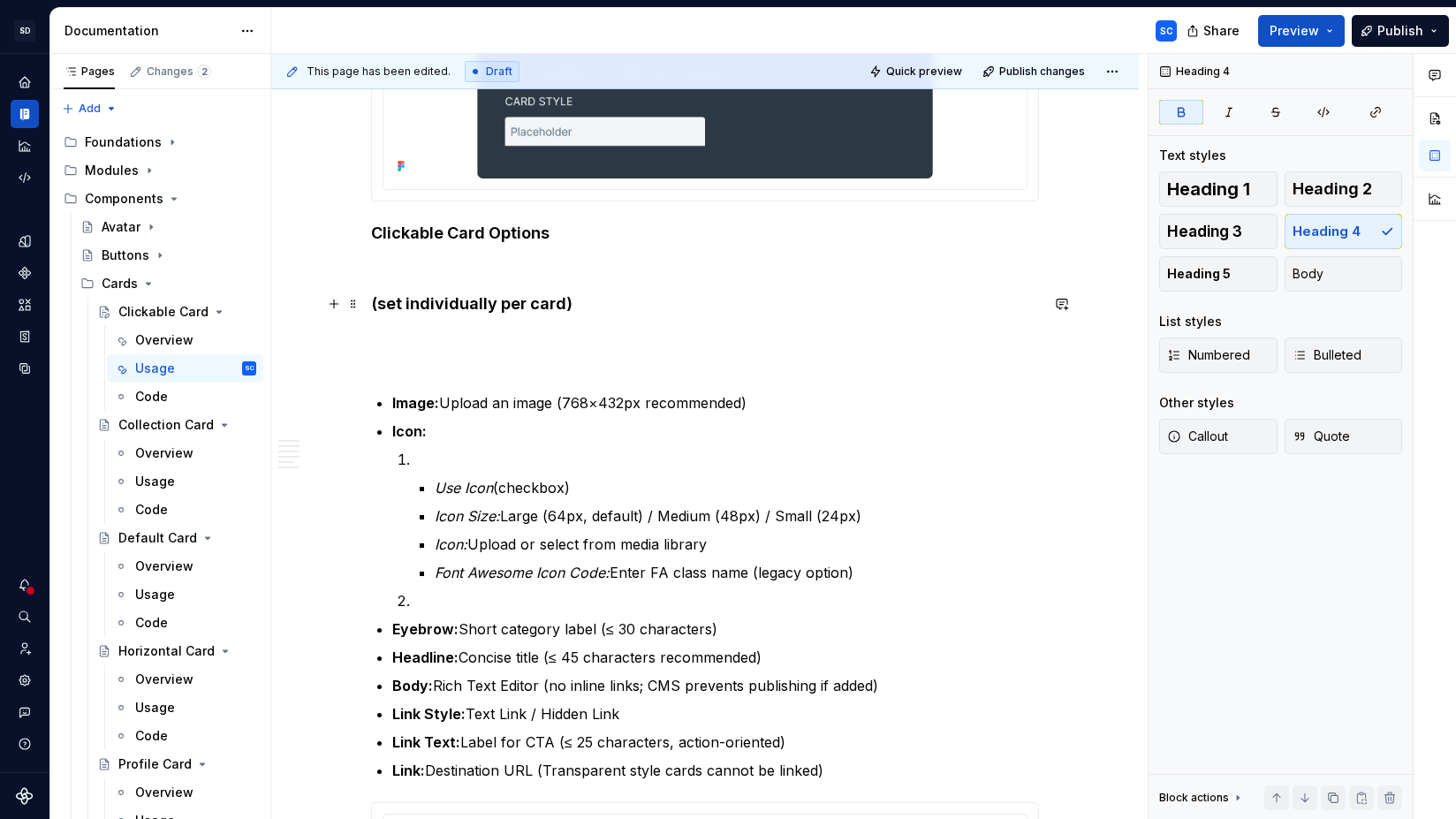
drag, startPoint x: 376, startPoint y: 307, endPoint x: 440, endPoint y: 323, distance: 66.0
click at [377, 307] on strong "(set individually per card)" at bounding box center [471, 303] width 202 height 19
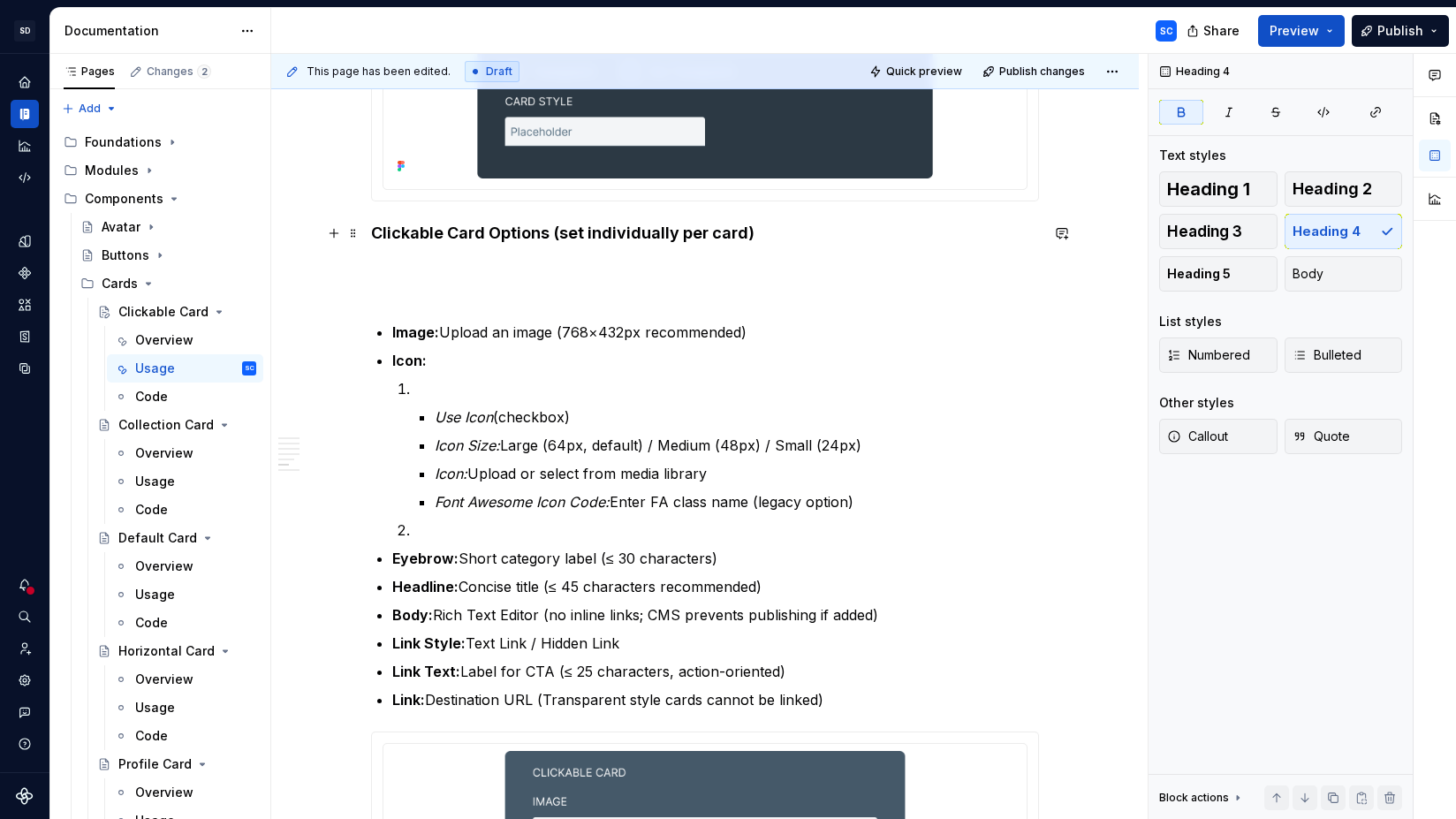
click at [506, 240] on strong "Clickable Card Options (set individually per card)" at bounding box center [563, 232] width 384 height 19
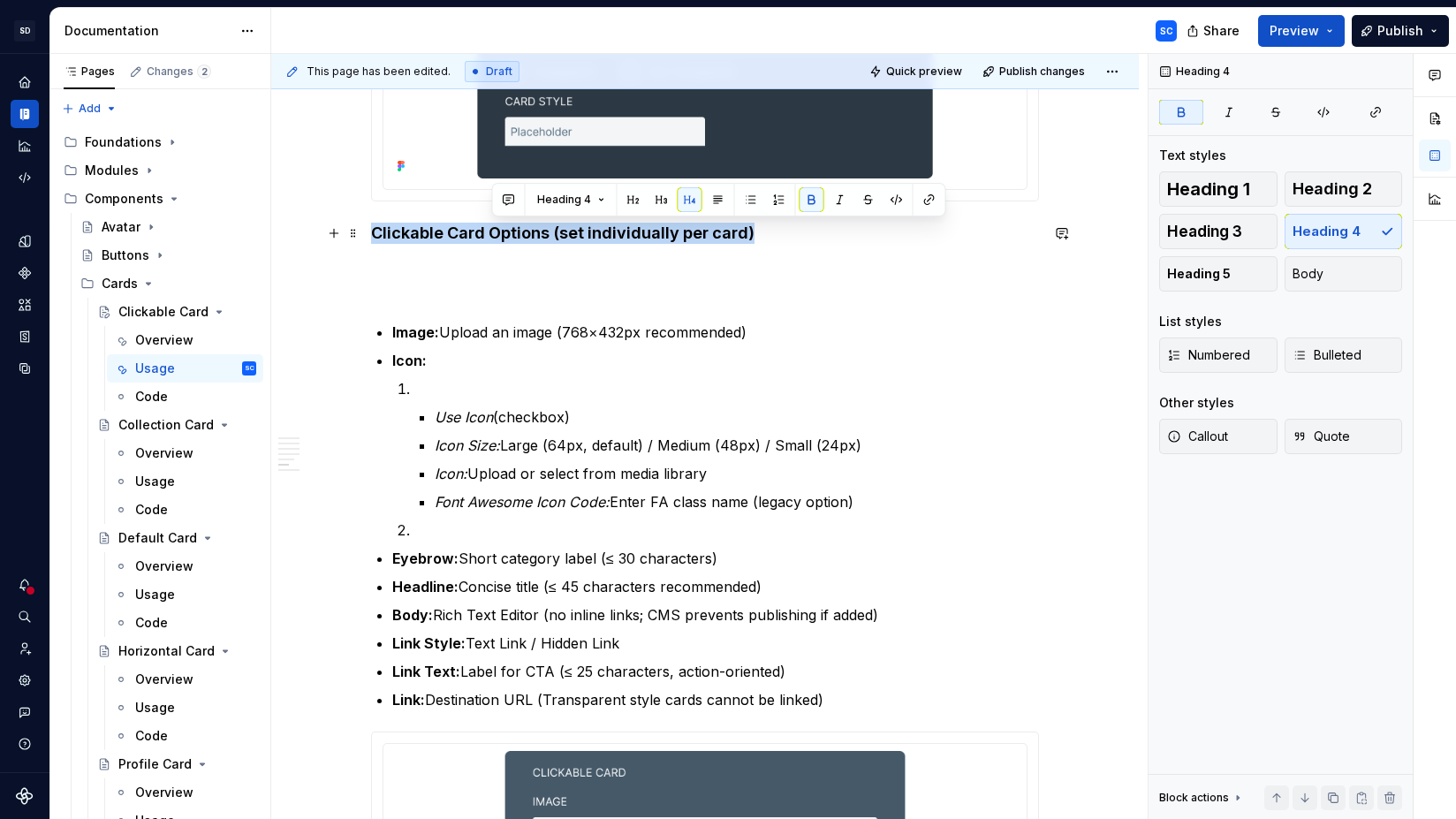
click at [506, 240] on strong "Clickable Card Options (set individually per card)" at bounding box center [563, 232] width 384 height 19
click at [542, 202] on button "button" at bounding box center [545, 200] width 25 height 25
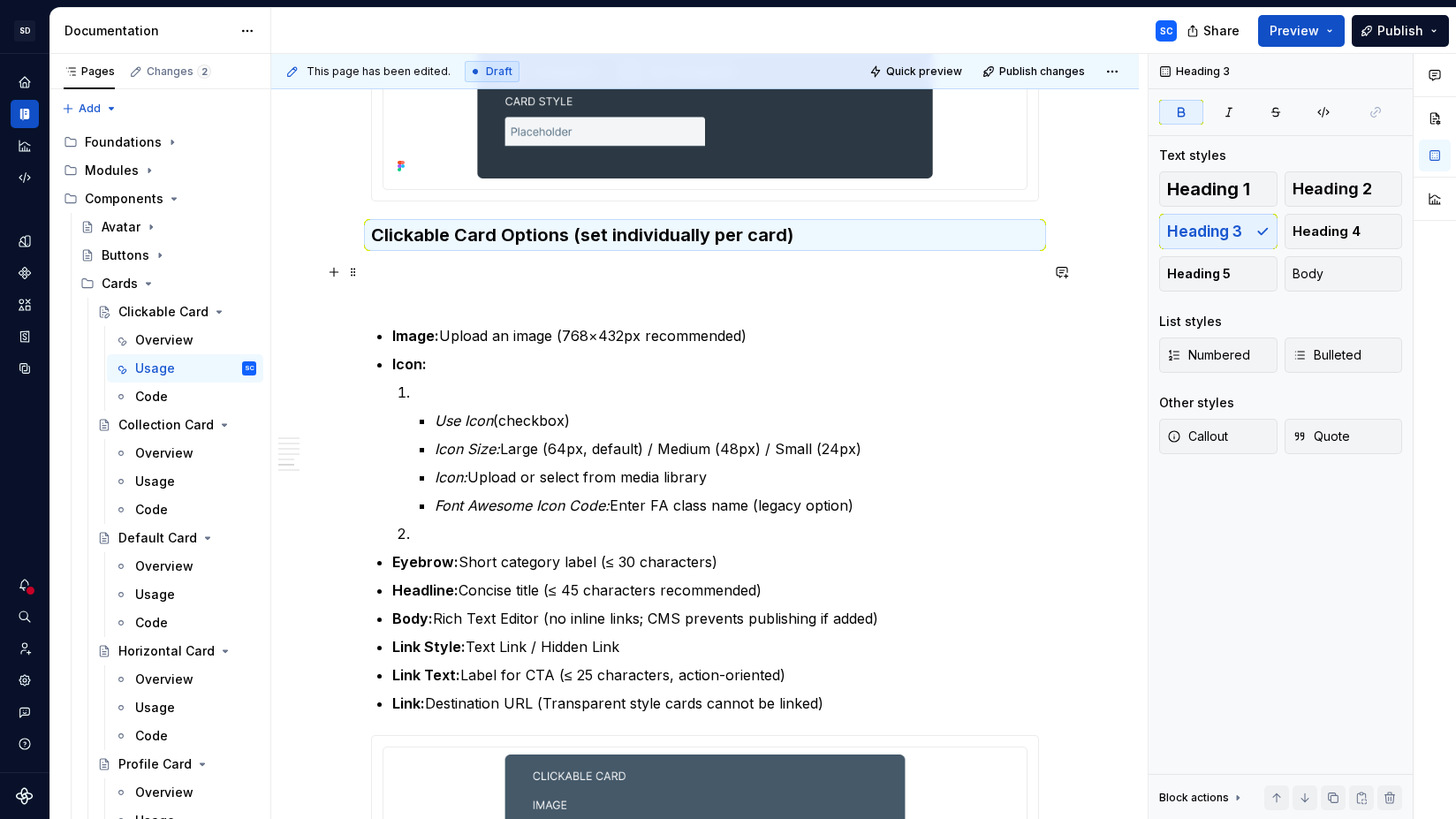
click at [483, 260] on div "When to Use For content that needs to be navigable via a single clear action. T…" at bounding box center [705, 404] width 668 height 2467
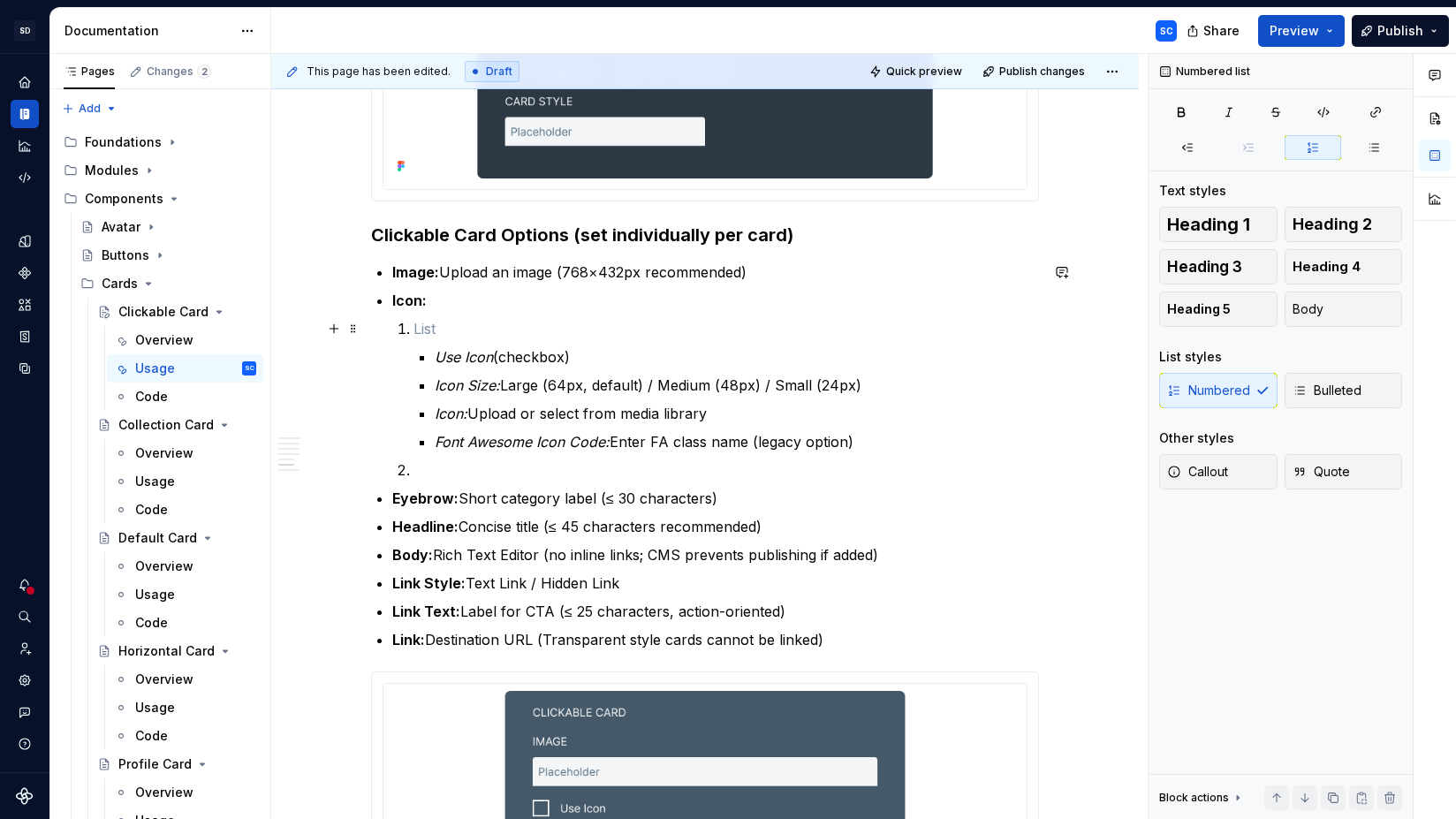
click at [443, 325] on p at bounding box center [726, 328] width 626 height 21
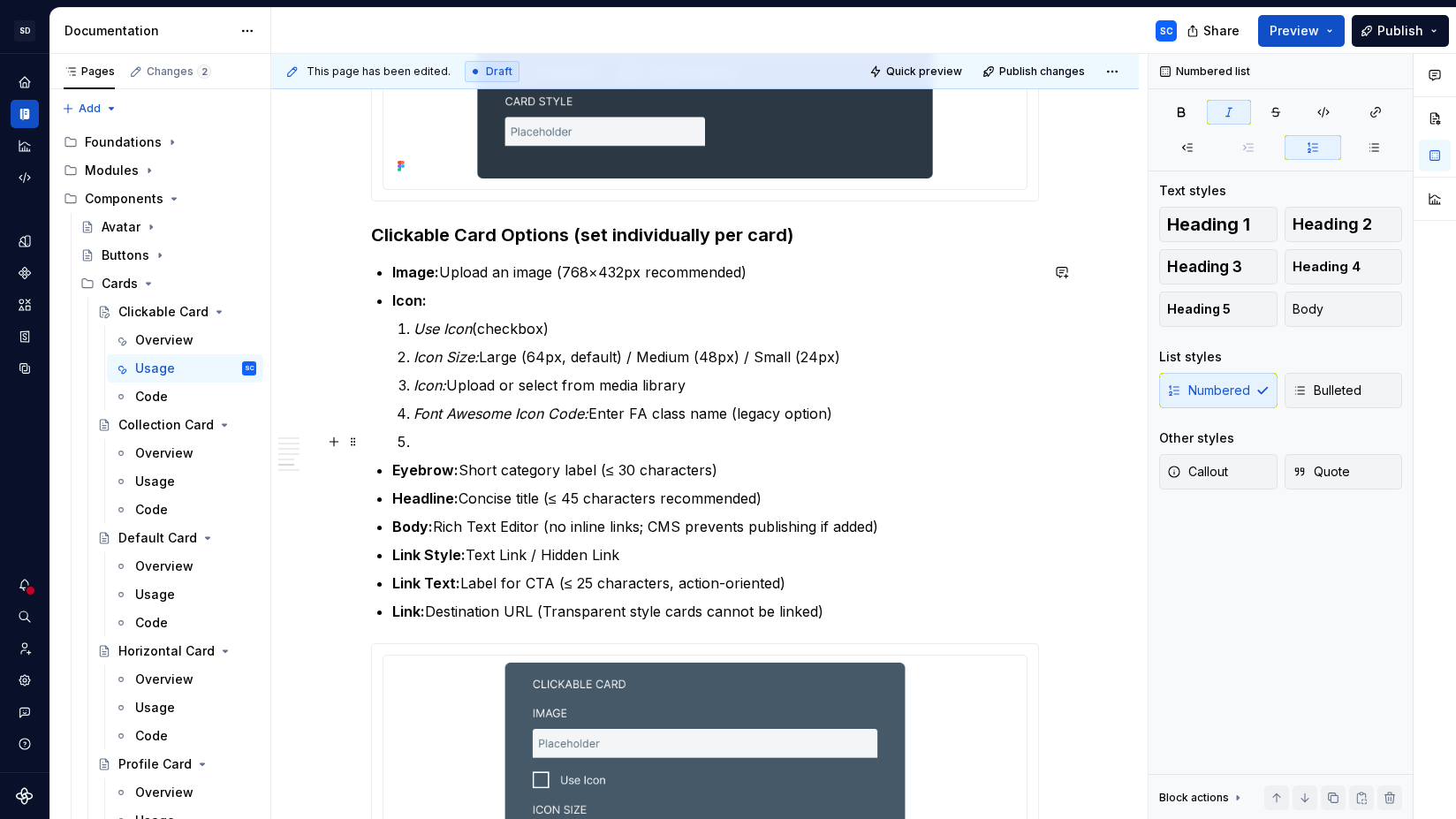
click at [454, 444] on p at bounding box center [726, 442] width 626 height 21
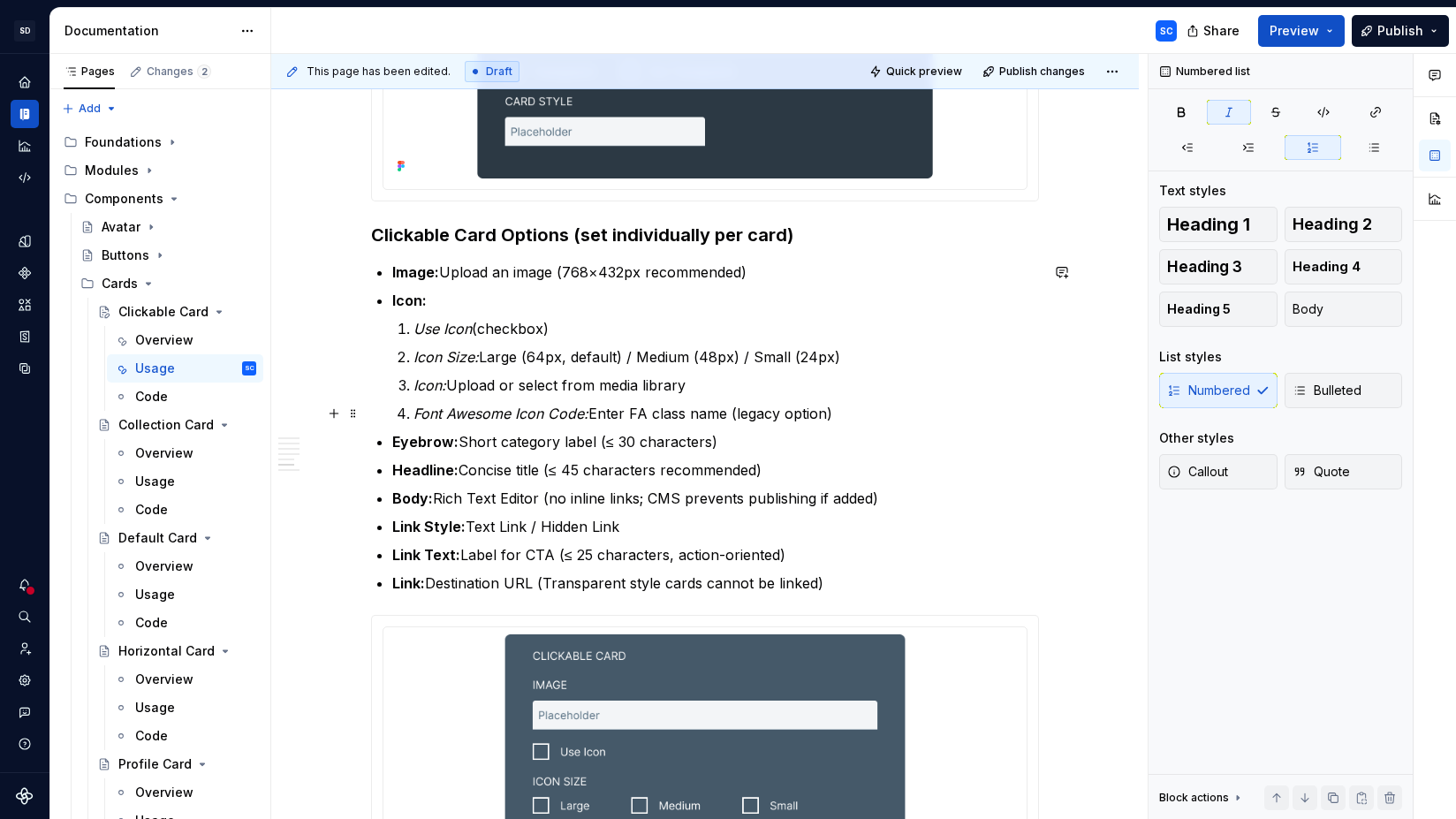
click at [470, 413] on em "Font Awesome Icon Code:" at bounding box center [501, 413] width 175 height 18
drag, startPoint x: 470, startPoint y: 413, endPoint x: 444, endPoint y: 330, distance: 87.0
click at [444, 330] on ol "Use Icon (checkbox) Icon Size: Large (64px, default) / Medium (48px) / Small (2…" at bounding box center [726, 370] width 626 height 106
click at [444, 330] on em "Use Icon" at bounding box center [443, 328] width 59 height 18
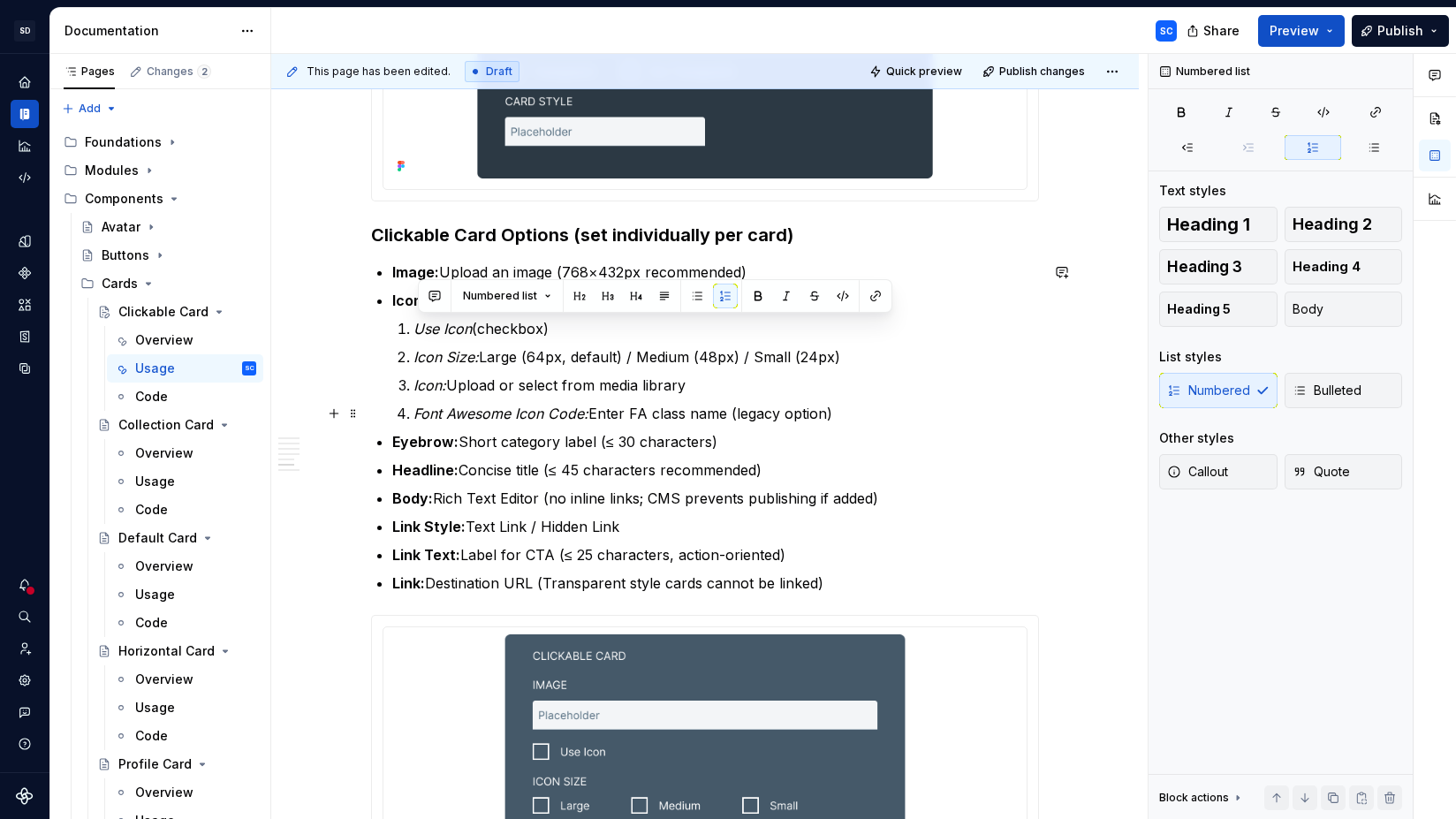
drag, startPoint x: 417, startPoint y: 328, endPoint x: 857, endPoint y: 423, distance: 450.1
click at [861, 423] on ol "Use Icon (checkbox) Icon Size: Large (64px, default) / Medium (48px) / Small (2…" at bounding box center [726, 370] width 626 height 106
click at [1333, 390] on span "Bulleted" at bounding box center [1327, 390] width 69 height 18
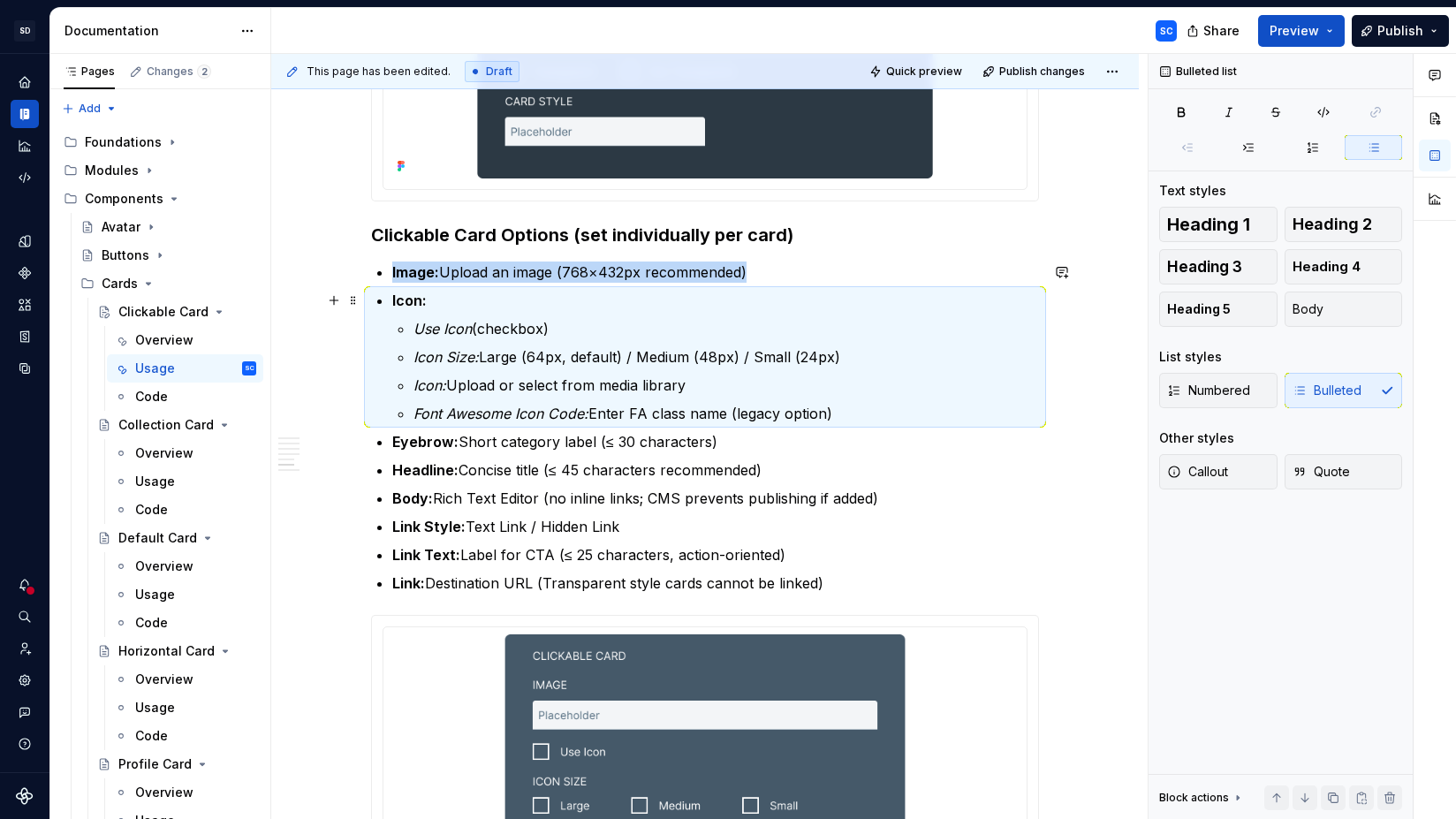
click at [479, 301] on p "Icon:" at bounding box center [716, 300] width 646 height 21
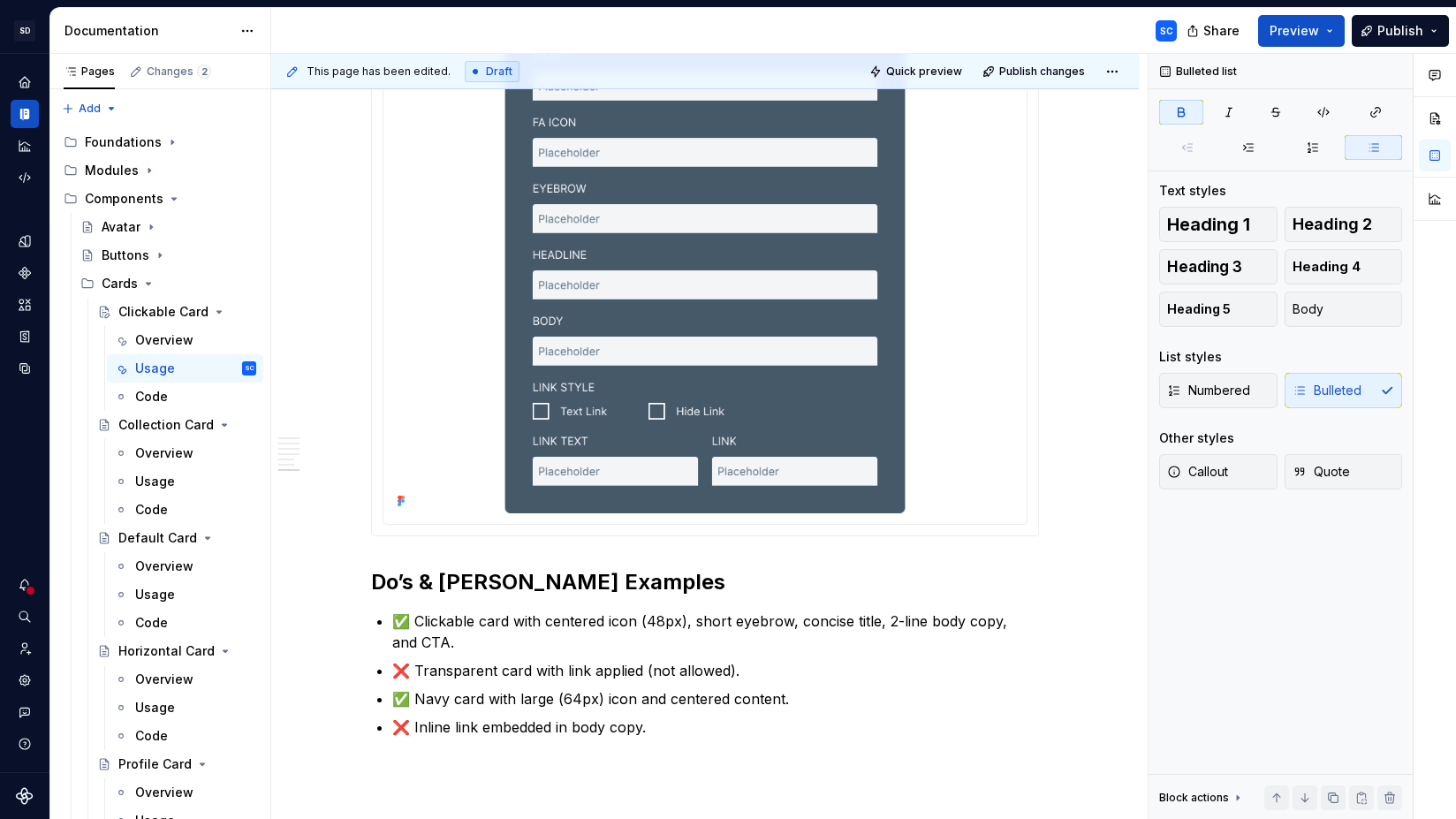
scroll to position [2206, 0]
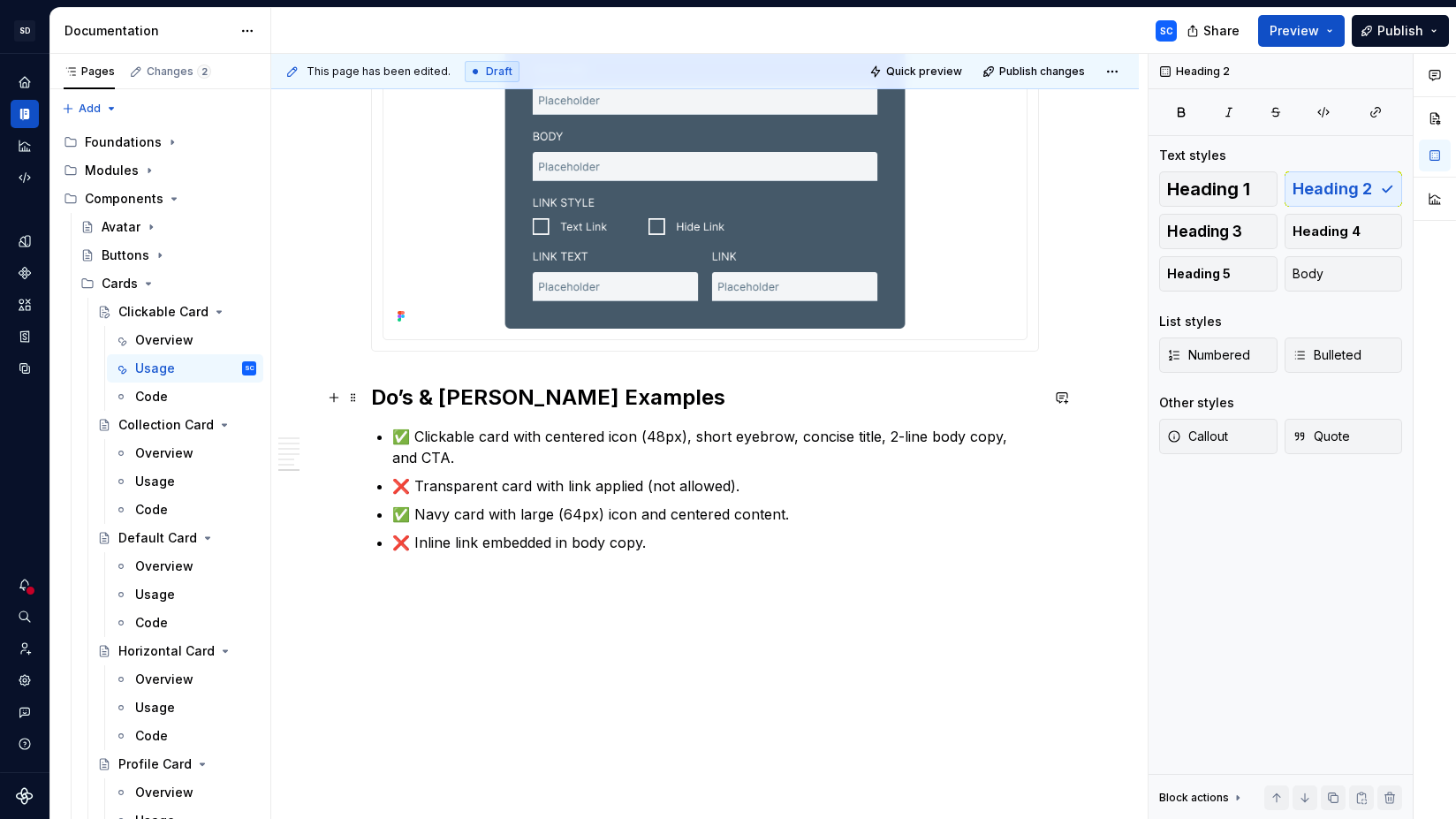
click at [376, 398] on h2 "Do’s & [PERSON_NAME] Examples" at bounding box center [705, 398] width 668 height 28
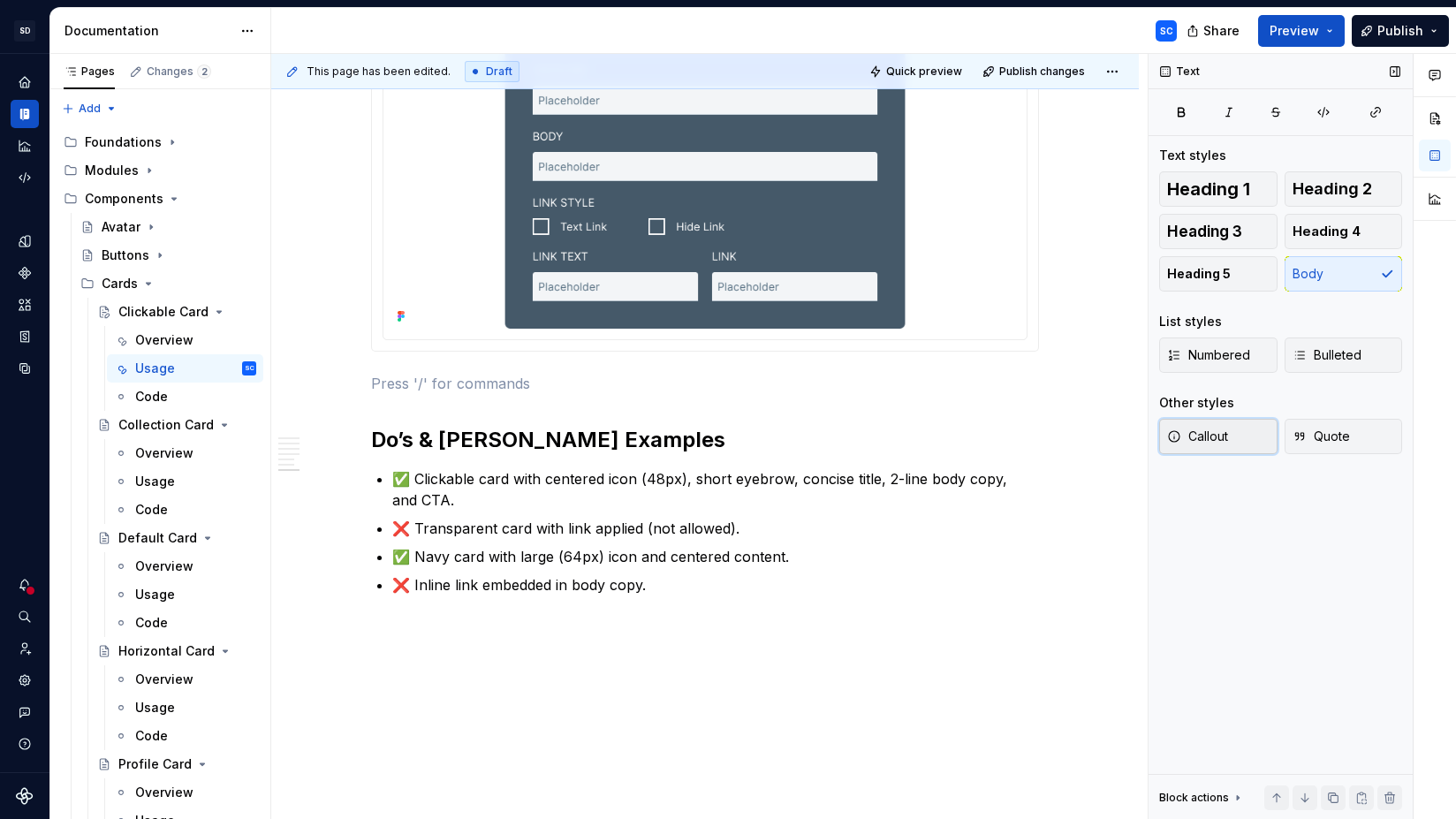
click at [1218, 443] on span "Callout" at bounding box center [1198, 437] width 61 height 18
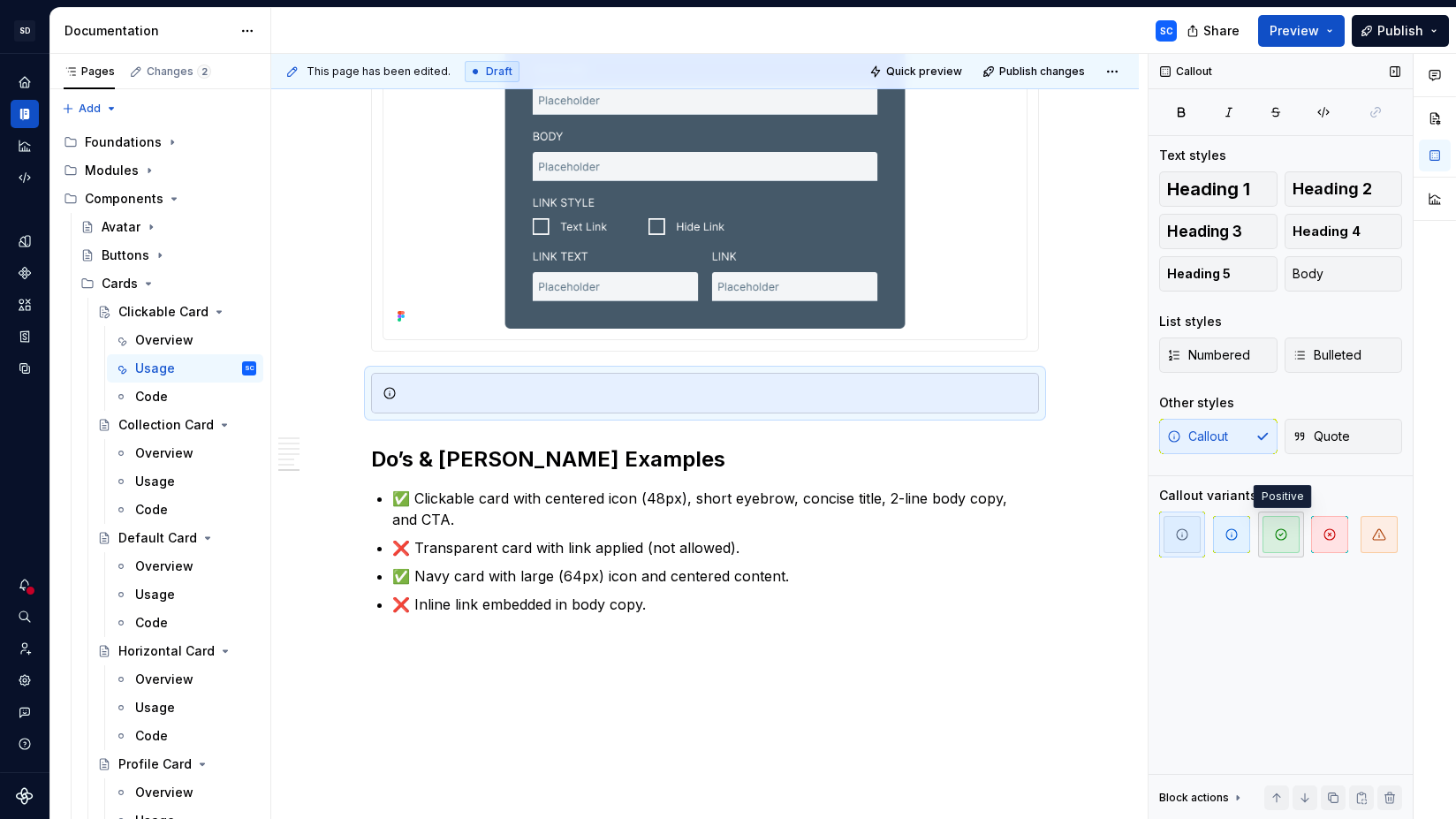
click at [1281, 531] on icon "button" at bounding box center [1281, 534] width 14 height 14
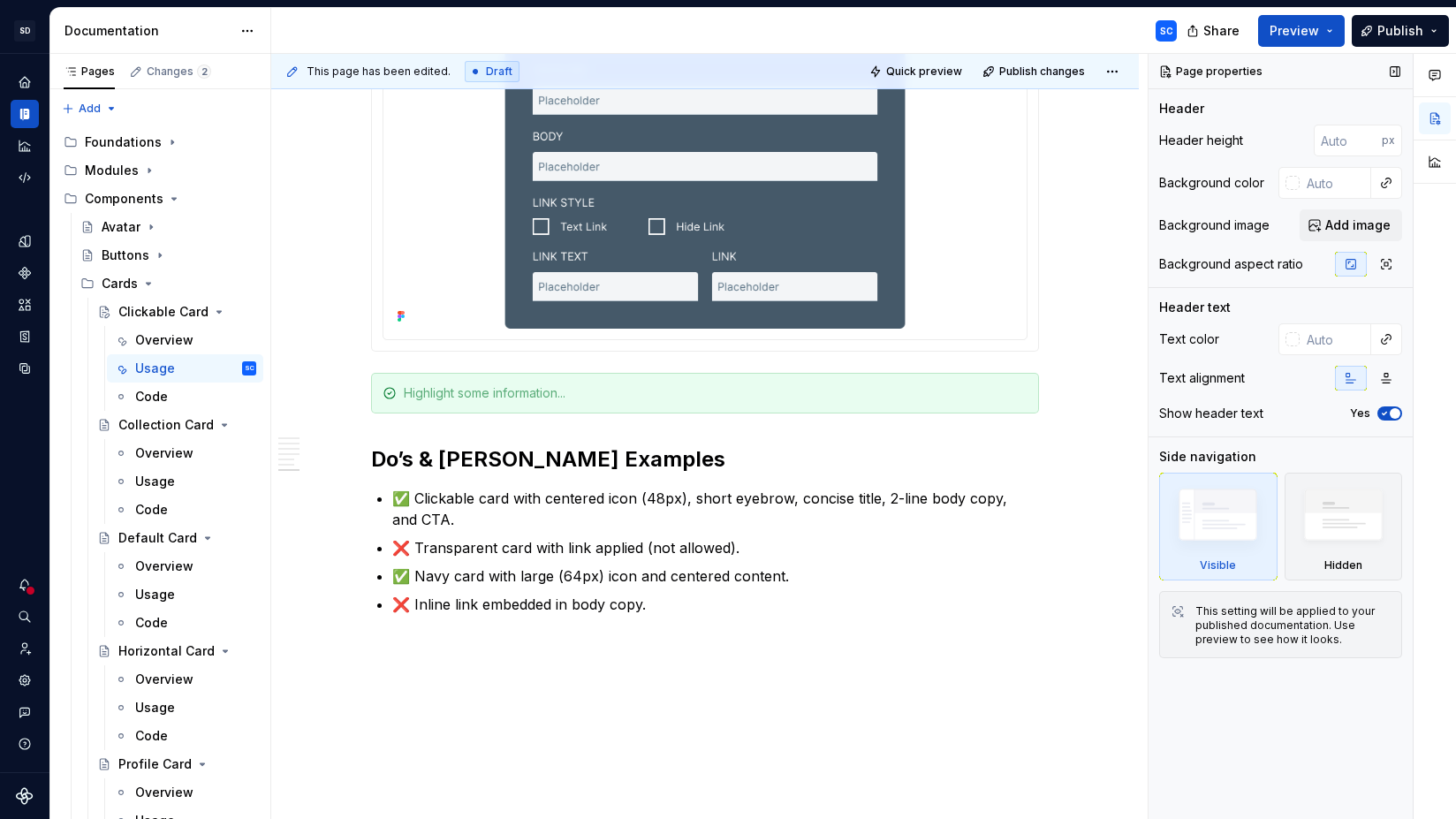
click at [457, 394] on div at bounding box center [716, 393] width 624 height 18
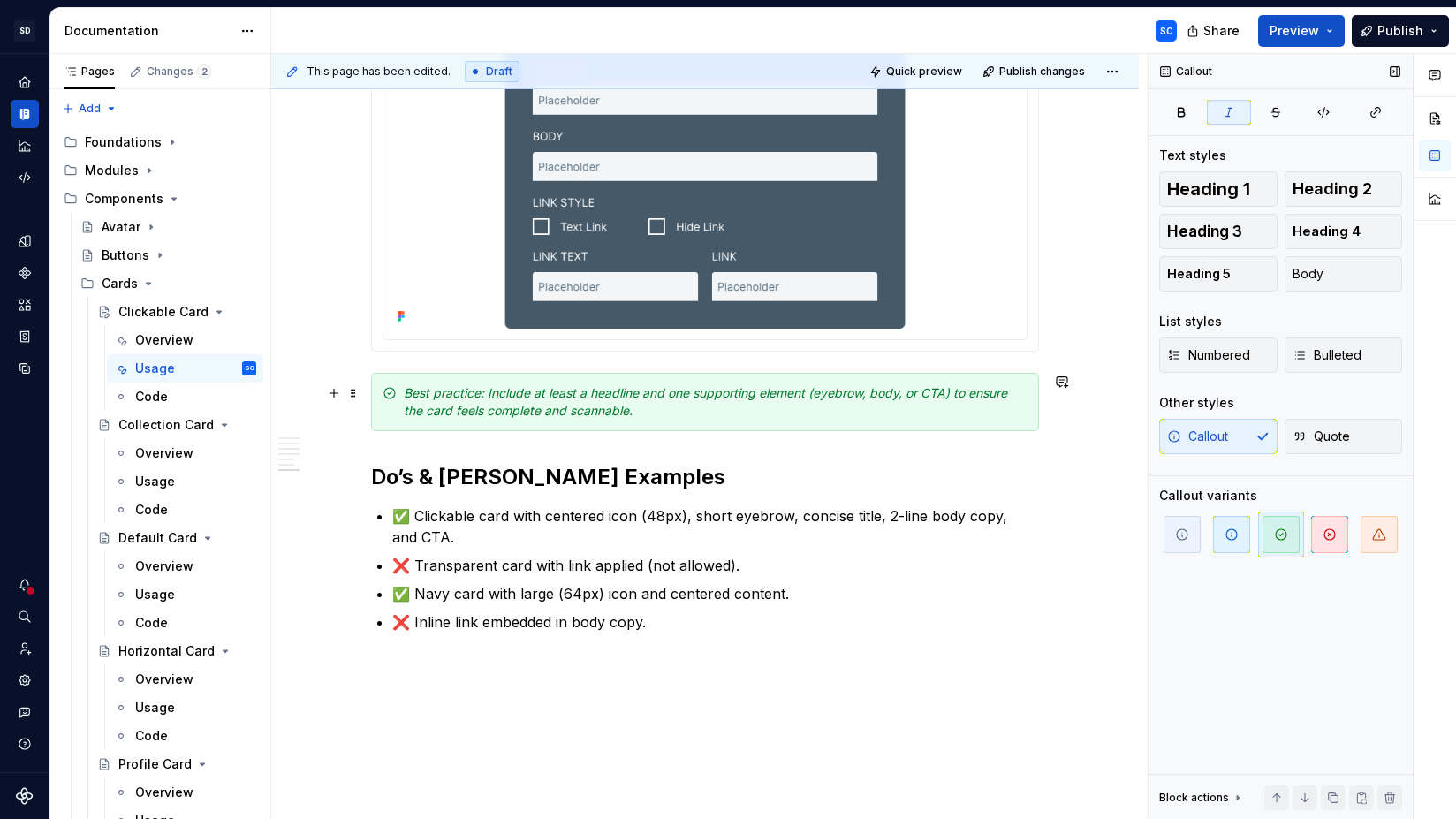
click at [410, 390] on em "Best practice: Include at least a headline and one supporting element (eyebrow,…" at bounding box center [708, 401] width 607 height 33
drag, startPoint x: 410, startPoint y: 390, endPoint x: 541, endPoint y: 421, distance: 134.6
click at [456, 393] on em "Best practice: Include at least a headline and one supporting element (eyebrow,…" at bounding box center [708, 401] width 607 height 33
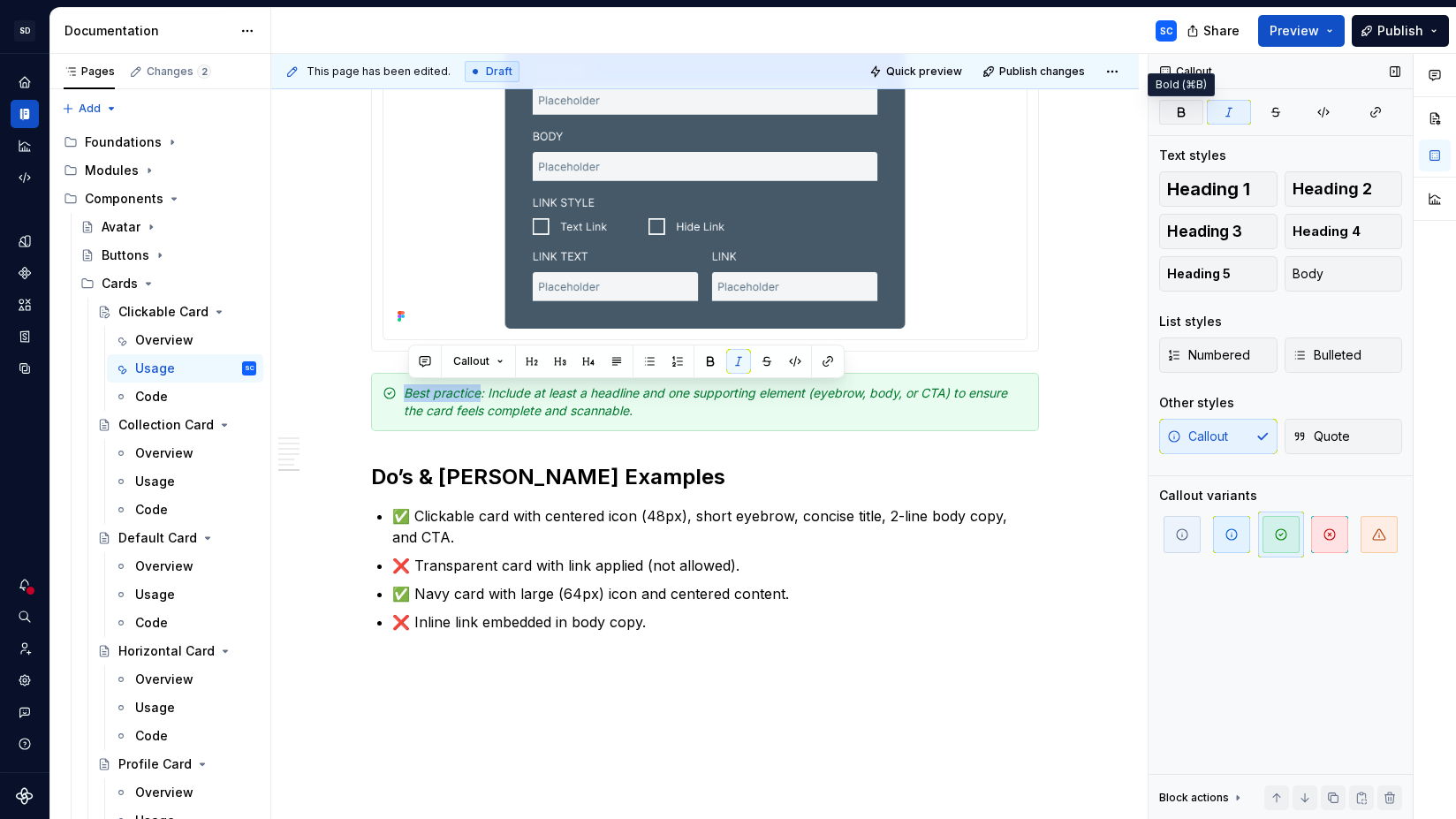
click at [1175, 106] on icon "button" at bounding box center [1182, 112] width 14 height 14
click at [674, 412] on div "Best practice : Include at least a headline and one supporting element (eyebrow…" at bounding box center [716, 402] width 624 height 35
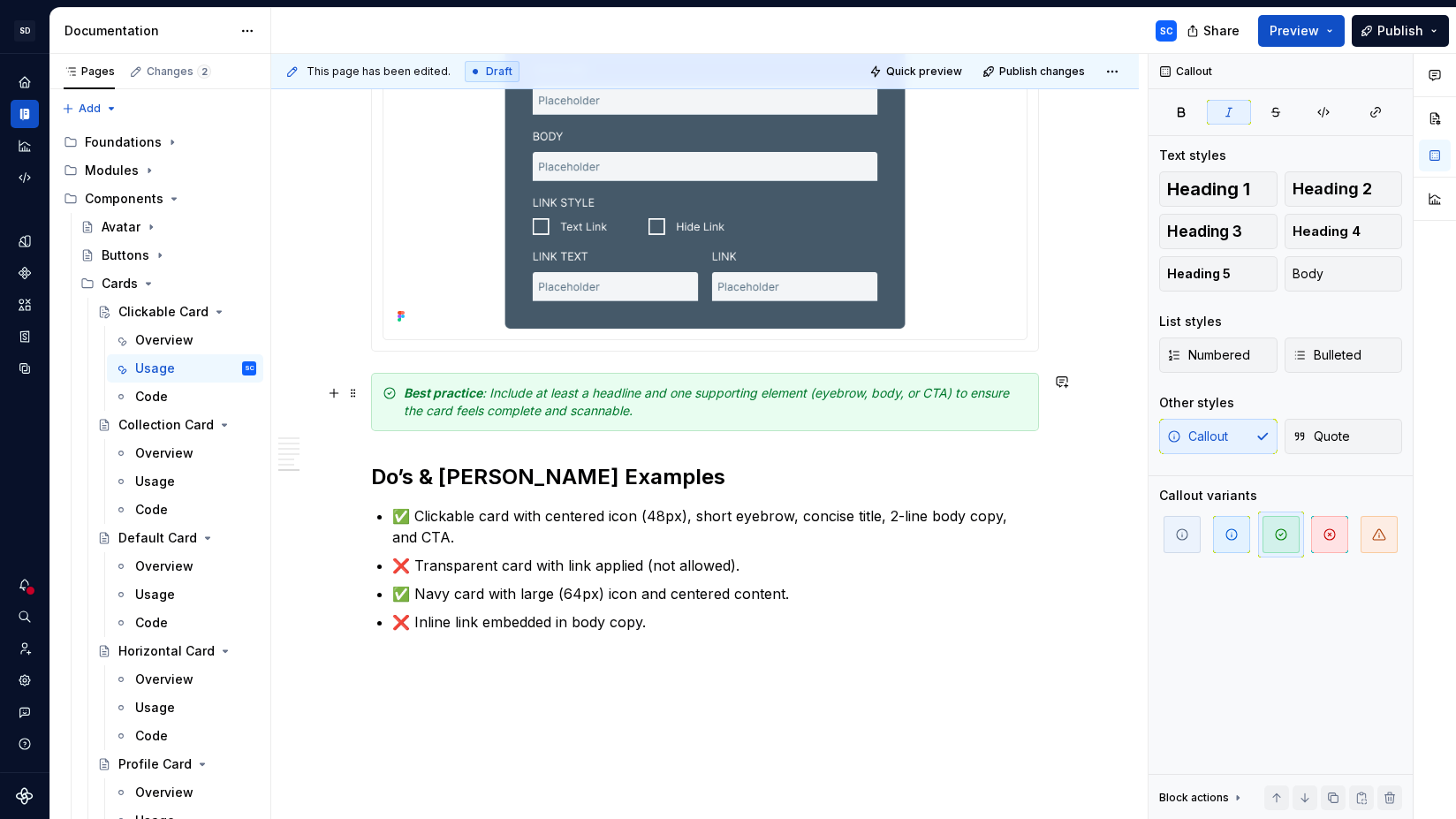
click at [677, 406] on div "Best practice : Include at least a headline and one supporting element (eyebrow…" at bounding box center [716, 402] width 624 height 35
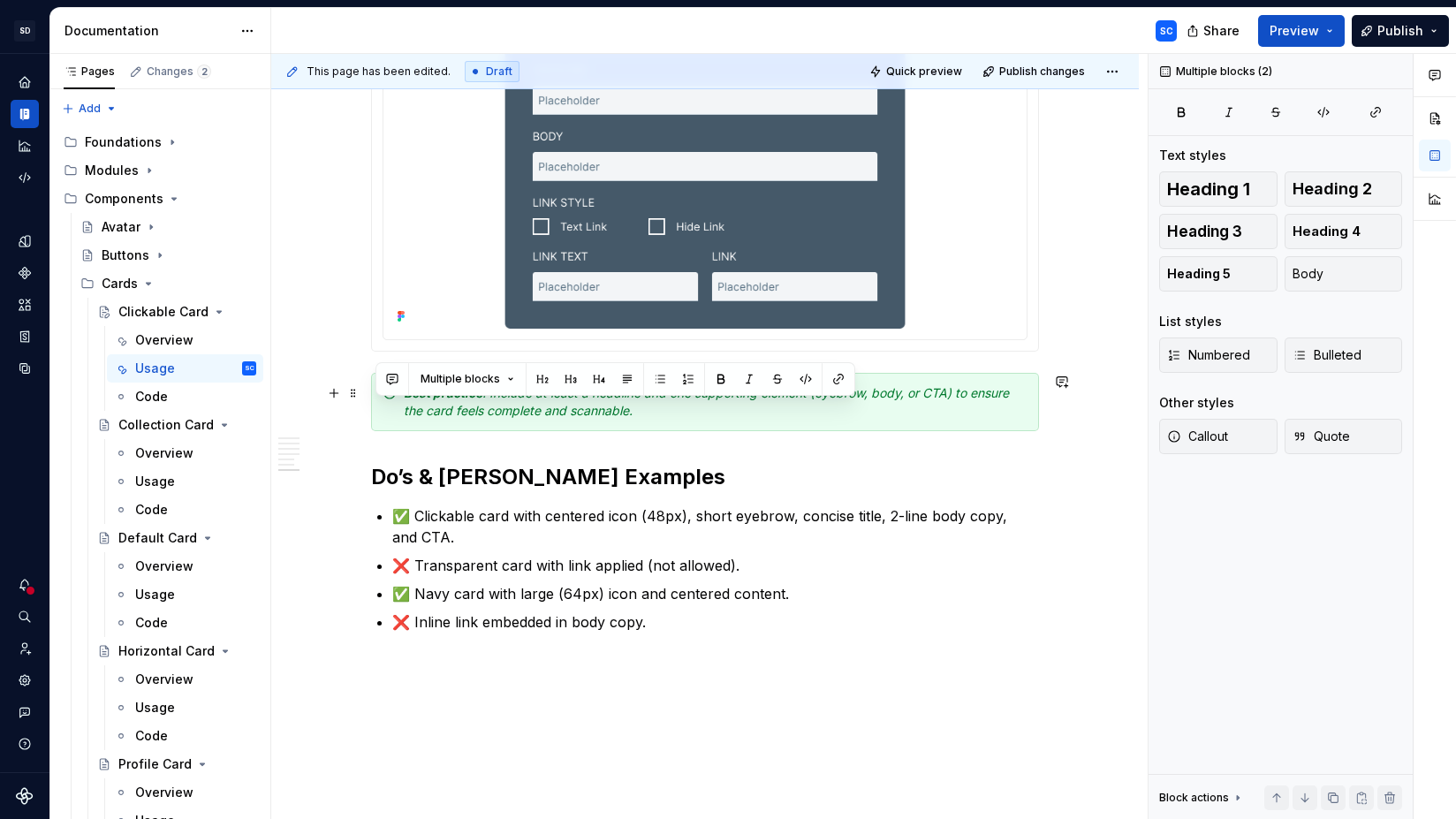
click at [677, 406] on div "Best practice : Include at least a headline and one supporting element (eyebrow…" at bounding box center [716, 402] width 624 height 35
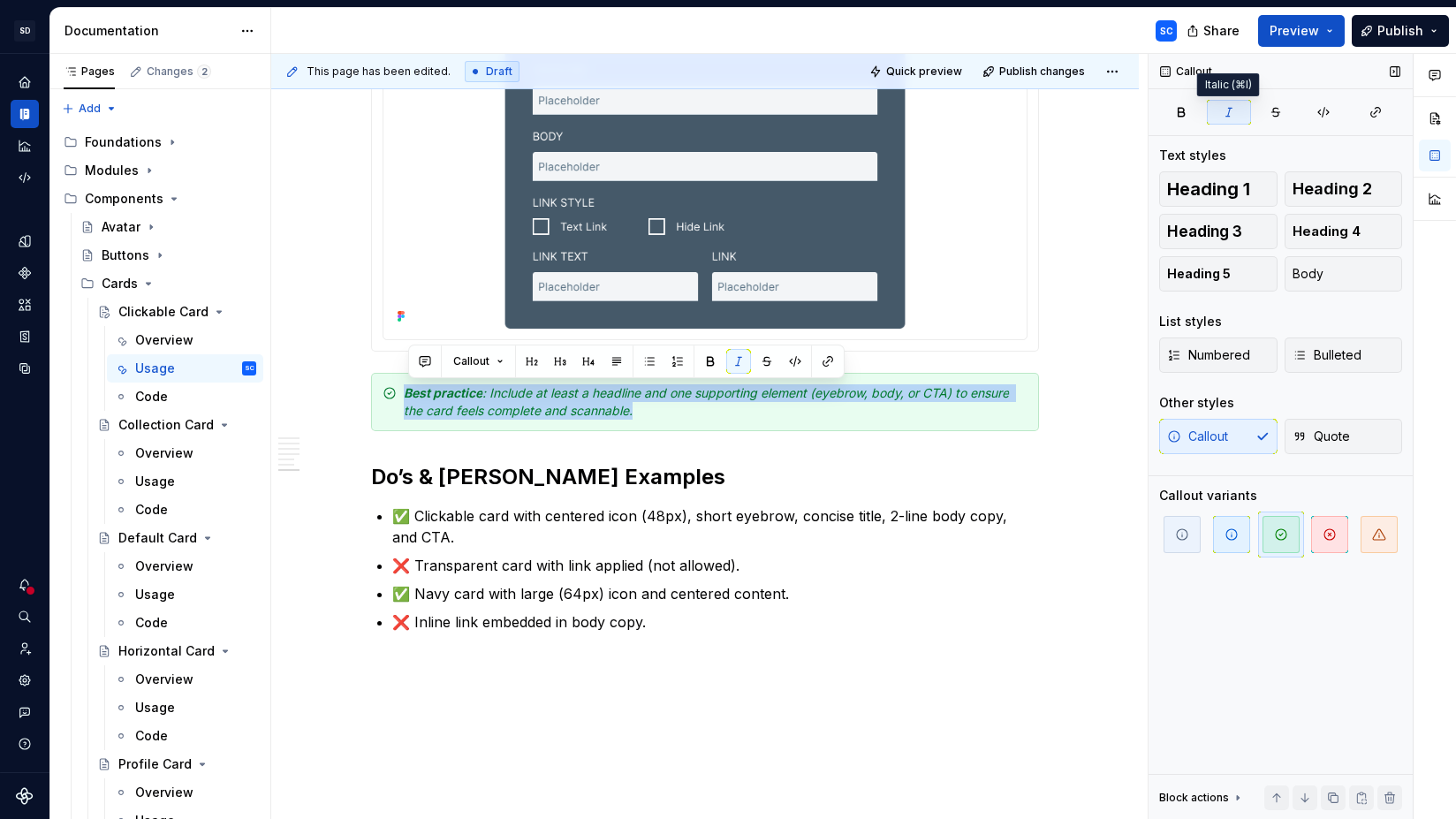
click at [1233, 114] on icon "button" at bounding box center [1229, 112] width 14 height 14
click at [769, 410] on div "Best practice : Include at least a headline and one supporting element (eyebrow…" at bounding box center [716, 402] width 624 height 35
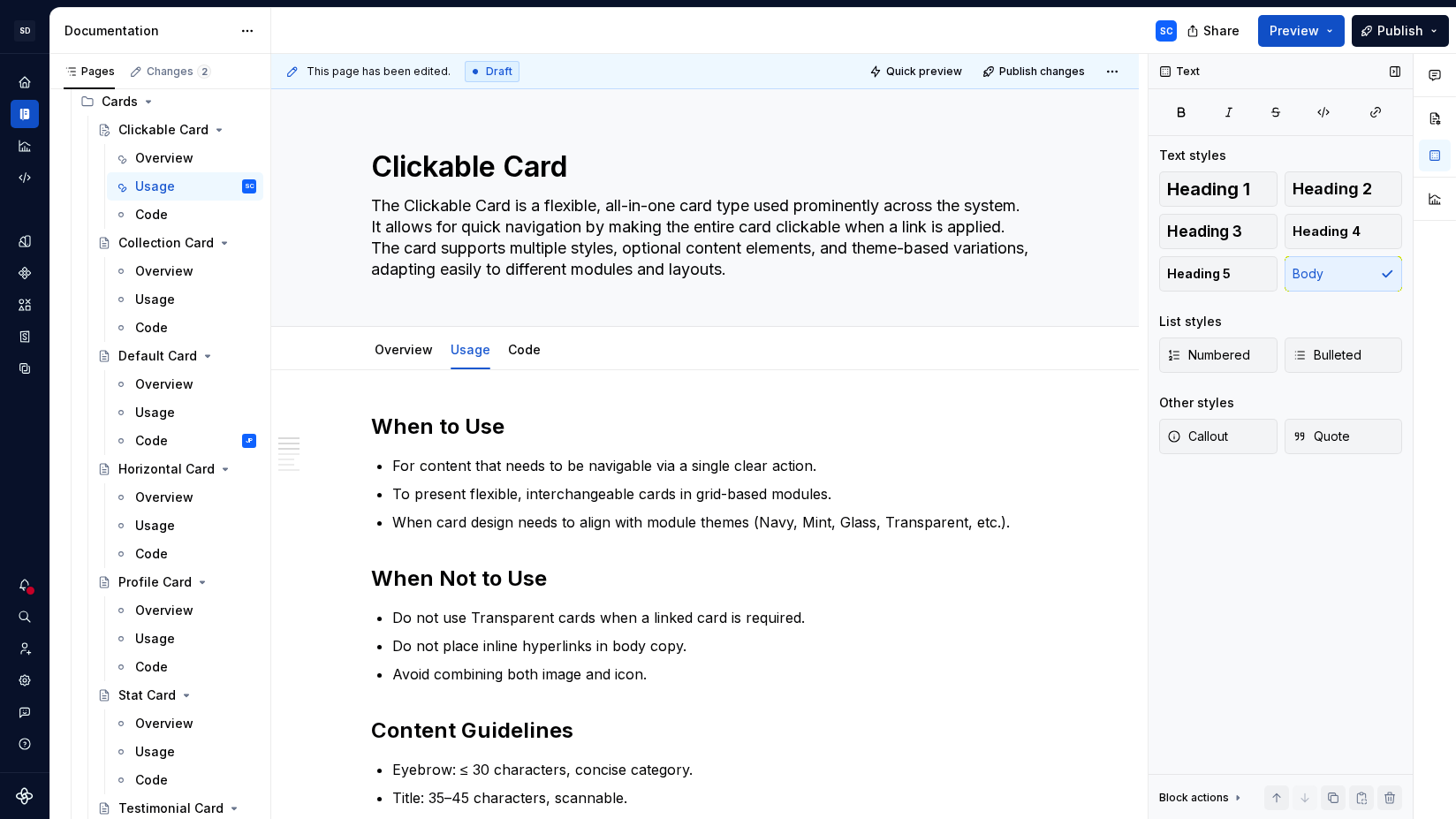
scroll to position [110, 0]
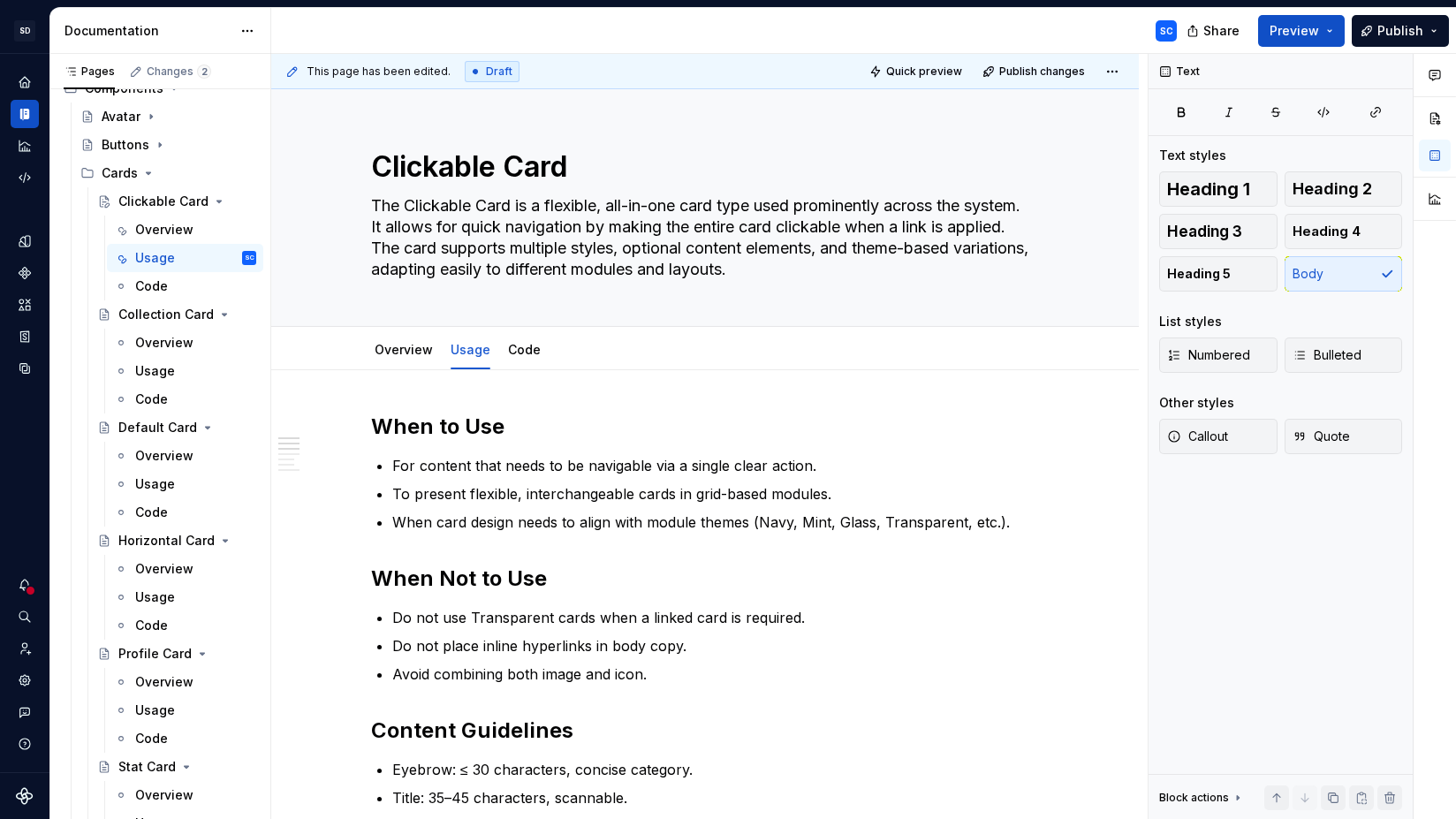
type textarea "*"
